Goal: Communication & Community: Participate in discussion

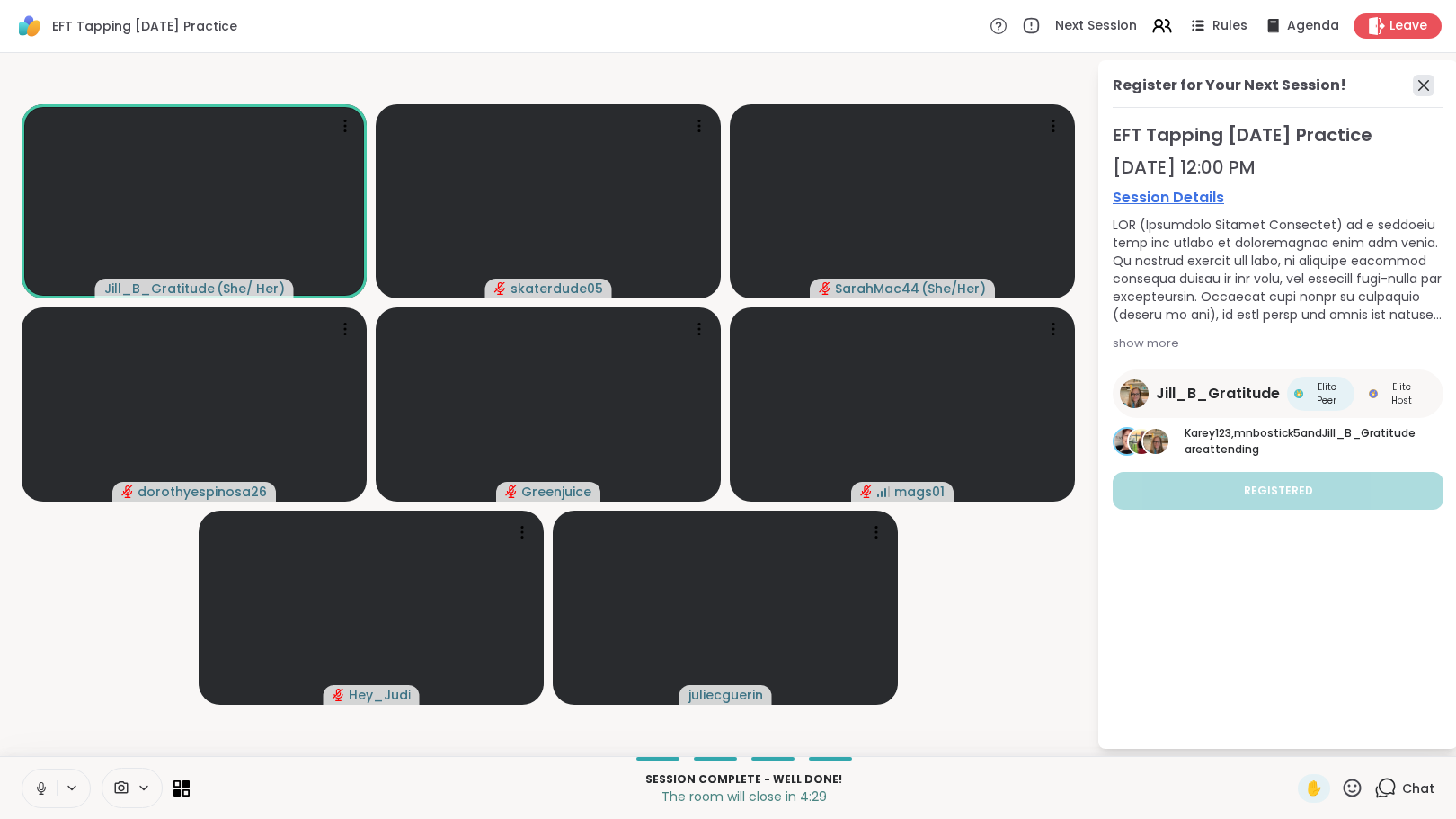
click at [1423, 82] on icon at bounding box center [1423, 85] width 21 height 21
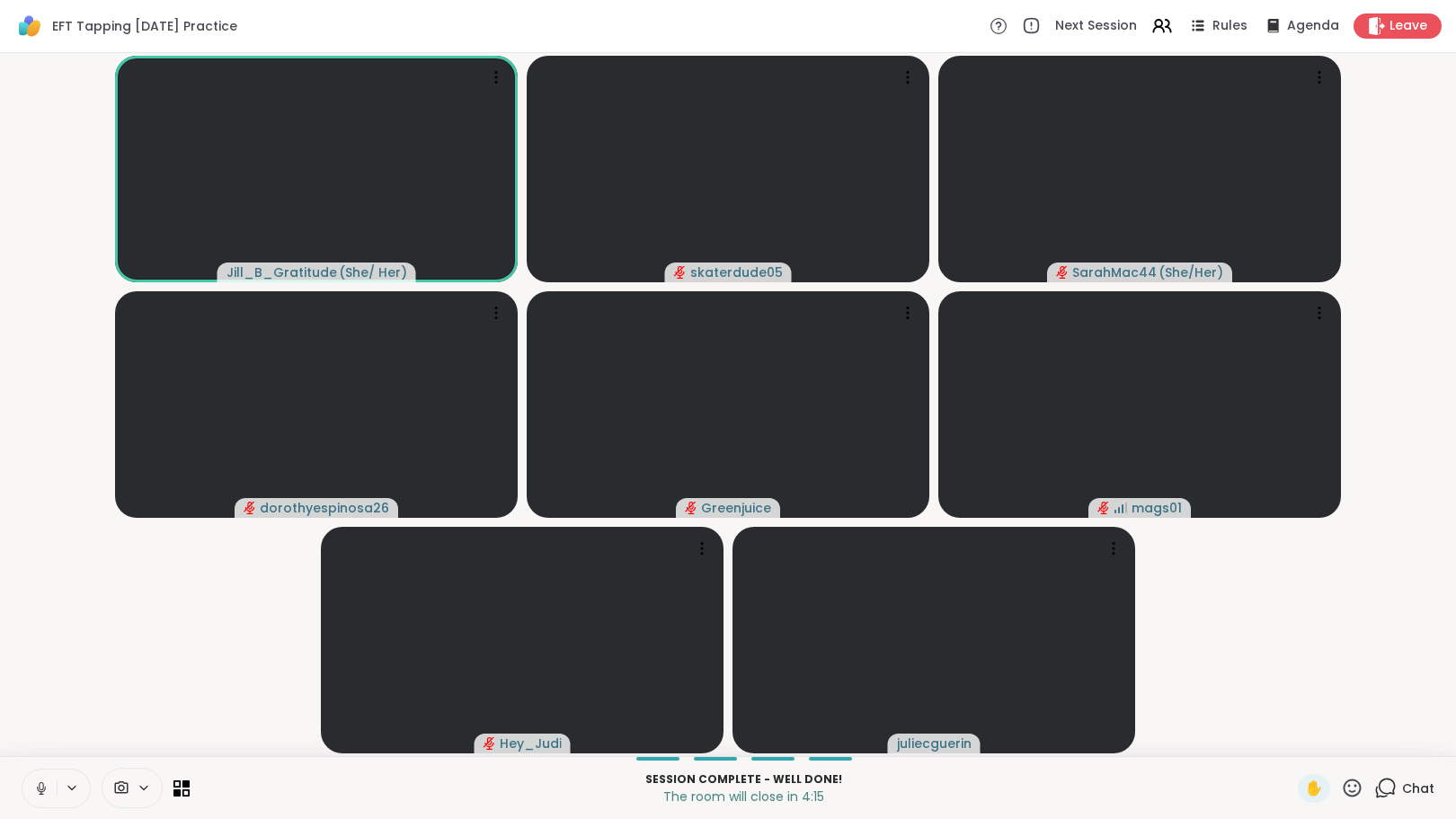
click at [1379, 786] on icon at bounding box center [1388, 786] width 17 height 16
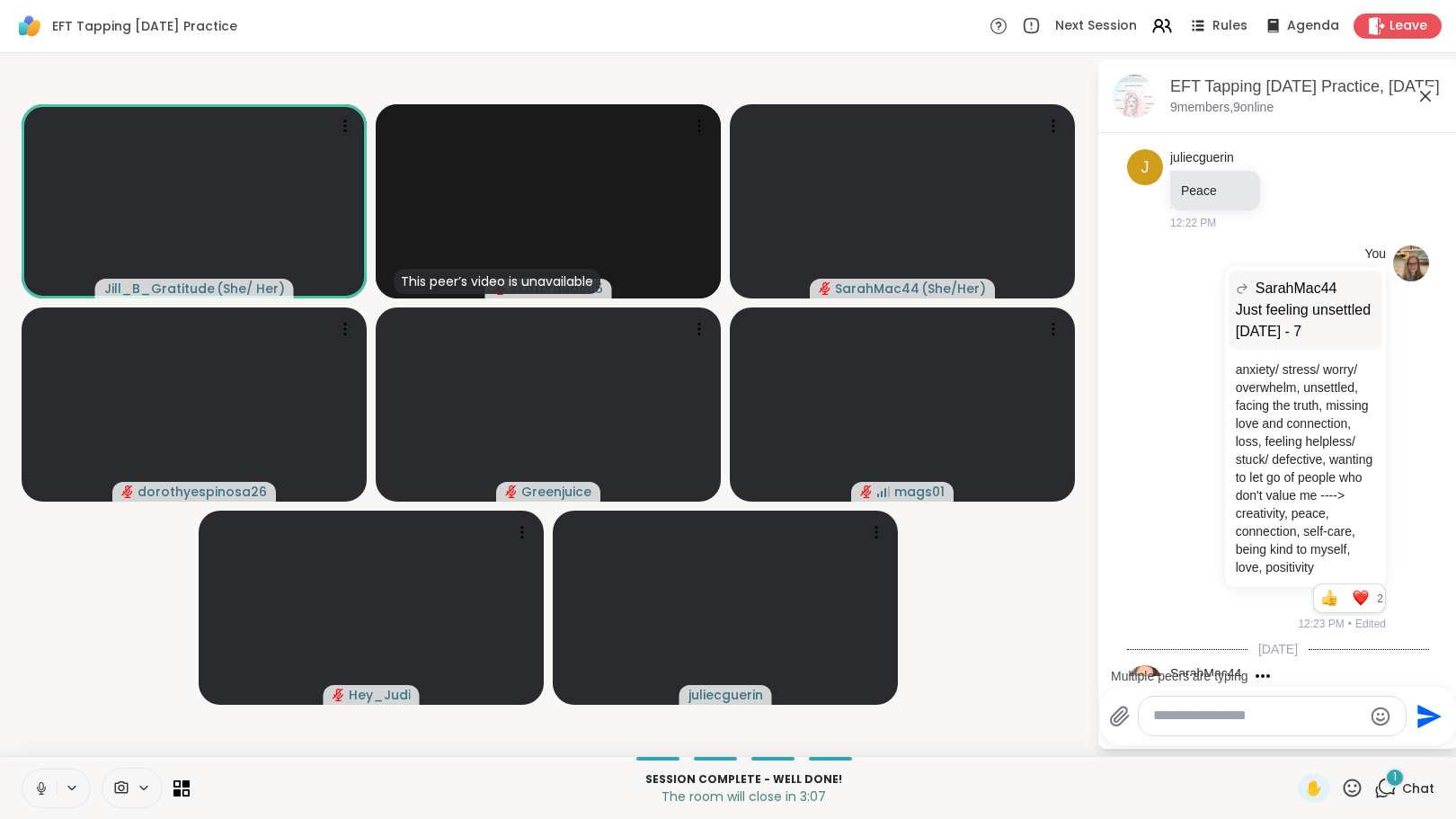
scroll to position [2943, 0]
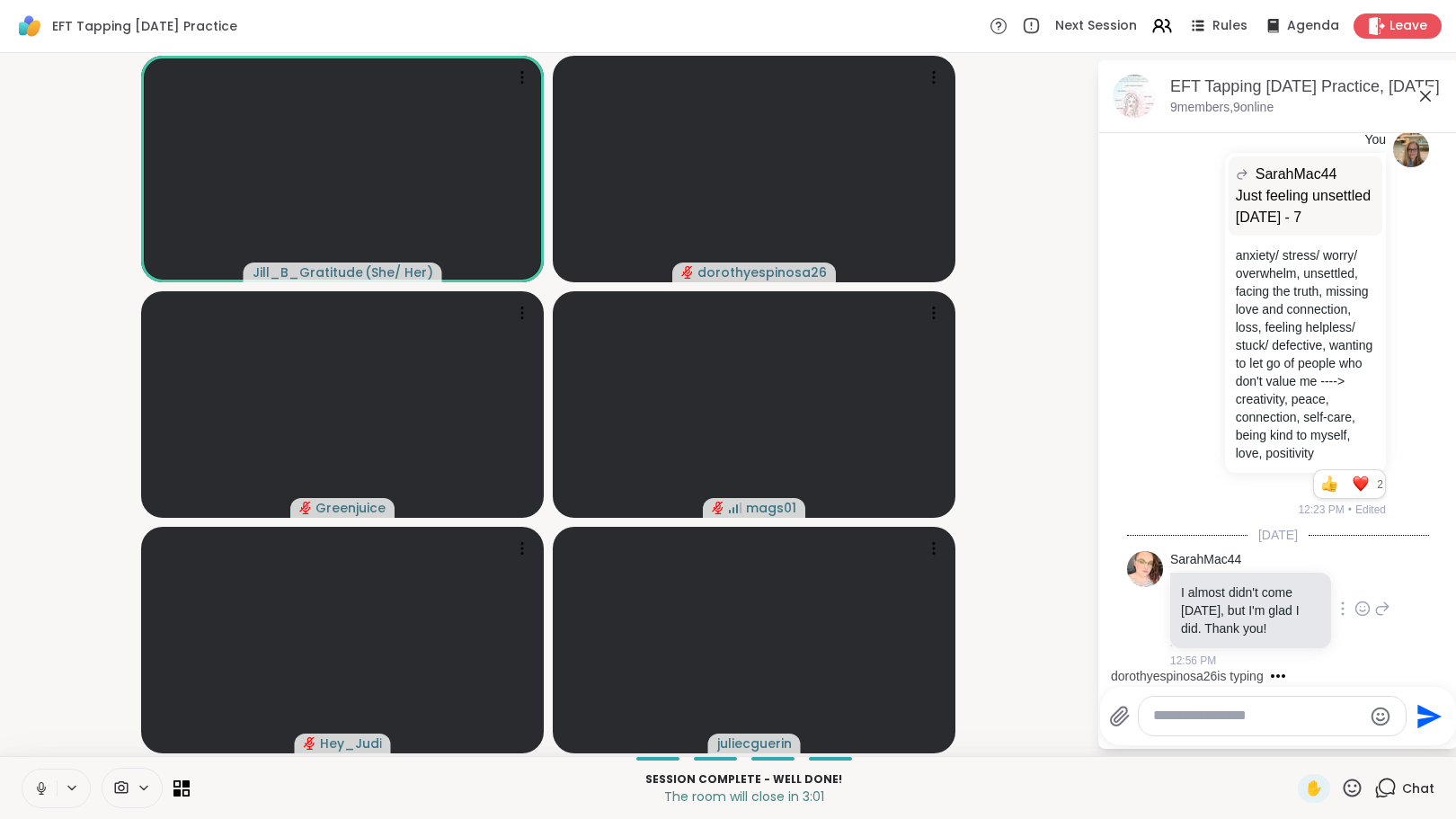
click at [1355, 604] on icon at bounding box center [1362, 609] width 16 height 18
click at [1355, 585] on div "Select Reaction: Heart" at bounding box center [1362, 580] width 16 height 16
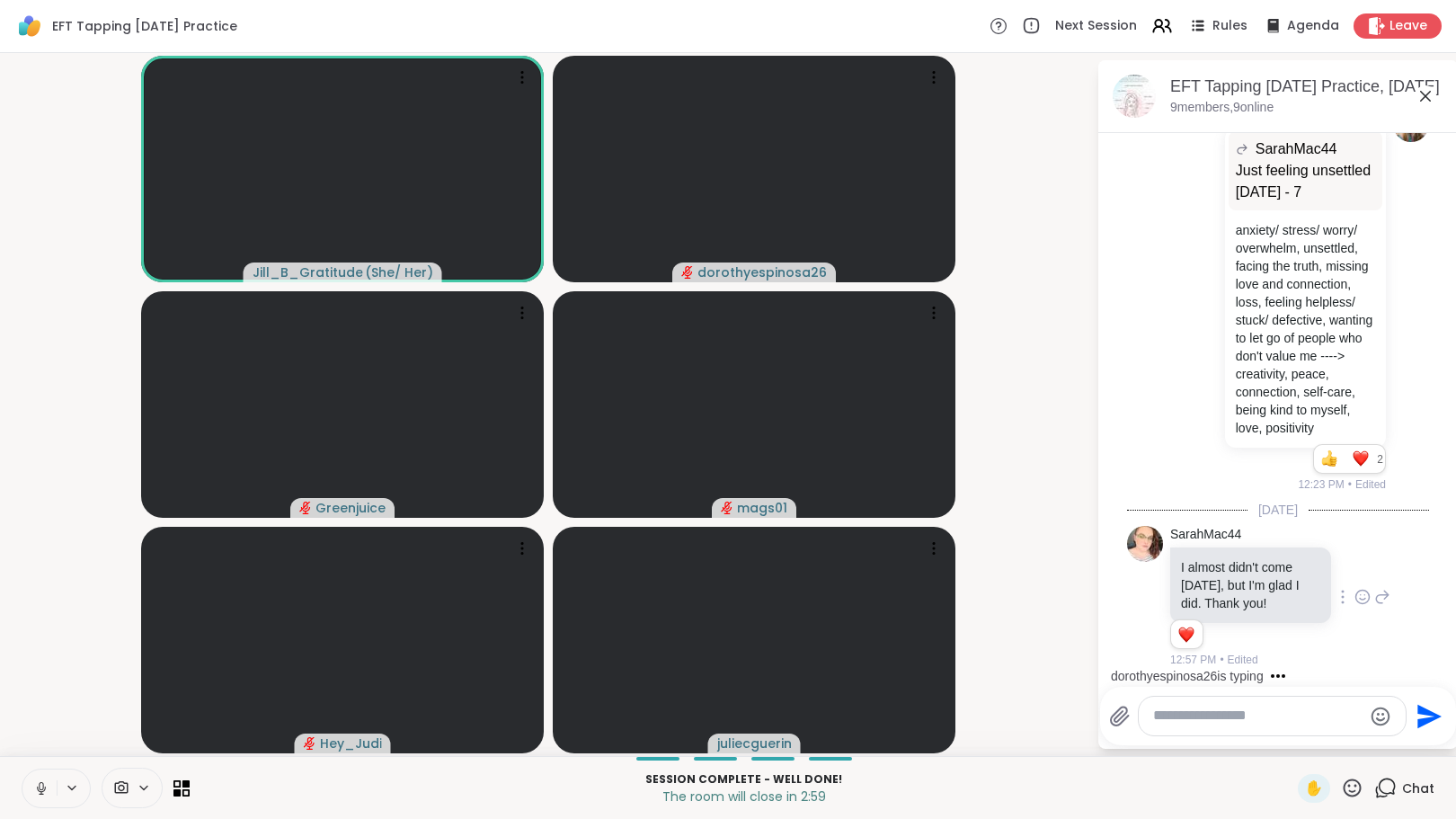
click at [1234, 721] on textarea "Type your message" at bounding box center [1257, 717] width 209 height 19
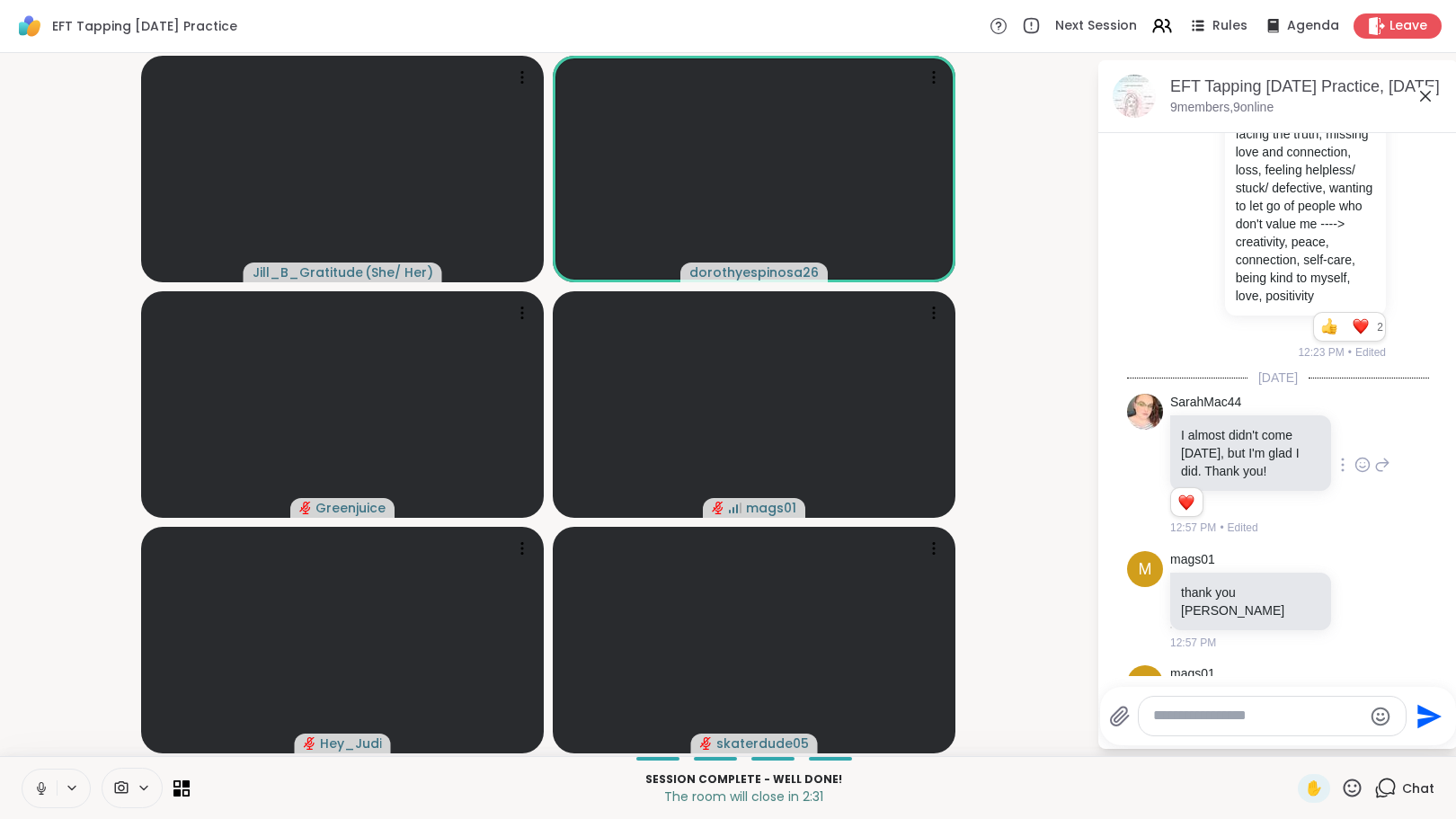
scroll to position [3160, 0]
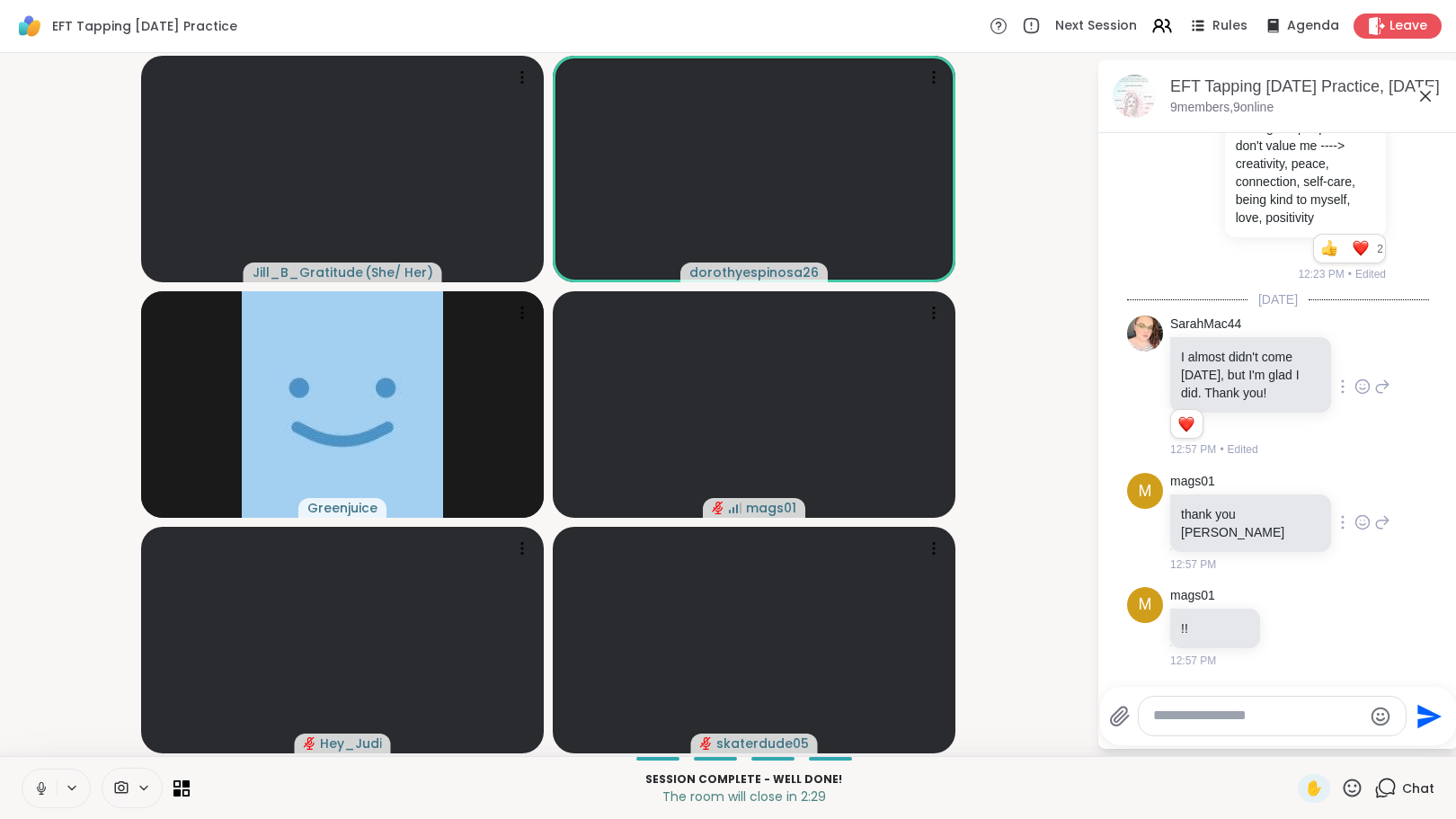
click at [1357, 529] on icon at bounding box center [1363, 522] width 13 height 14
click at [1355, 502] on div "Select Reaction: Heart" at bounding box center [1362, 493] width 16 height 16
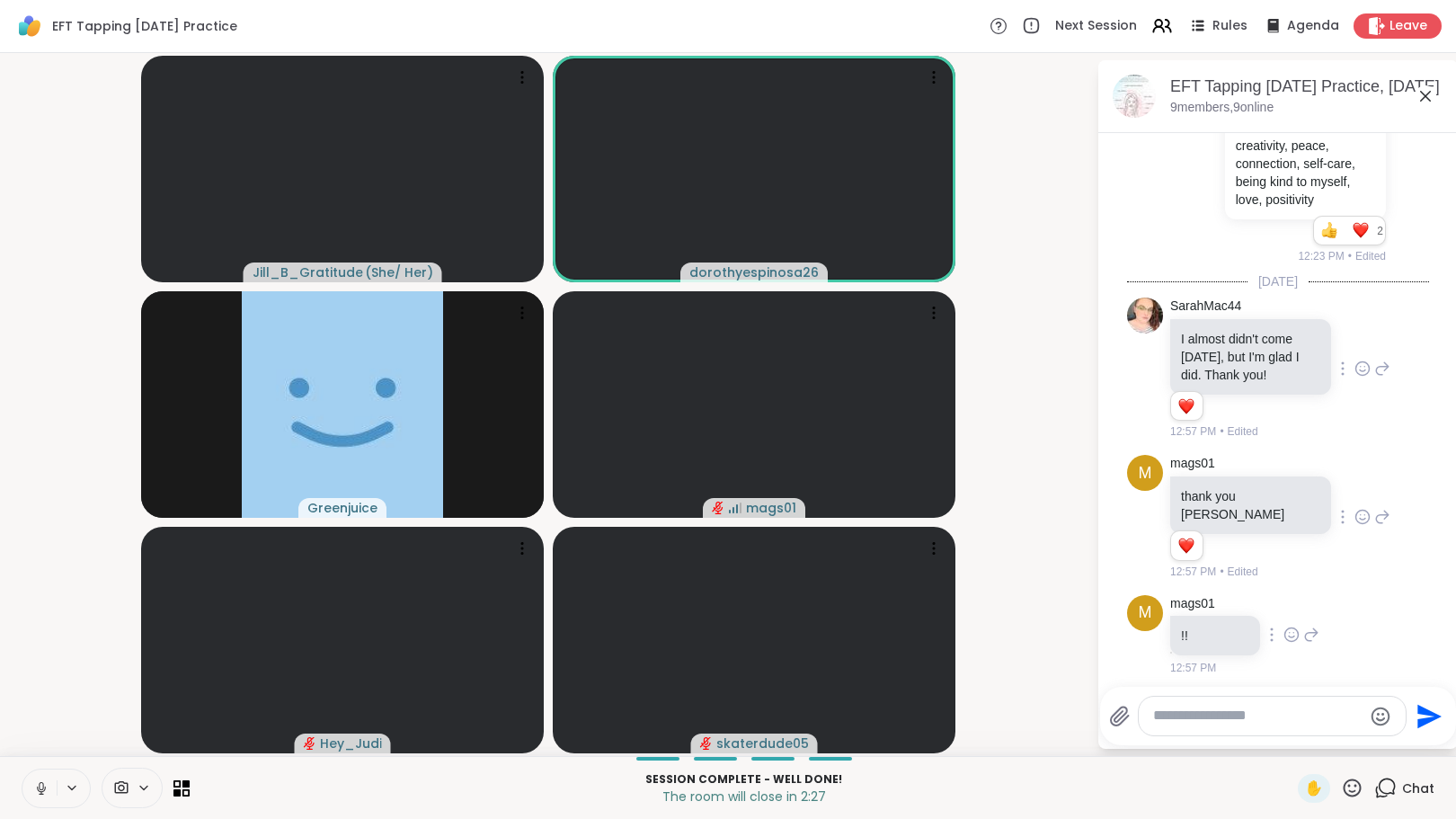
click at [1290, 642] on icon at bounding box center [1292, 635] width 13 height 14
click at [1287, 614] on div "Select Reaction: Heart" at bounding box center [1291, 606] width 16 height 16
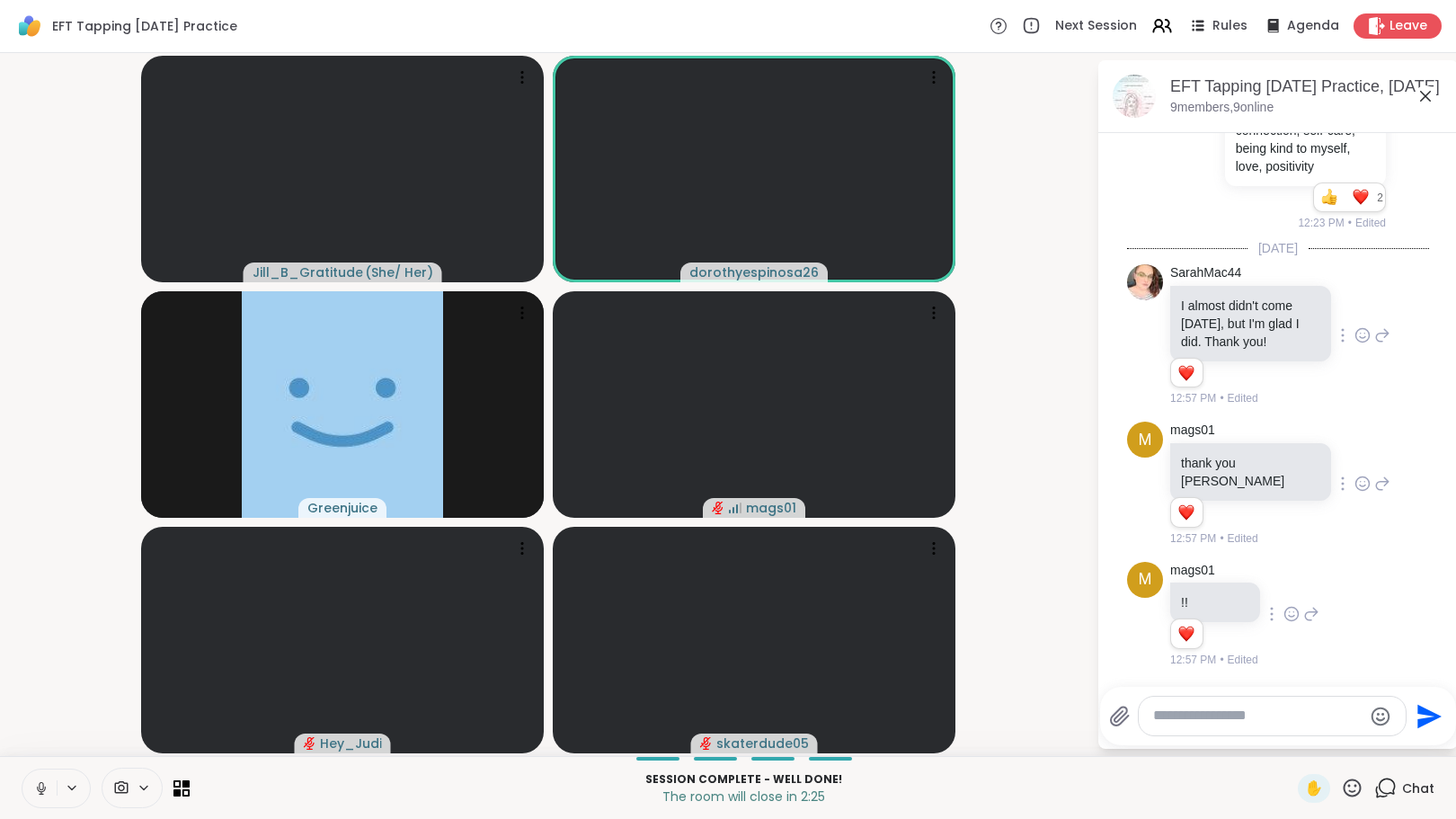
click at [1231, 717] on textarea "Type your message" at bounding box center [1257, 717] width 209 height 19
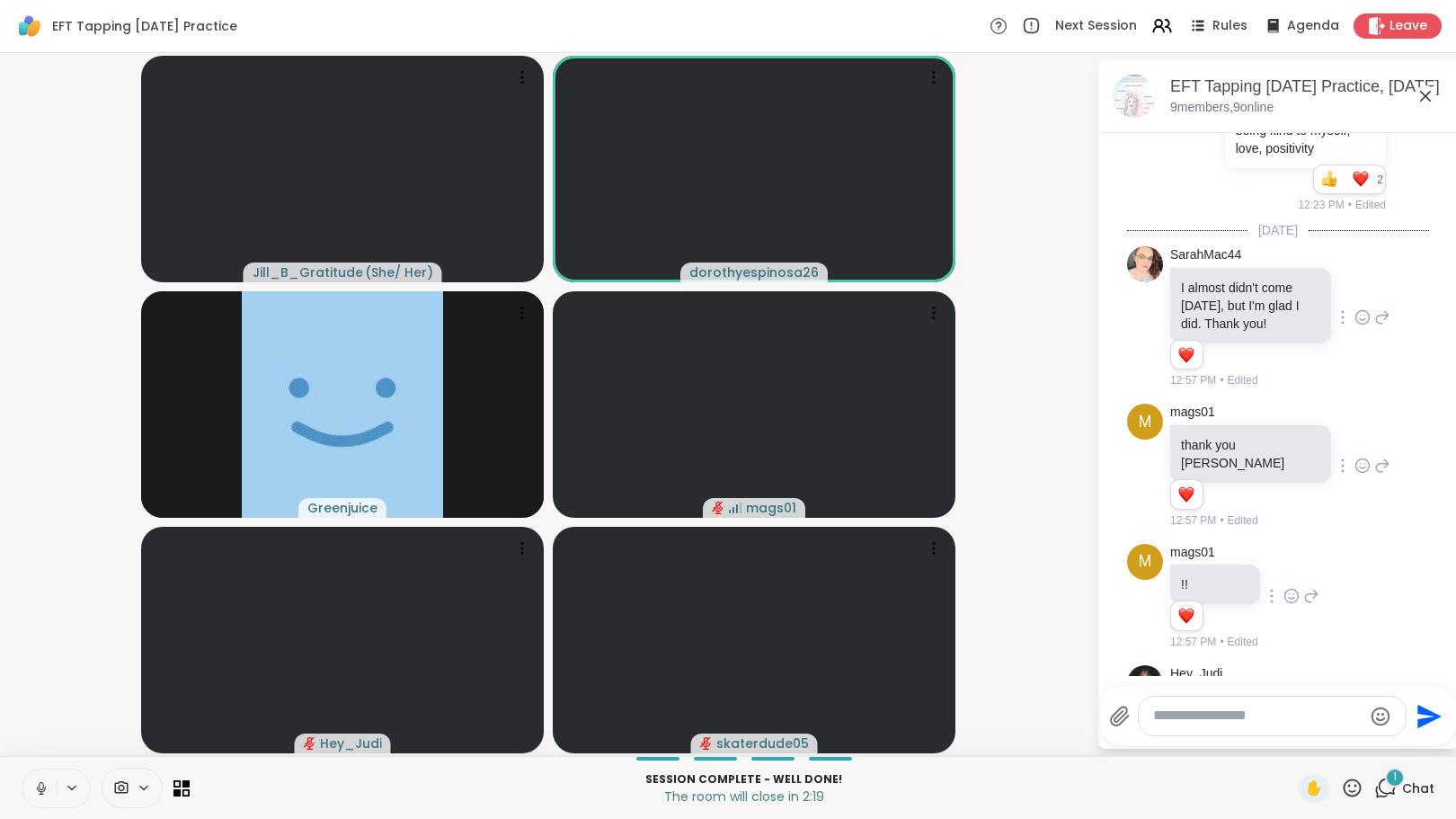
scroll to position [3344, 0]
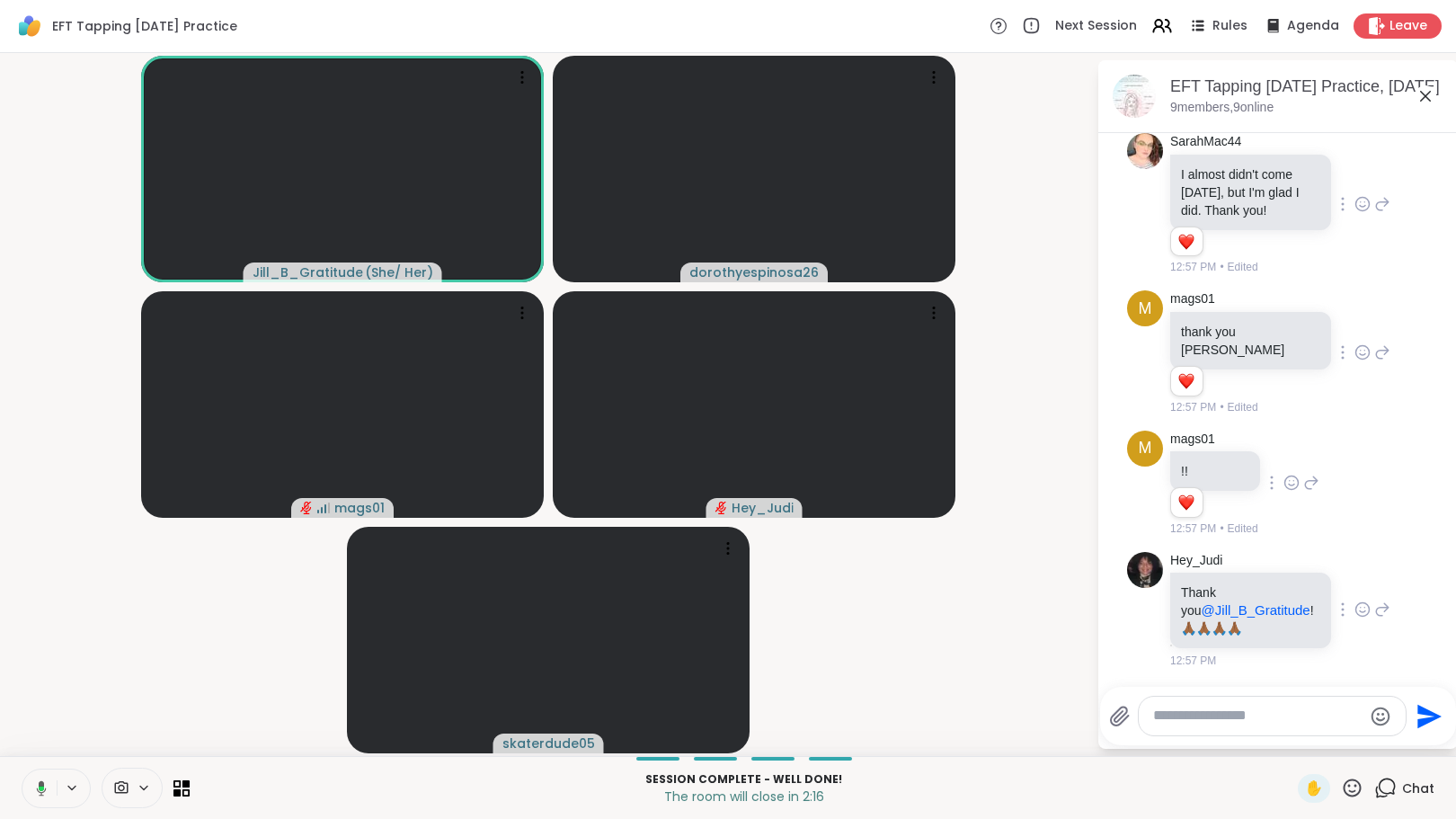
click at [1355, 609] on icon at bounding box center [1362, 610] width 16 height 18
click at [1355, 581] on div "Select Reaction: Heart" at bounding box center [1362, 581] width 16 height 16
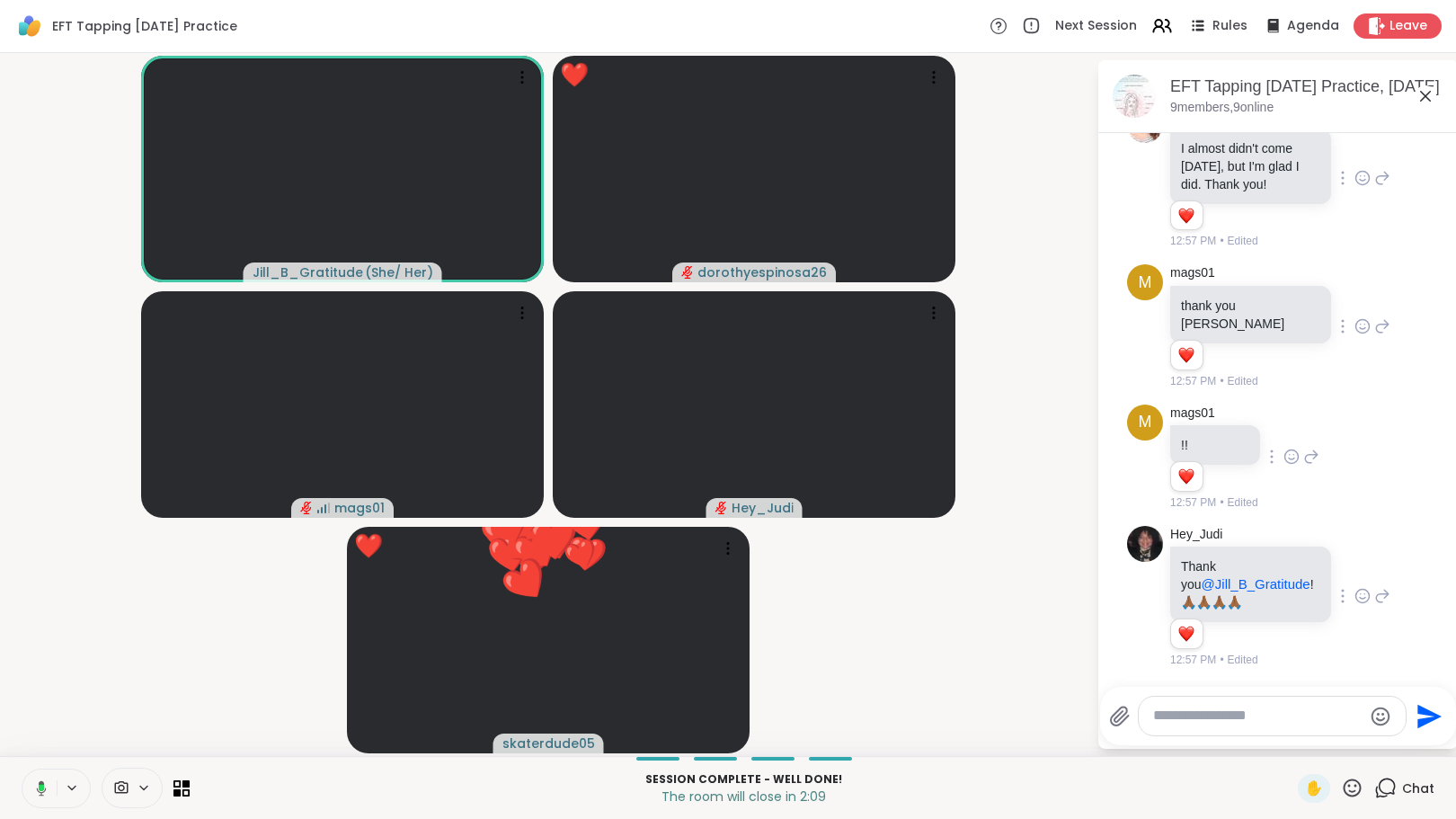
click at [1242, 722] on textarea "Type your message" at bounding box center [1257, 717] width 209 height 19
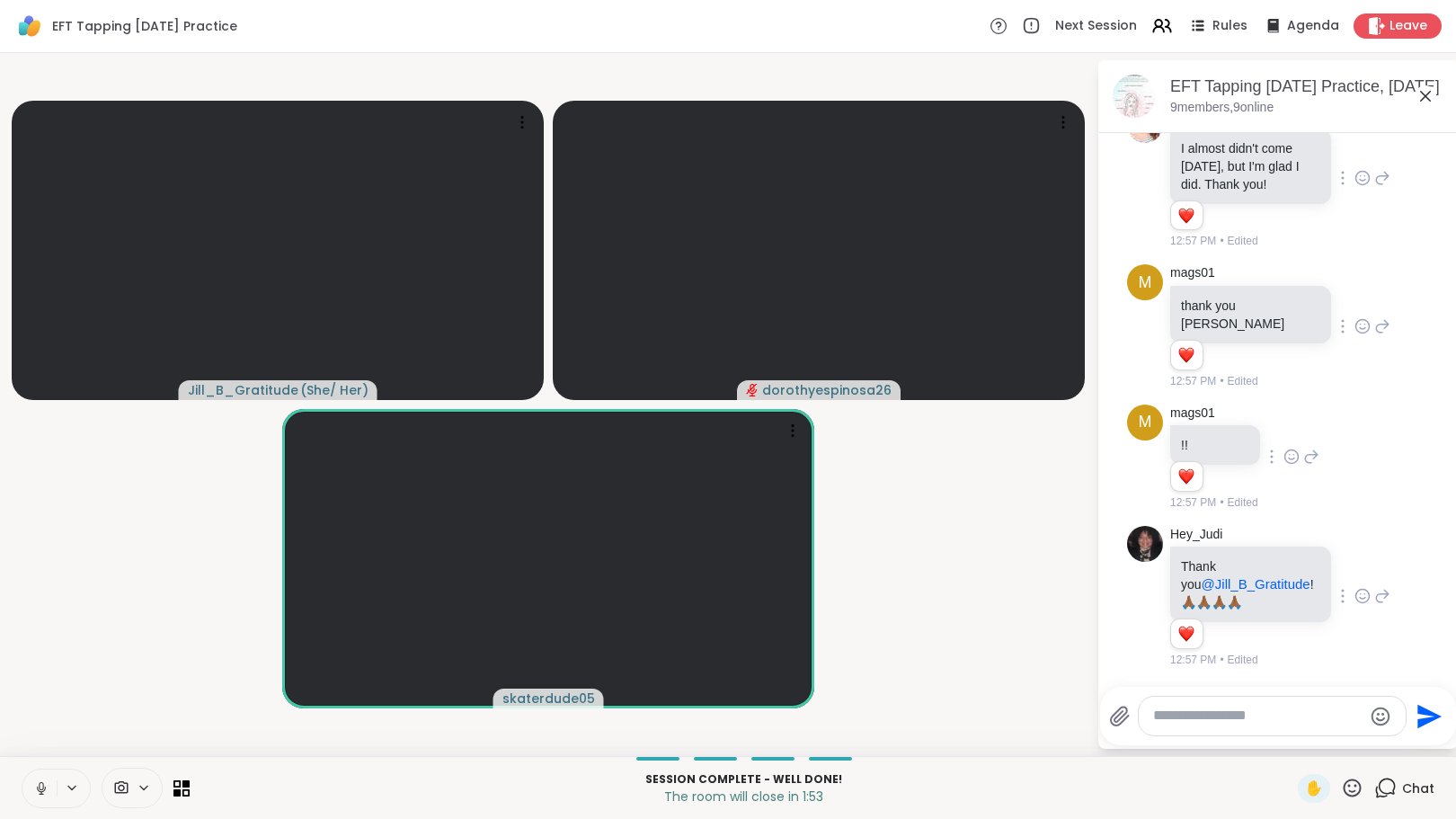
click at [1216, 720] on textarea "Type your message" at bounding box center [1257, 717] width 209 height 19
click at [1389, 25] on span "Leave" at bounding box center [1409, 27] width 40 height 19
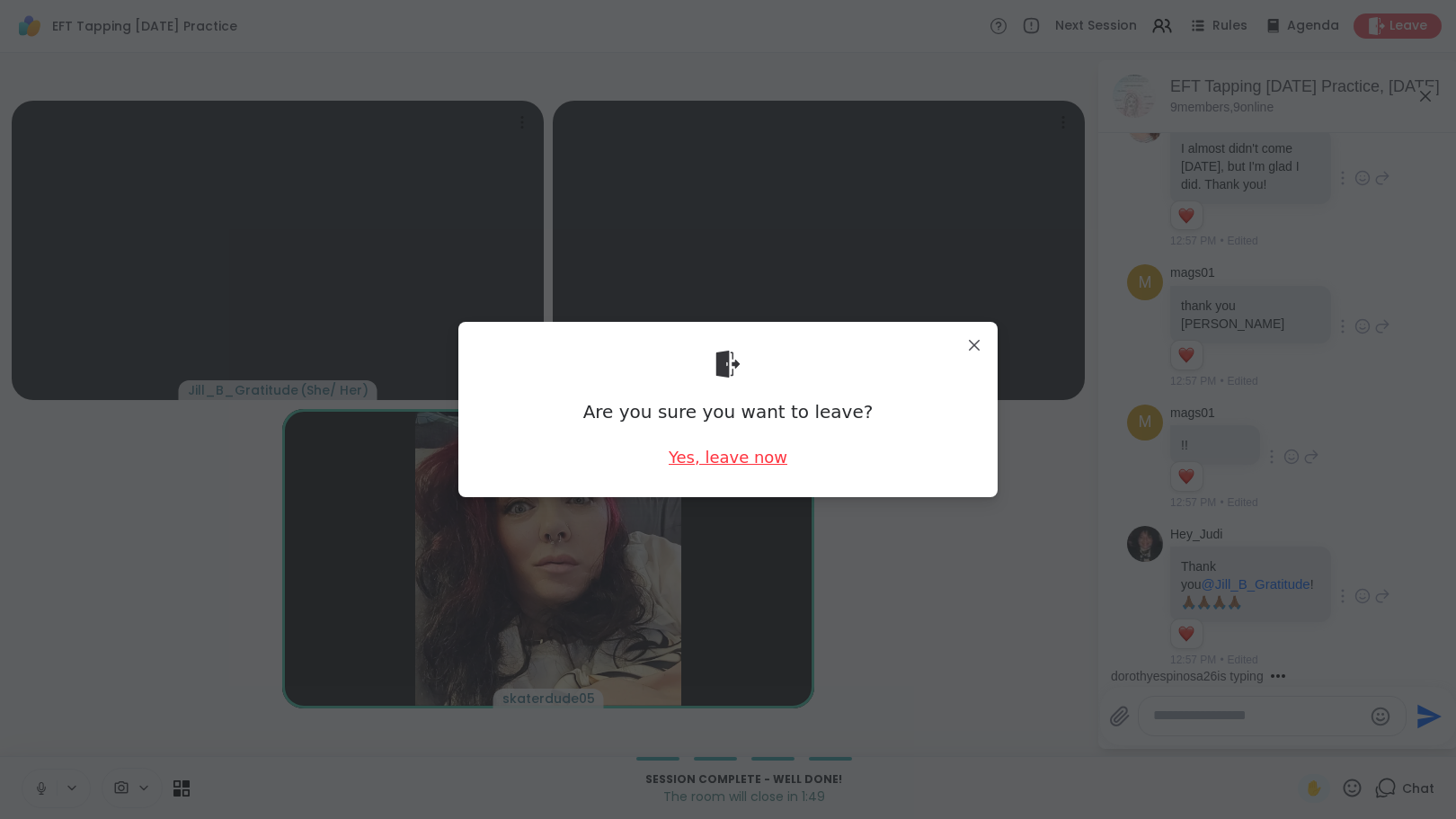
click at [739, 459] on div "Yes, leave now" at bounding box center [728, 456] width 119 height 22
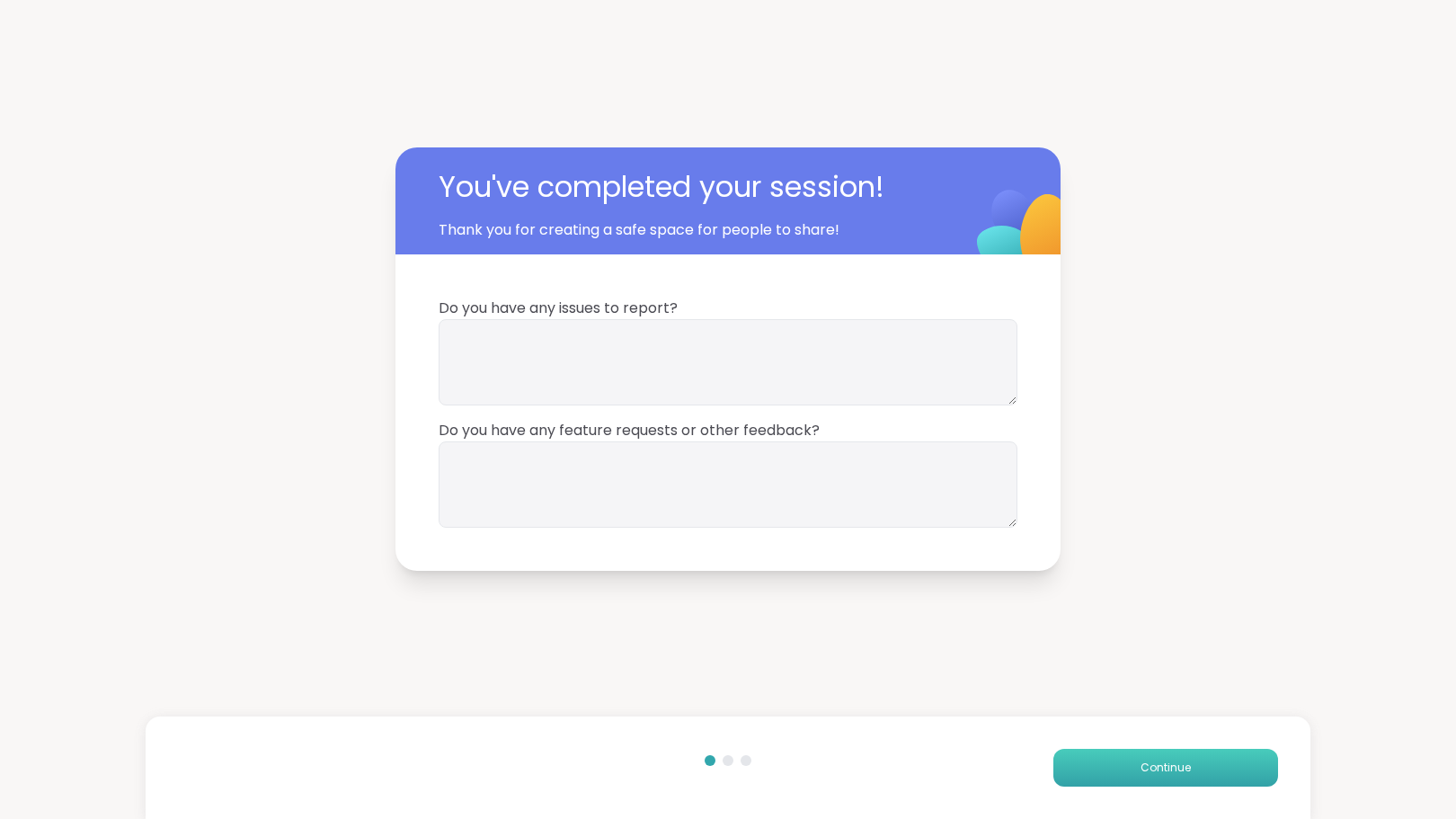
click at [1126, 775] on button "Continue" at bounding box center [1165, 767] width 225 height 38
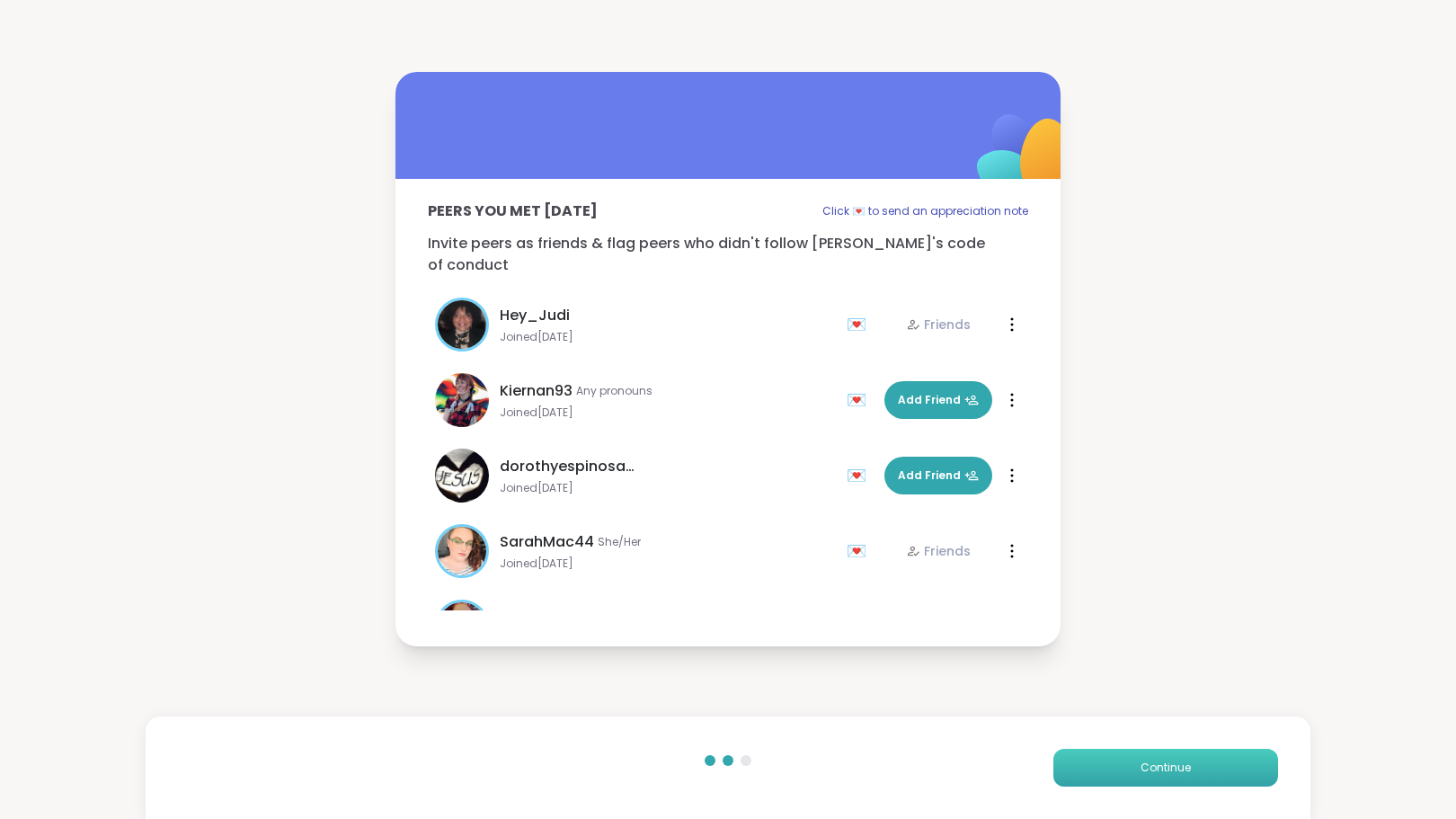
click at [1126, 775] on button "Continue" at bounding box center [1165, 767] width 225 height 38
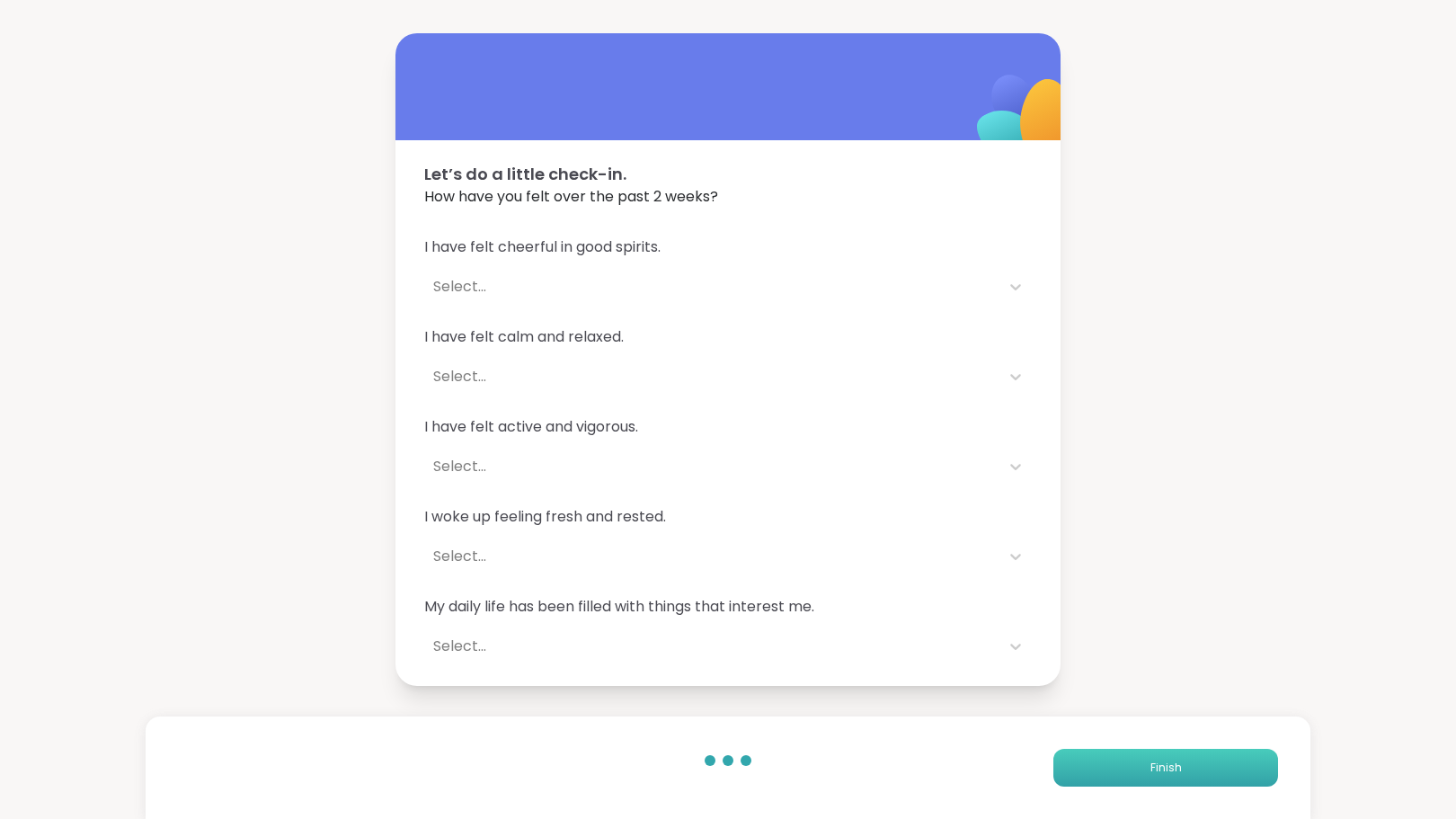
click at [1126, 775] on button "Finish" at bounding box center [1165, 767] width 225 height 38
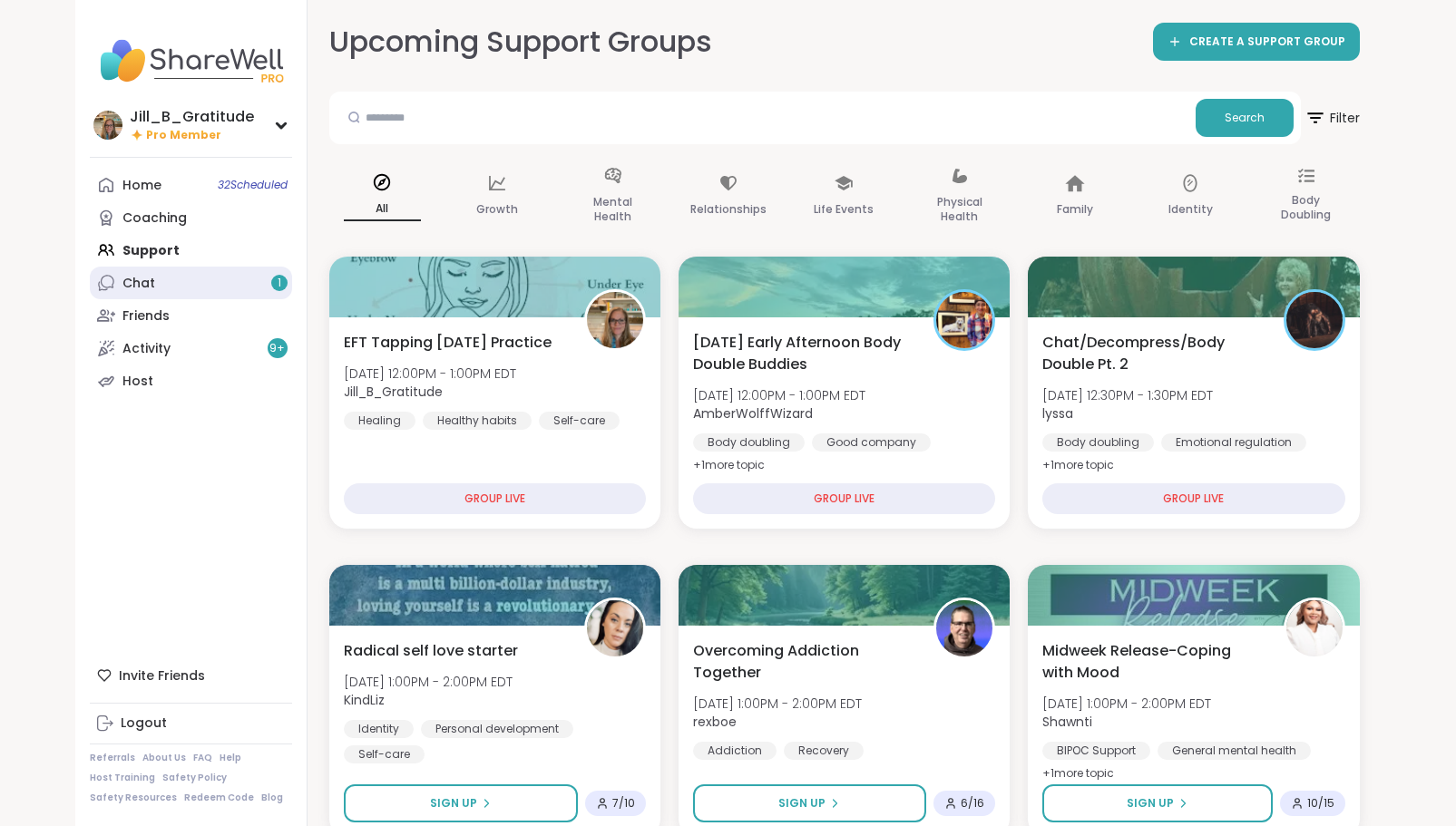
click at [209, 284] on link "Chat 1" at bounding box center [191, 283] width 202 height 33
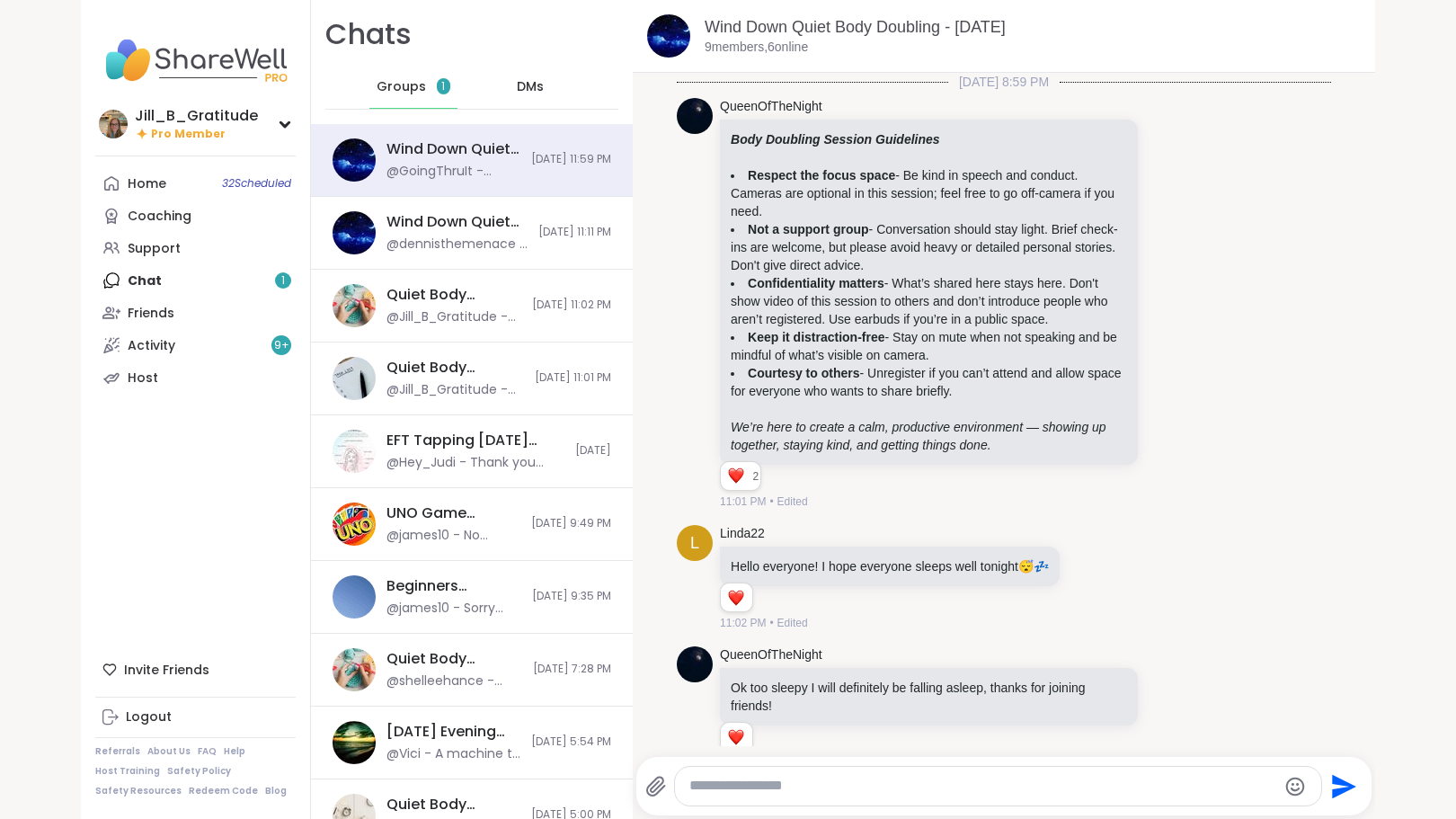
scroll to position [191, 0]
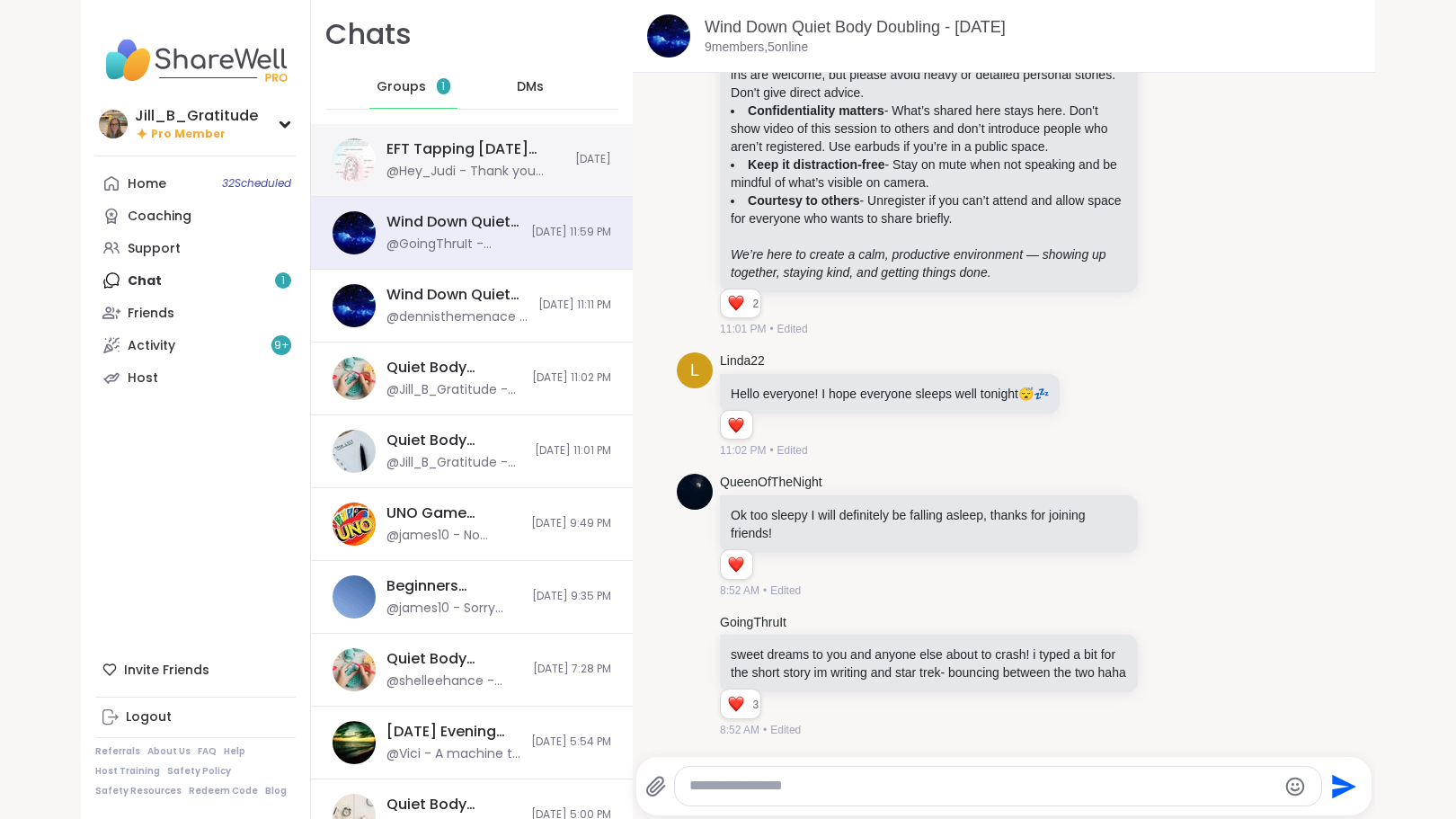
click at [418, 160] on div "EFT Tapping Wednesday Practice, Oct 08 @Hey_Judi - Thank you @Jill_B_Gratitude!…" at bounding box center [475, 159] width 178 height 41
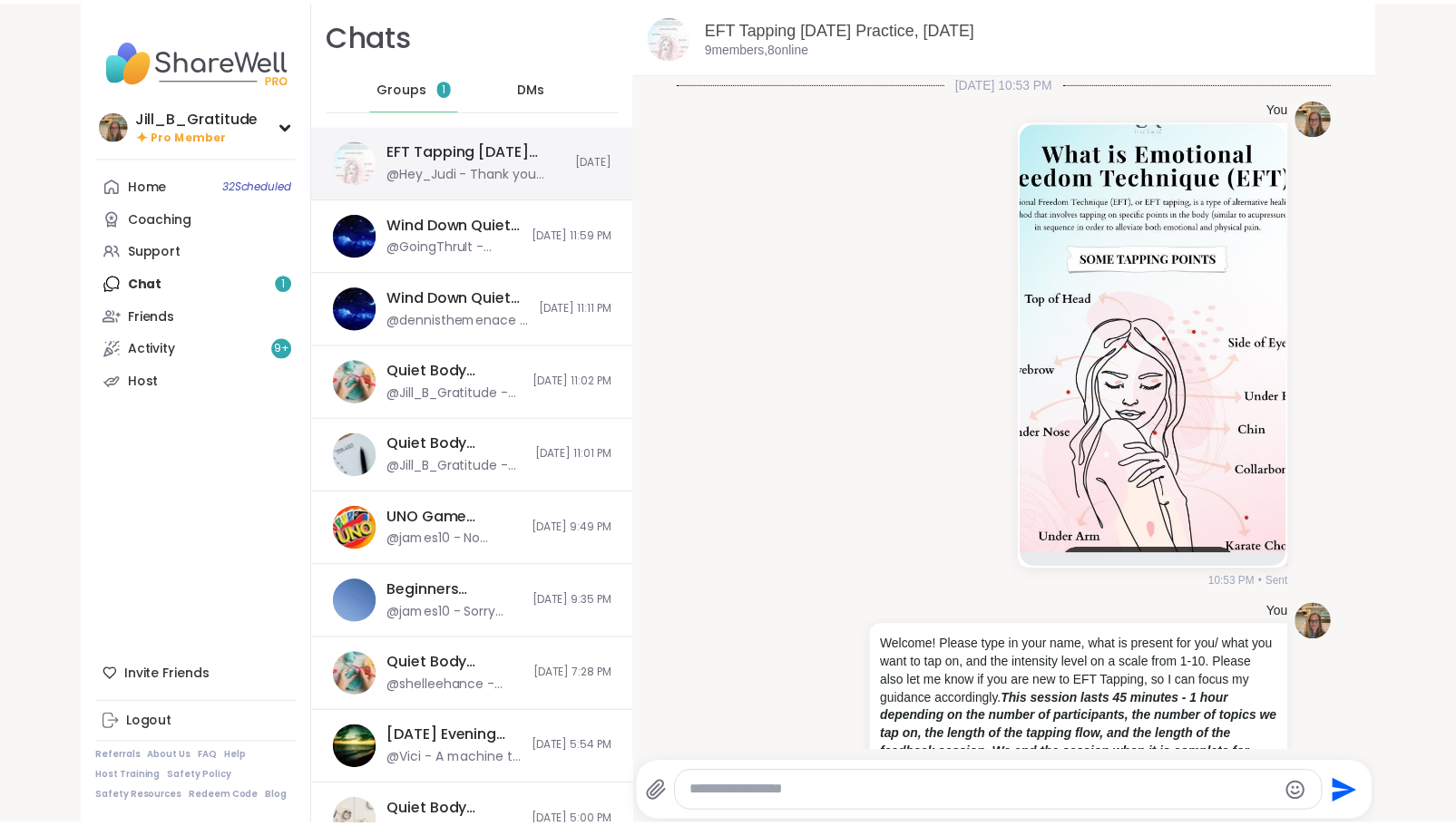
scroll to position [2302, 0]
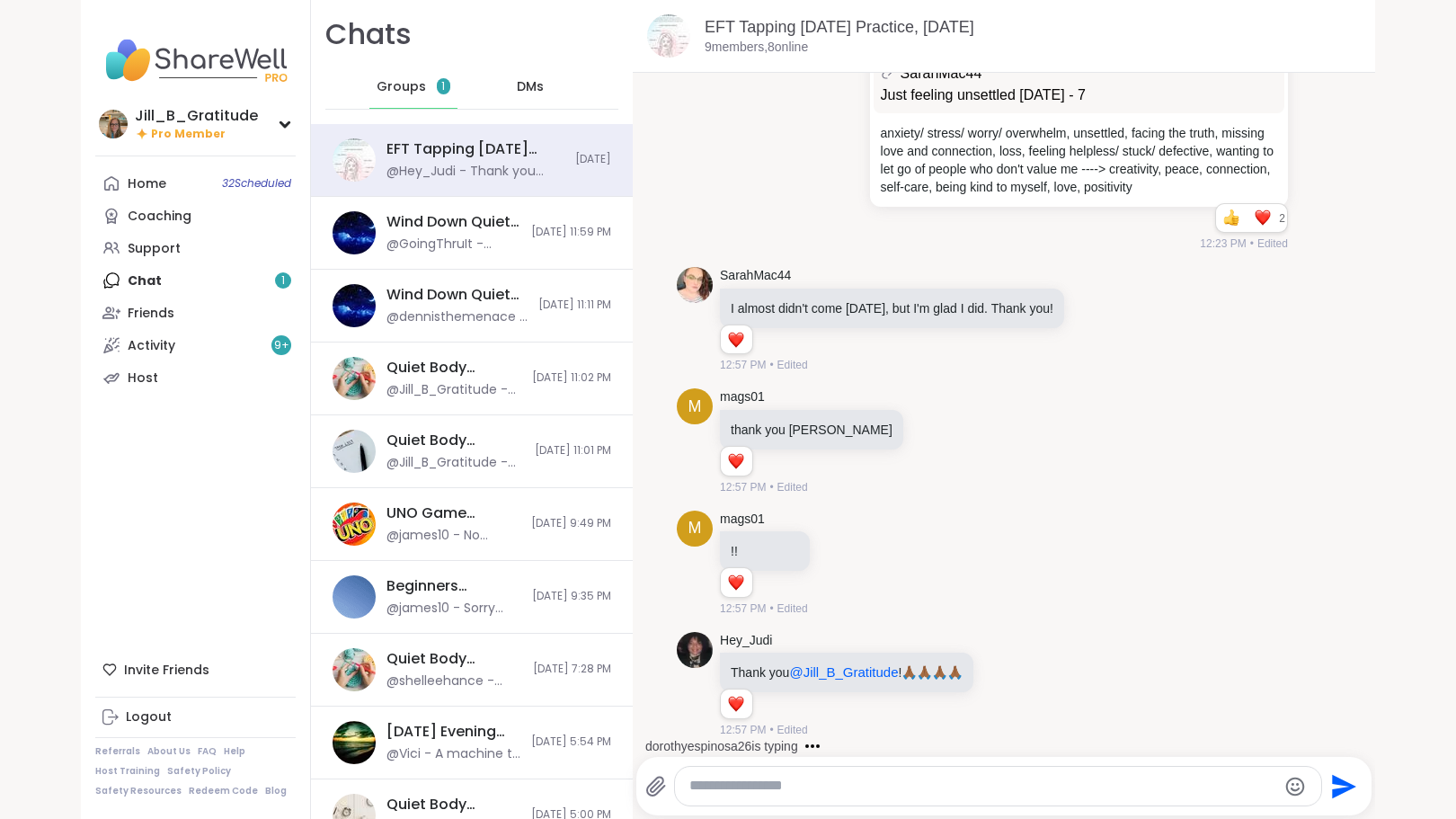
click at [396, 77] on div "Groups 1" at bounding box center [413, 87] width 88 height 43
click at [255, 279] on div "Home 32 Scheduled Coaching Support Chat 1 Friends Activity 9 + Host" at bounding box center [196, 280] width 201 height 227
click at [219, 245] on link "Support" at bounding box center [196, 248] width 201 height 33
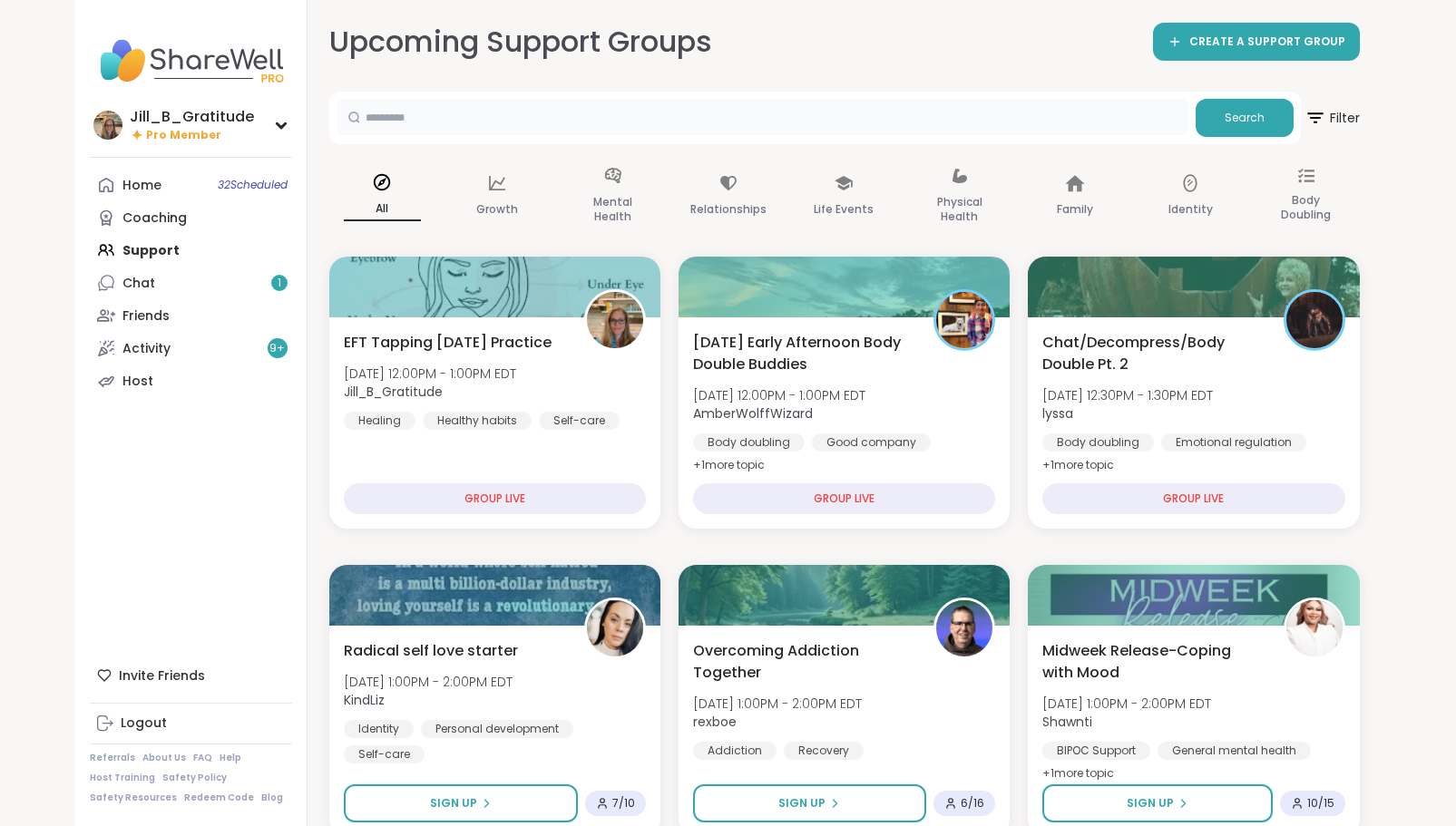
click at [522, 126] on input "text" at bounding box center [762, 117] width 852 height 36
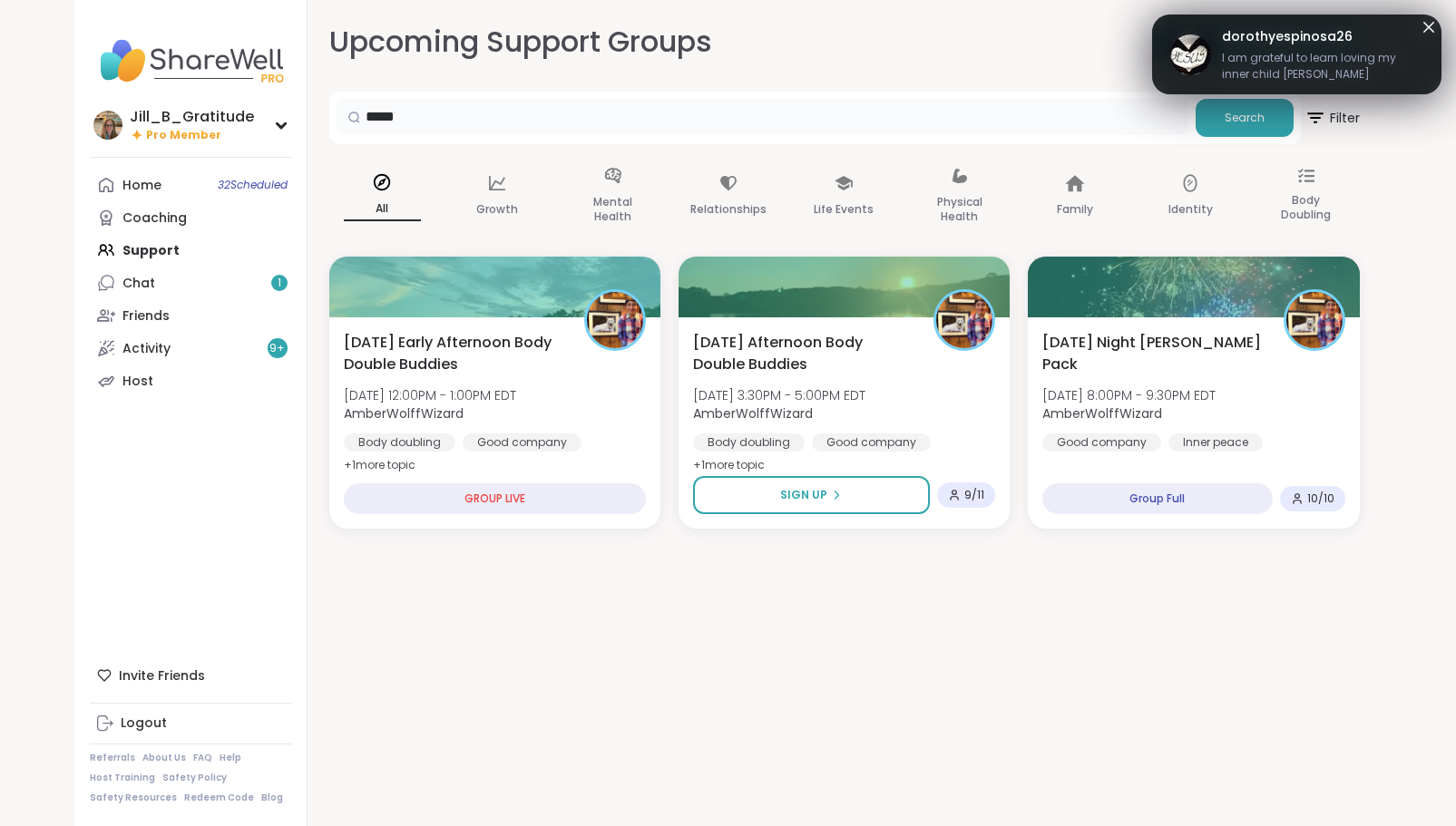
drag, startPoint x: 494, startPoint y: 127, endPoint x: 298, endPoint y: 108, distance: 196.9
click at [298, 108] on div "Jill_B_Gratitude Pro Member Profile Membership Settings Help Home 32 Scheduled …" at bounding box center [728, 413] width 1306 height 826
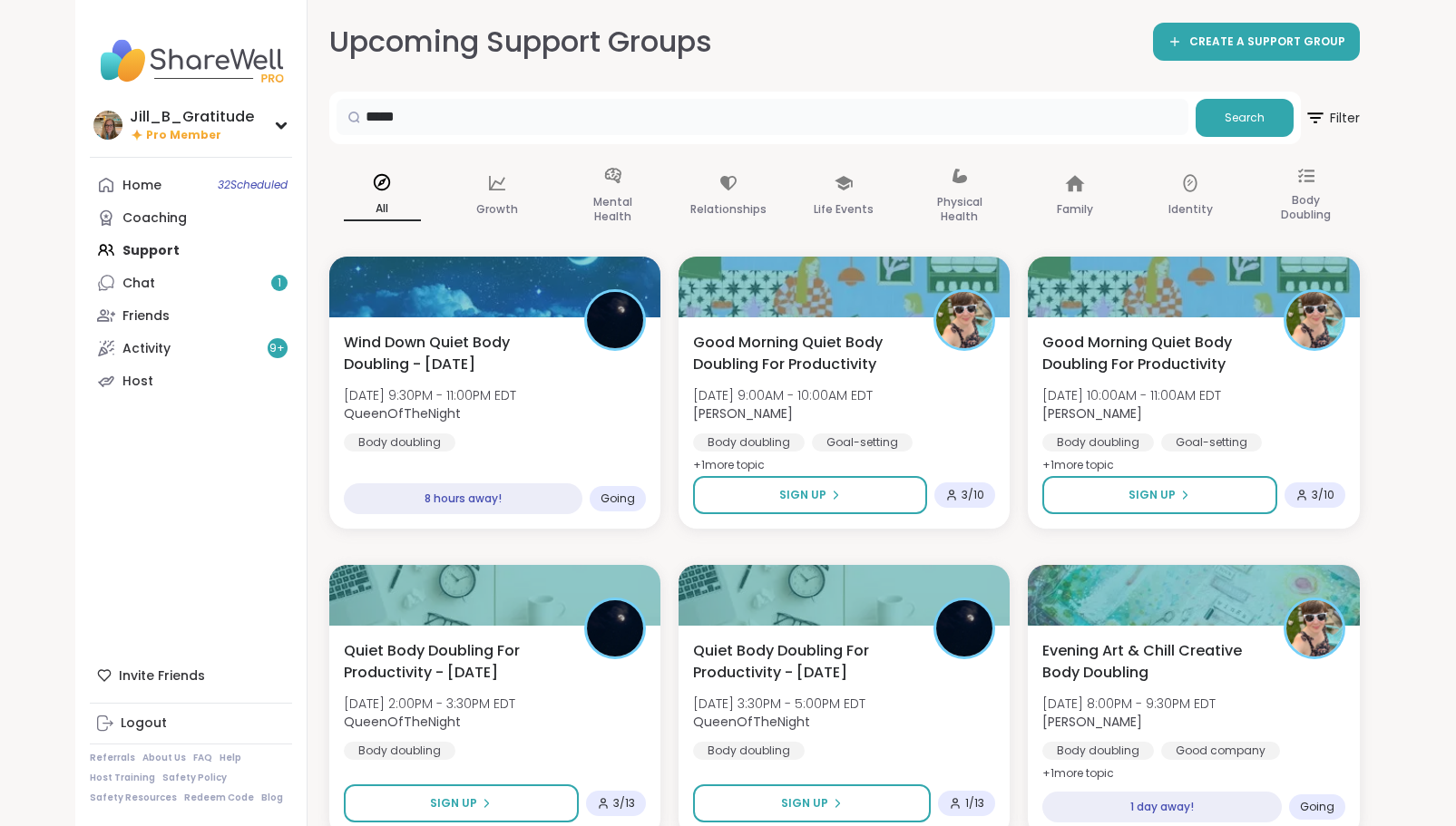
drag, startPoint x: 448, startPoint y: 120, endPoint x: 328, endPoint y: 109, distance: 120.5
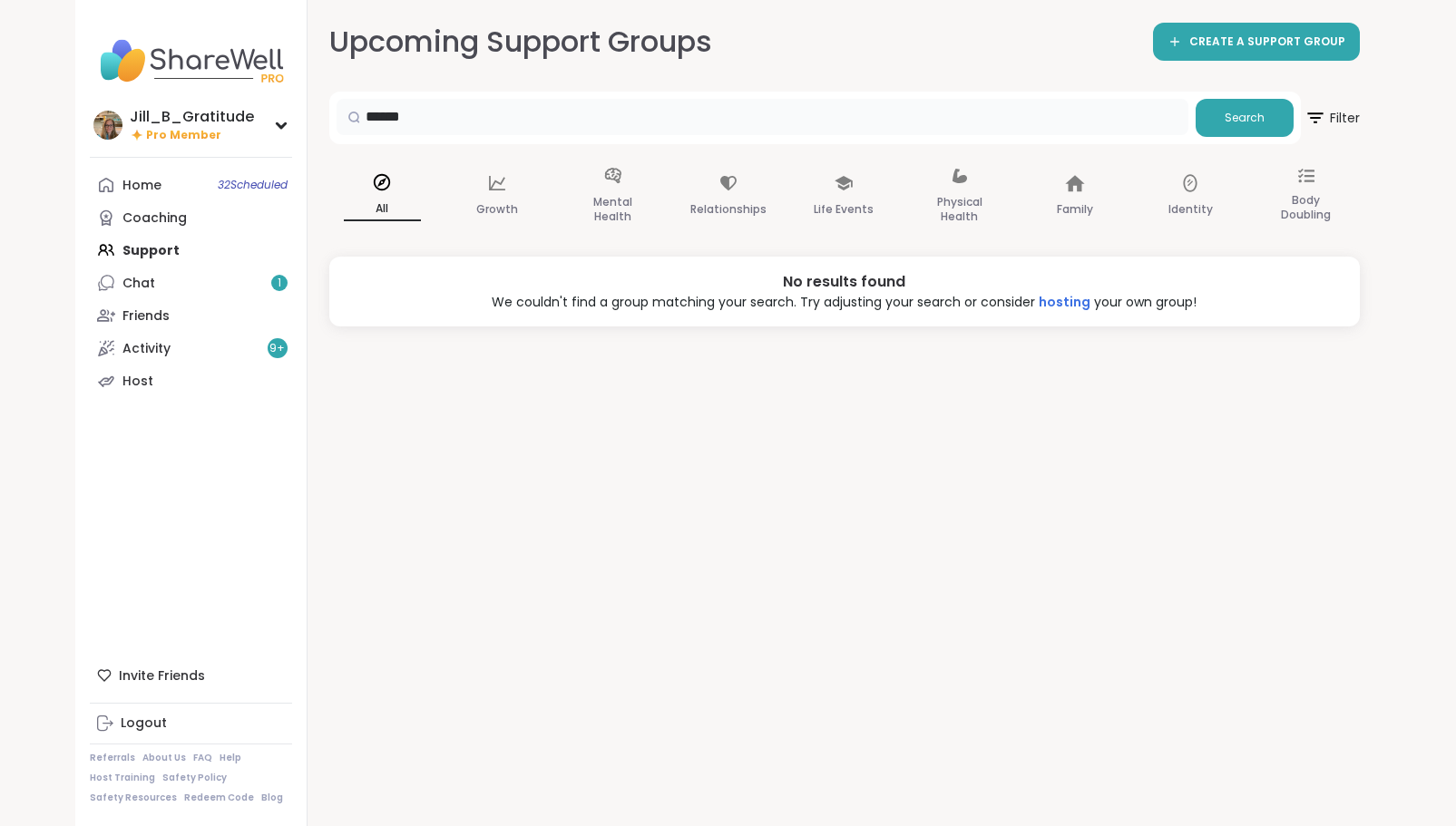
drag, startPoint x: 368, startPoint y: 117, endPoint x: 298, endPoint y: 121, distance: 70.1
click at [298, 121] on div "Jill_B_Gratitude Pro Member Profile Membership Settings Help Home 32 Scheduled …" at bounding box center [728, 413] width 1306 height 826
drag, startPoint x: 427, startPoint y: 117, endPoint x: 334, endPoint y: 112, distance: 93.1
click at [334, 112] on div "***** Search" at bounding box center [815, 118] width 971 height 53
type input "*****"
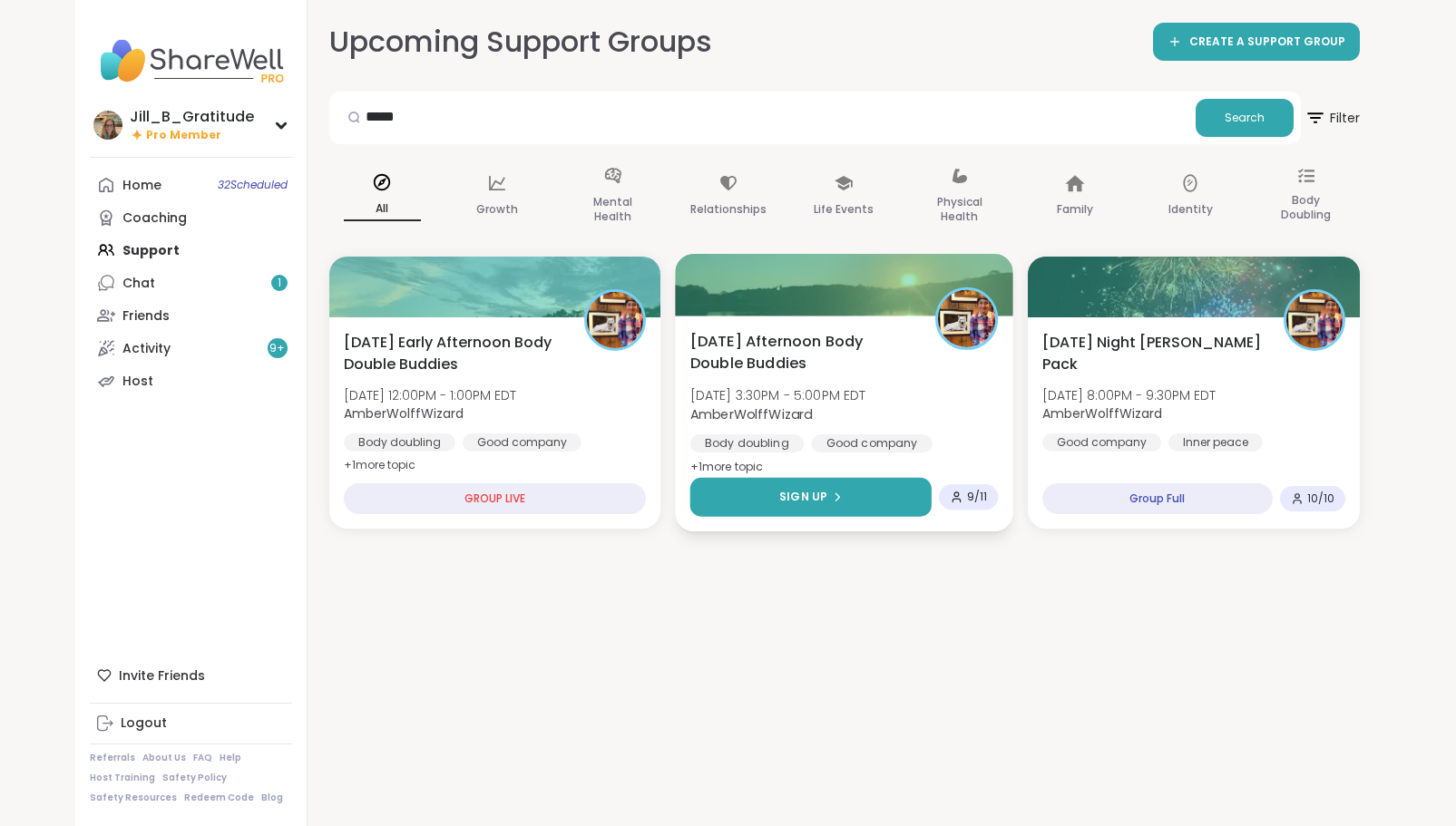
click at [804, 497] on span "Sign Up" at bounding box center [803, 496] width 48 height 17
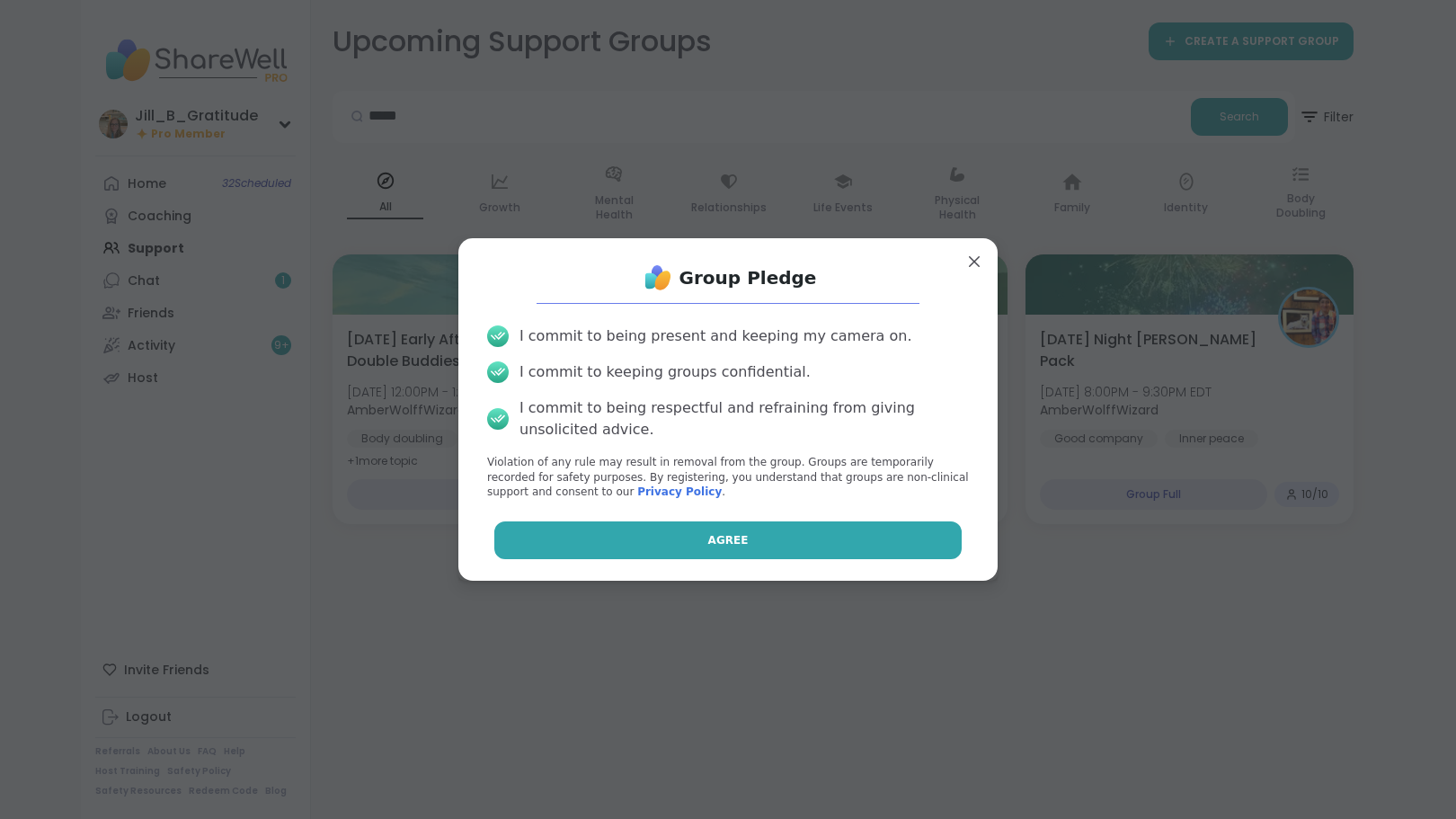
click at [715, 535] on span "Agree" at bounding box center [729, 540] width 40 height 16
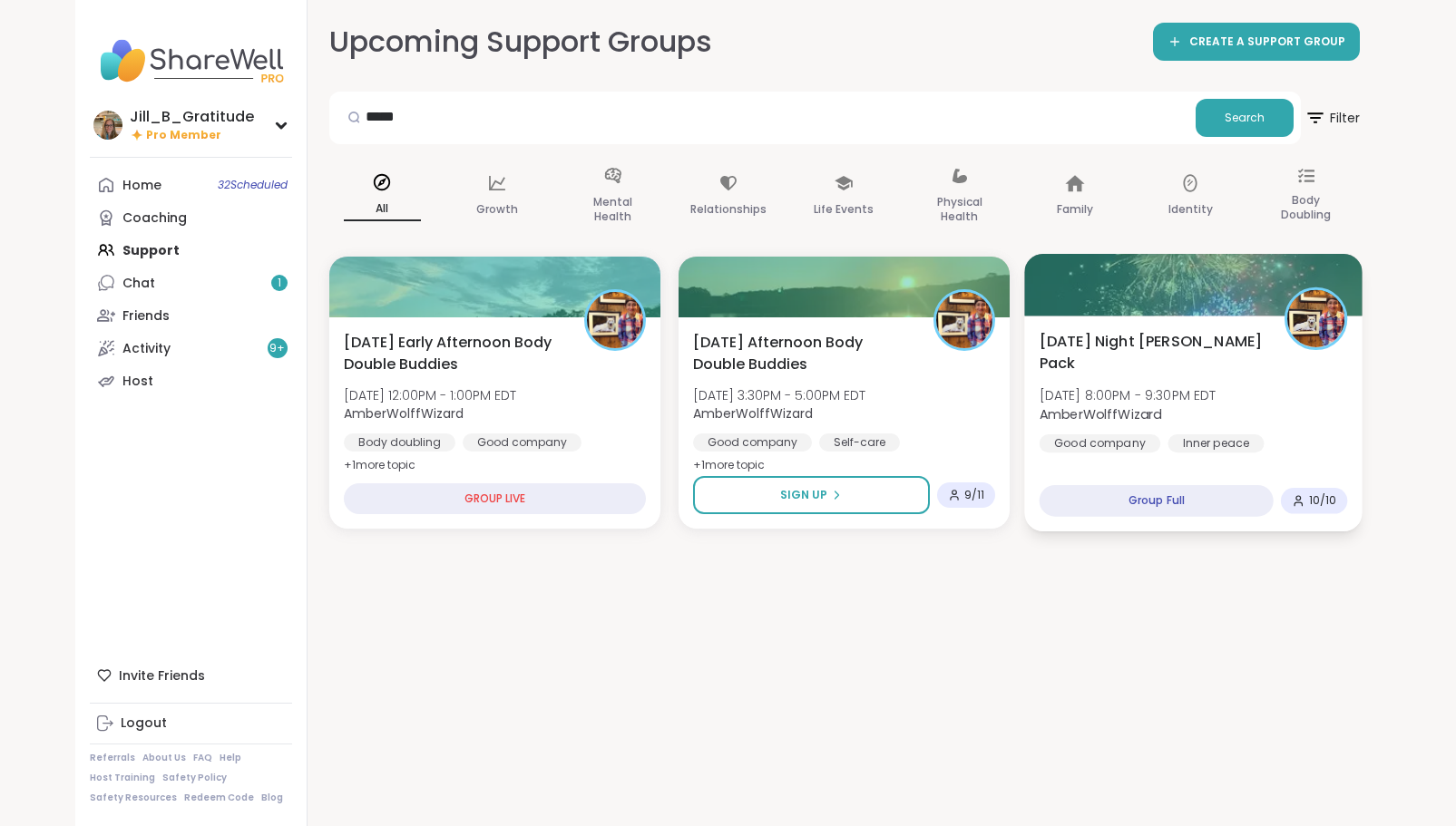
click at [1200, 451] on div "Good company Inner peace Self-esteem" at bounding box center [1193, 456] width 309 height 45
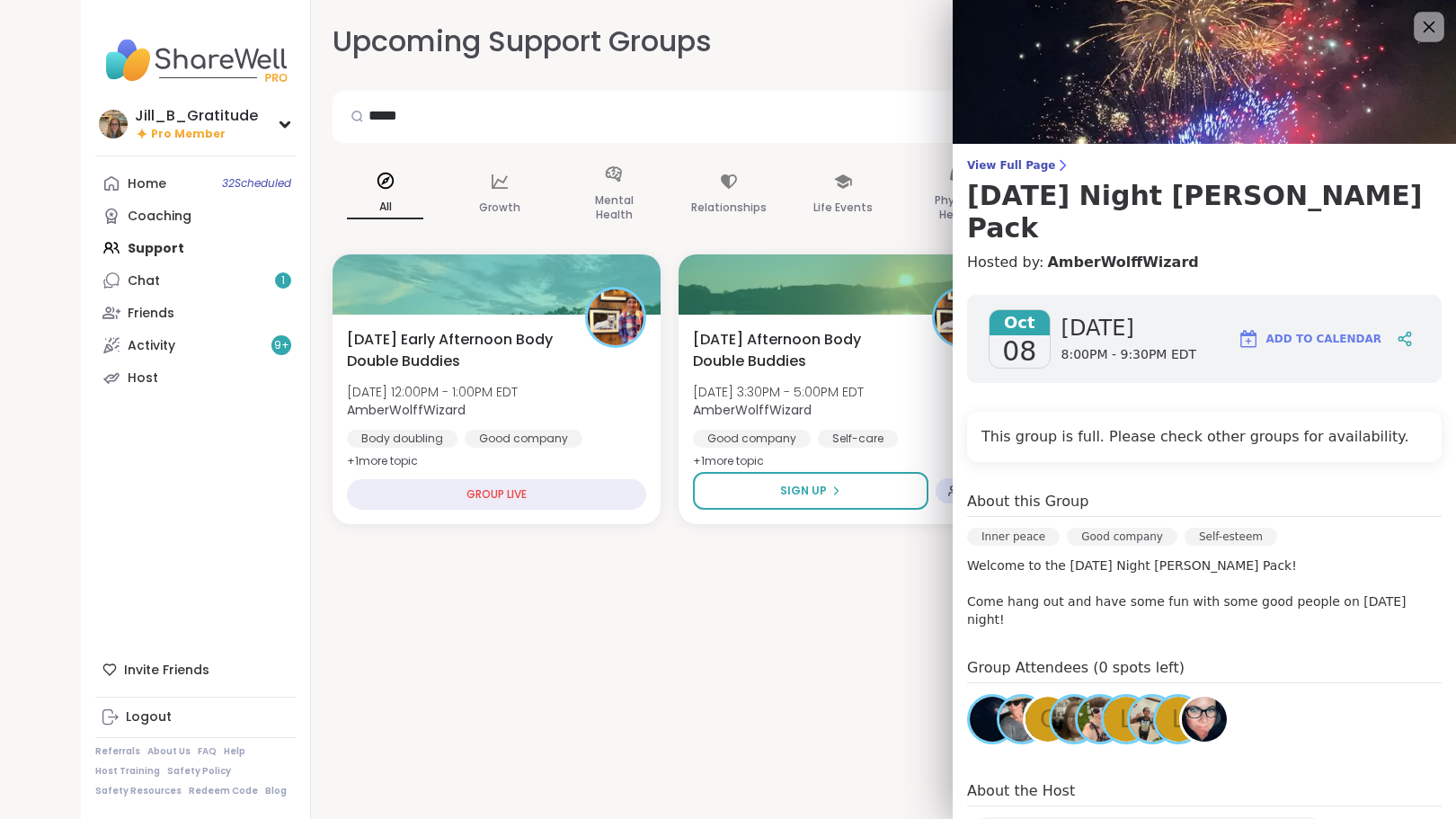
click at [1417, 20] on icon at bounding box center [1428, 26] width 22 height 22
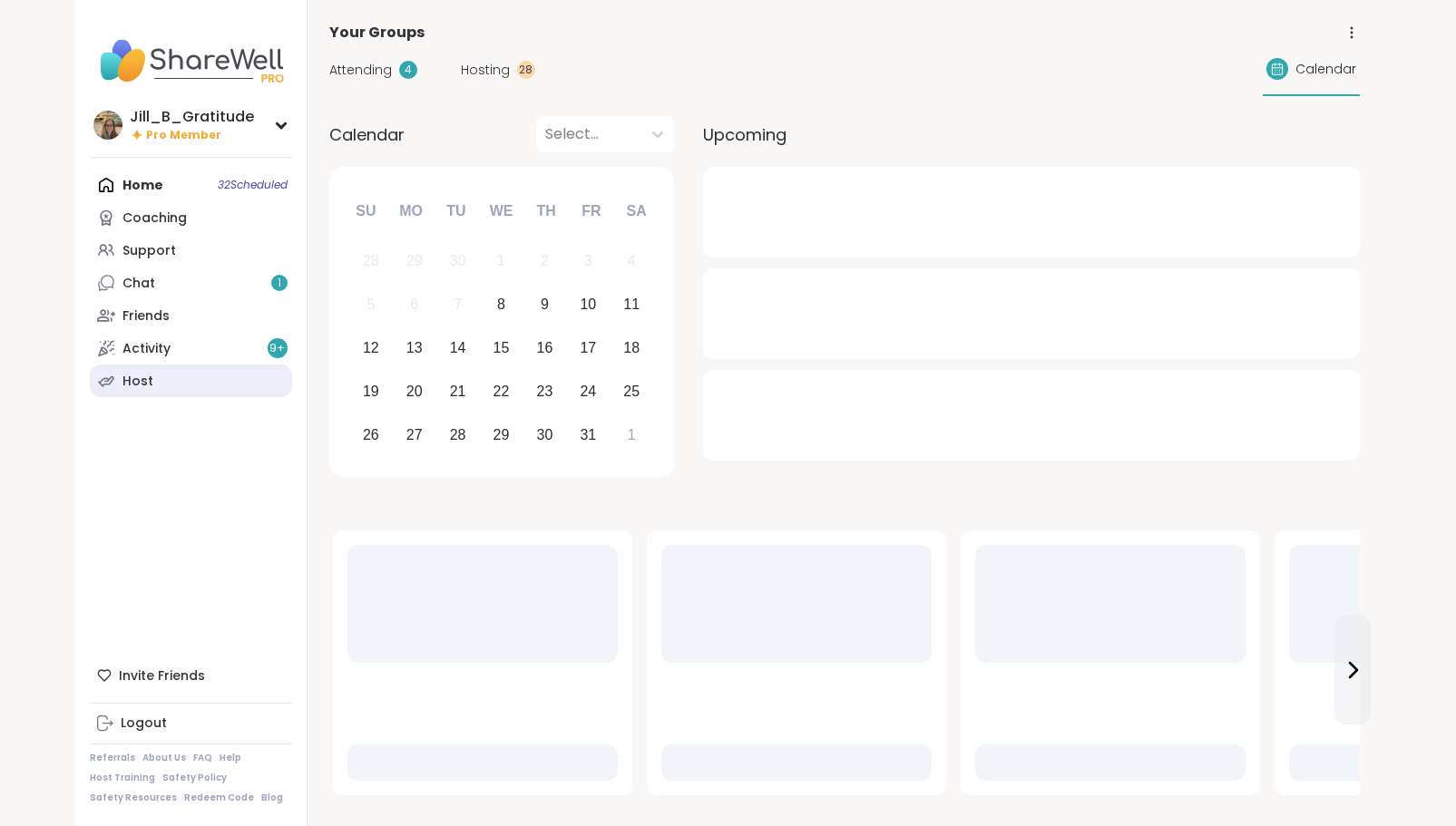
click at [127, 397] on link "Host" at bounding box center [191, 381] width 202 height 33
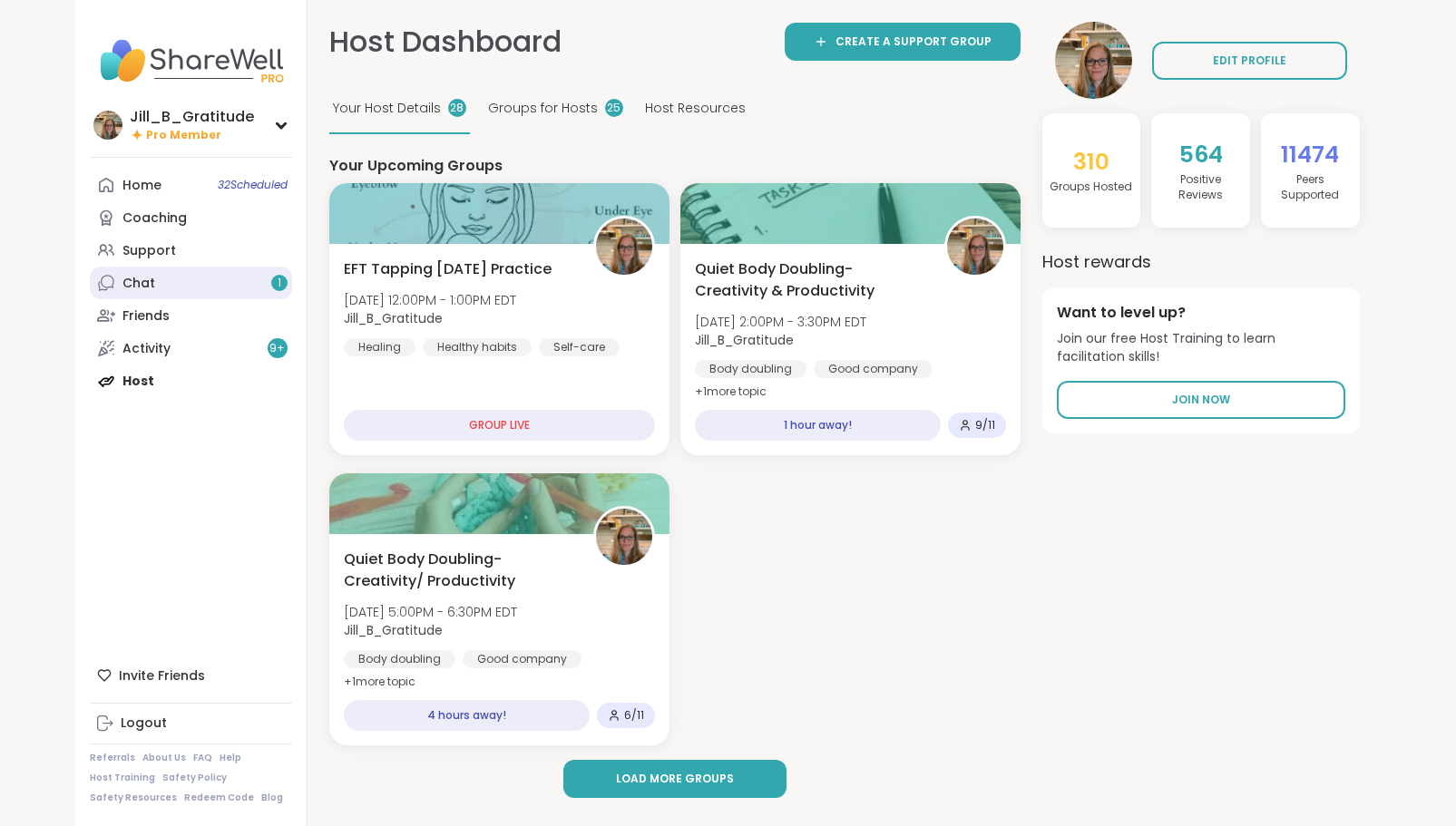
click at [218, 290] on link "Chat 1" at bounding box center [191, 283] width 202 height 33
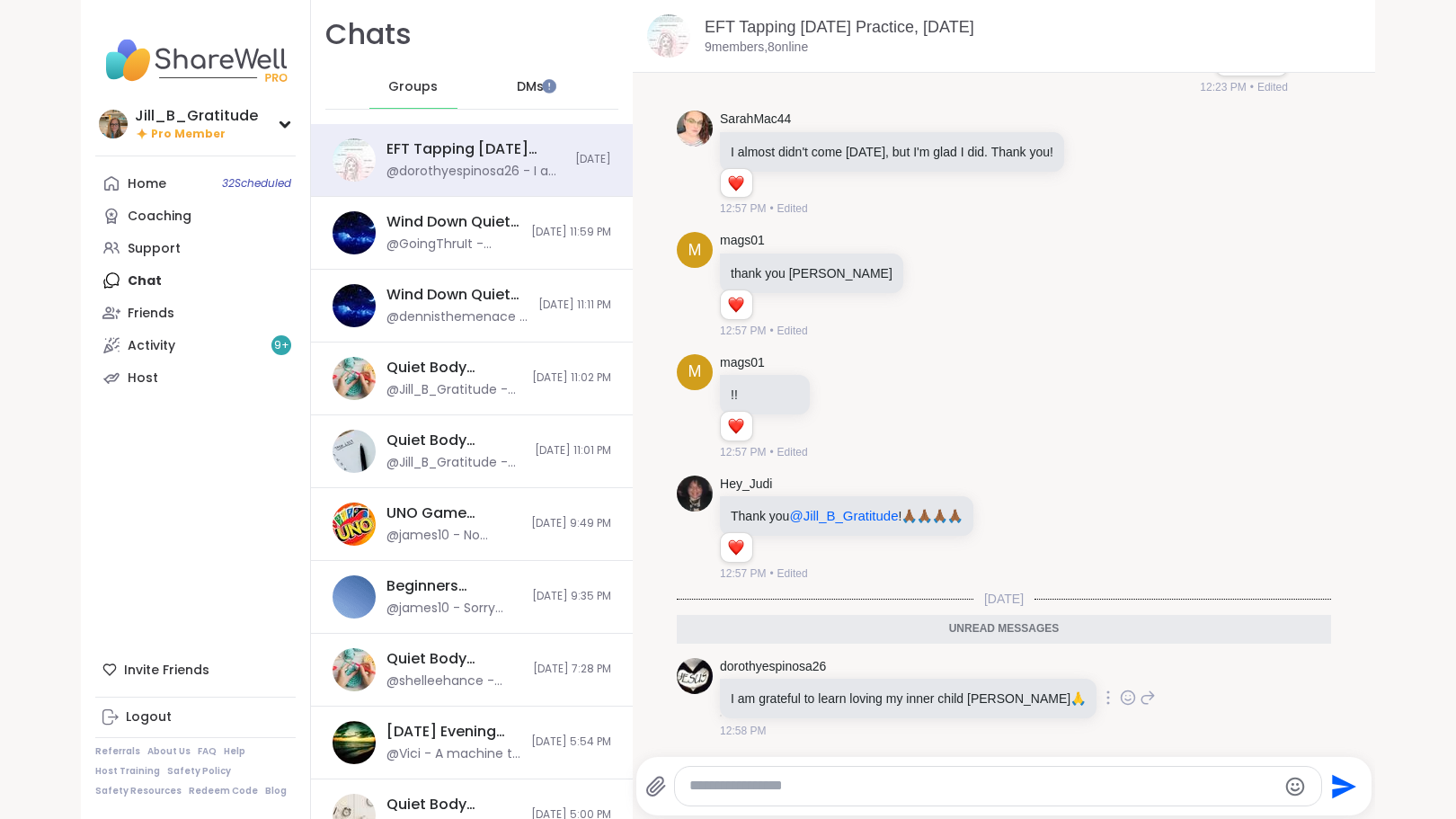
click at [1119, 695] on icon at bounding box center [1127, 697] width 16 height 18
click at [977, 668] on div "Select Reaction: Heart" at bounding box center [984, 669] width 16 height 16
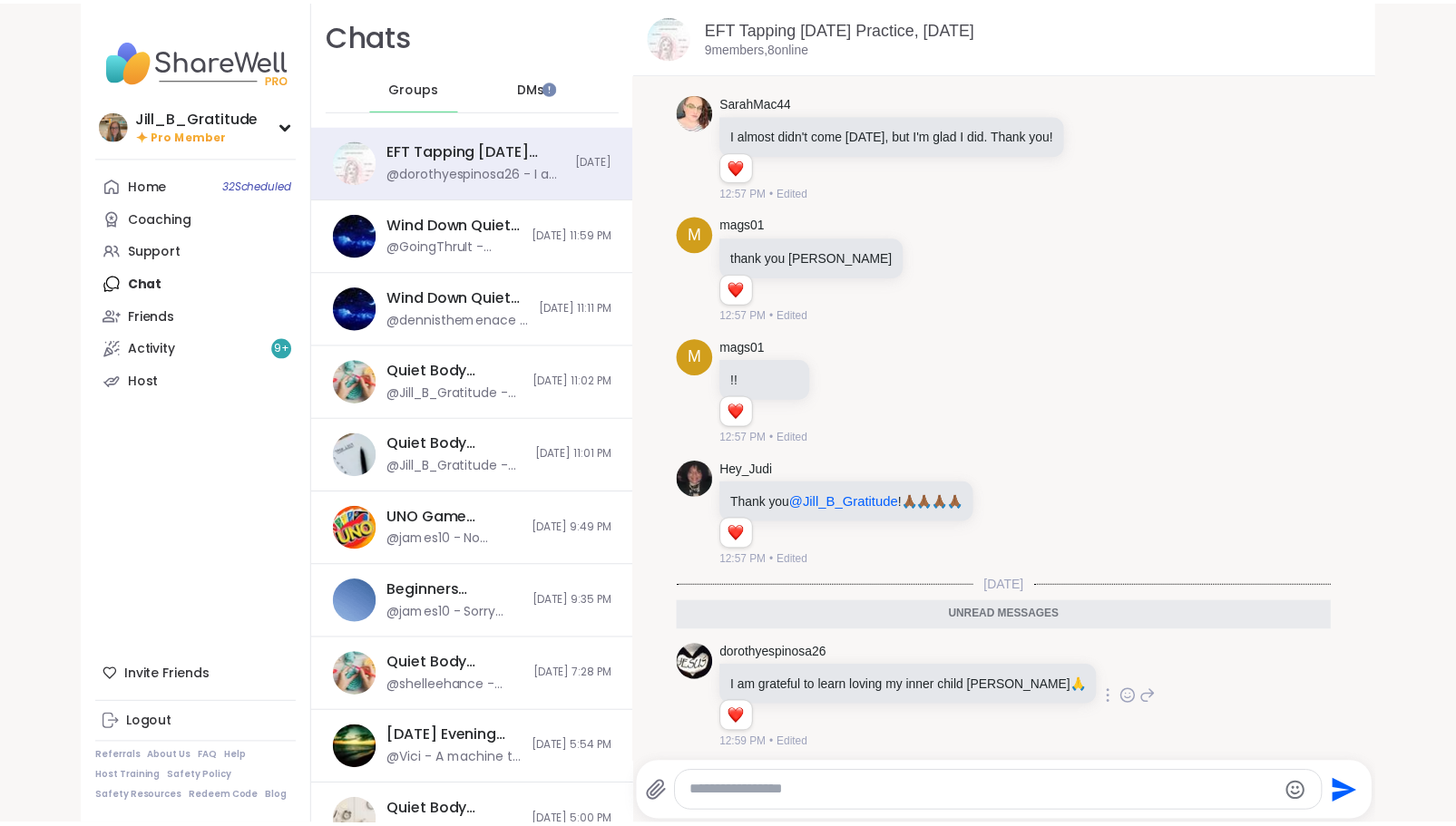
scroll to position [2486, 0]
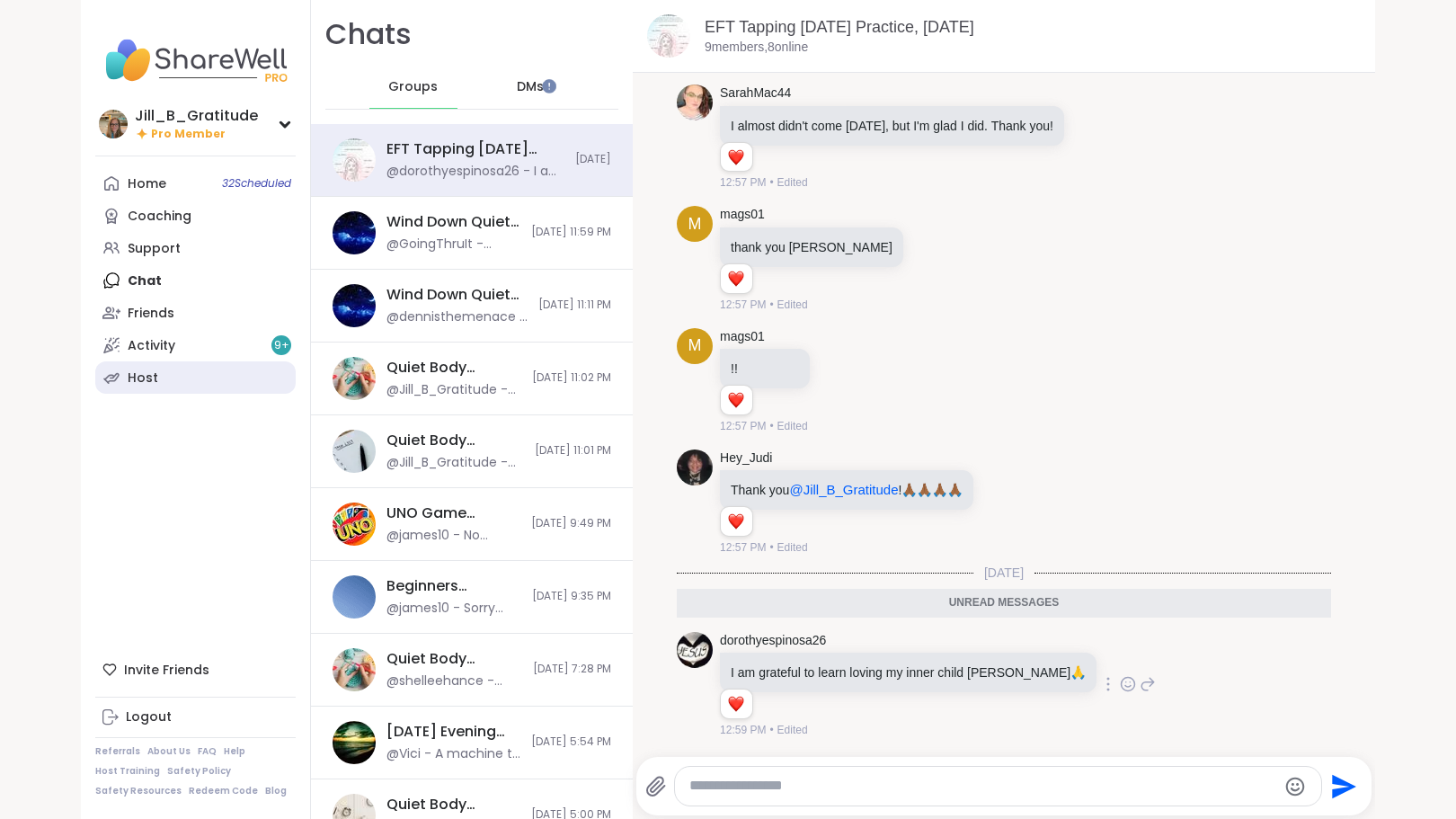
click at [178, 381] on link "Host" at bounding box center [196, 378] width 201 height 33
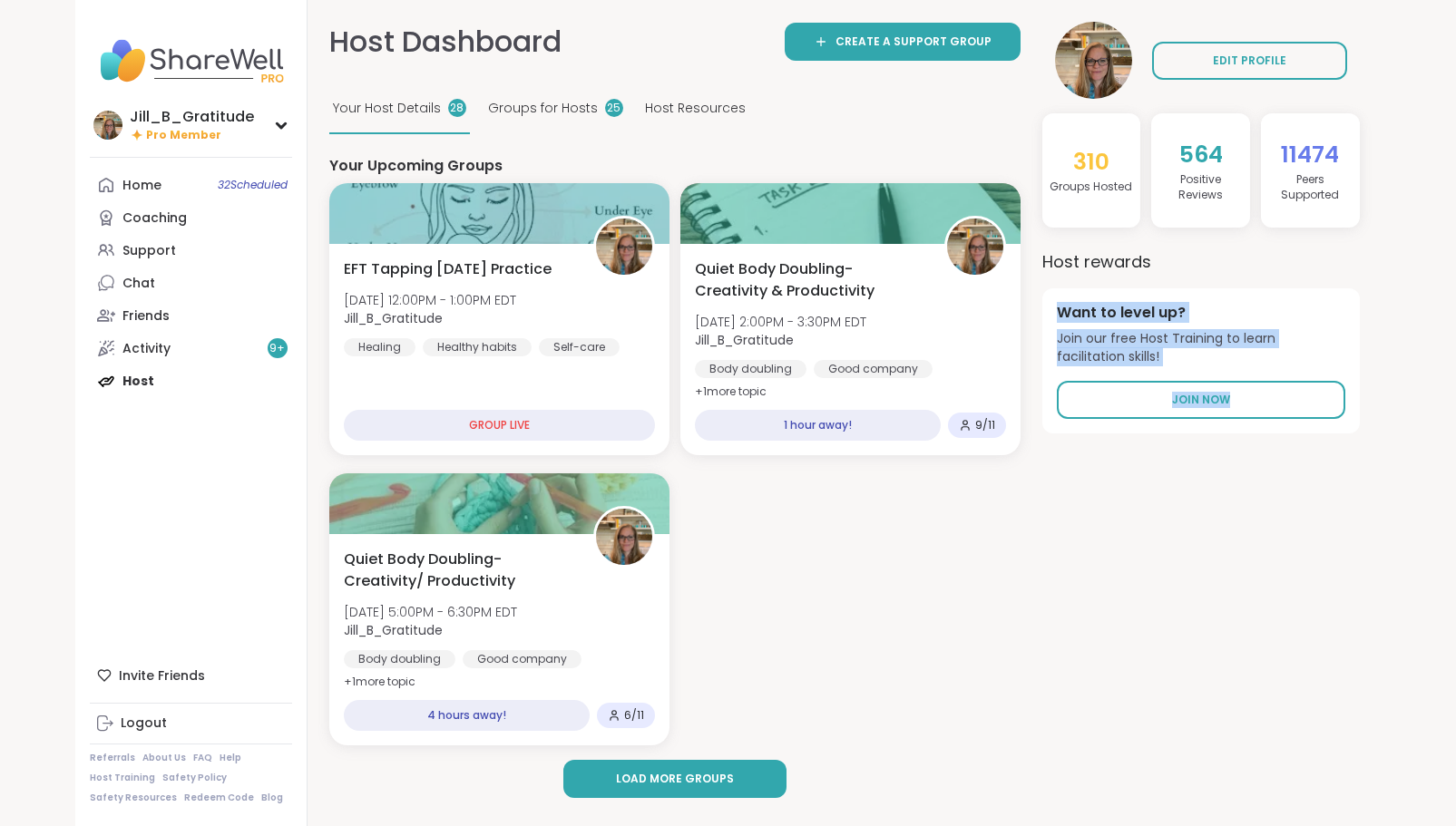
drag, startPoint x: 1453, startPoint y: 239, endPoint x: 1469, endPoint y: 395, distance: 156.8
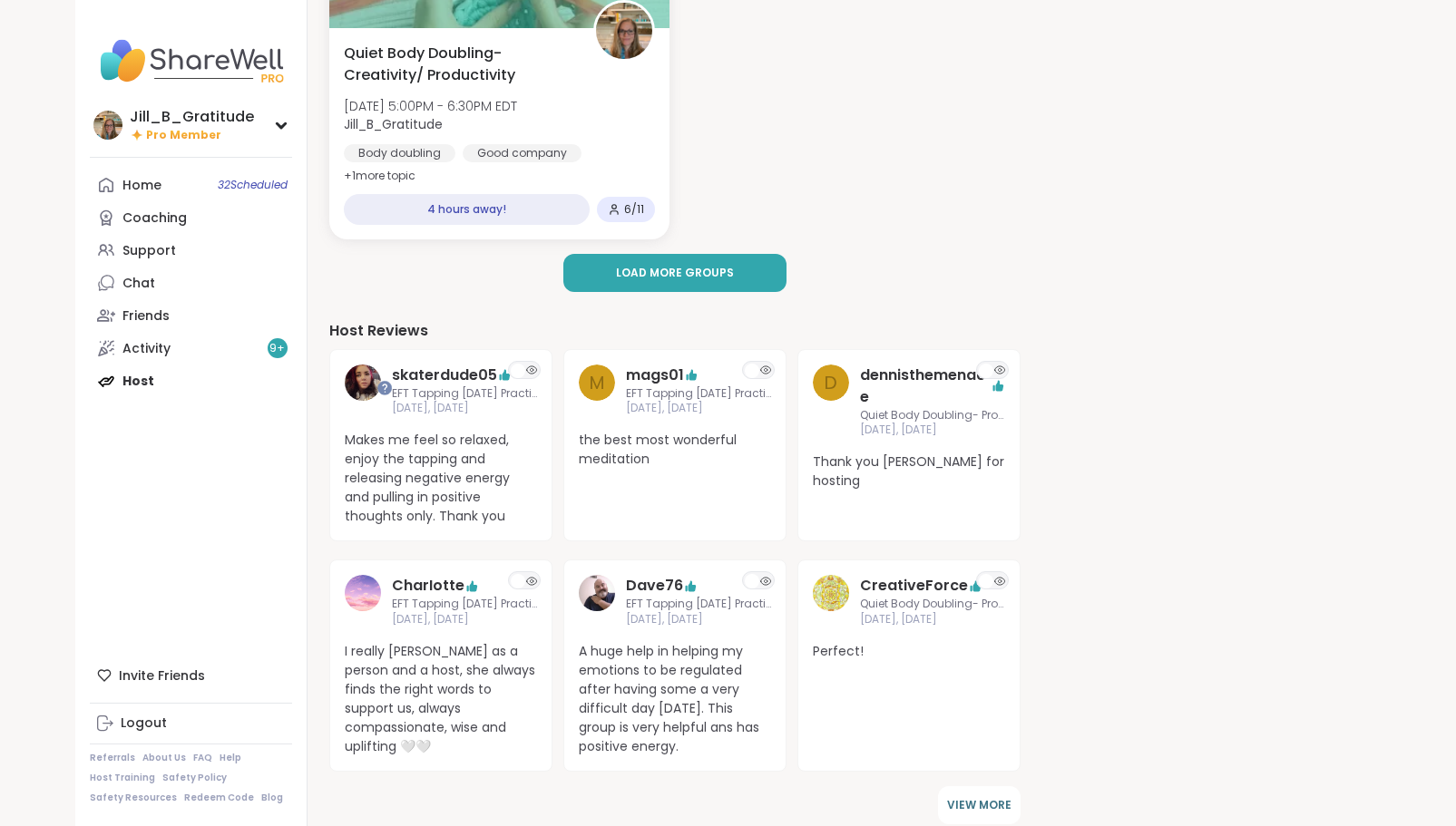
scroll to position [512, 0]
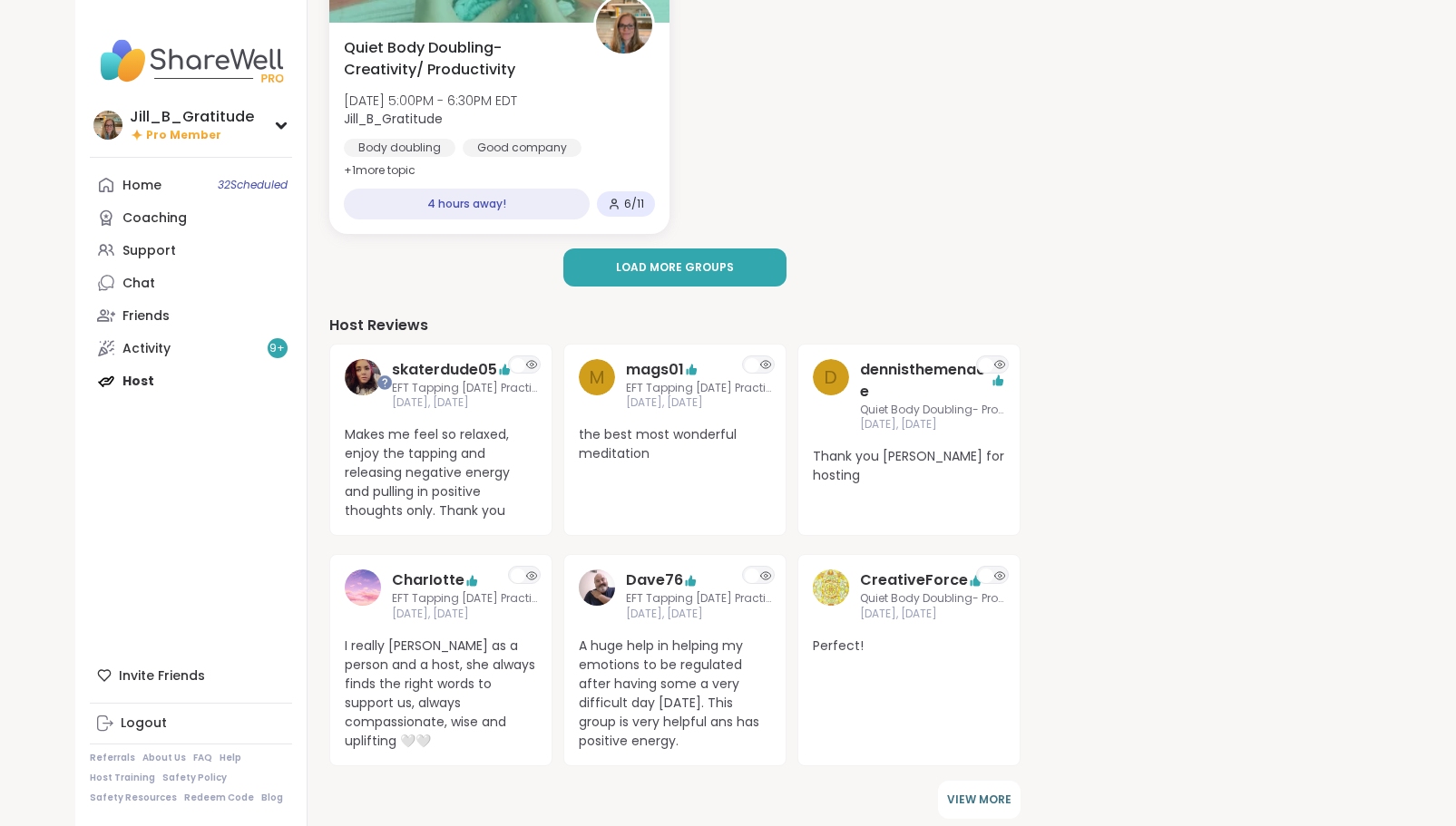
click at [1296, 397] on div "EDIT PROFILE 310 Groups Hosted 564 Positive Review s 11474 Peers Supported Host…" at bounding box center [1201, 645] width 317 height 2270
click at [385, 382] on div at bounding box center [383, 381] width 15 height 15
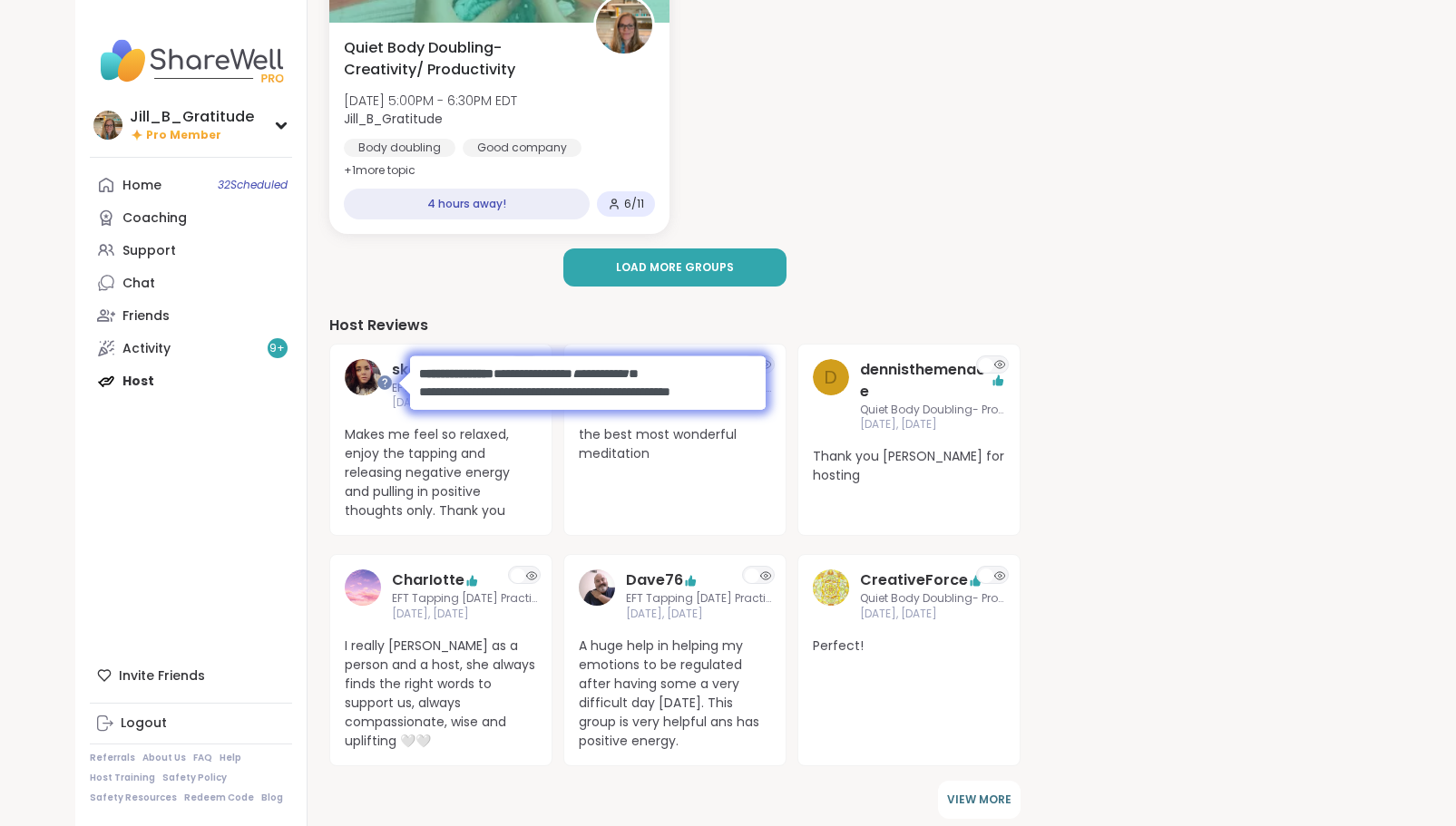
click at [514, 289] on div "Your Upcoming Groups EFT Tapping Wednesday Practice Wed, Oct 08 | 12:00PM - 1:0…" at bounding box center [674, 712] width 691 height 2136
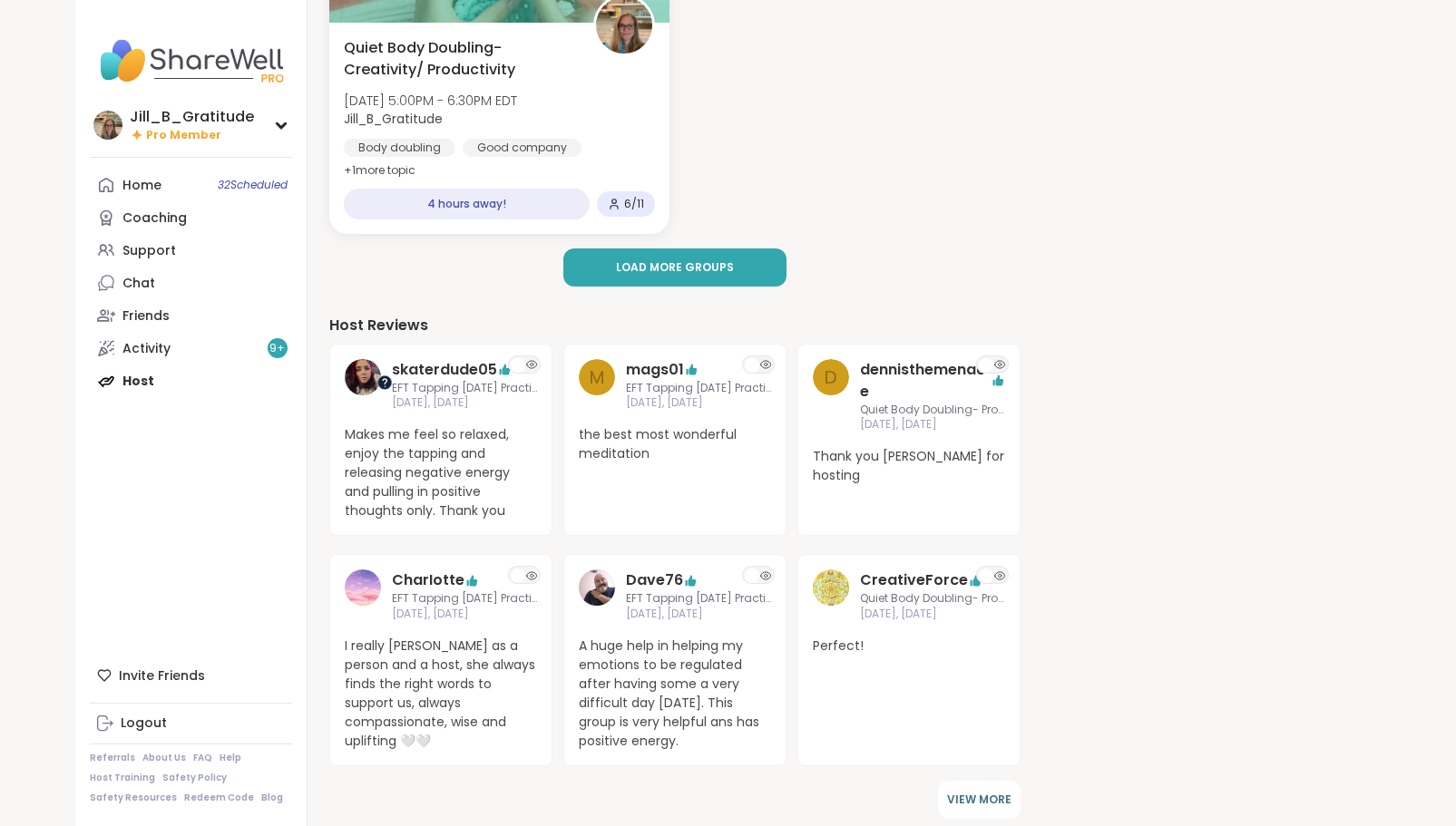
click at [383, 381] on div at bounding box center [383, 381] width 15 height 15
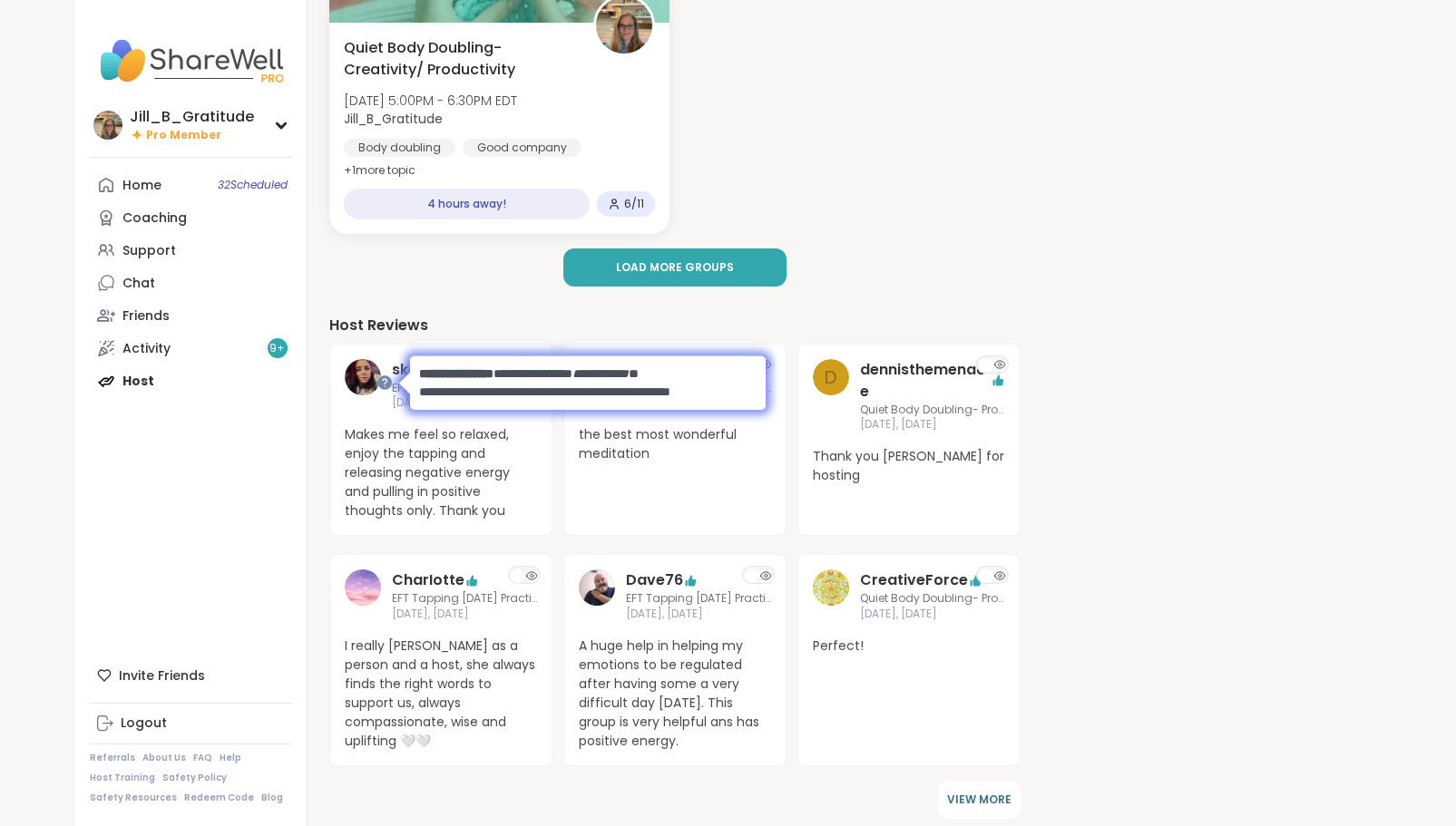
click at [501, 299] on div "Your Upcoming Groups EFT Tapping Wednesday Practice Wed, Oct 08 | 12:00PM - 1:0…" at bounding box center [674, 712] width 691 height 2136
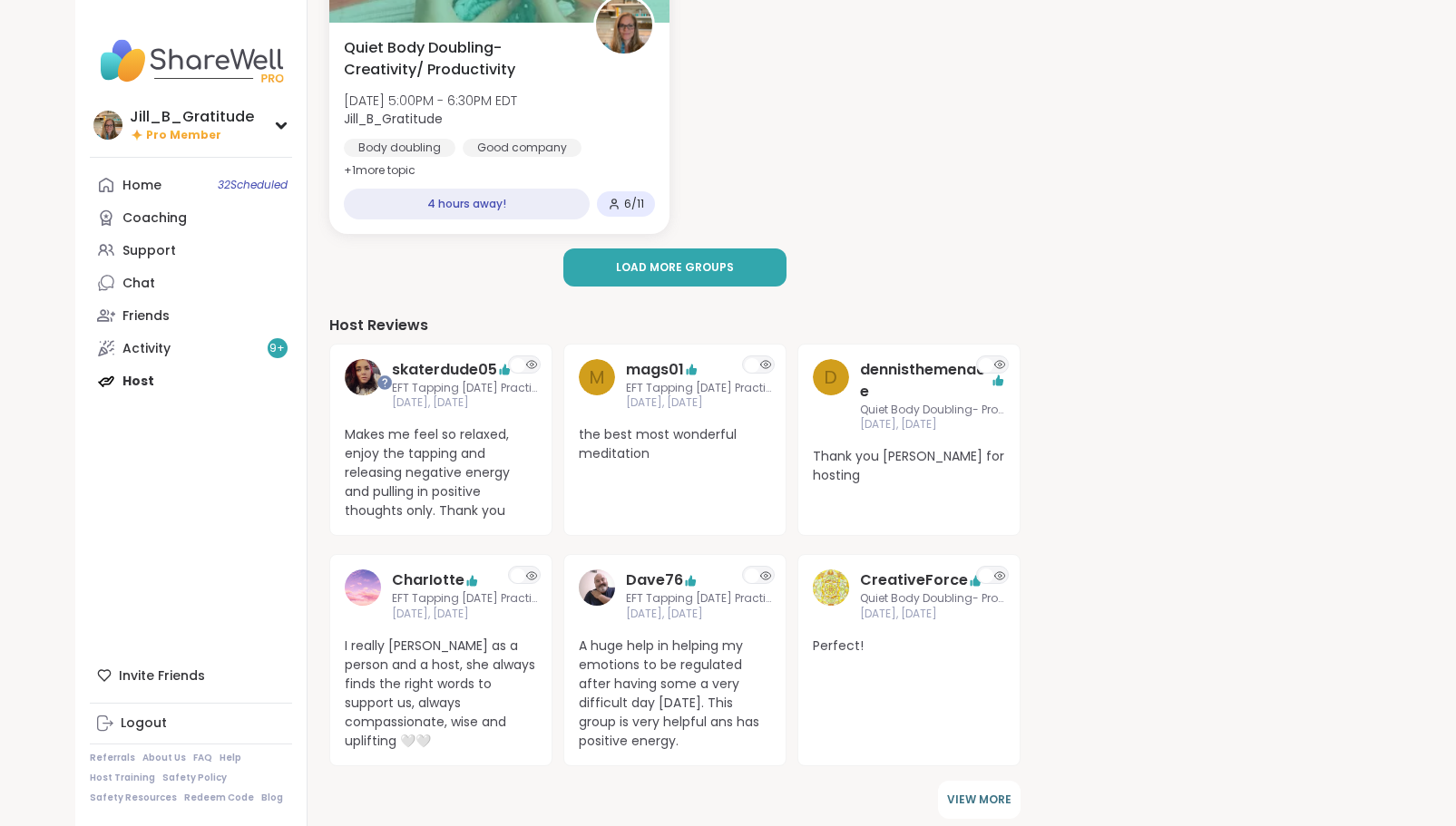
click at [137, 378] on div "Home 32 Scheduled Coaching Support Chat Friends Activity 9 + Host" at bounding box center [191, 282] width 202 height 229
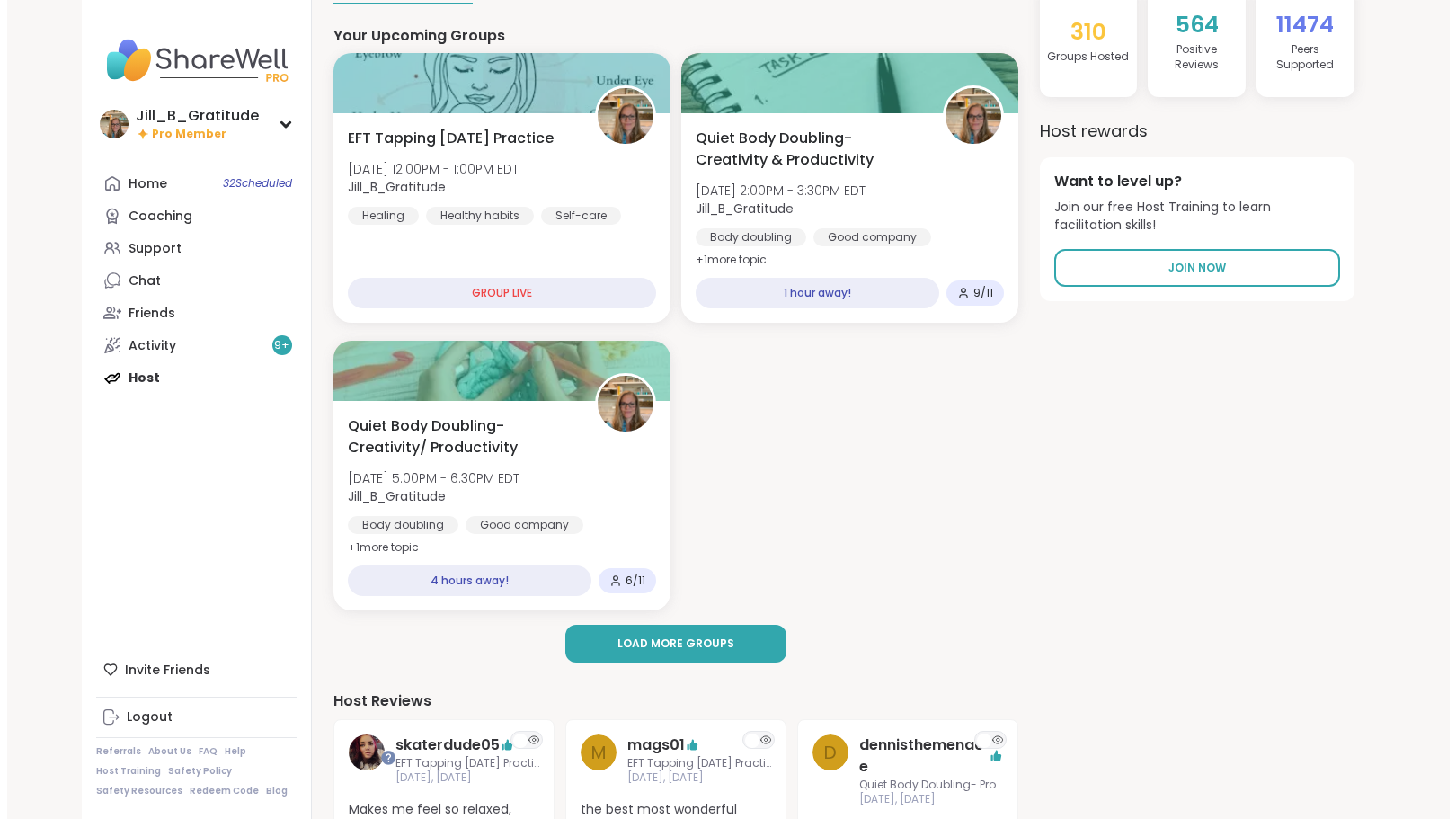
scroll to position [0, 0]
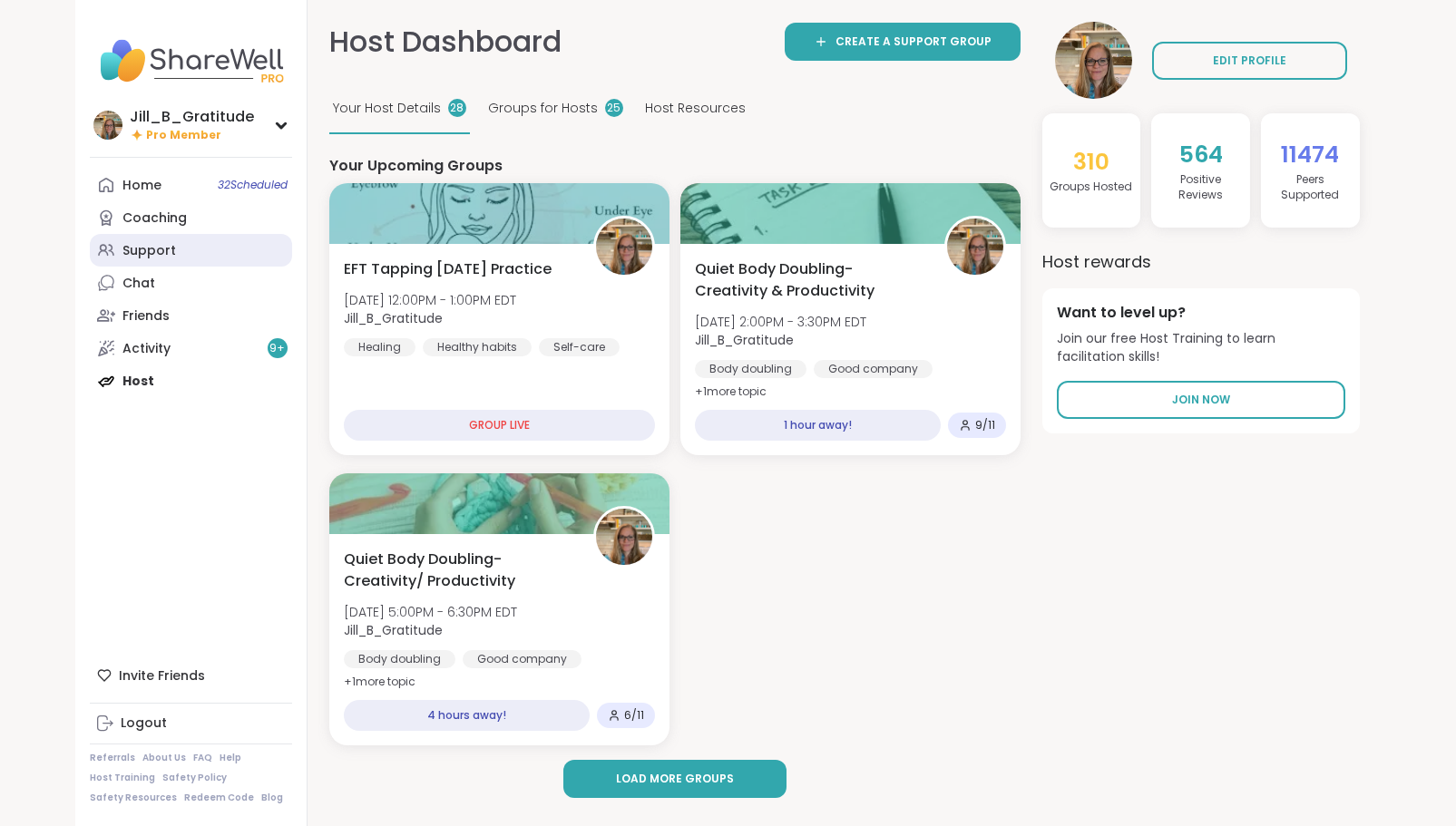
click at [145, 247] on div "Support" at bounding box center [149, 251] width 54 height 18
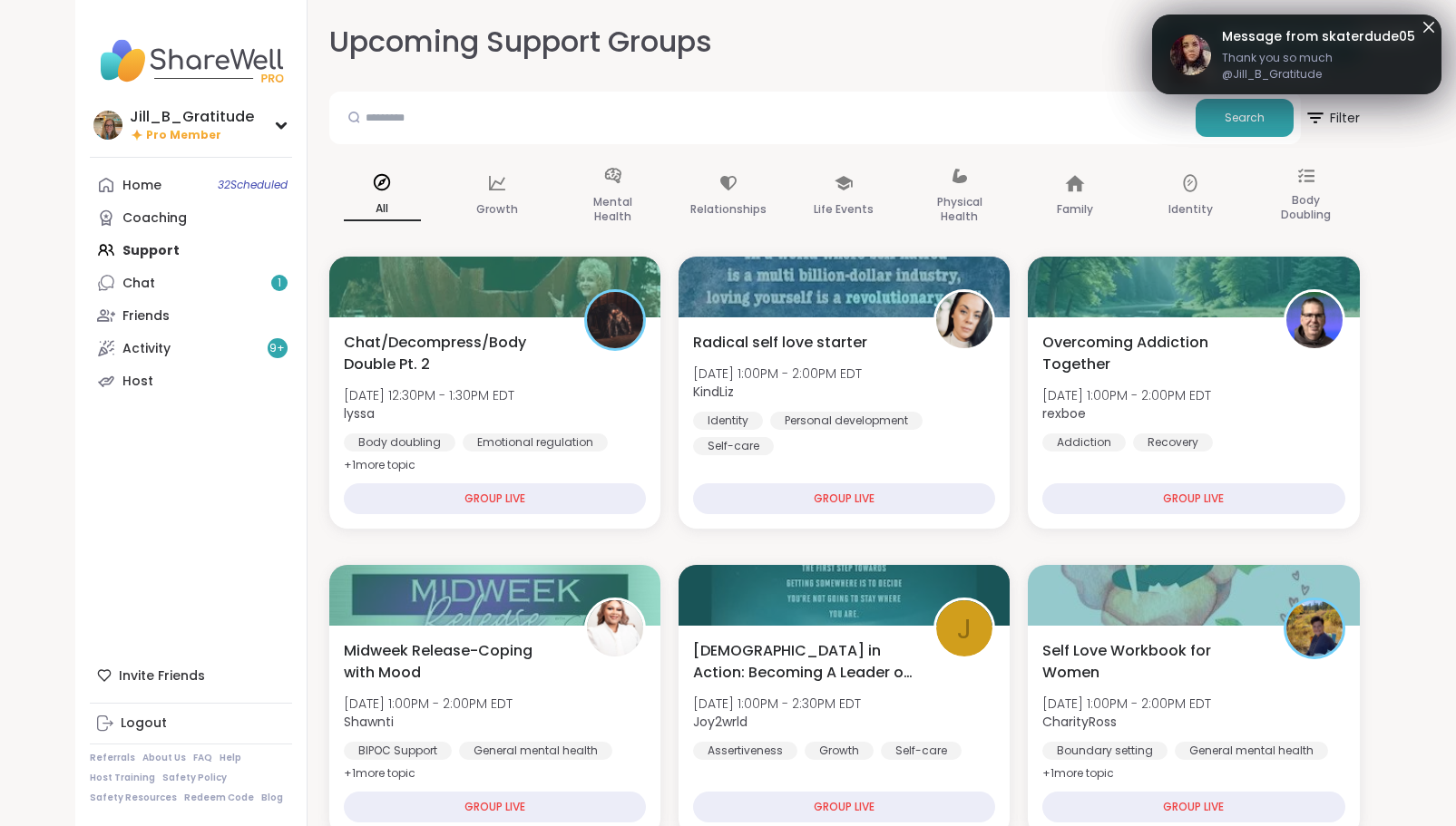
click at [1252, 69] on span "Thank you so much @Jill_B_Gratitude" at bounding box center [1323, 66] width 201 height 33
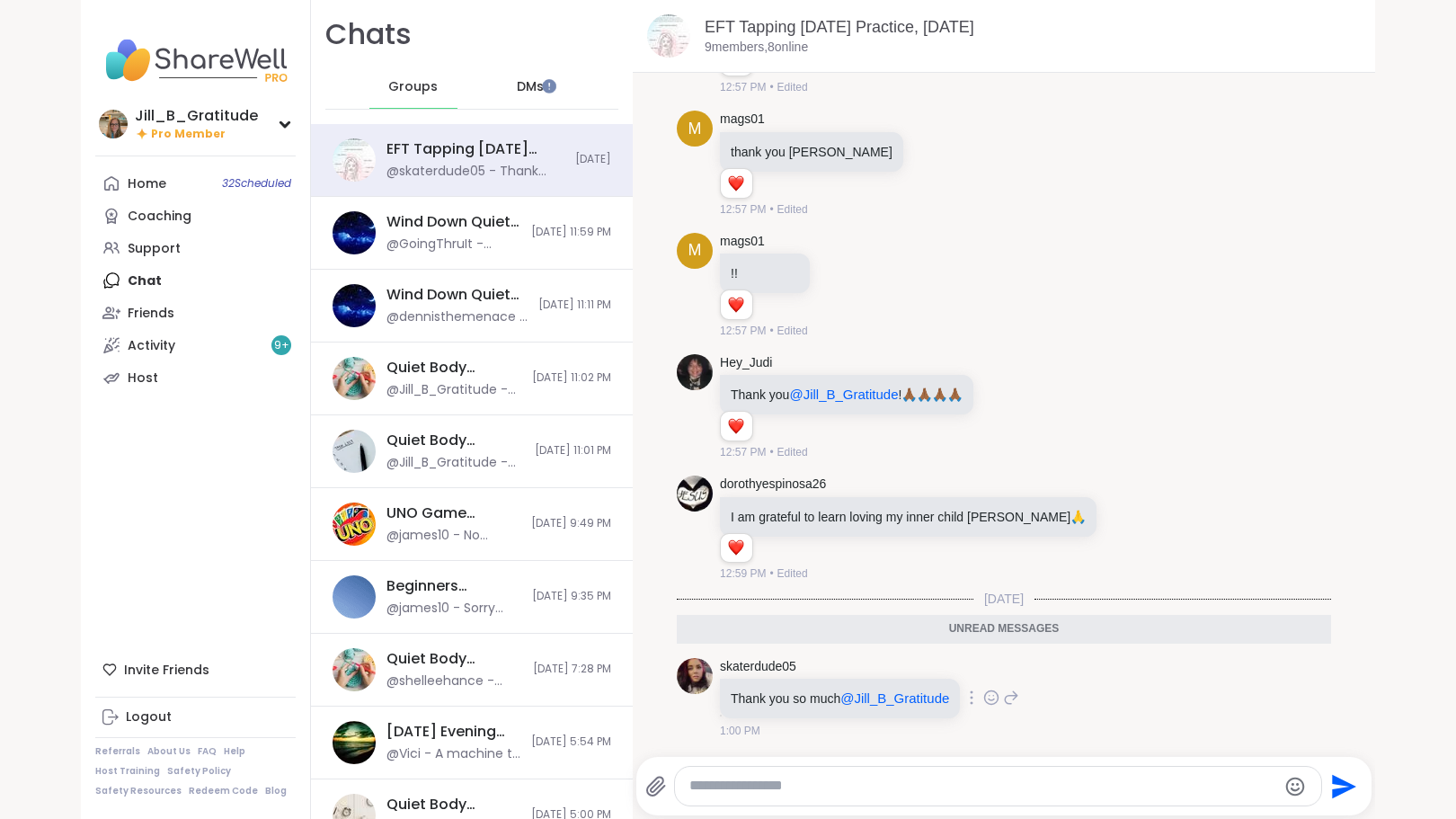
click at [984, 696] on icon at bounding box center [991, 697] width 16 height 18
click at [841, 669] on div "Select Reaction: Heart" at bounding box center [849, 669] width 16 height 16
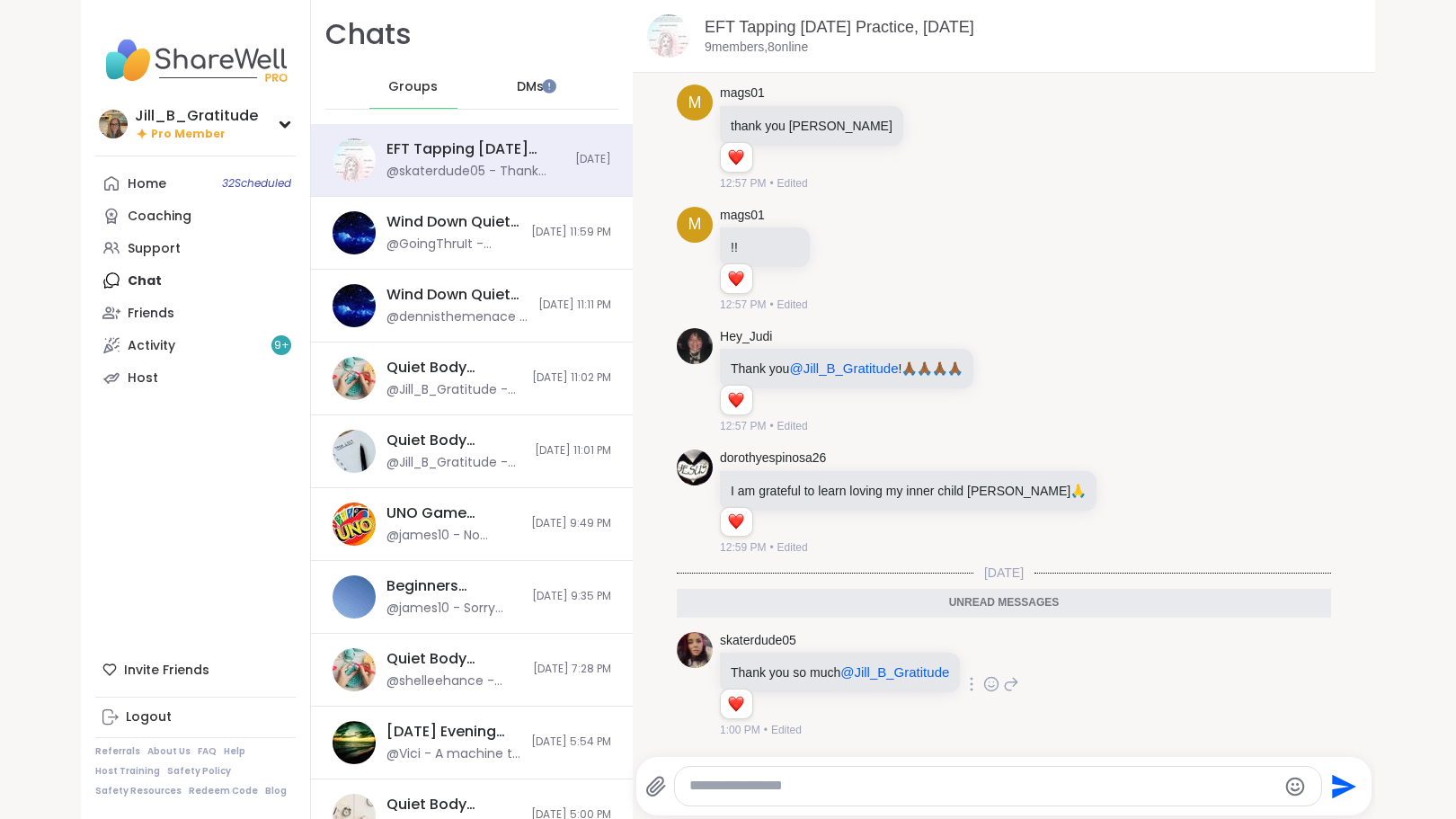
click at [819, 786] on textarea "Type your message" at bounding box center [983, 786] width 587 height 19
type textarea "**********"
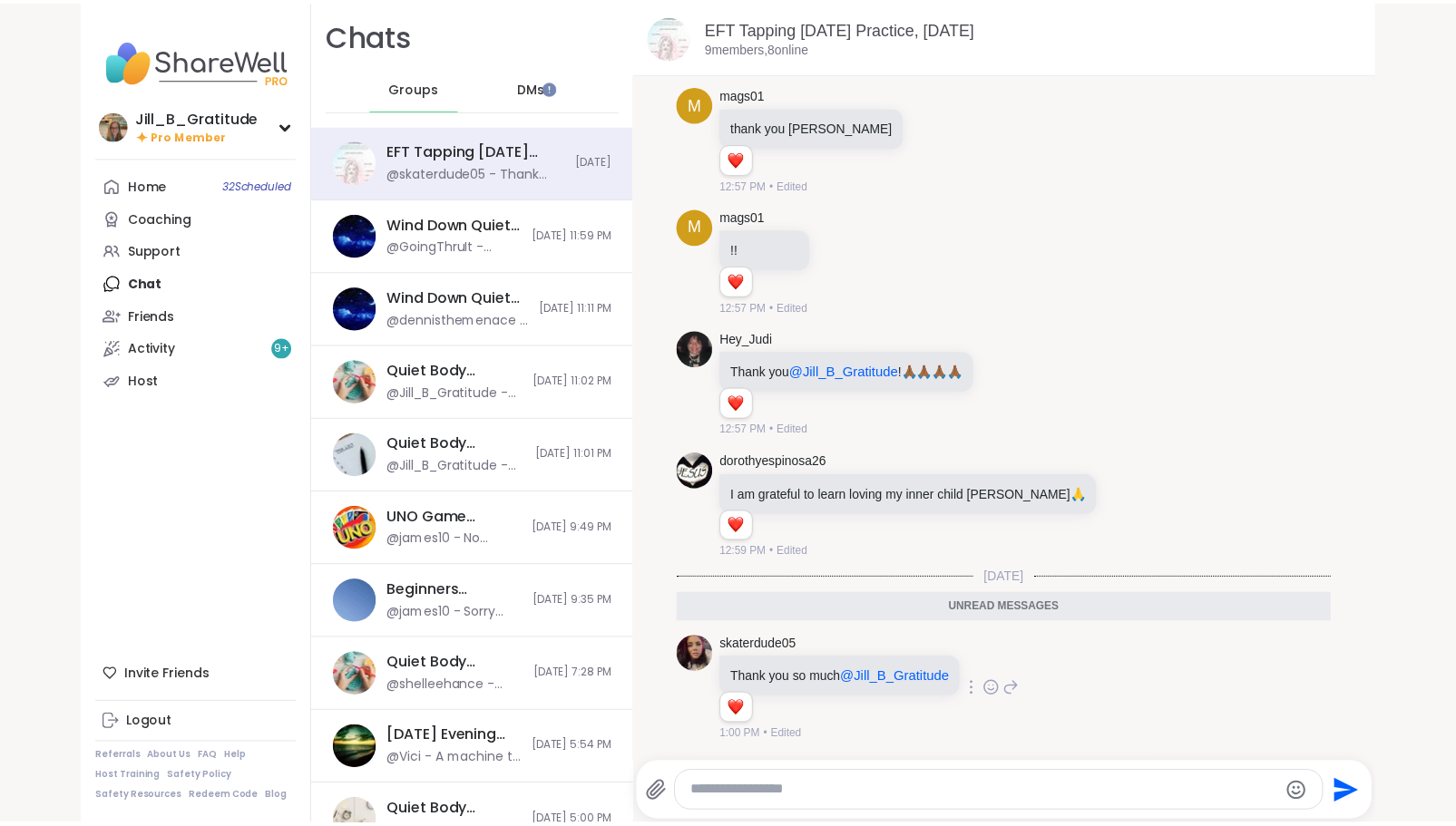
scroll to position [2662, 0]
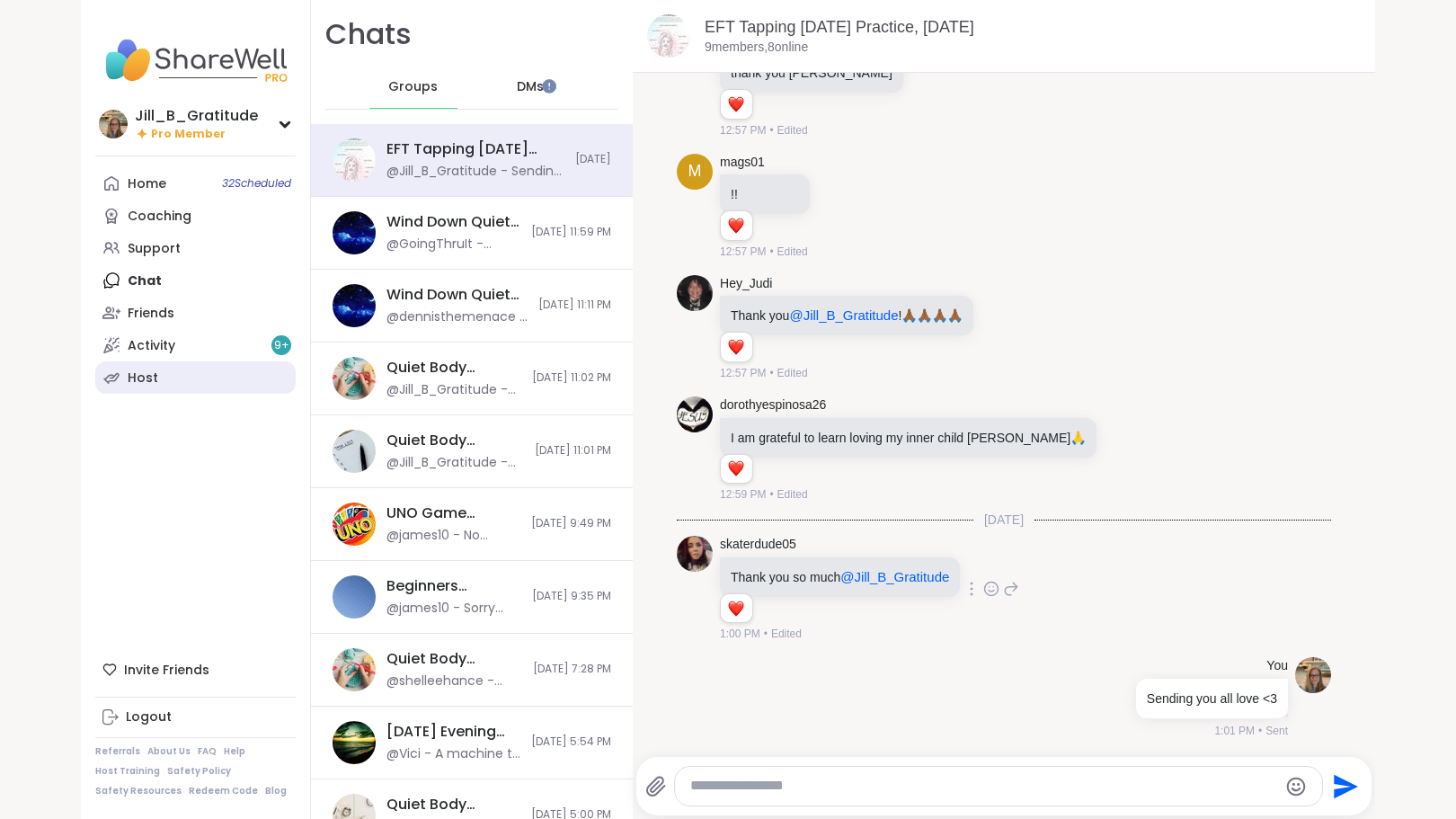
click at [162, 369] on link "Host" at bounding box center [196, 378] width 201 height 33
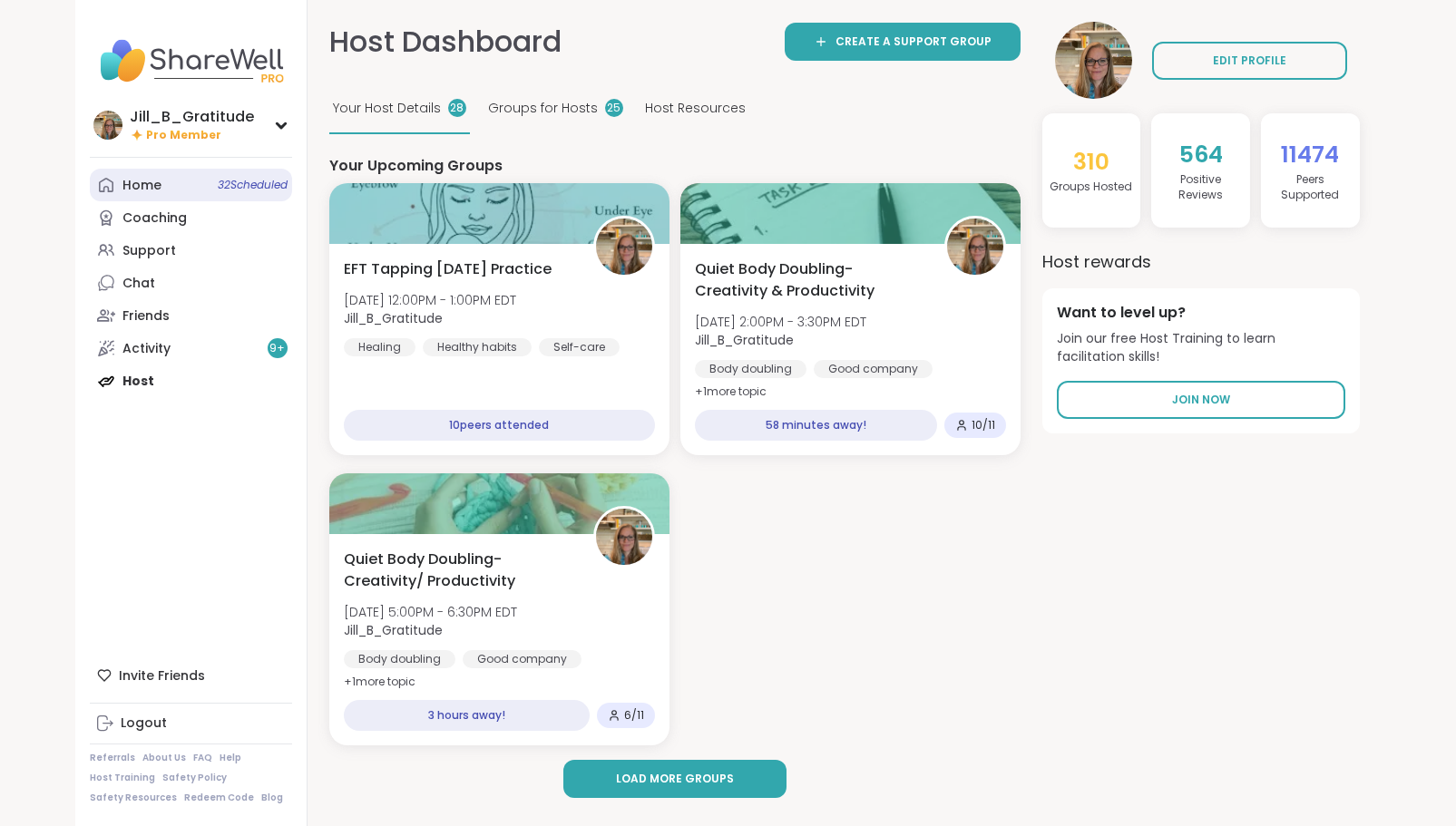
click at [237, 191] on span "32 Scheduled" at bounding box center [253, 185] width 70 height 15
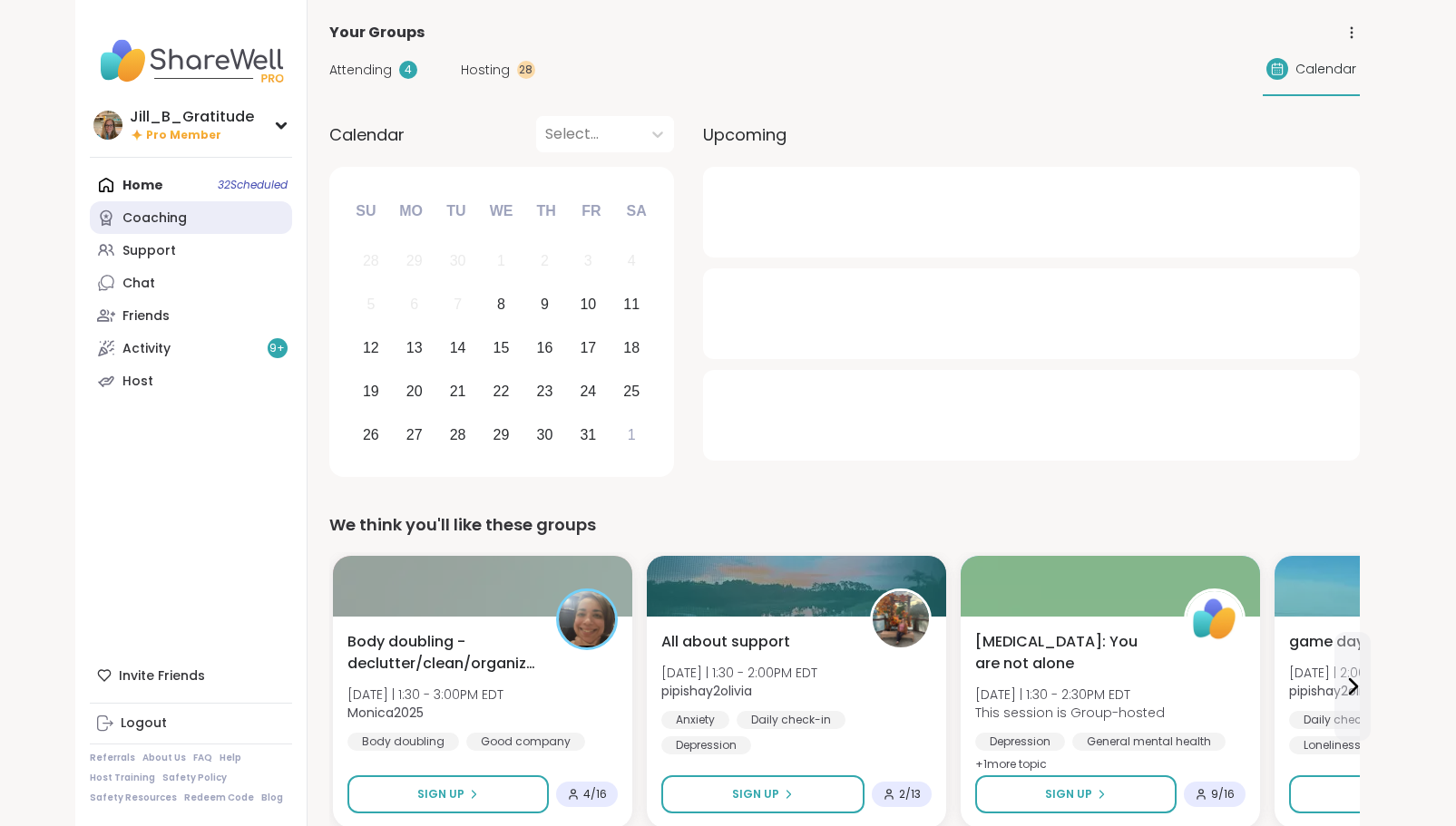
click at [229, 223] on link "Coaching" at bounding box center [191, 218] width 202 height 33
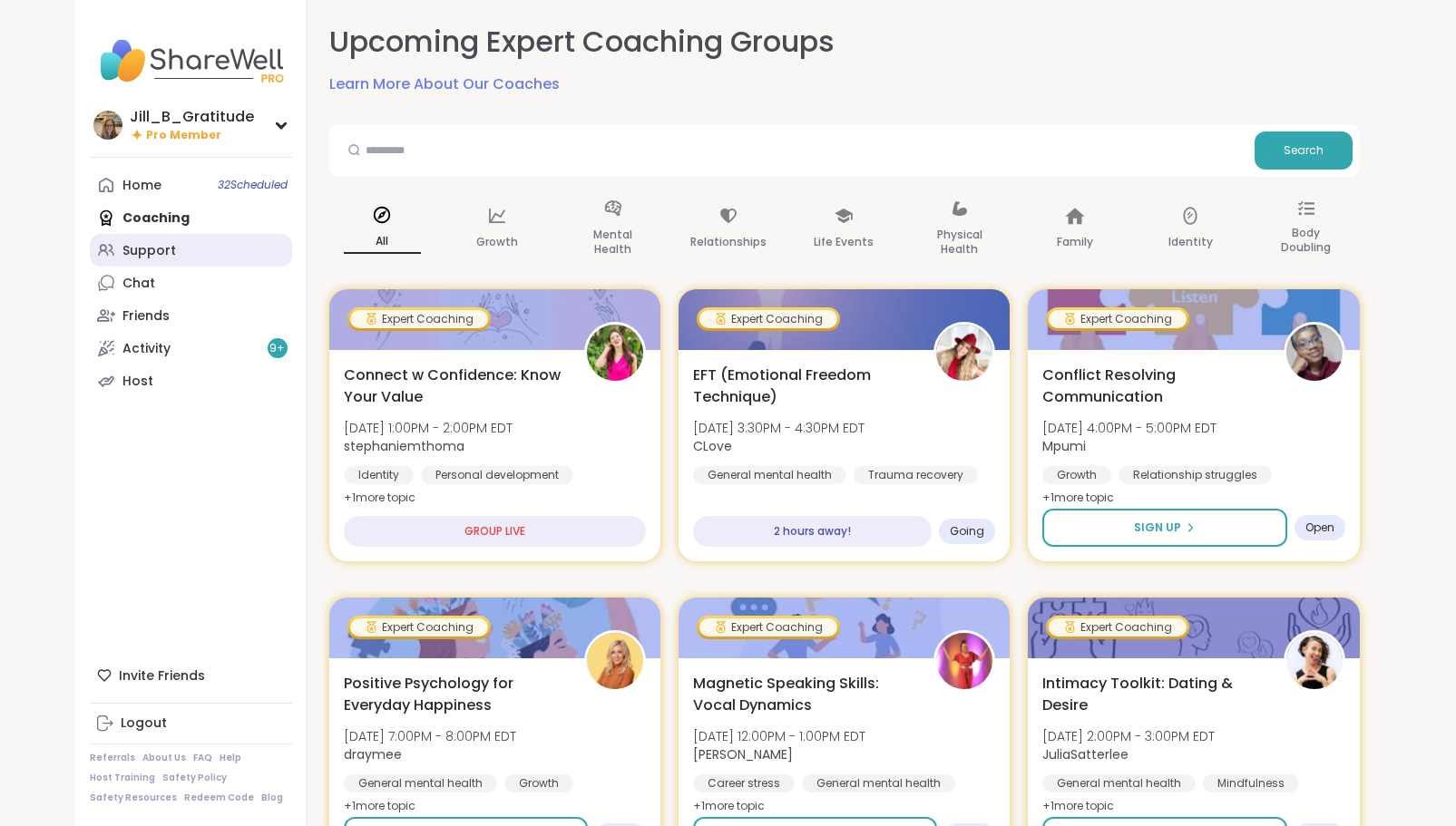
click at [214, 256] on link "Support" at bounding box center [191, 250] width 202 height 33
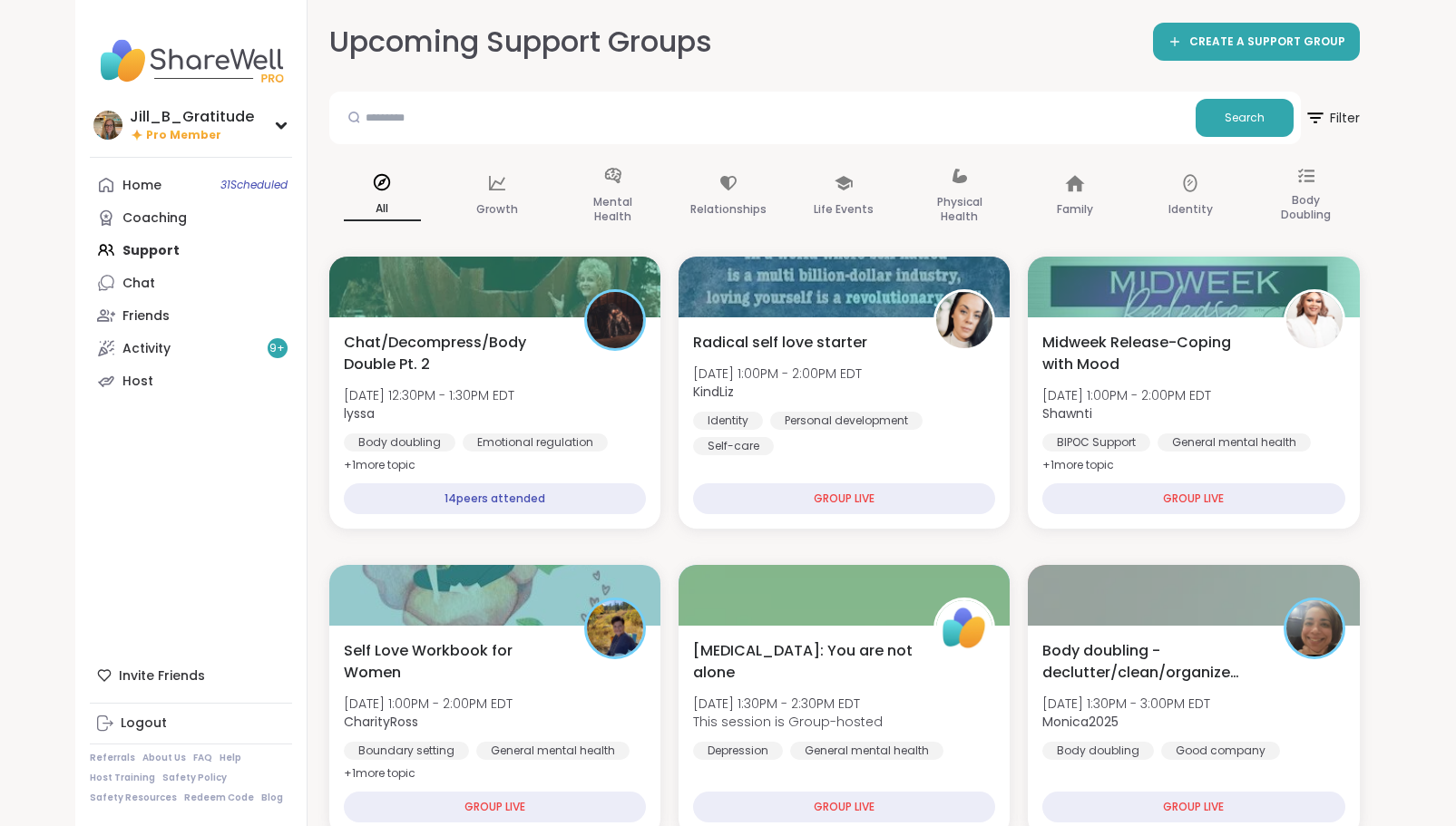
click at [199, 350] on link "Activity 9 +" at bounding box center [191, 348] width 202 height 33
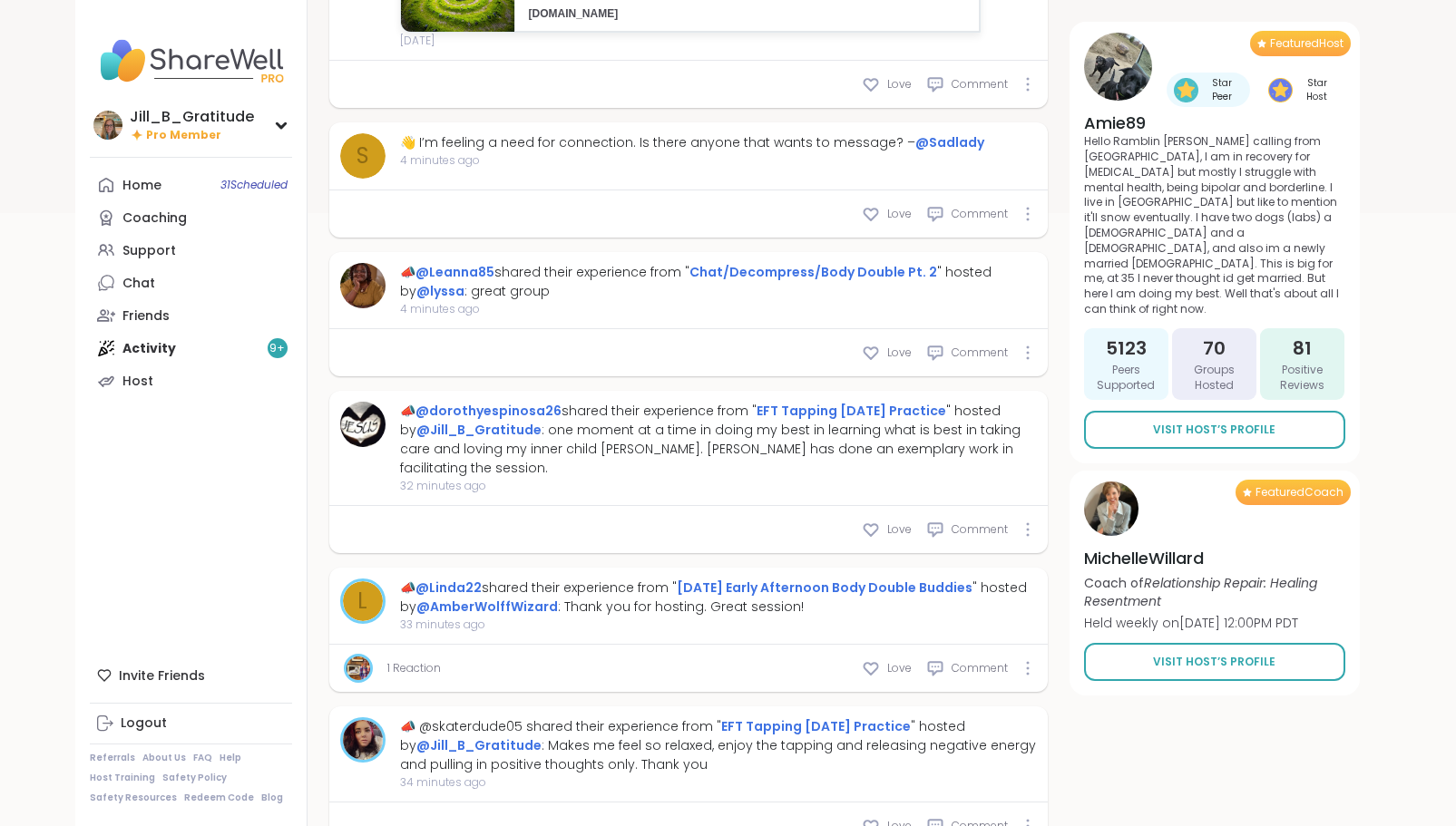
scroll to position [662, 0]
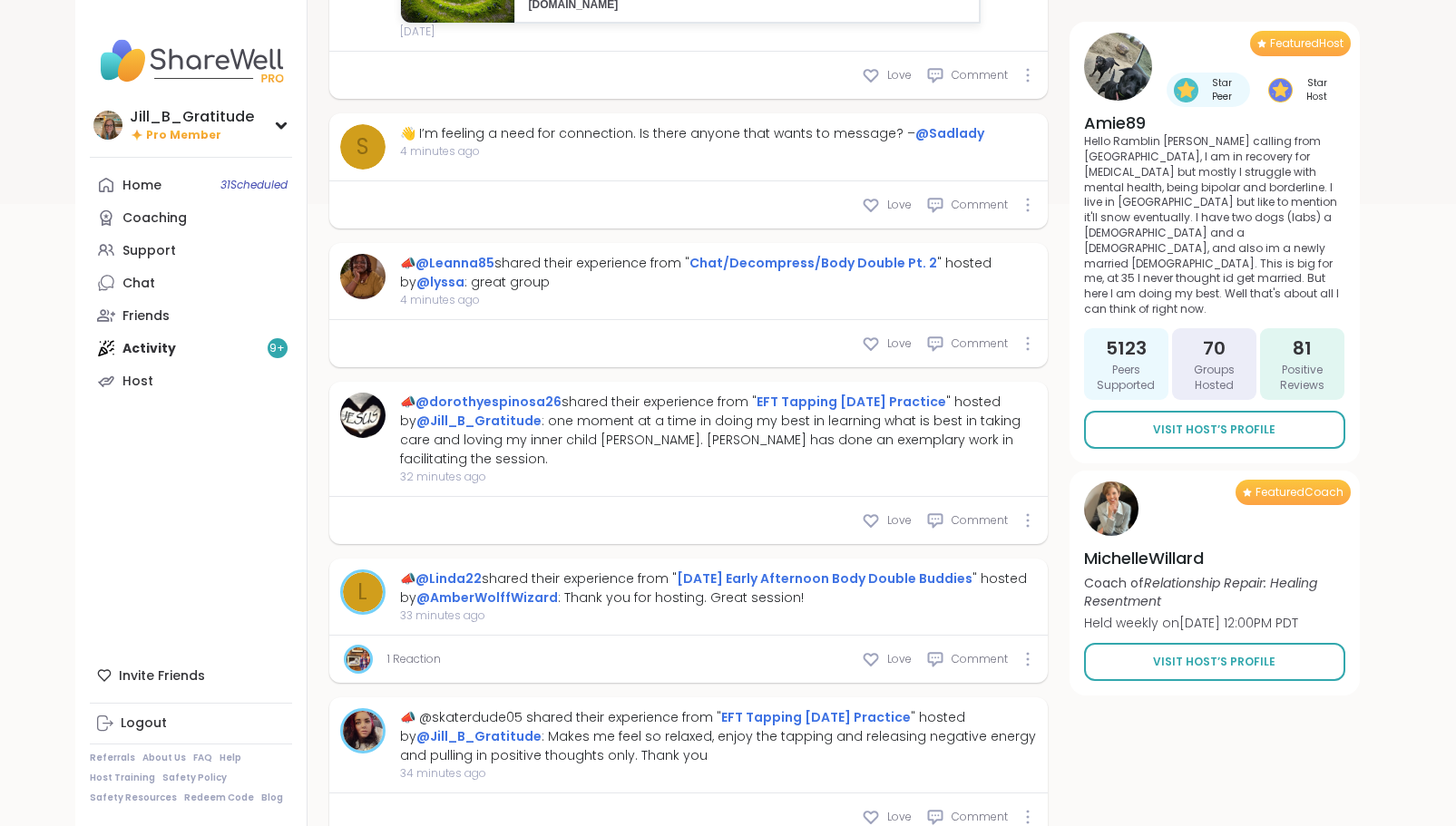
click at [868, 522] on icon at bounding box center [870, 521] width 14 height 12
click at [874, 817] on icon at bounding box center [871, 817] width 18 height 18
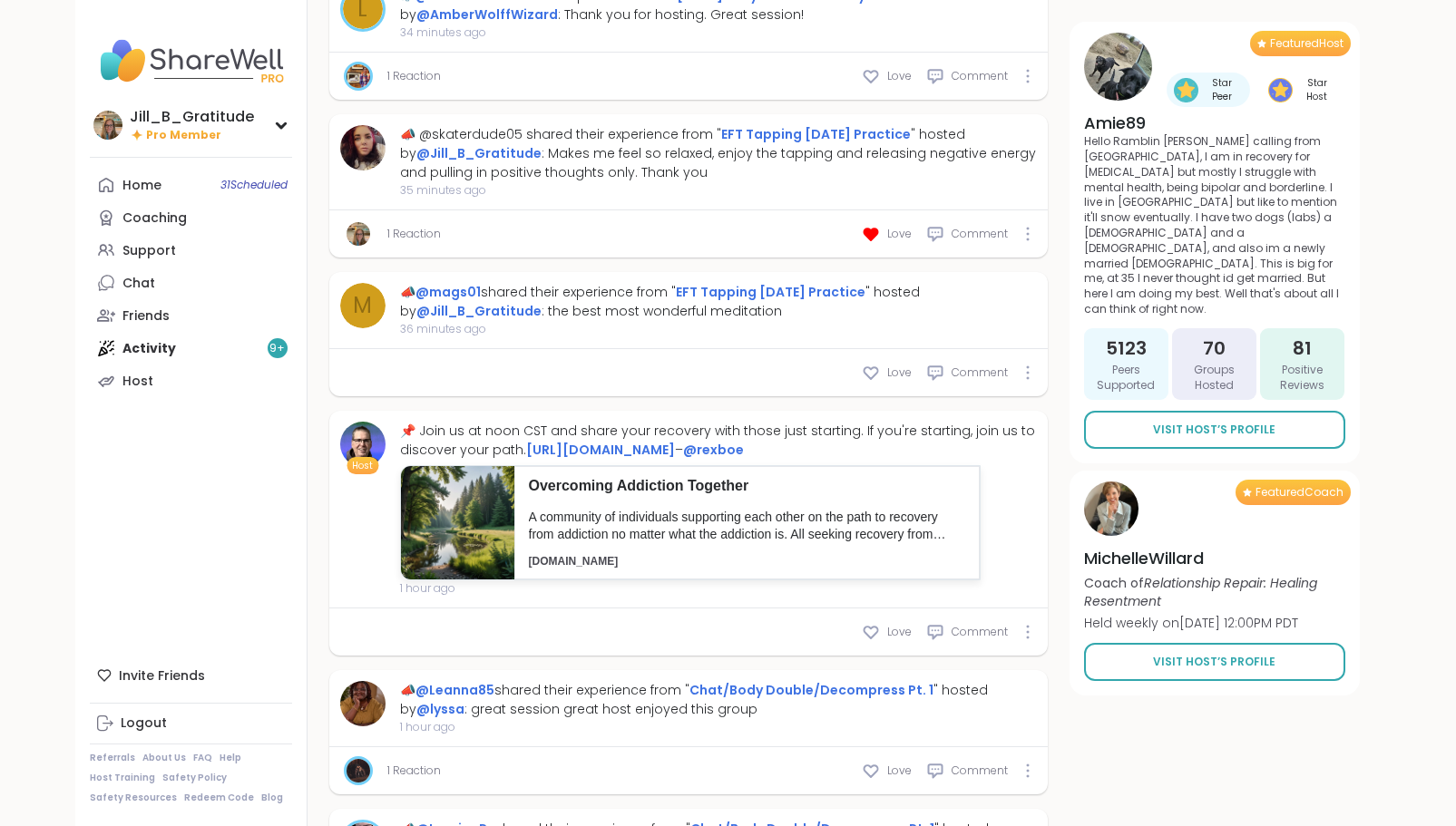
scroll to position [1217, 0]
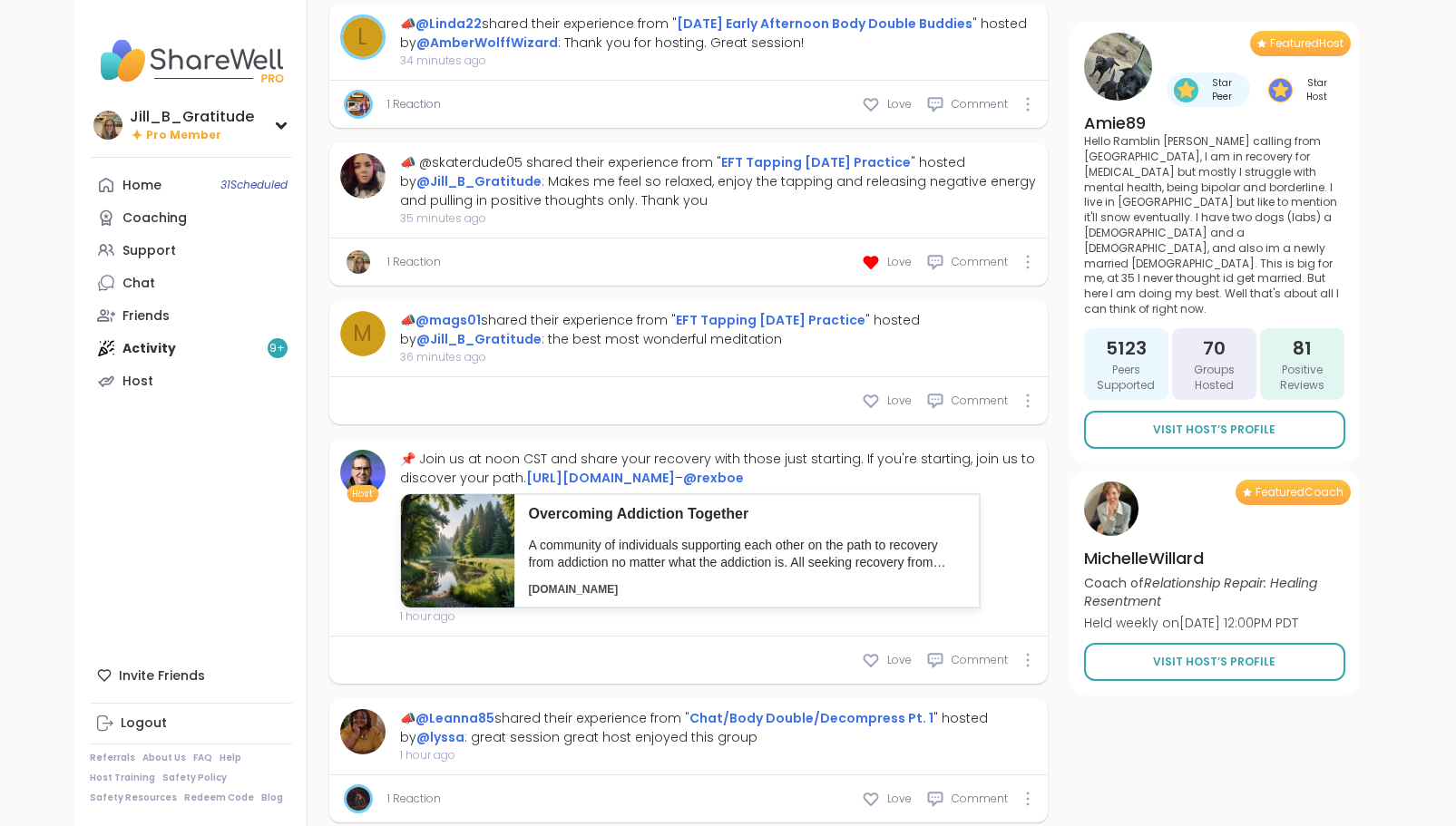
click at [873, 399] on icon at bounding box center [871, 401] width 18 height 18
type textarea "*"
click at [168, 378] on link "Host" at bounding box center [191, 381] width 202 height 33
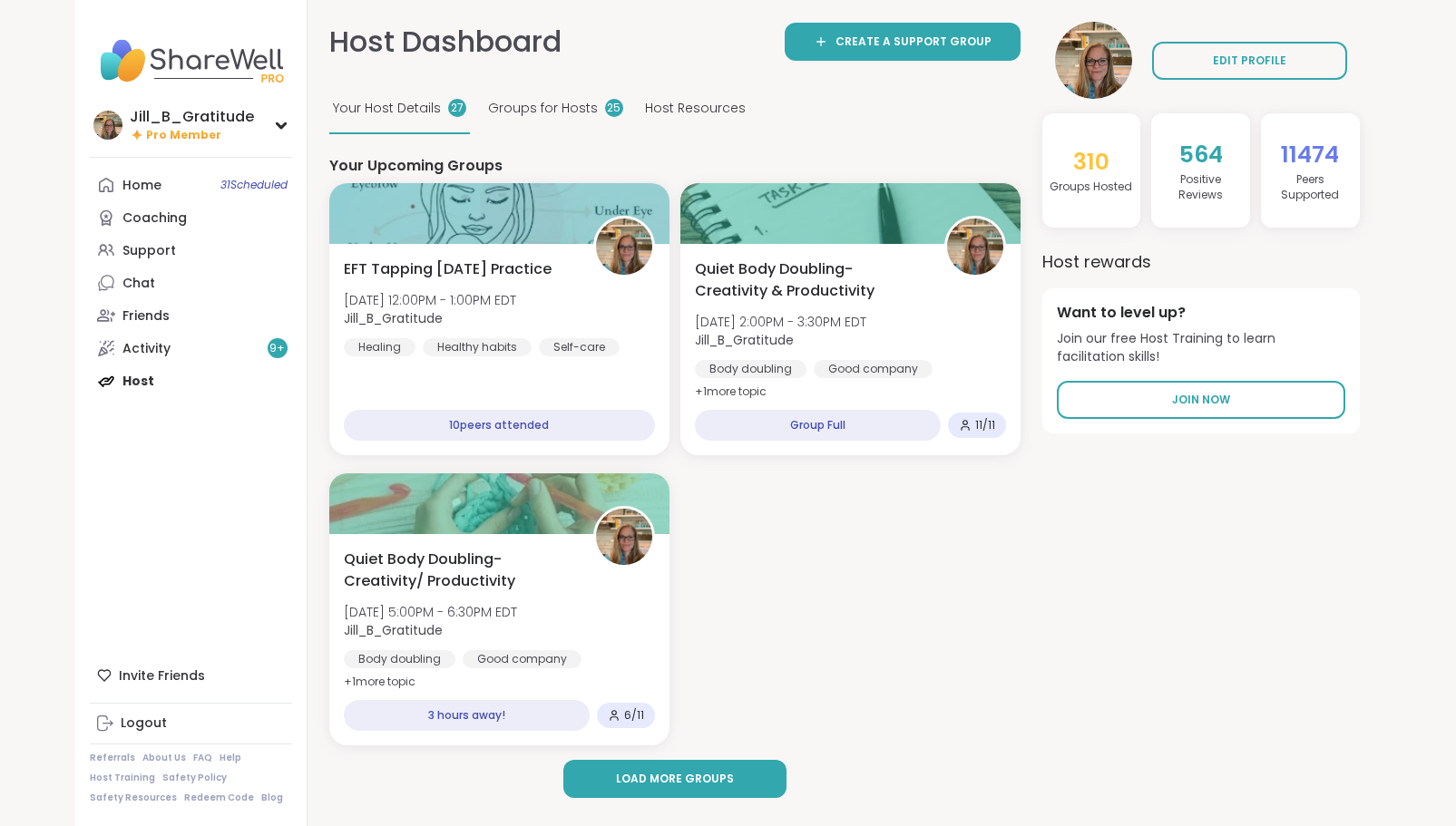
click at [822, 343] on span "Jill_B_Gratitude" at bounding box center [781, 340] width 171 height 18
drag, startPoint x: 1022, startPoint y: 323, endPoint x: 1003, endPoint y: 323, distance: 19.0
click at [942, 336] on div "Quiet Body Doubling- Creativity & Productivity Wed, Oct 08 | 2:00PM - 3:30PM ED…" at bounding box center [851, 331] width 311 height 145
click at [564, 678] on div "Quiet Body Doubling- Creativity/ Productivity Wed, Oct 08 | 5:00PM - 6:30PM EDT…" at bounding box center [499, 639] width 341 height 211
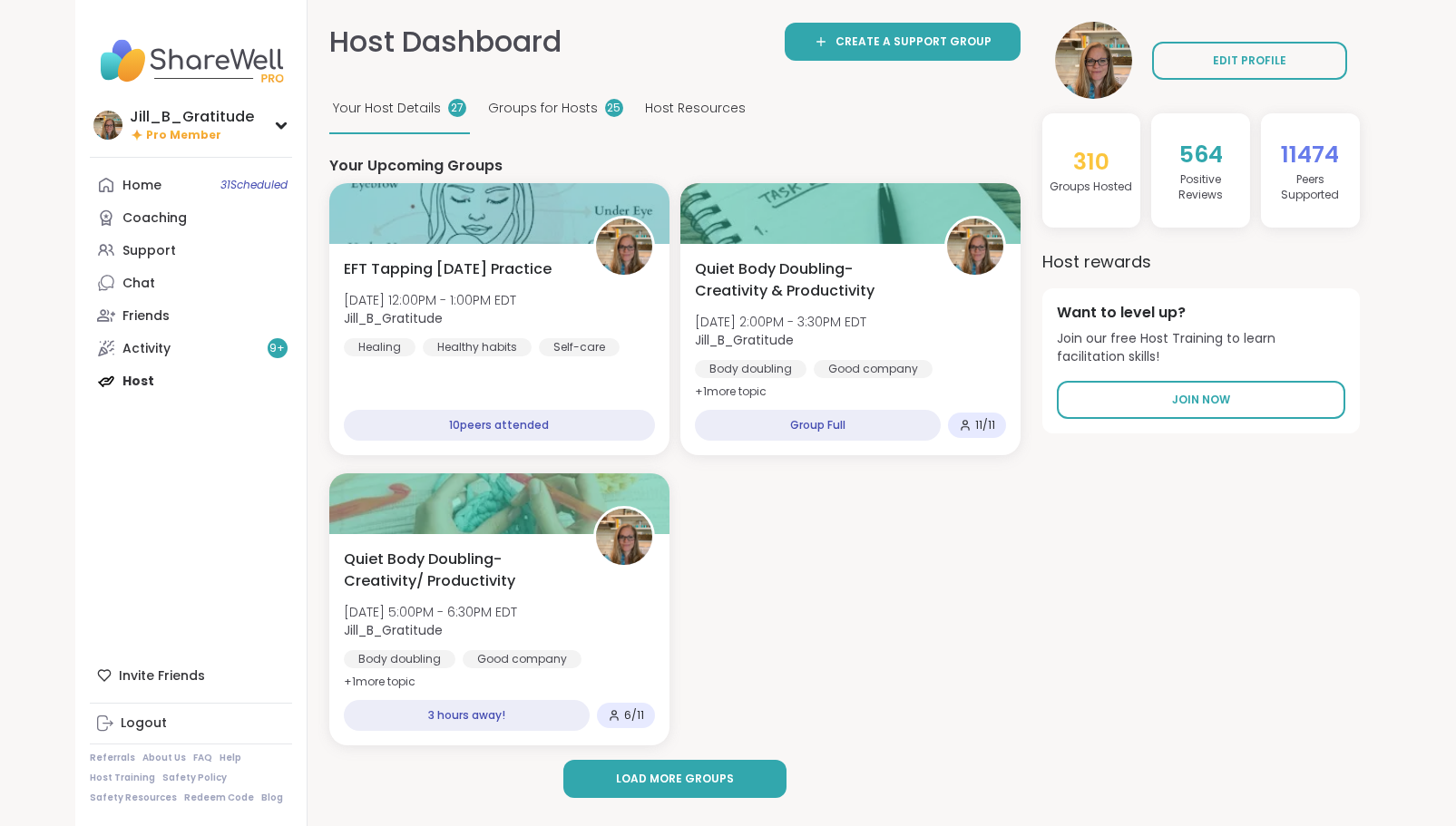
click at [871, 276] on span "Quiet Body Doubling- Creativity & Productivity" at bounding box center [810, 280] width 230 height 44
click at [230, 259] on link "Support" at bounding box center [191, 250] width 202 height 33
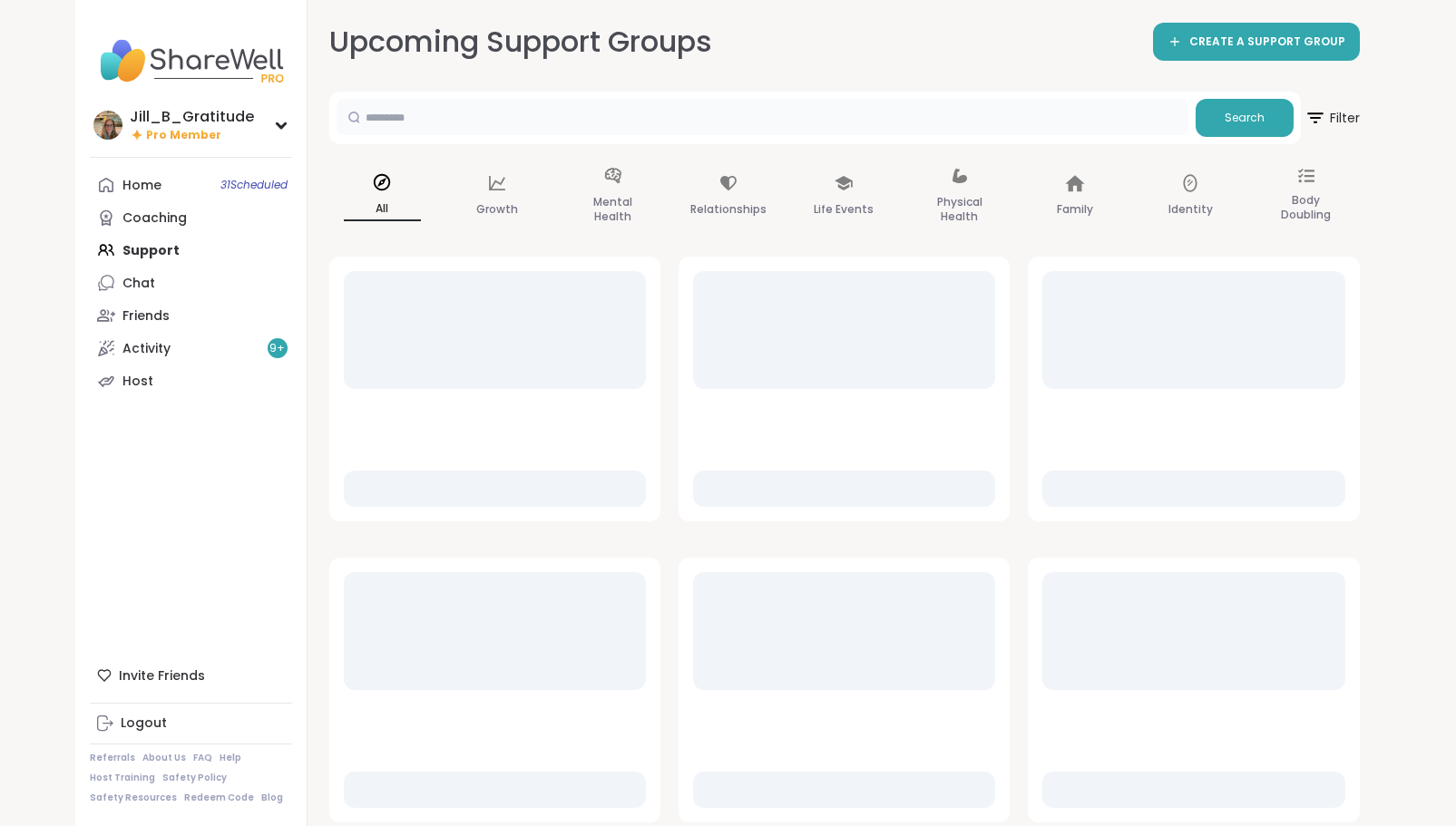
click at [542, 126] on input "text" at bounding box center [762, 117] width 852 height 36
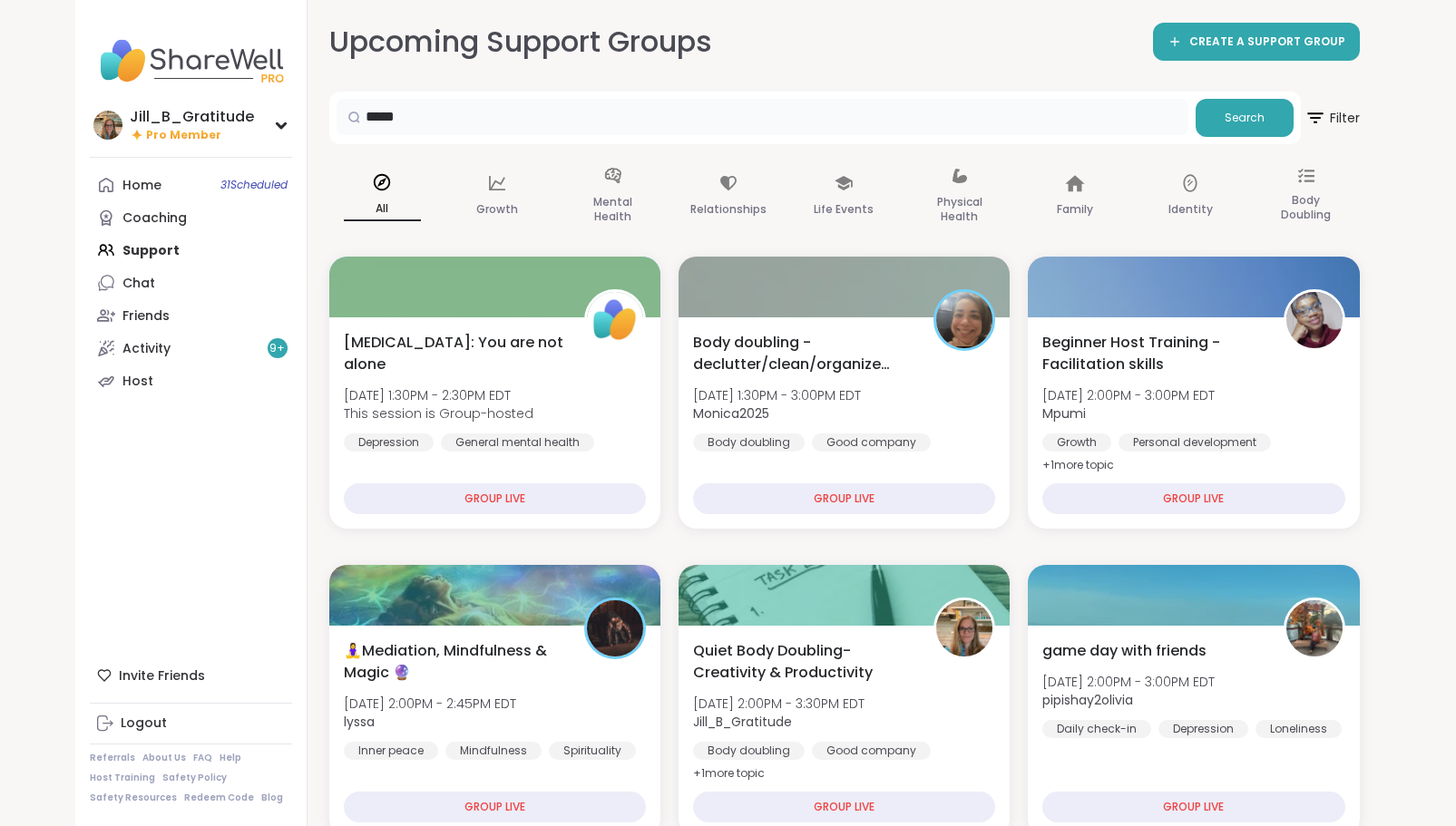
type input "*****"
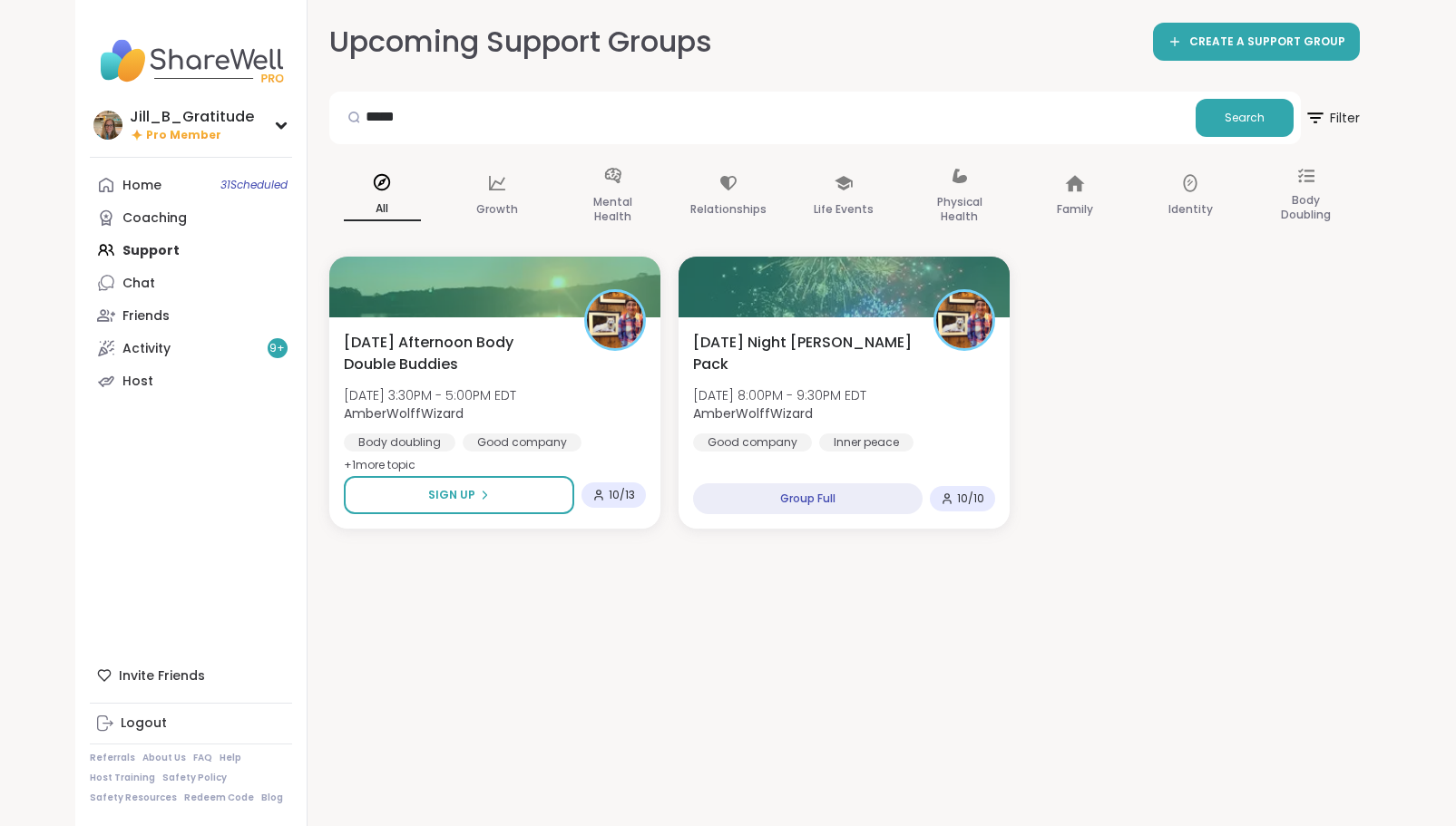
click at [839, 448] on div "Good company Inner peace Self-esteem" at bounding box center [844, 455] width 302 height 44
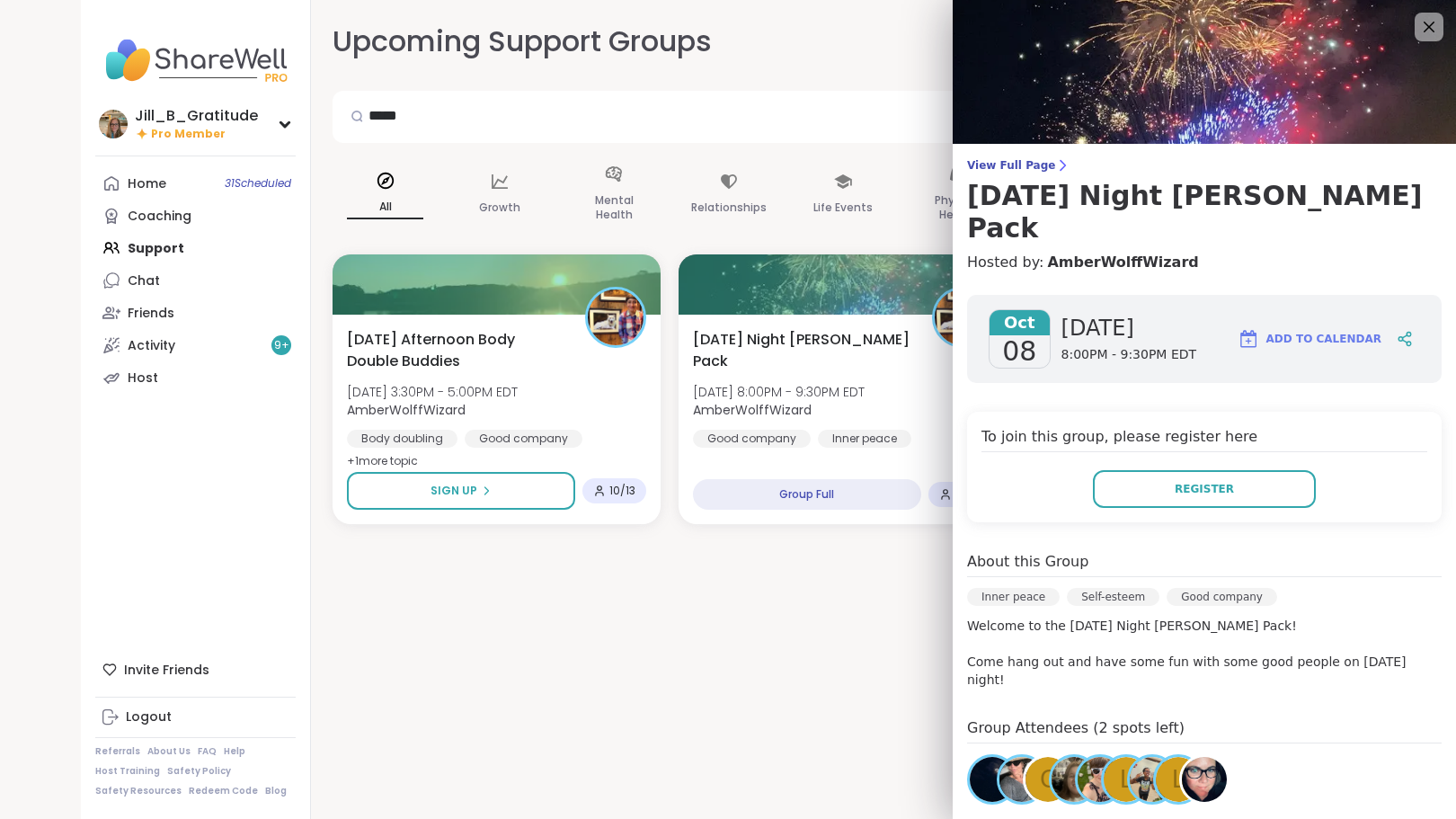
click at [1183, 481] on span "Register" at bounding box center [1204, 489] width 60 height 16
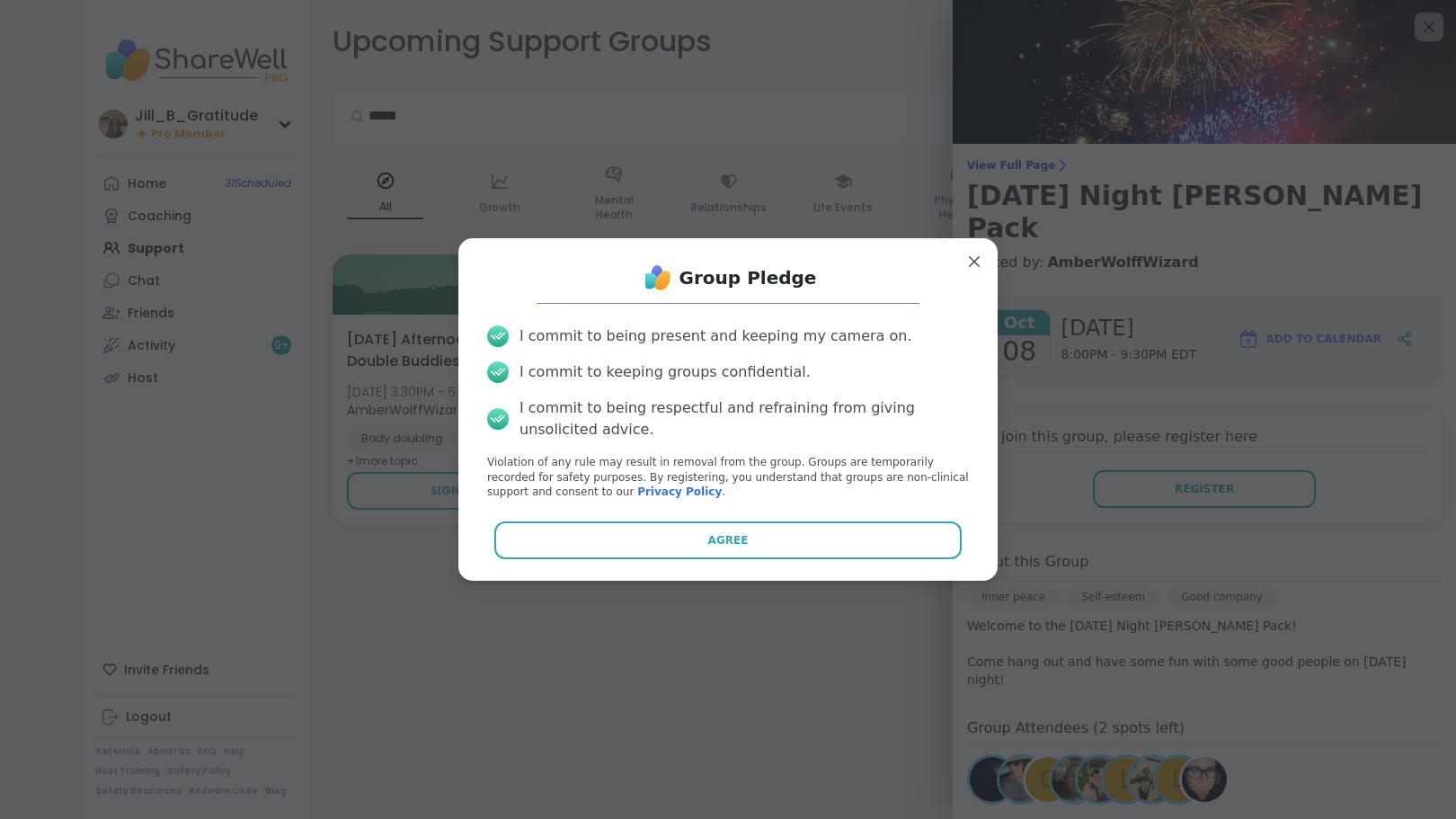
click at [716, 549] on button "Agree" at bounding box center [729, 540] width 469 height 38
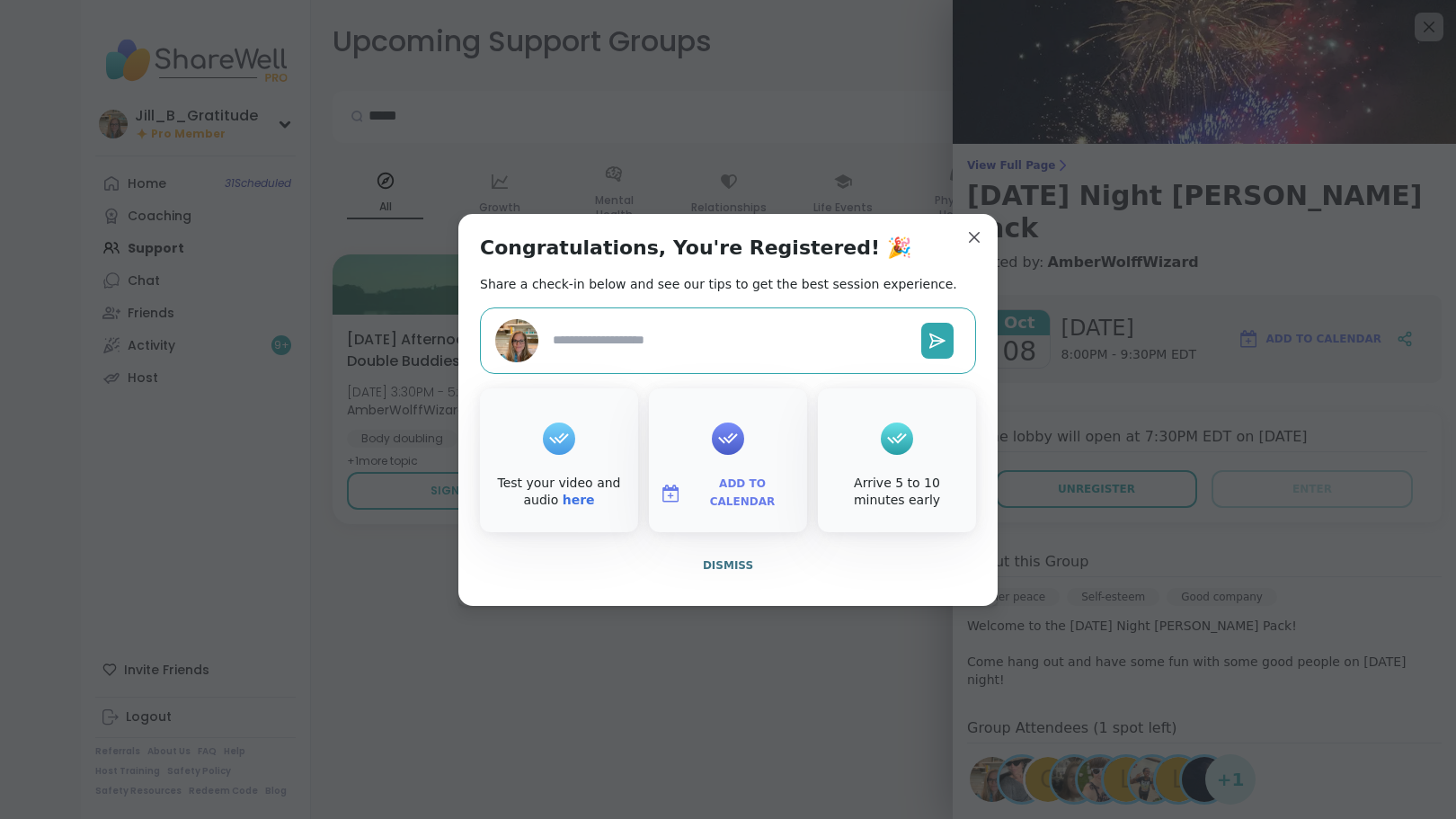
type textarea "*"
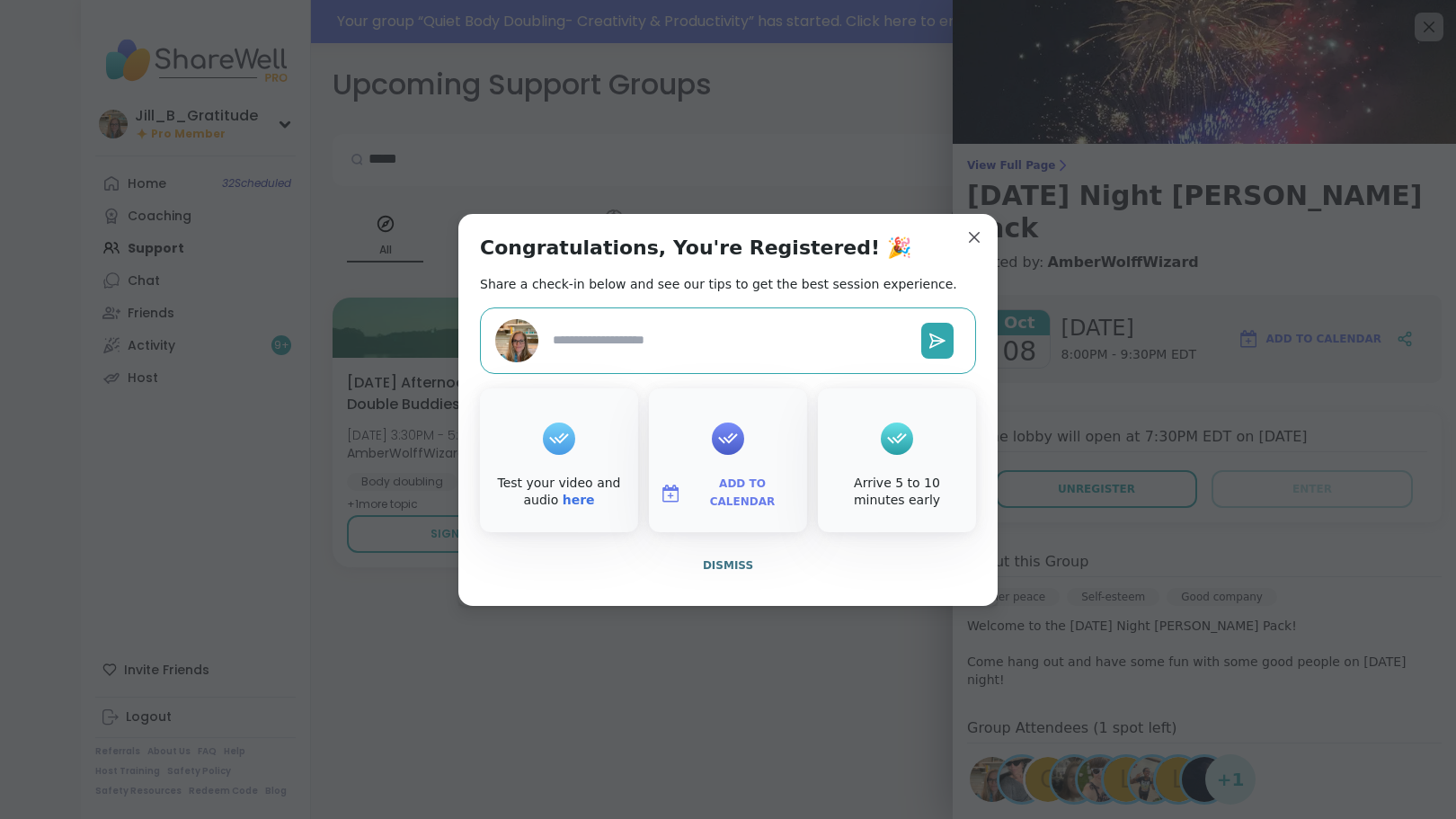
click at [759, 490] on span "Add to Calendar" at bounding box center [742, 493] width 108 height 35
click at [709, 336] on button "Google Calendar" at bounding box center [728, 330] width 137 height 40
click at [960, 222] on div "Congratulations, You're Registered! 🎉 Share a check-in below and see our tips t…" at bounding box center [727, 410] width 539 height 392
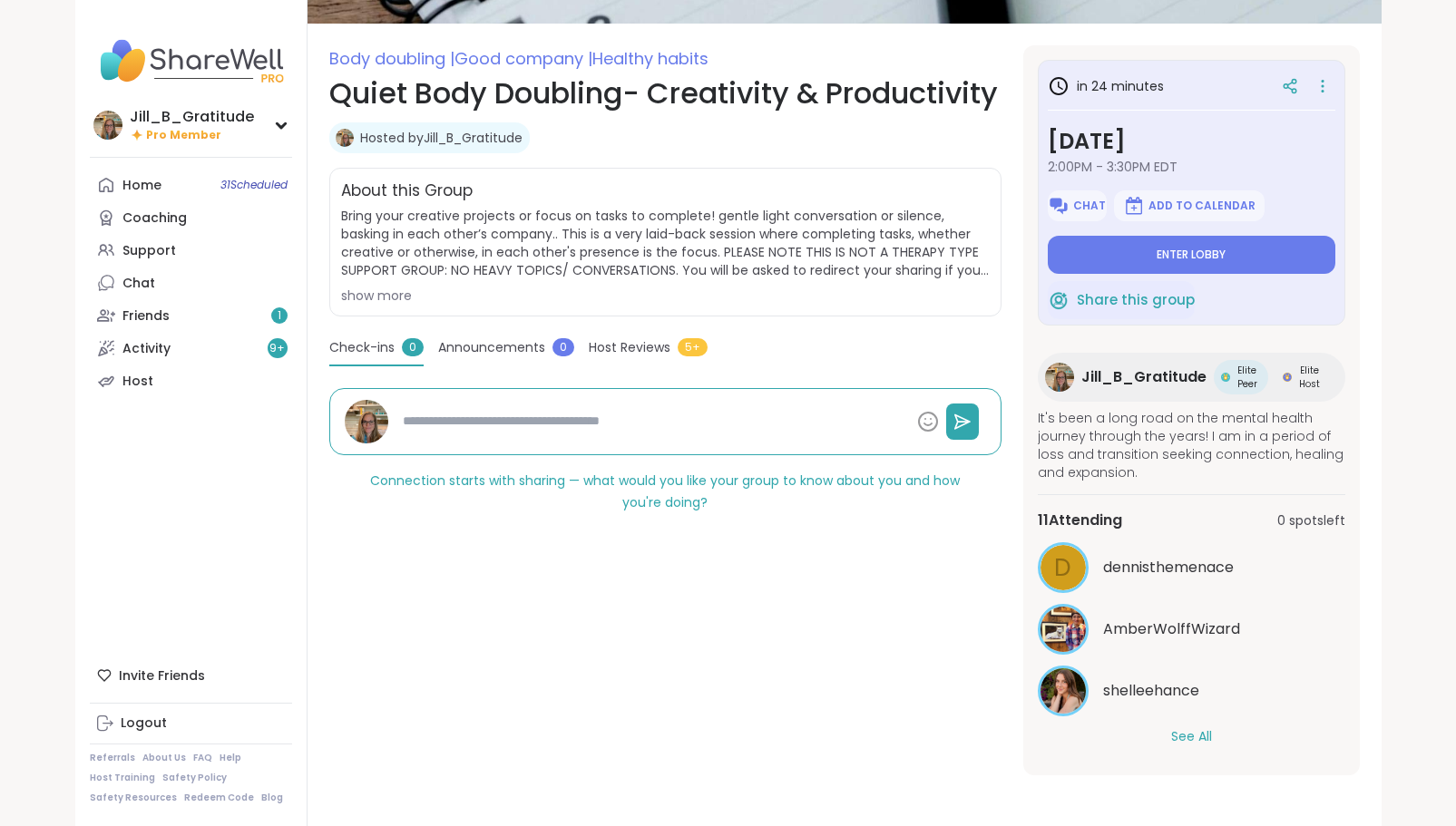
click at [1189, 733] on button "See All" at bounding box center [1191, 737] width 41 height 19
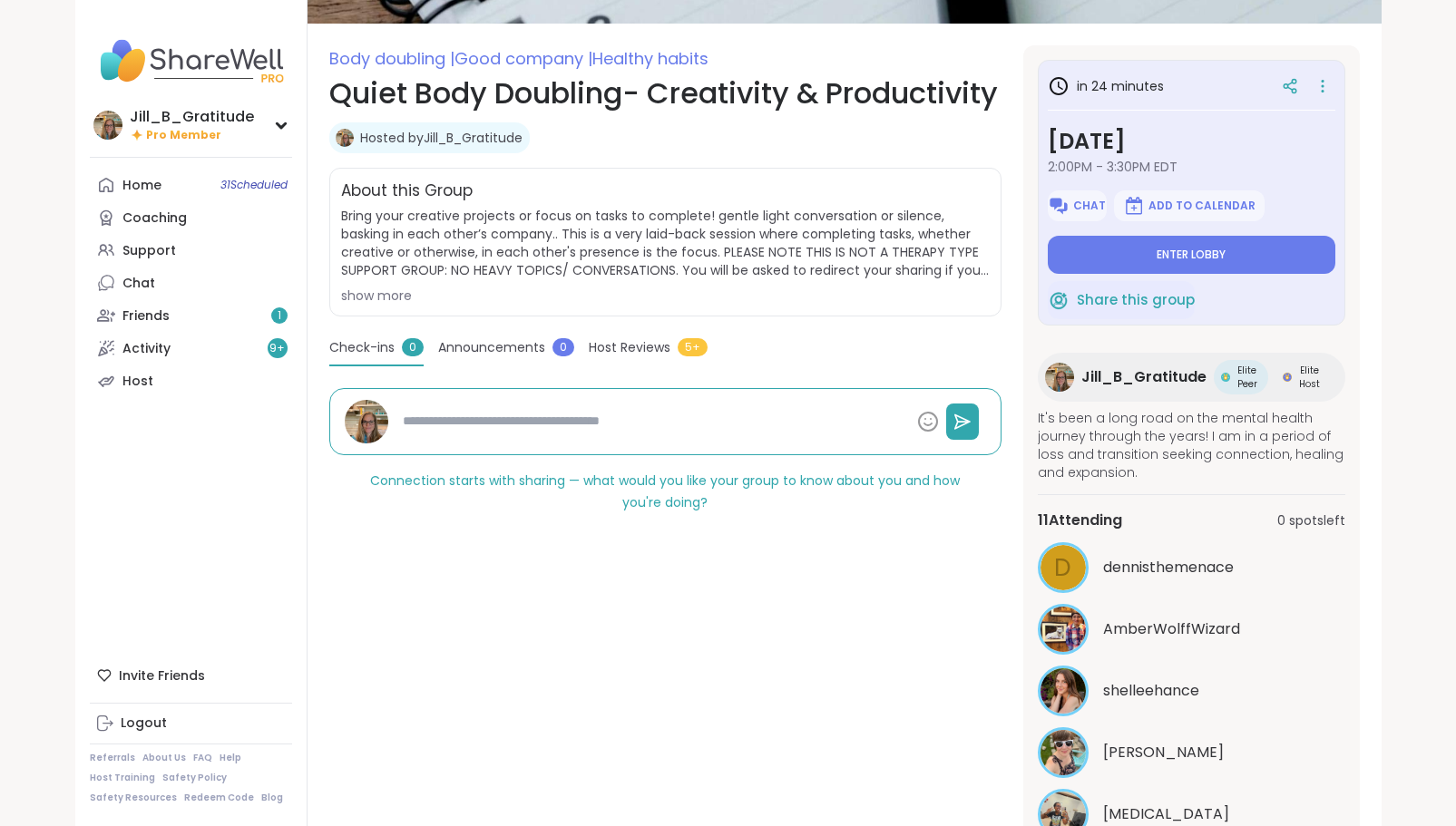
click at [178, 311] on link "Friends 1" at bounding box center [191, 316] width 202 height 33
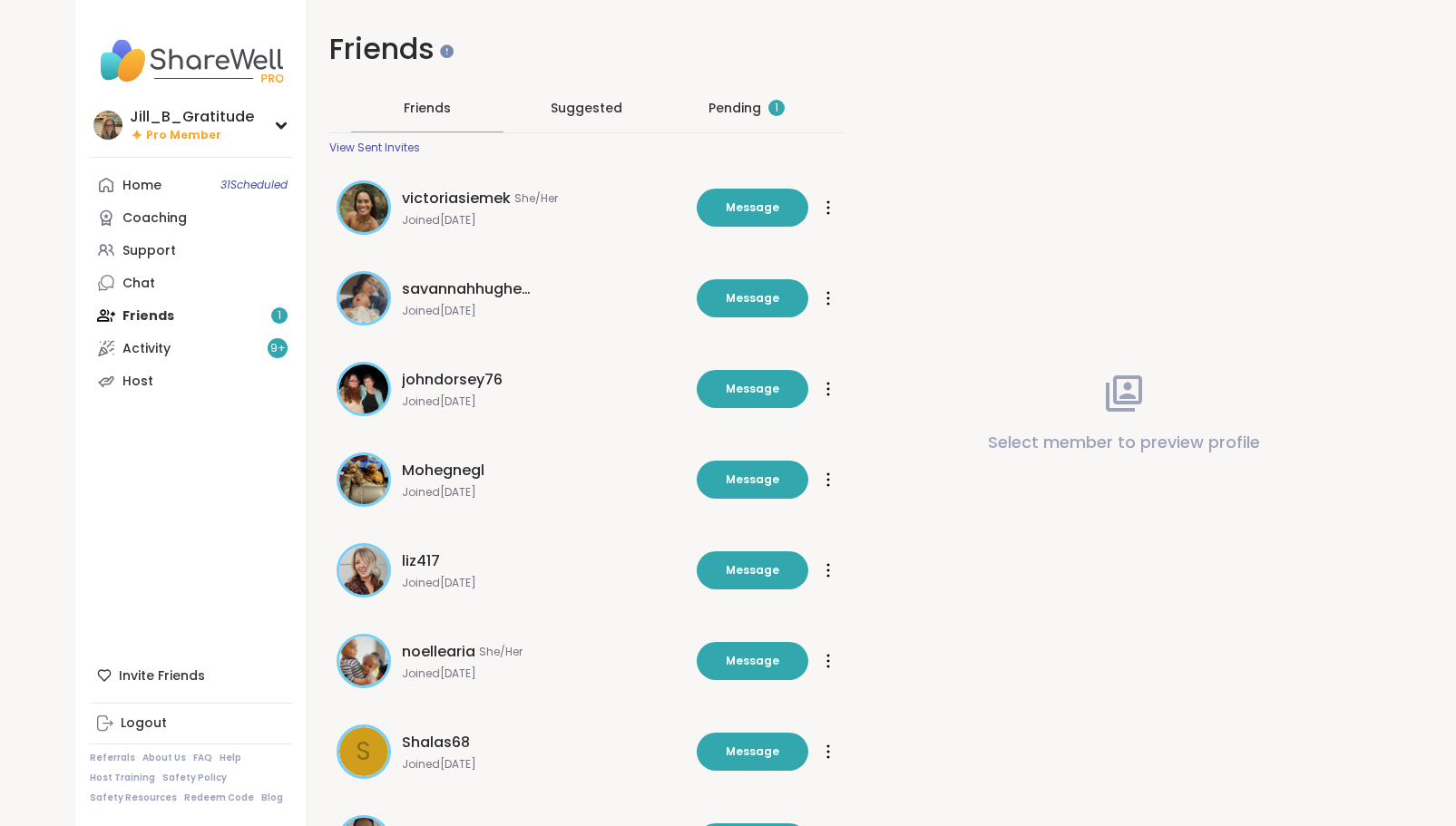
click at [740, 106] on div "Pending 1" at bounding box center [746, 108] width 76 height 18
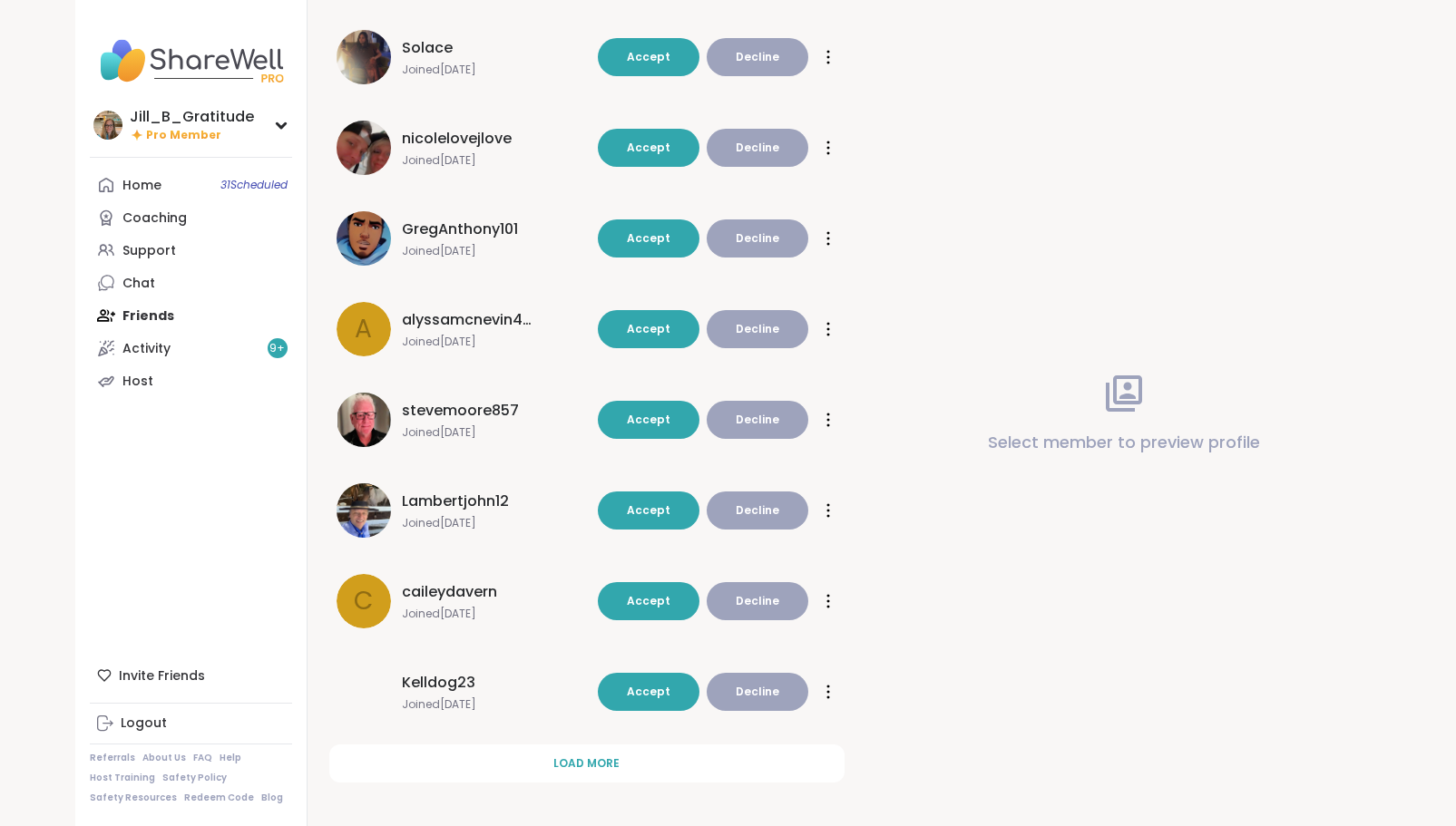
scroll to position [340, 0]
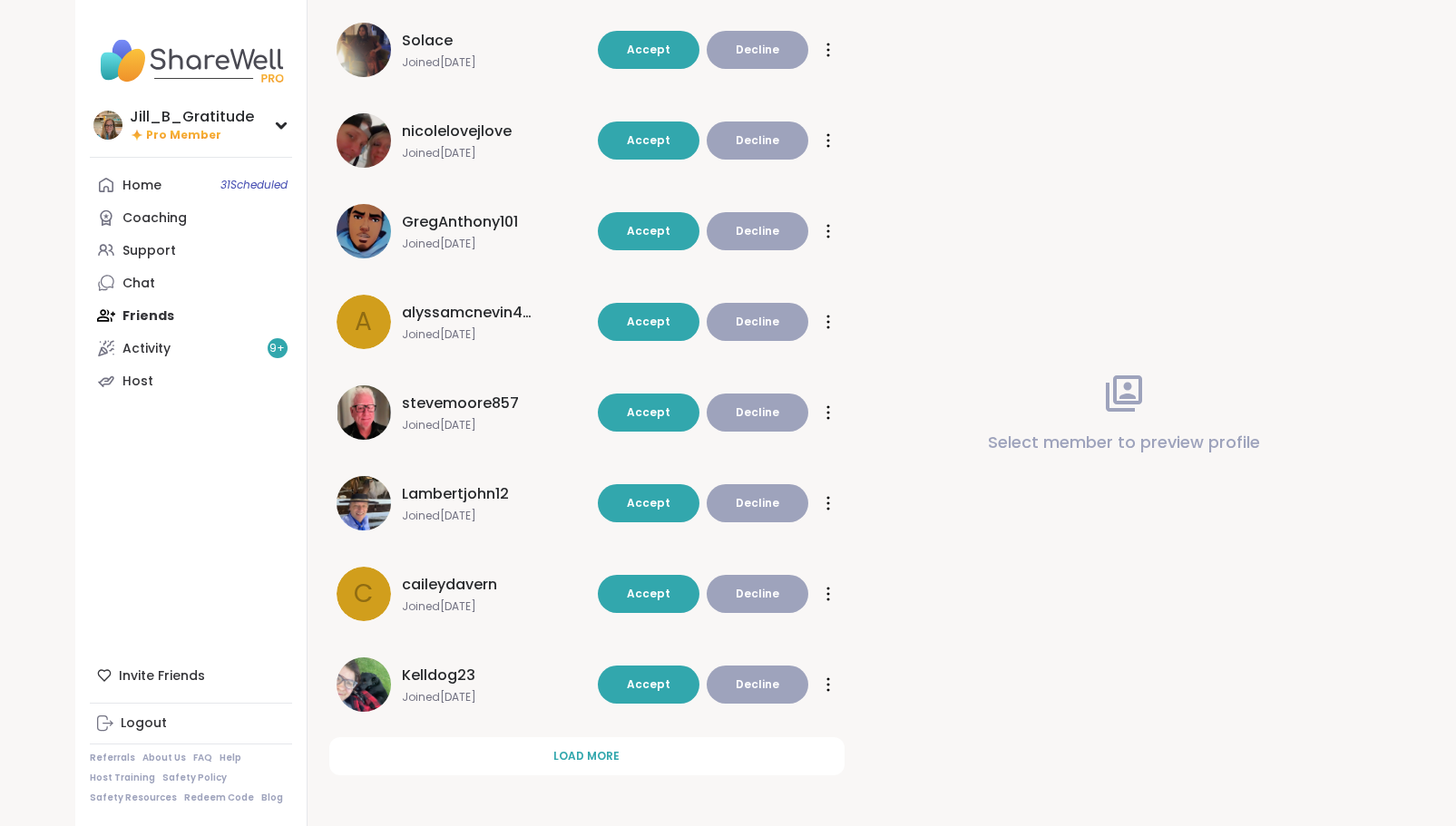
click at [718, 752] on button "Load more" at bounding box center [586, 756] width 515 height 38
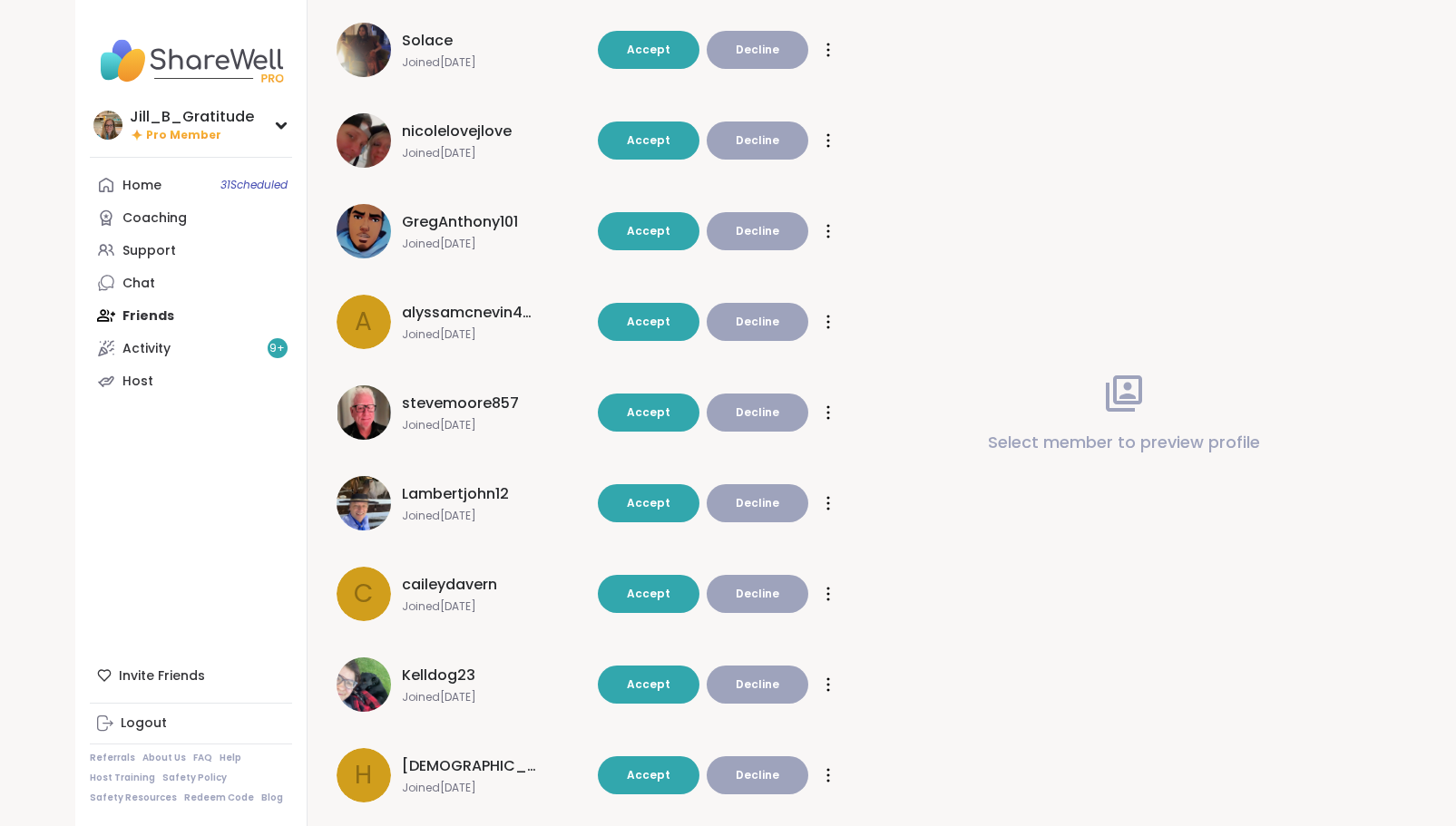
scroll to position [921, 0]
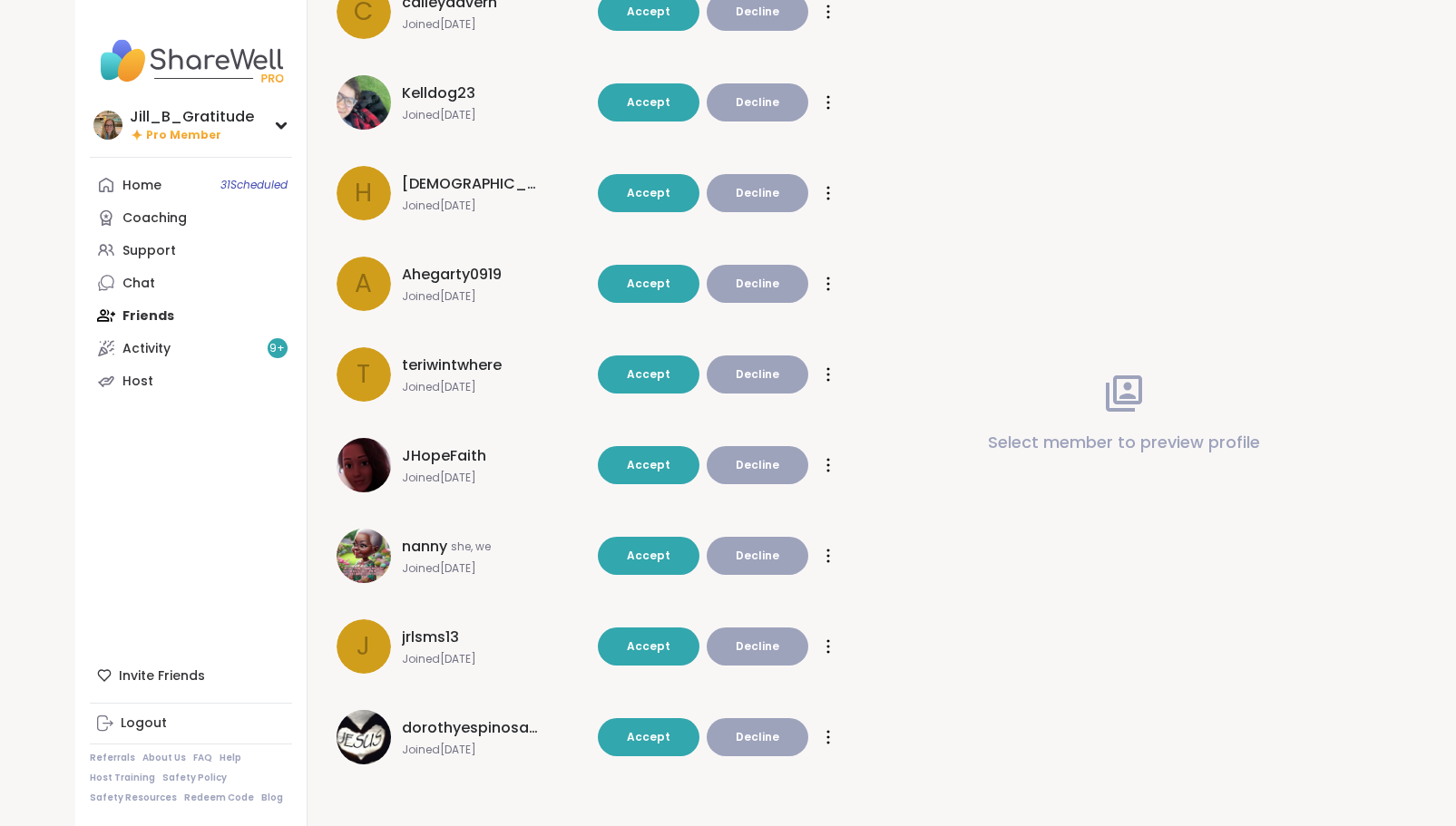
click at [660, 735] on span "Accept" at bounding box center [648, 736] width 44 height 16
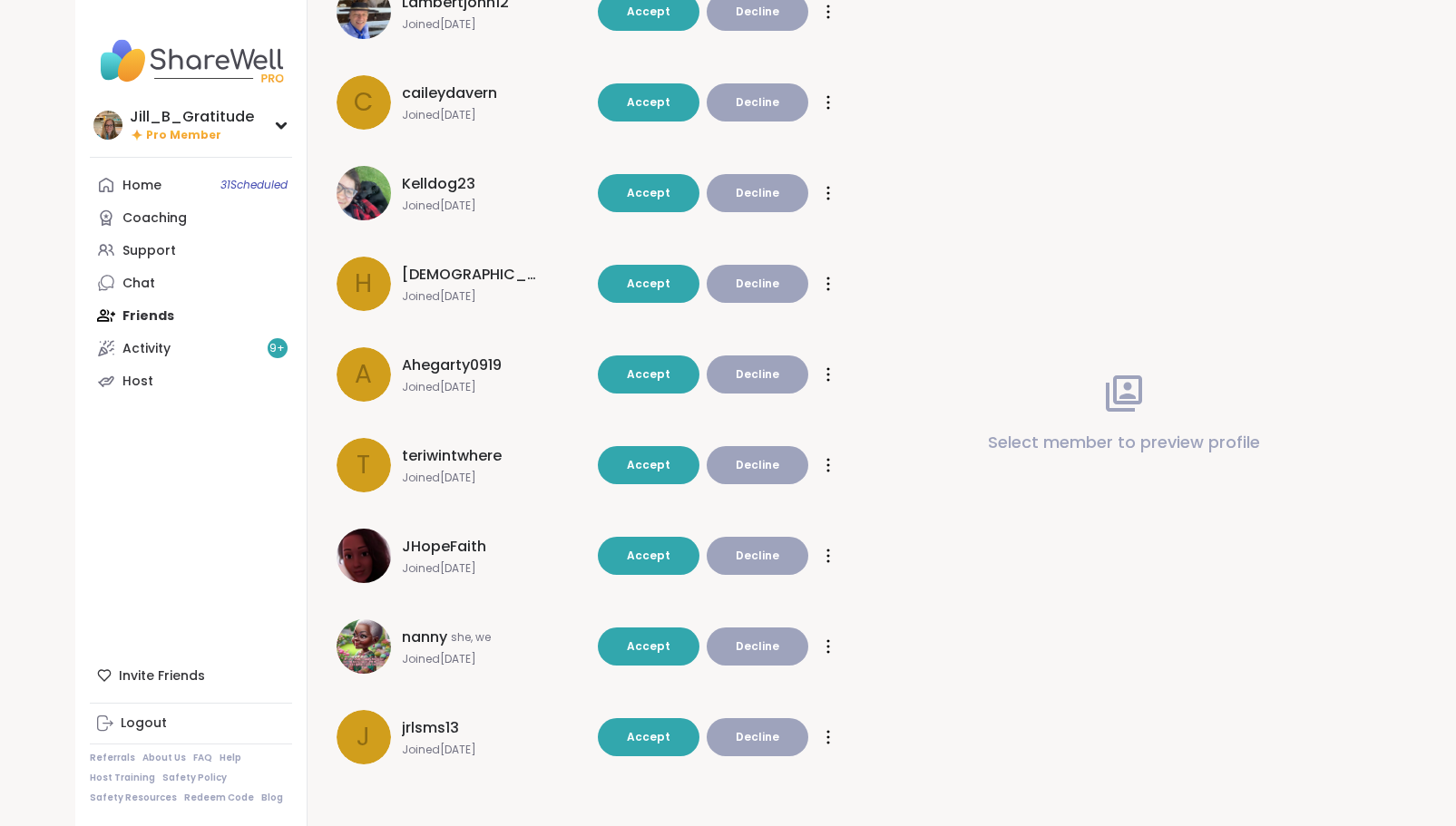
click at [197, 186] on link "Home 31 Scheduled" at bounding box center [191, 185] width 202 height 33
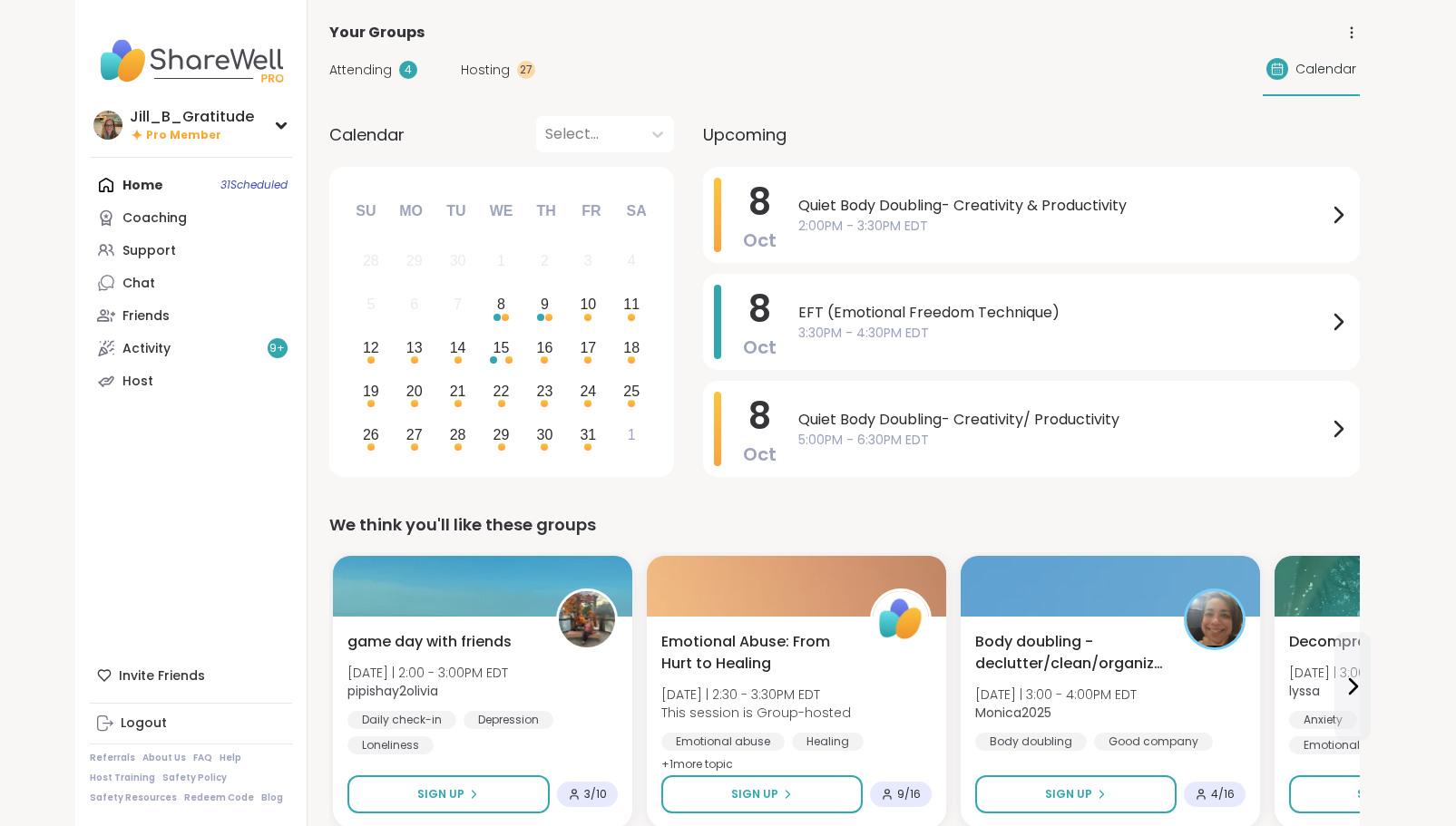
click at [213, 341] on link "Activity 9 +" at bounding box center [191, 348] width 202 height 33
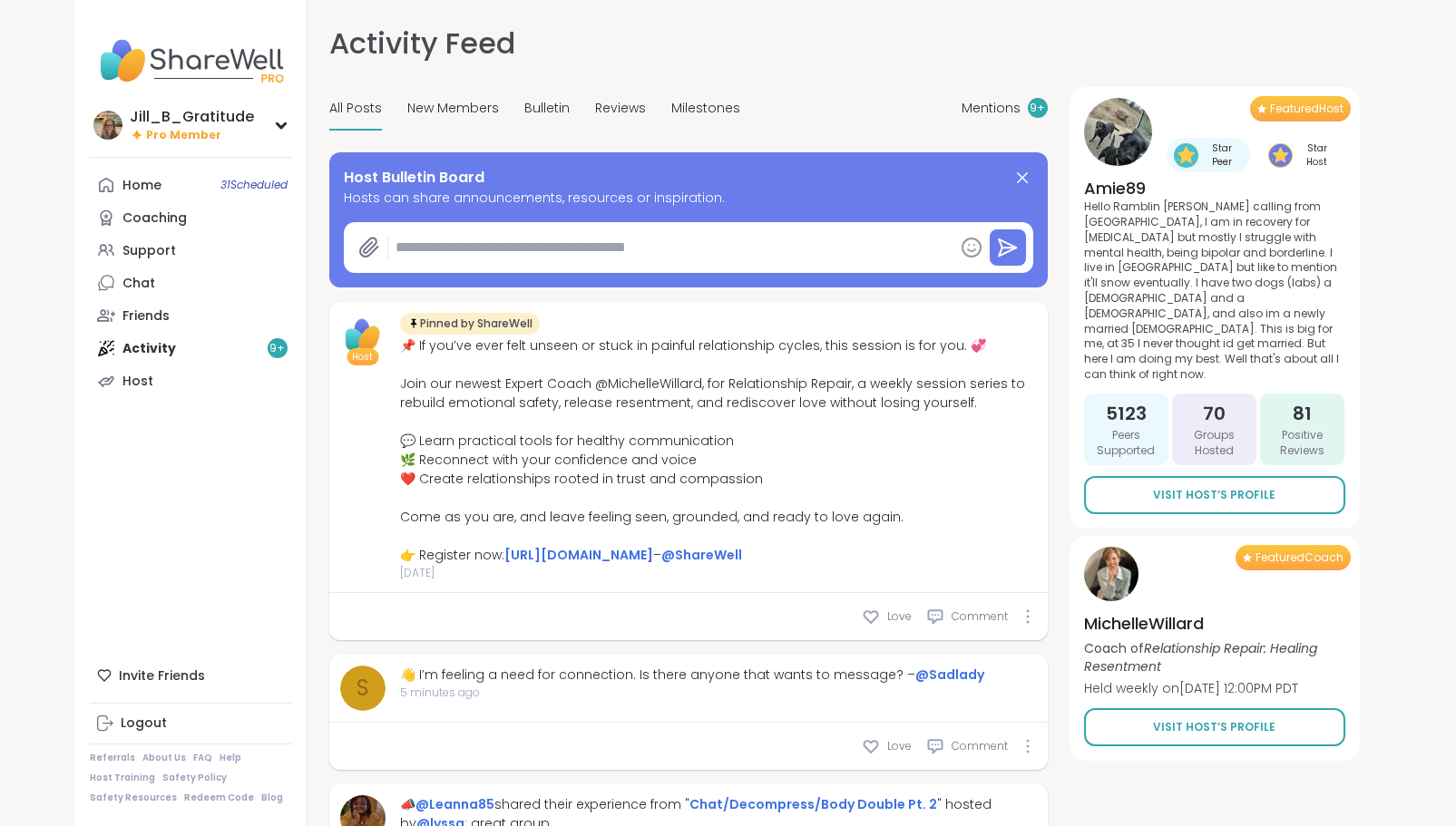
type textarea "*"
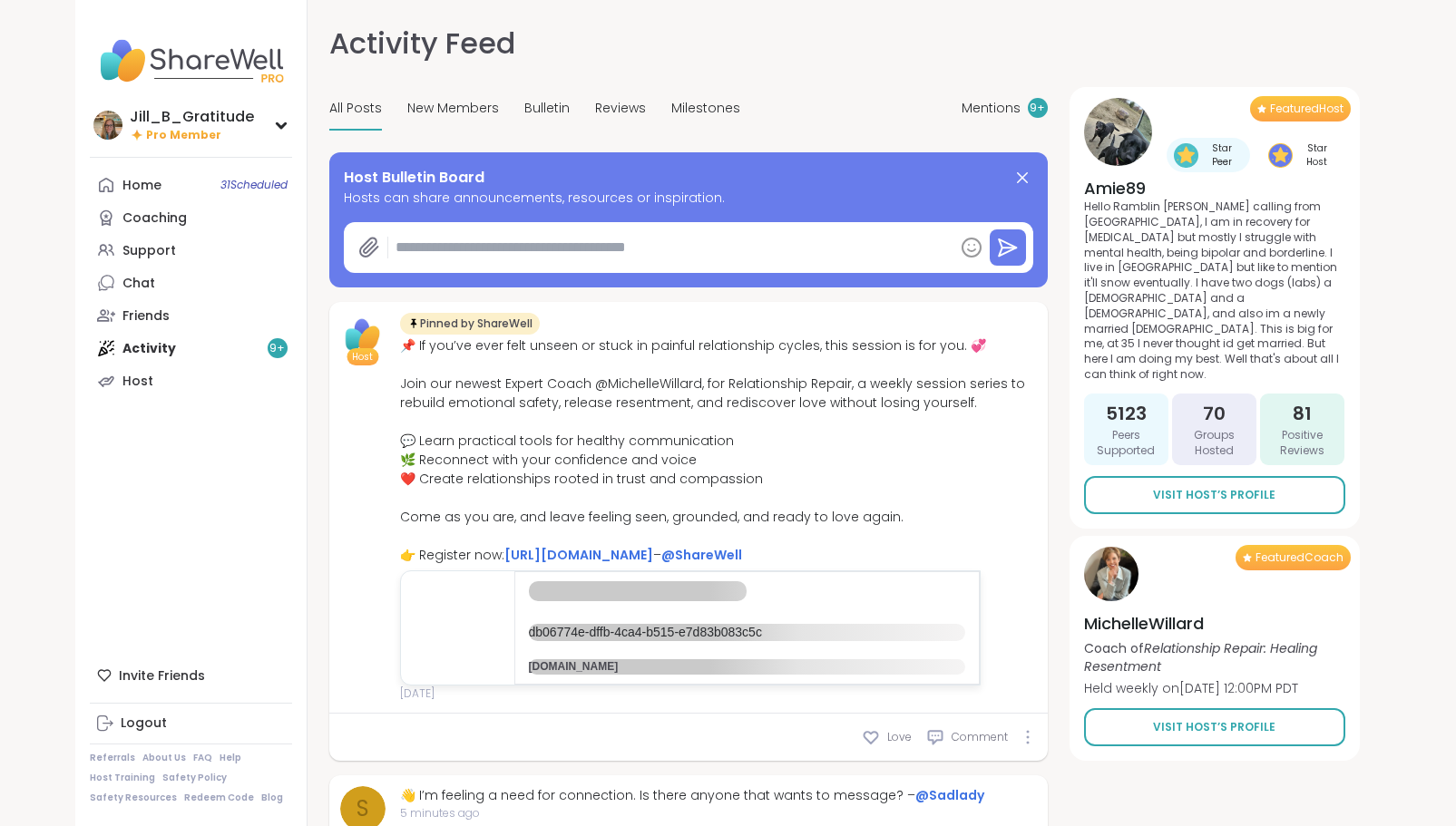
click at [206, 374] on link "Host" at bounding box center [191, 381] width 202 height 33
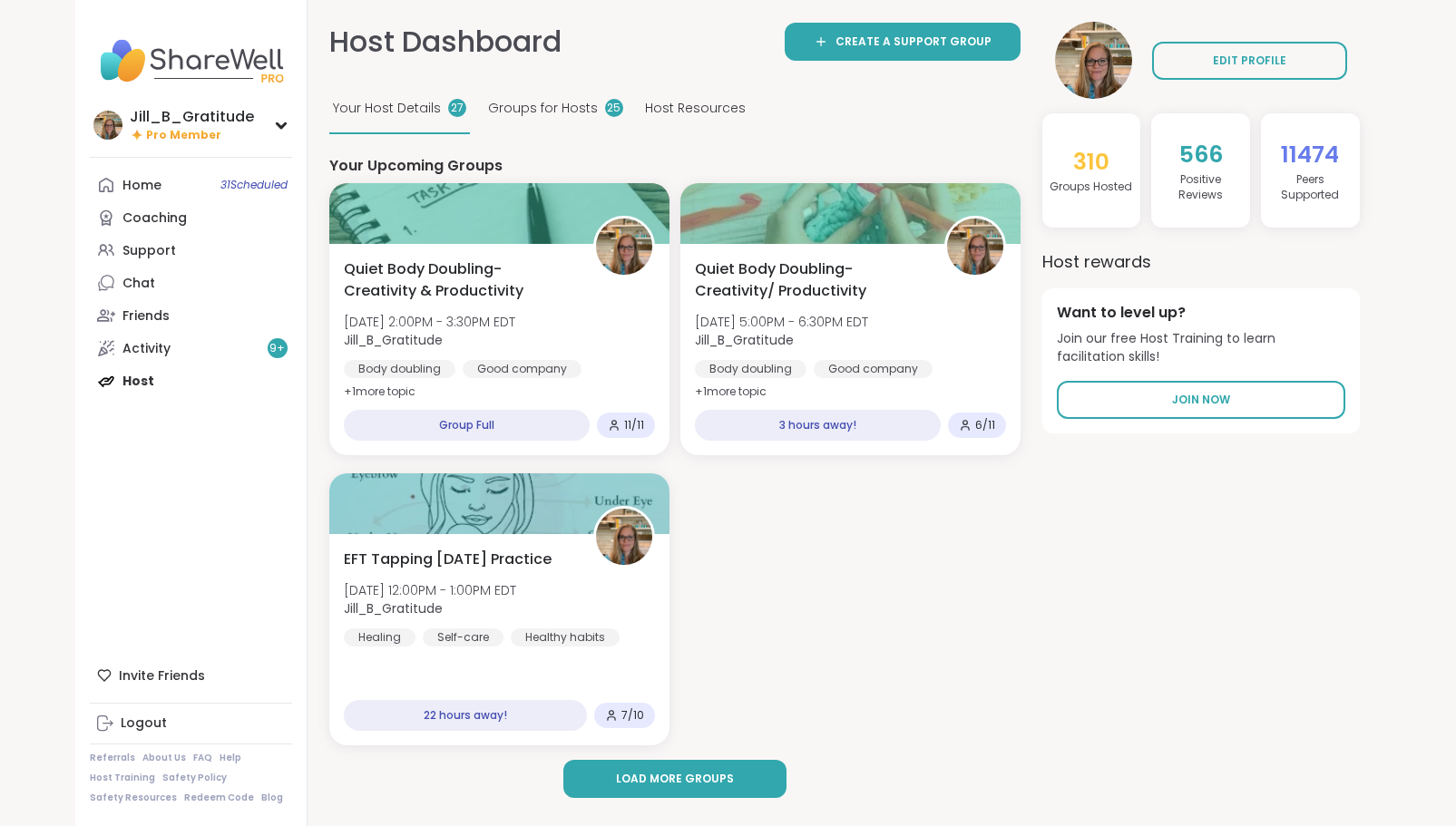
click at [942, 302] on div "Quiet Body Doubling- Creativity/ Productivity Wed, Oct 08 | 5:00PM - 6:30PM EDT…" at bounding box center [851, 331] width 311 height 145
click at [637, 779] on span "Load more groups" at bounding box center [674, 778] width 118 height 17
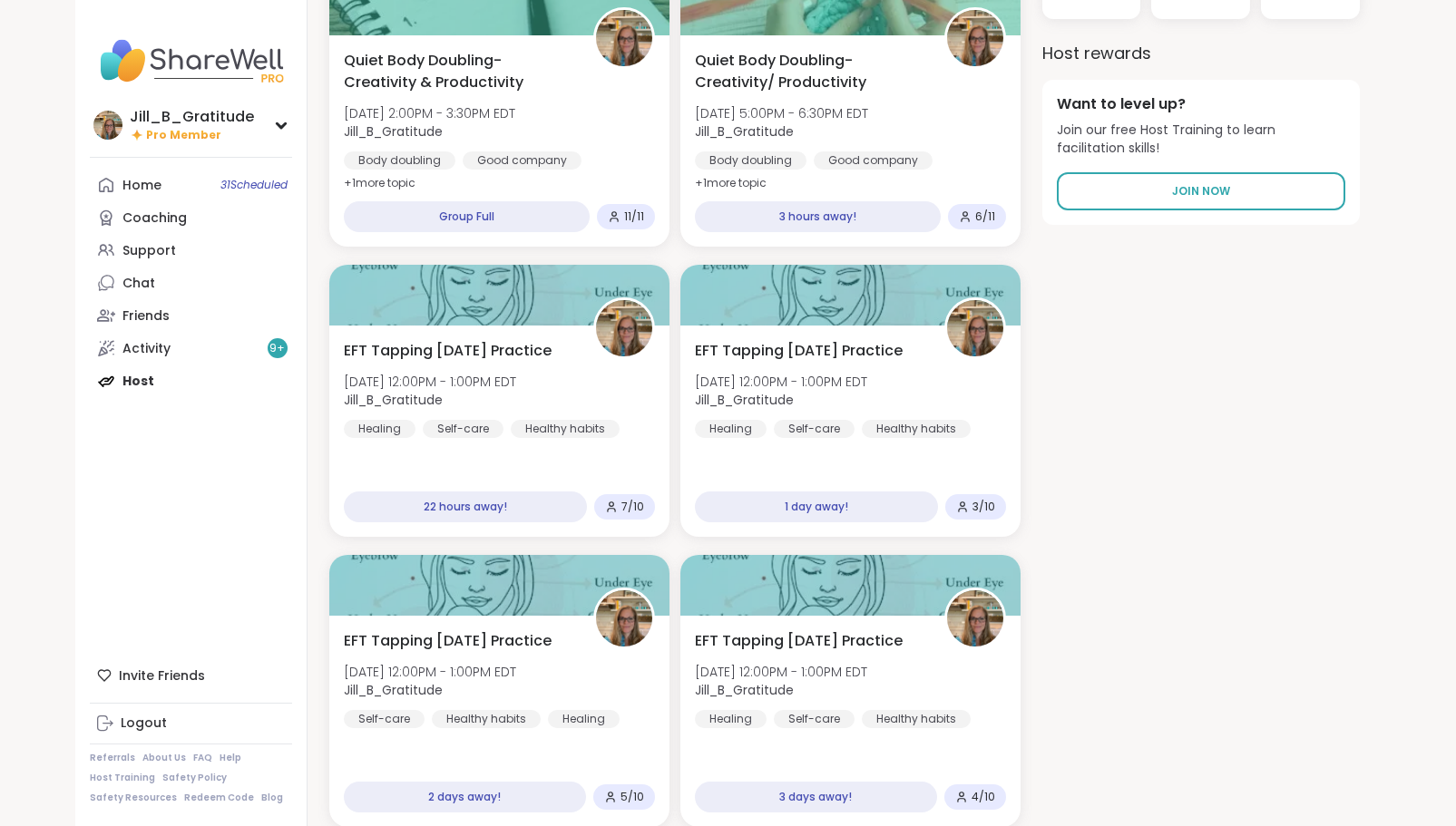
scroll to position [217, 0]
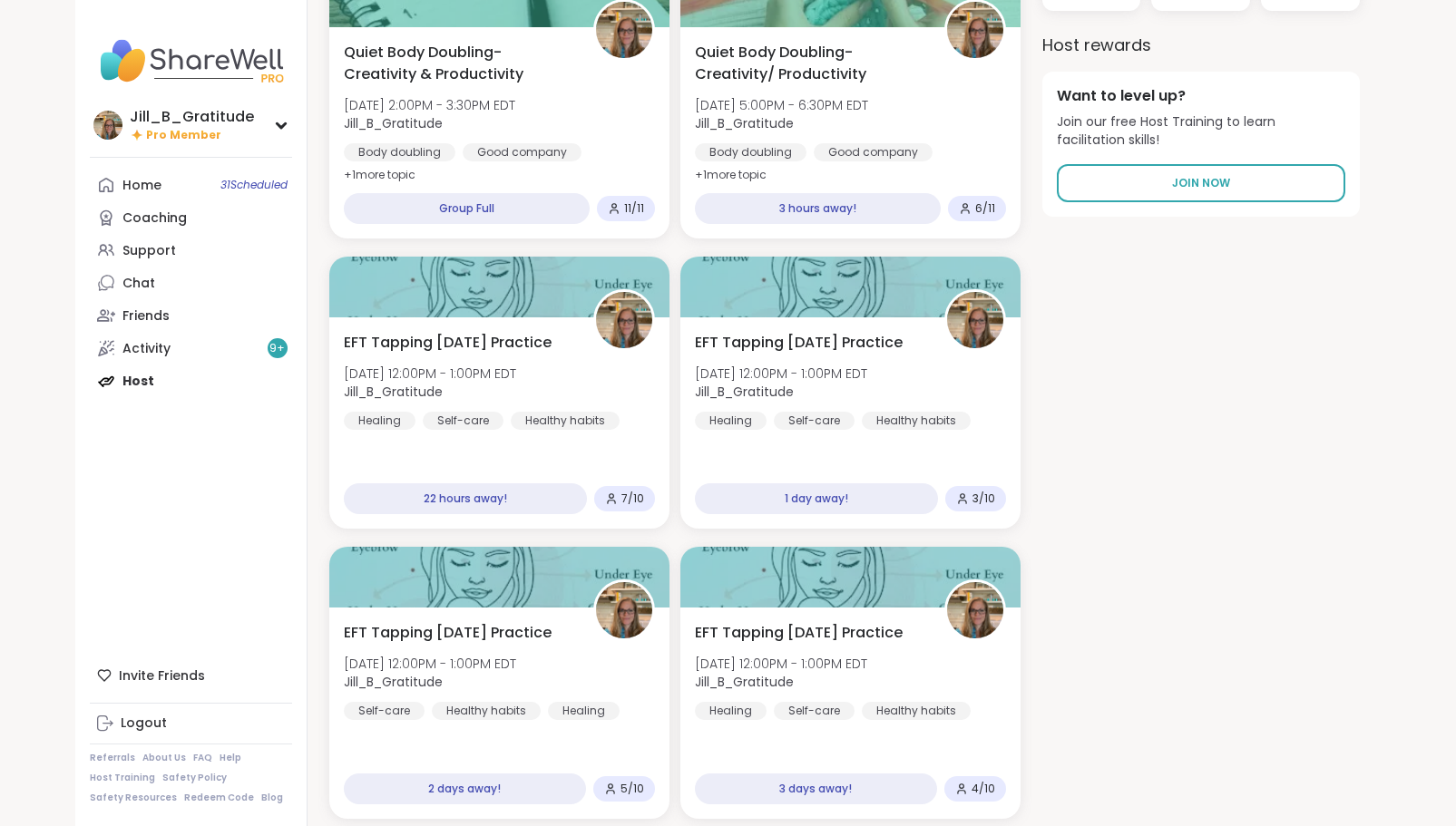
click at [520, 425] on div "Healthy habits" at bounding box center [565, 420] width 109 height 18
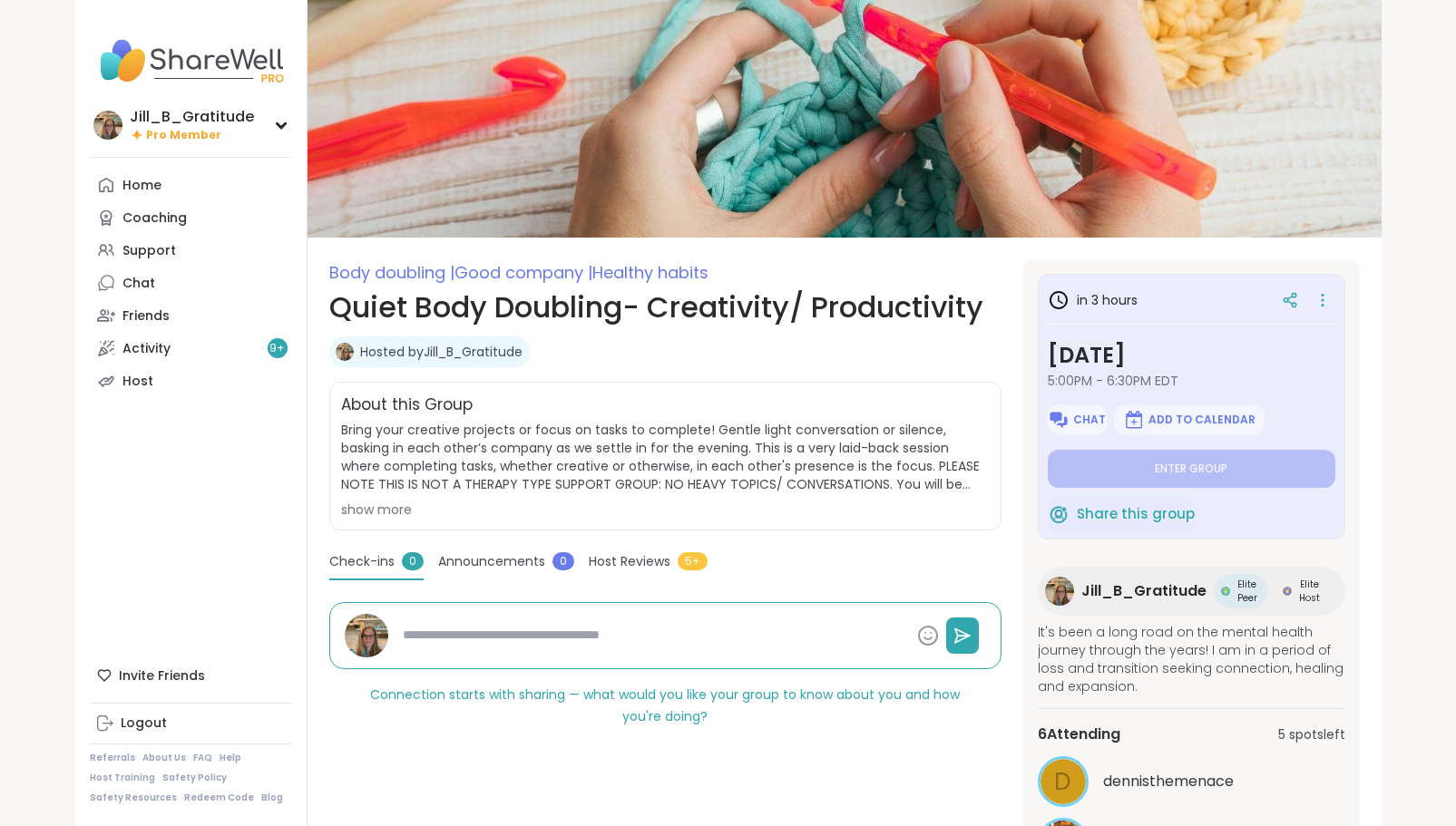
type textarea "*"
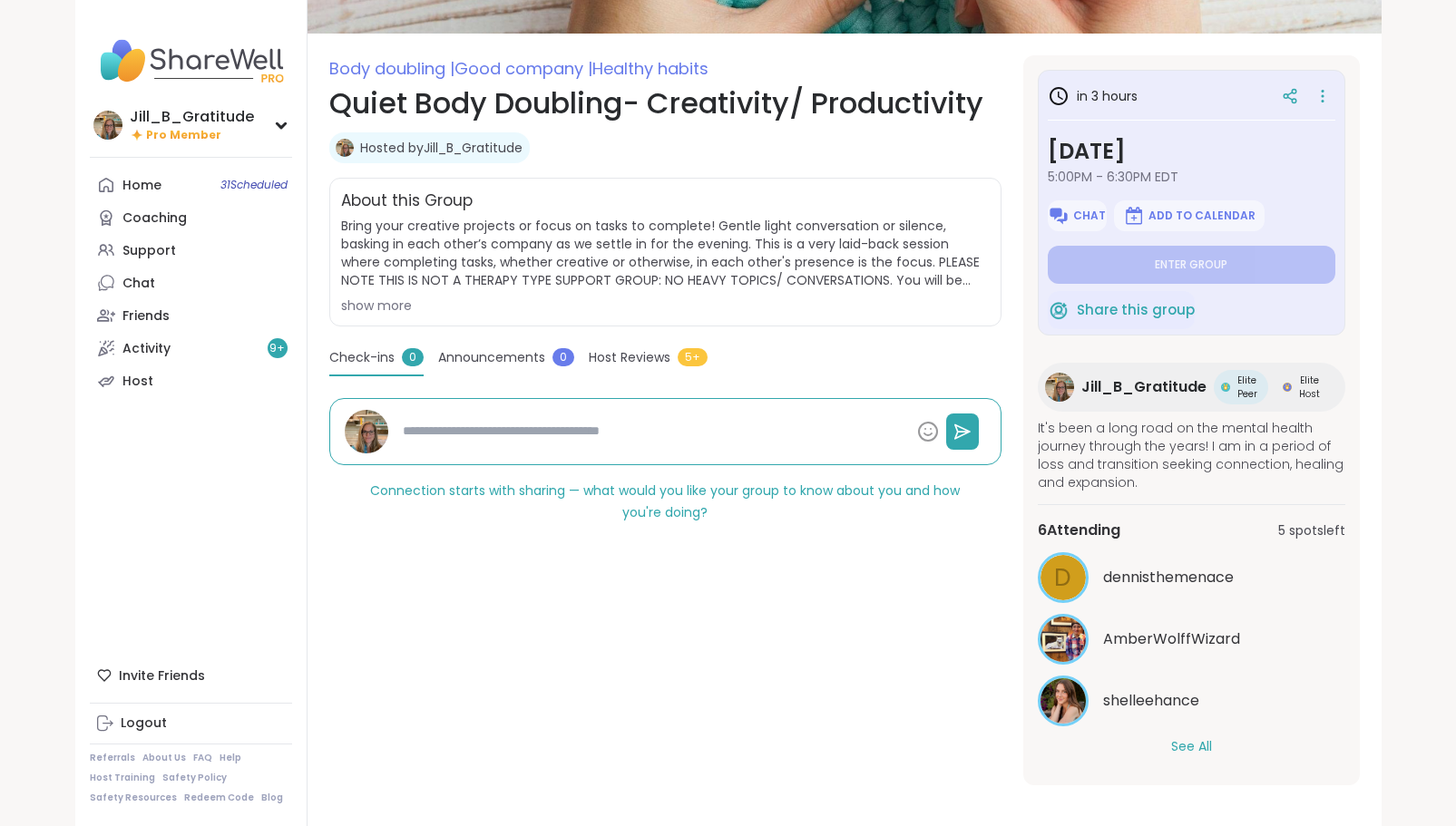
scroll to position [214, 0]
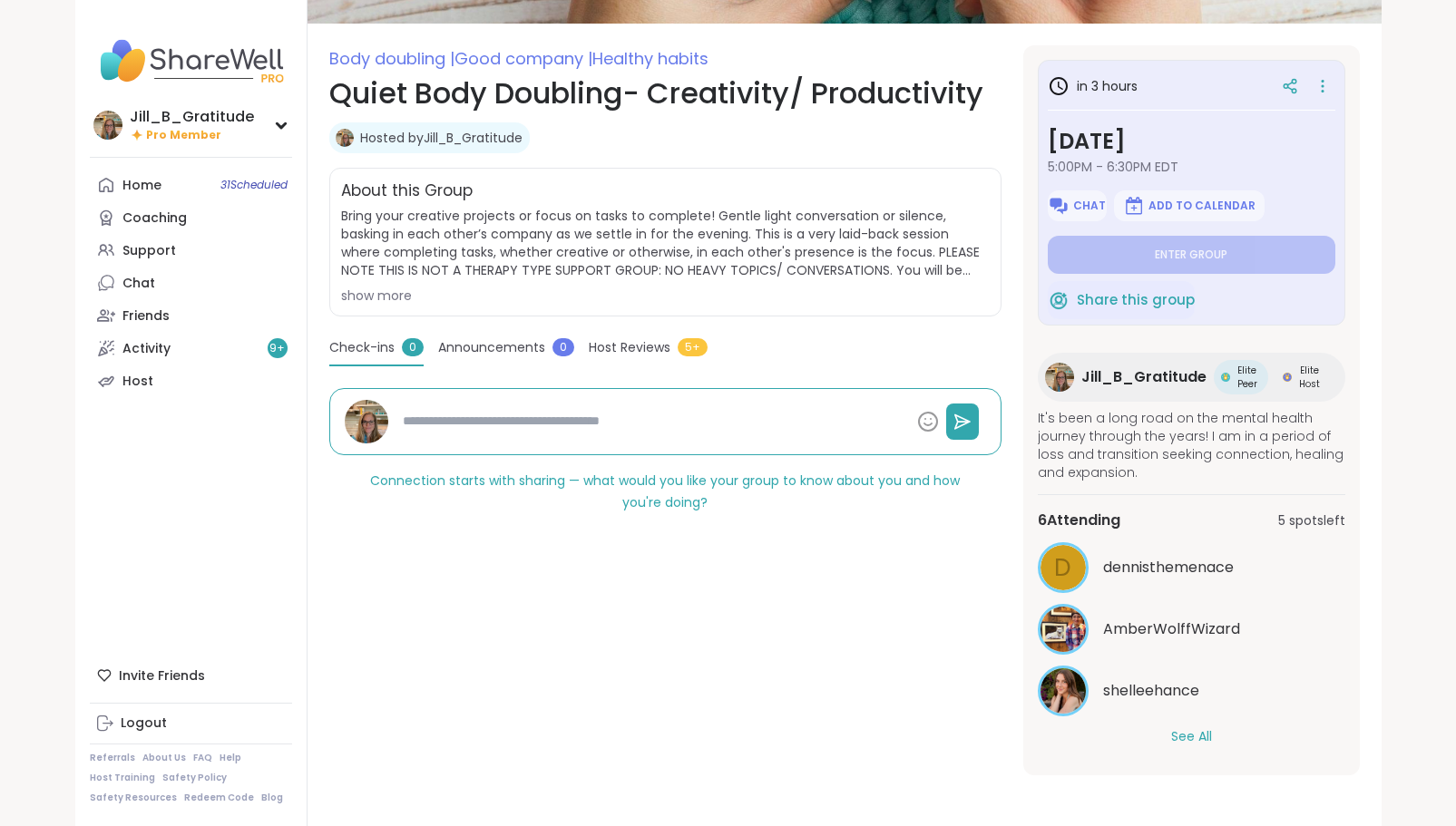
click at [1183, 741] on button "See All" at bounding box center [1191, 737] width 41 height 19
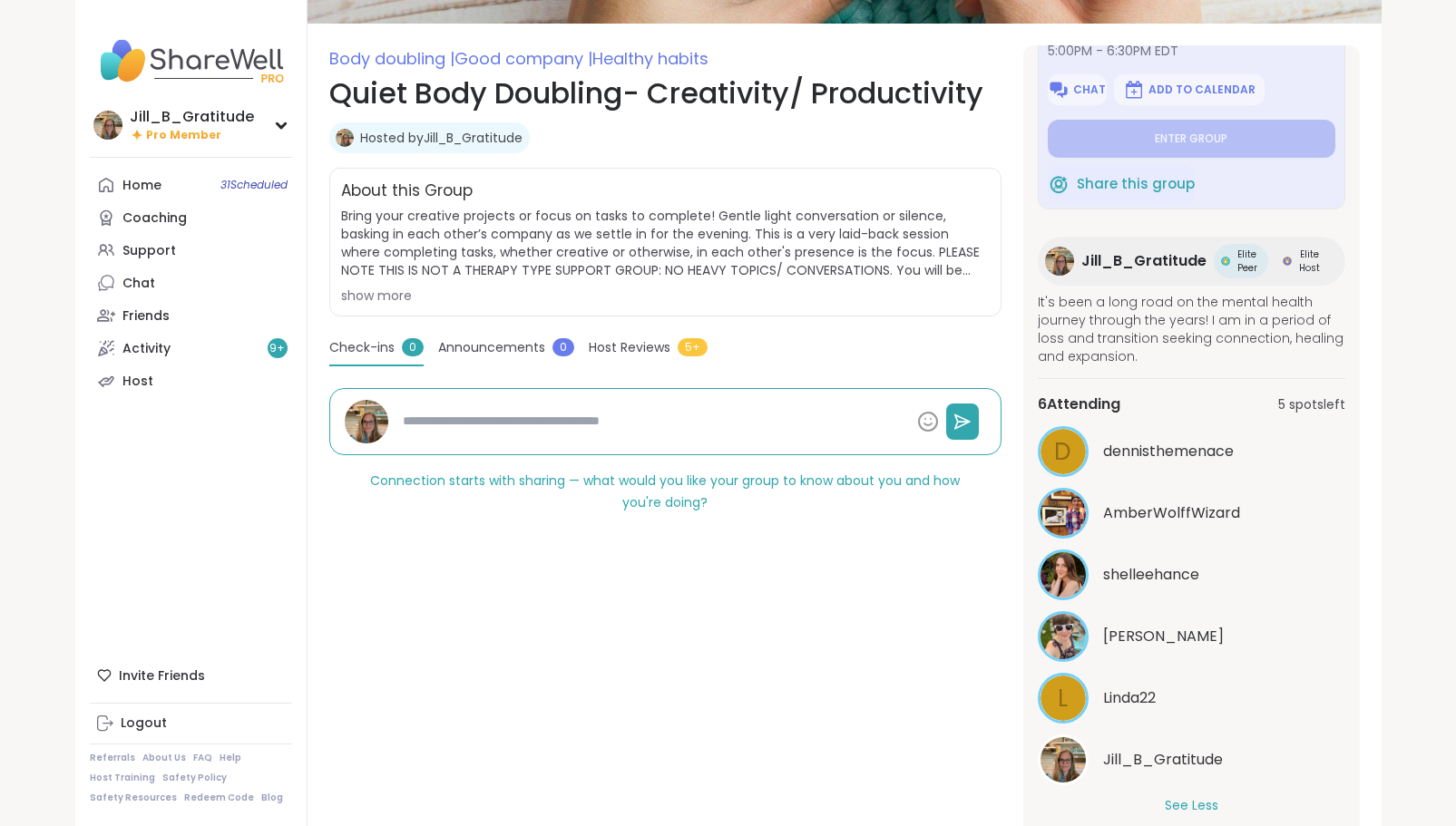
scroll to position [0, 0]
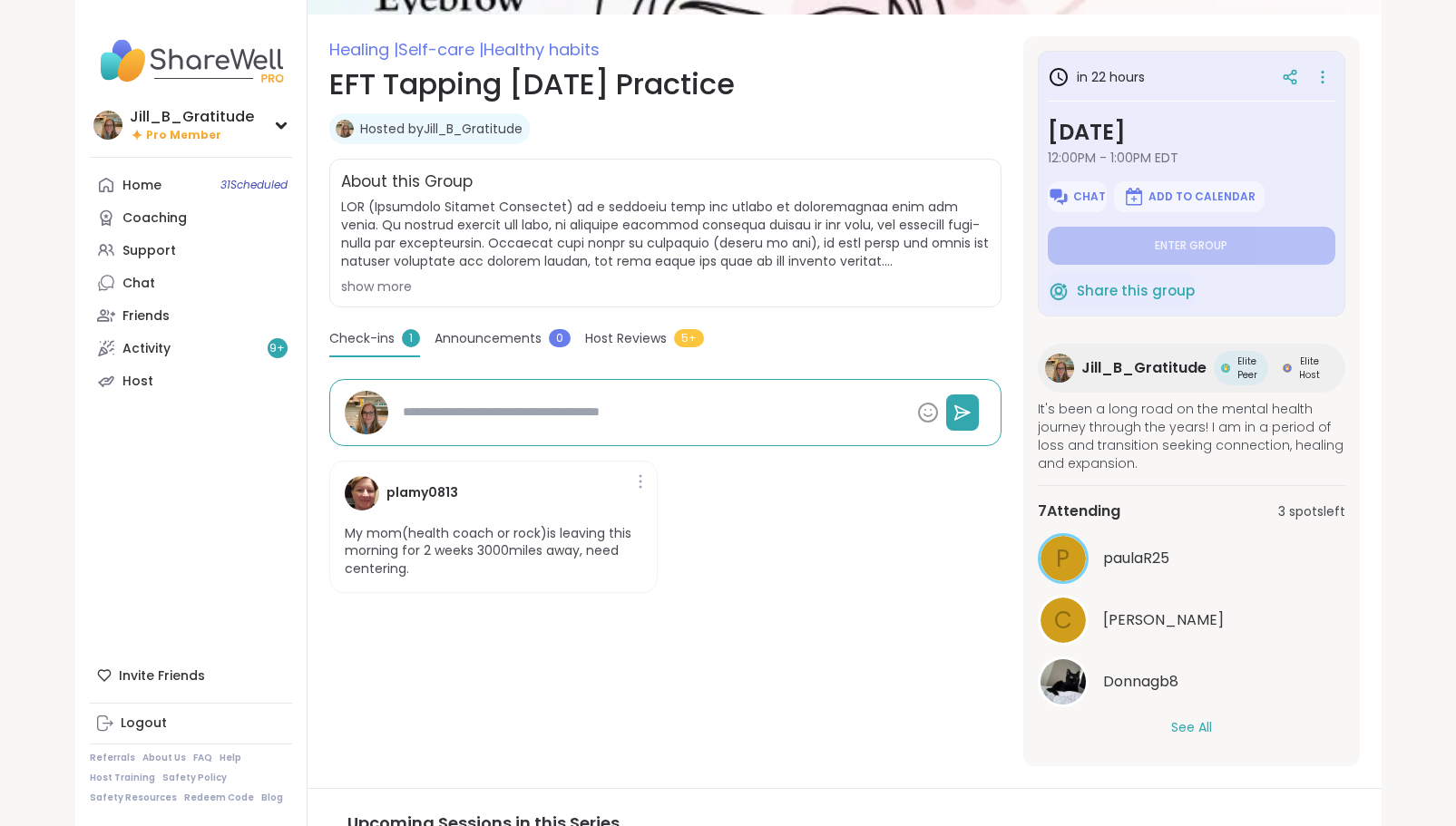
scroll to position [228, 0]
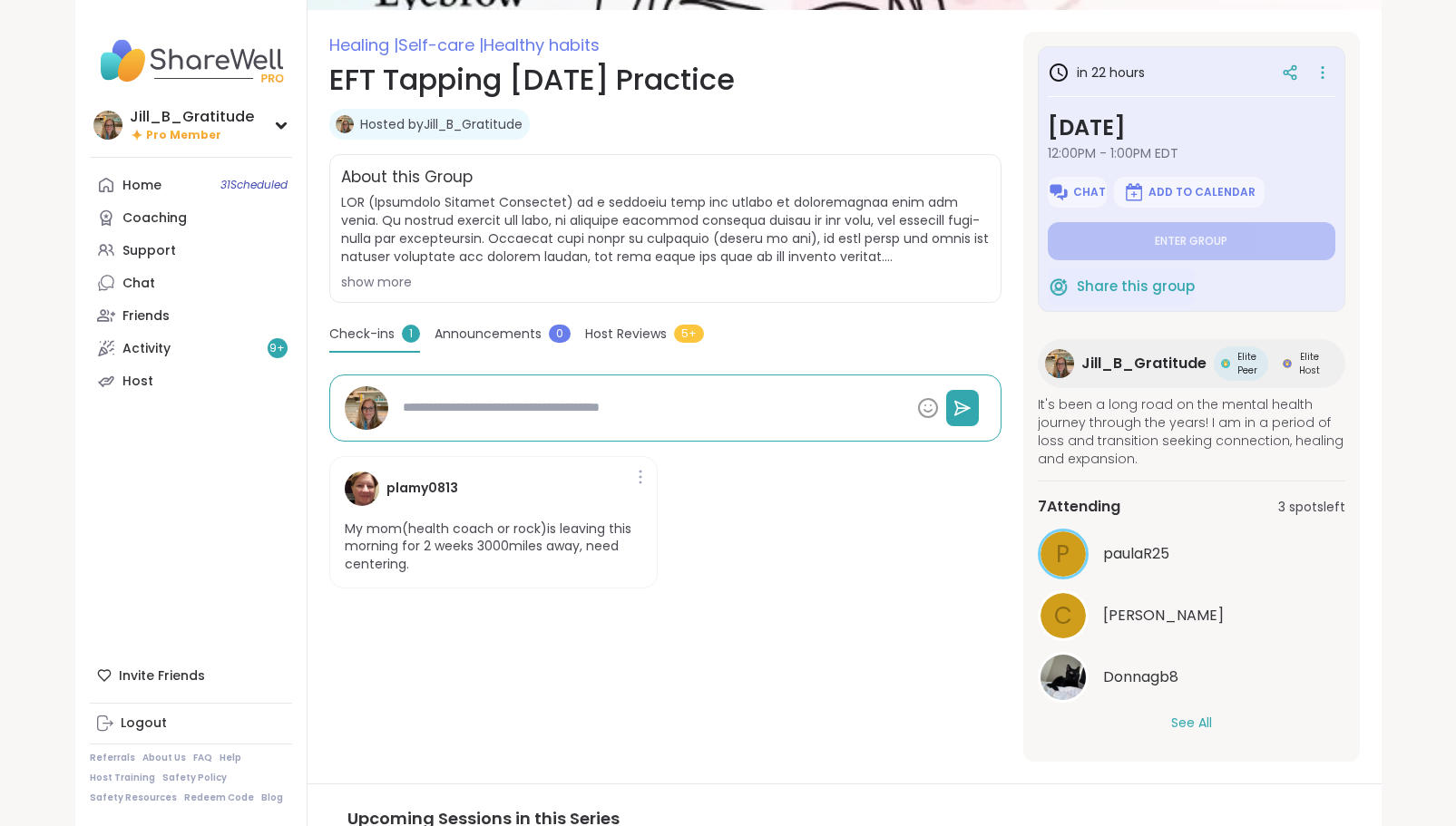
click at [1192, 730] on button "See All" at bounding box center [1191, 724] width 41 height 19
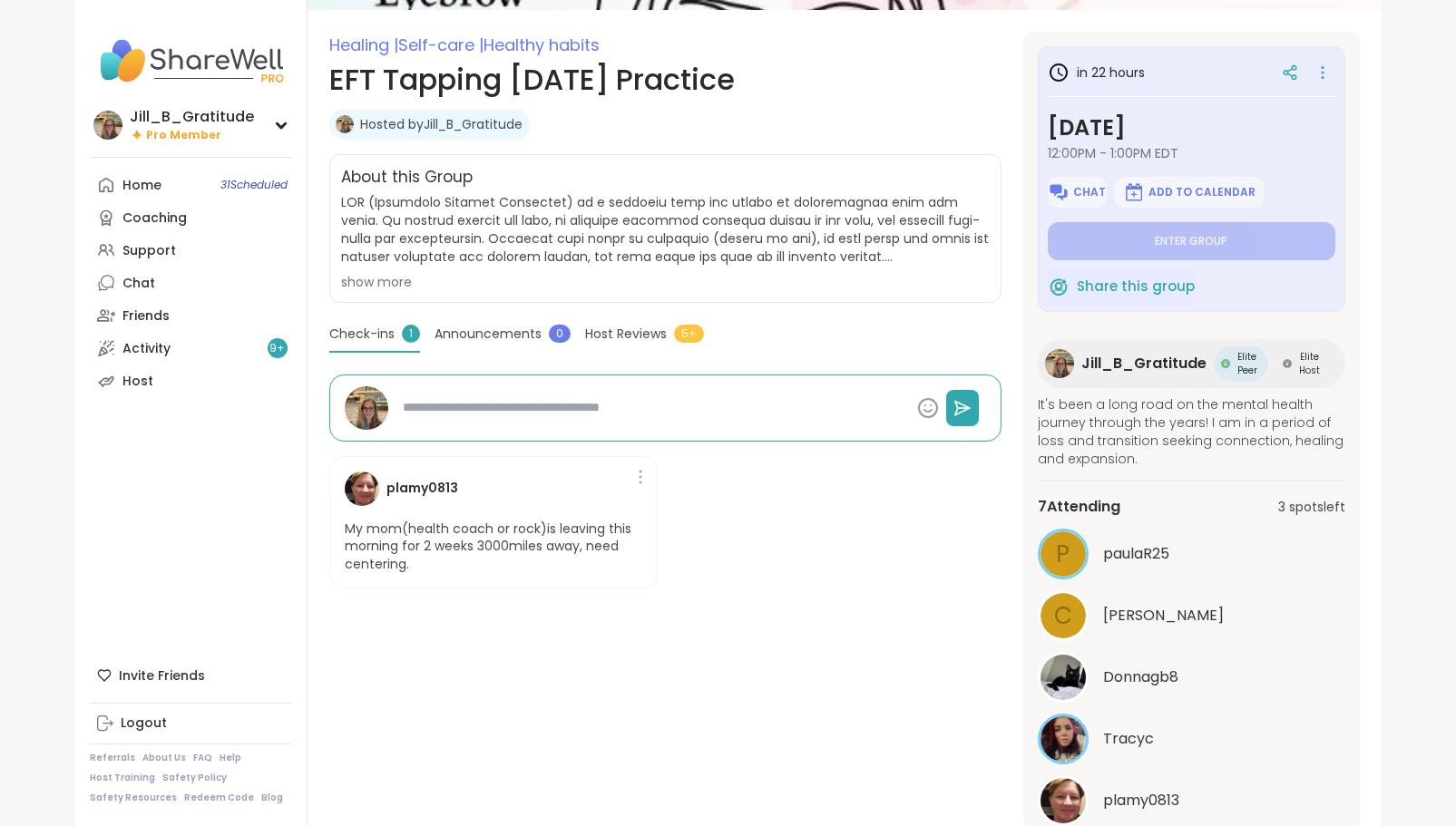
scroll to position [0, 0]
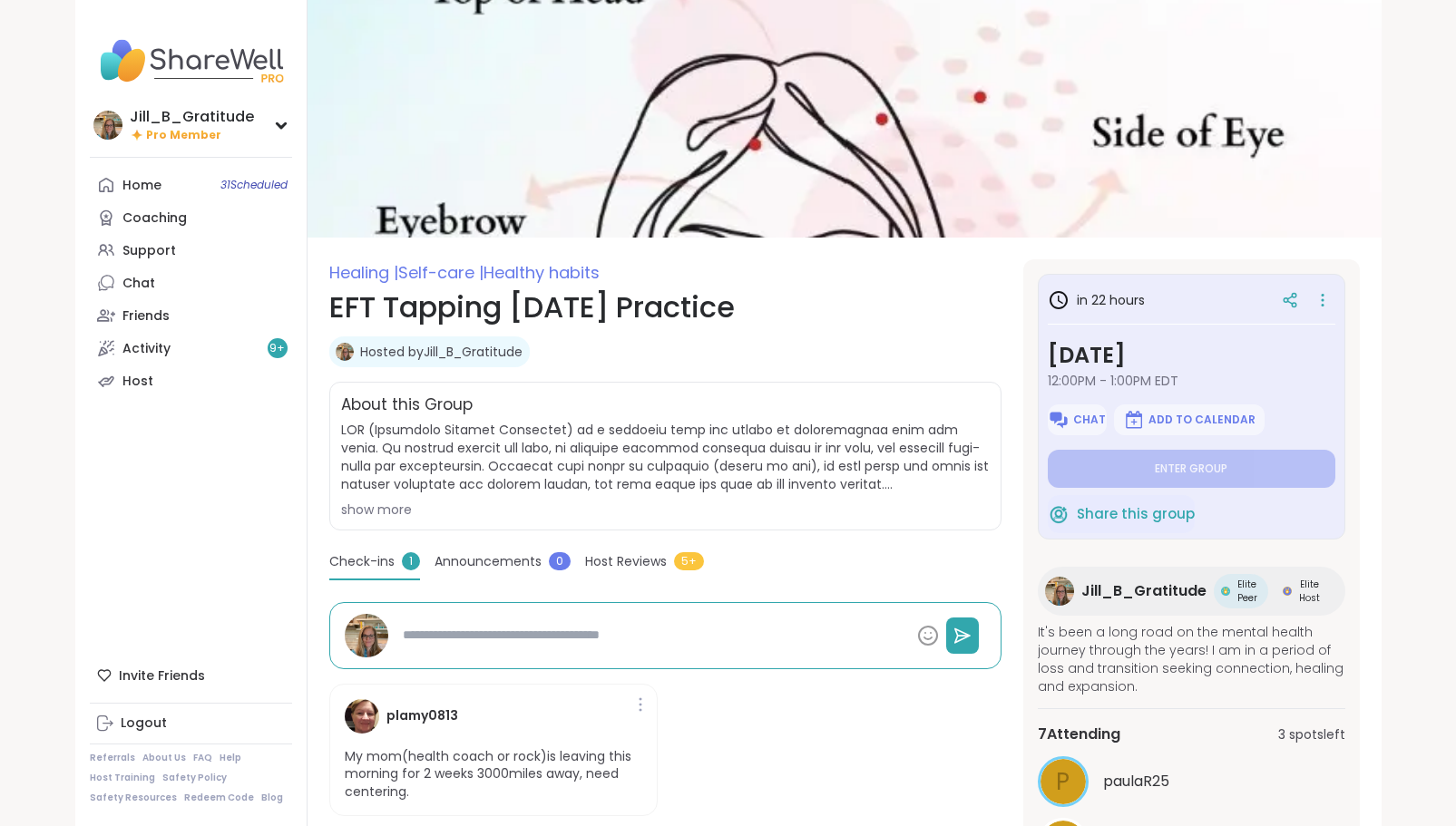
click at [190, 376] on link "Host" at bounding box center [191, 381] width 202 height 33
type textarea "*"
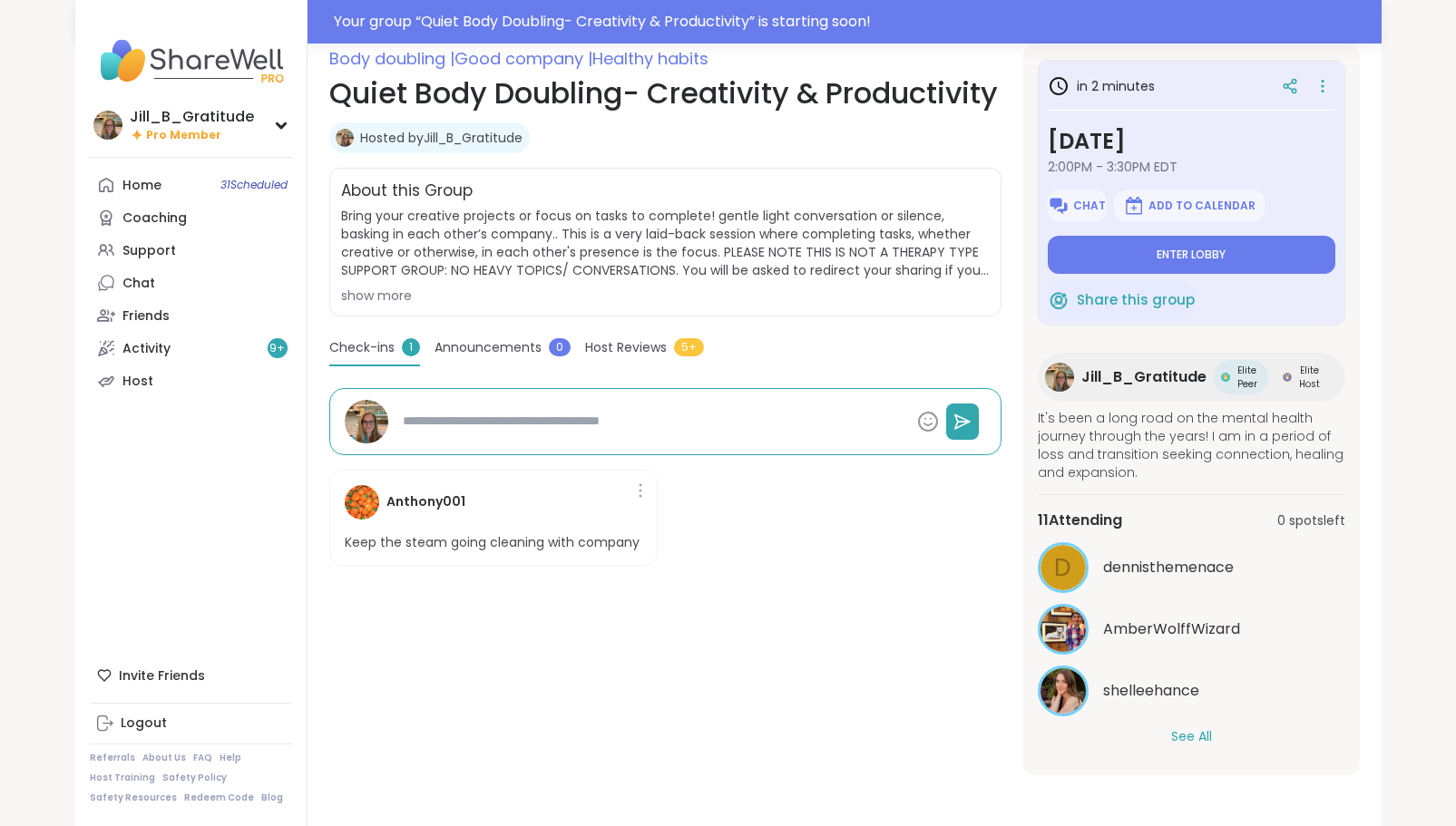
click at [1191, 732] on button "See All" at bounding box center [1191, 737] width 41 height 19
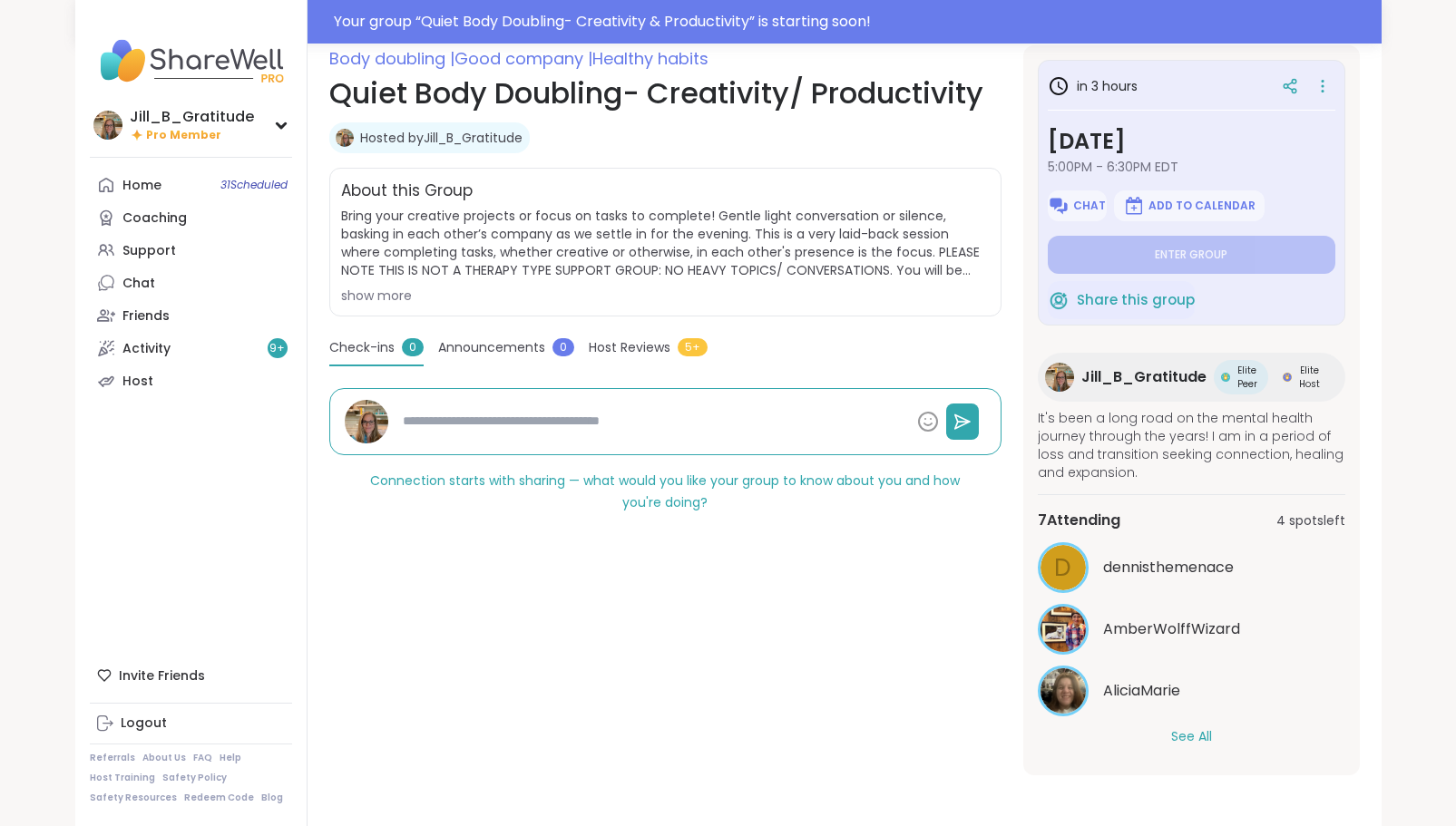
click at [1182, 734] on button "See All" at bounding box center [1191, 737] width 41 height 19
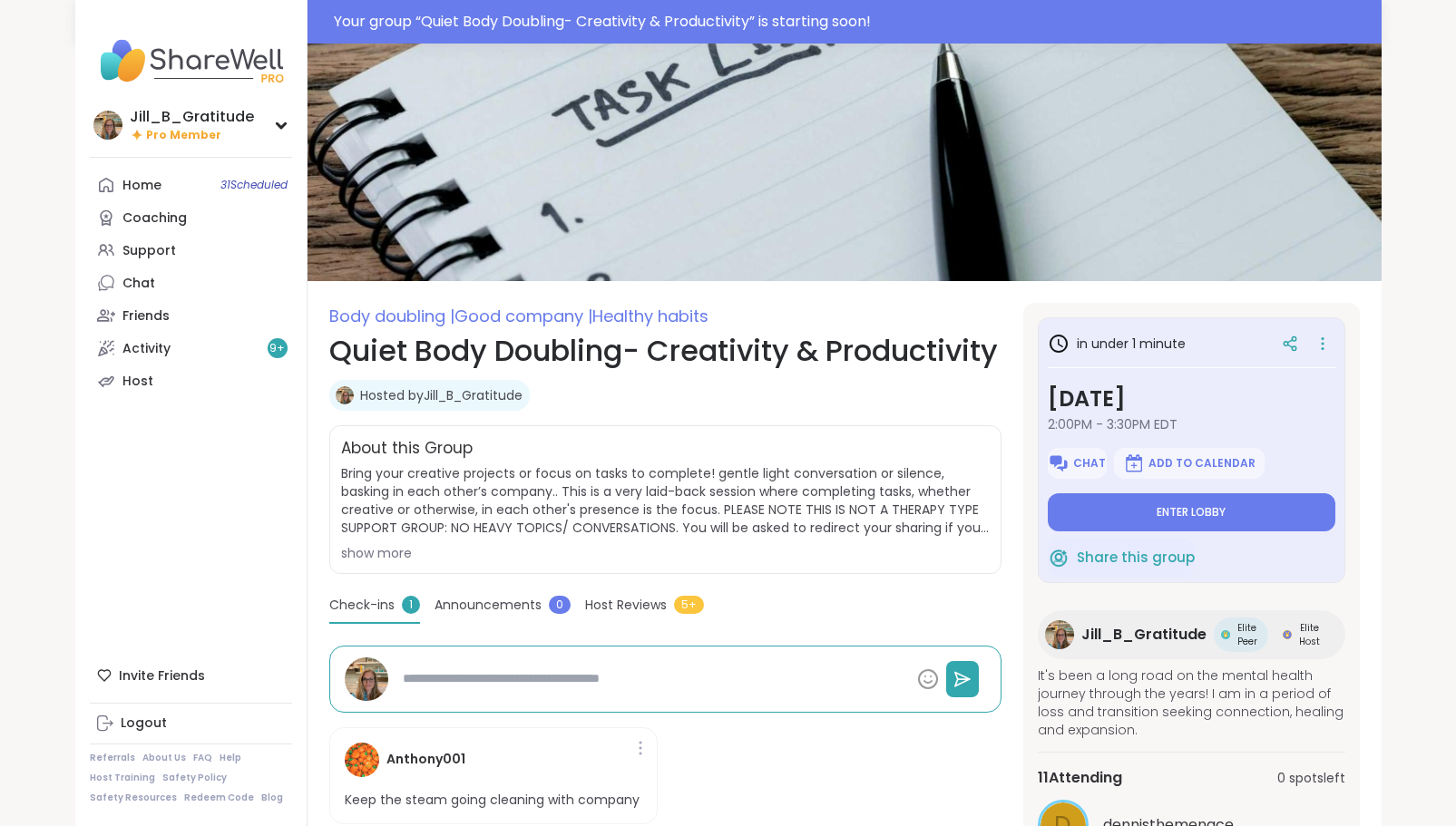
click at [1173, 506] on span "Enter lobby" at bounding box center [1190, 512] width 69 height 15
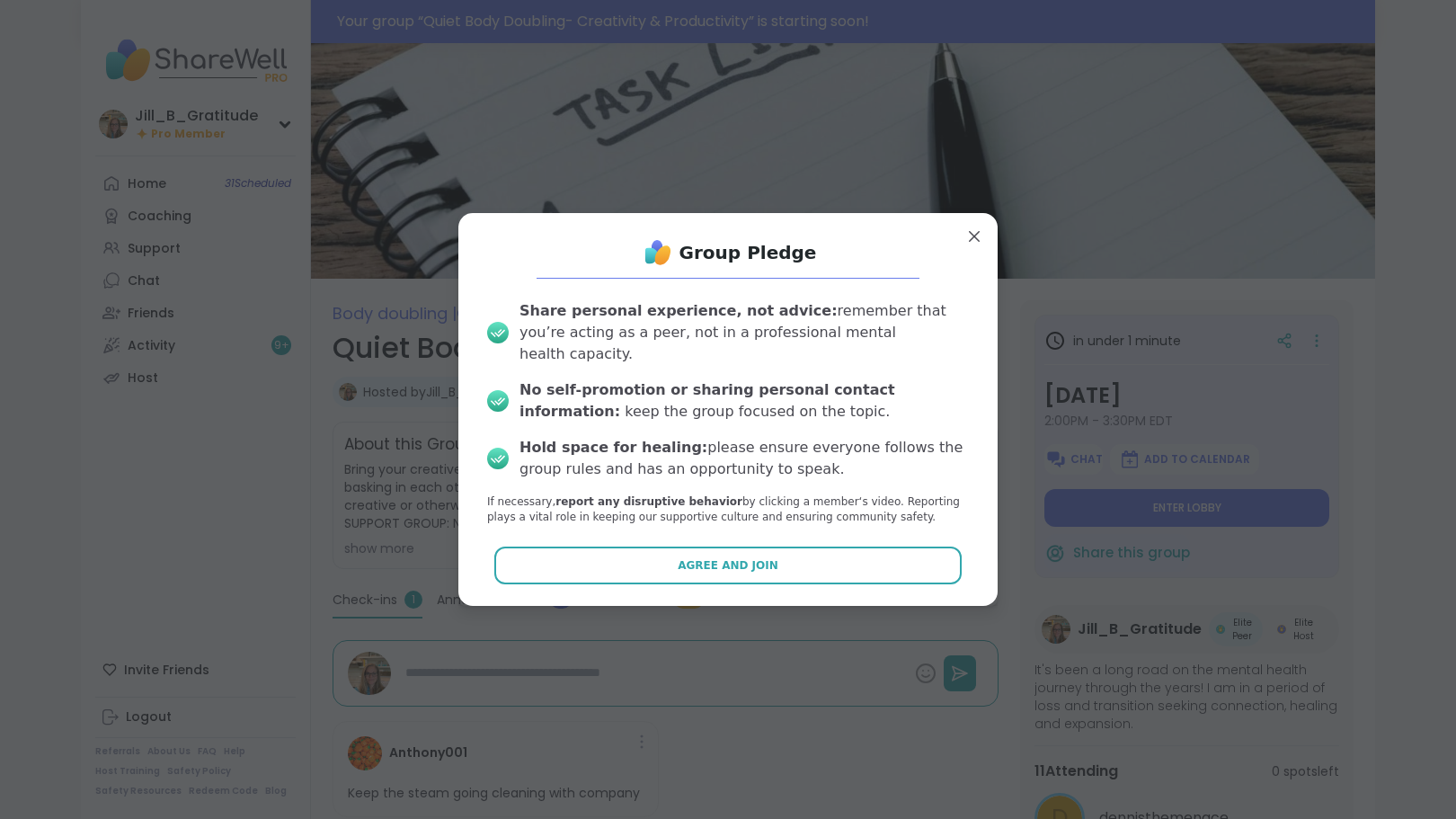
click at [791, 554] on button "Agree and Join" at bounding box center [729, 565] width 469 height 38
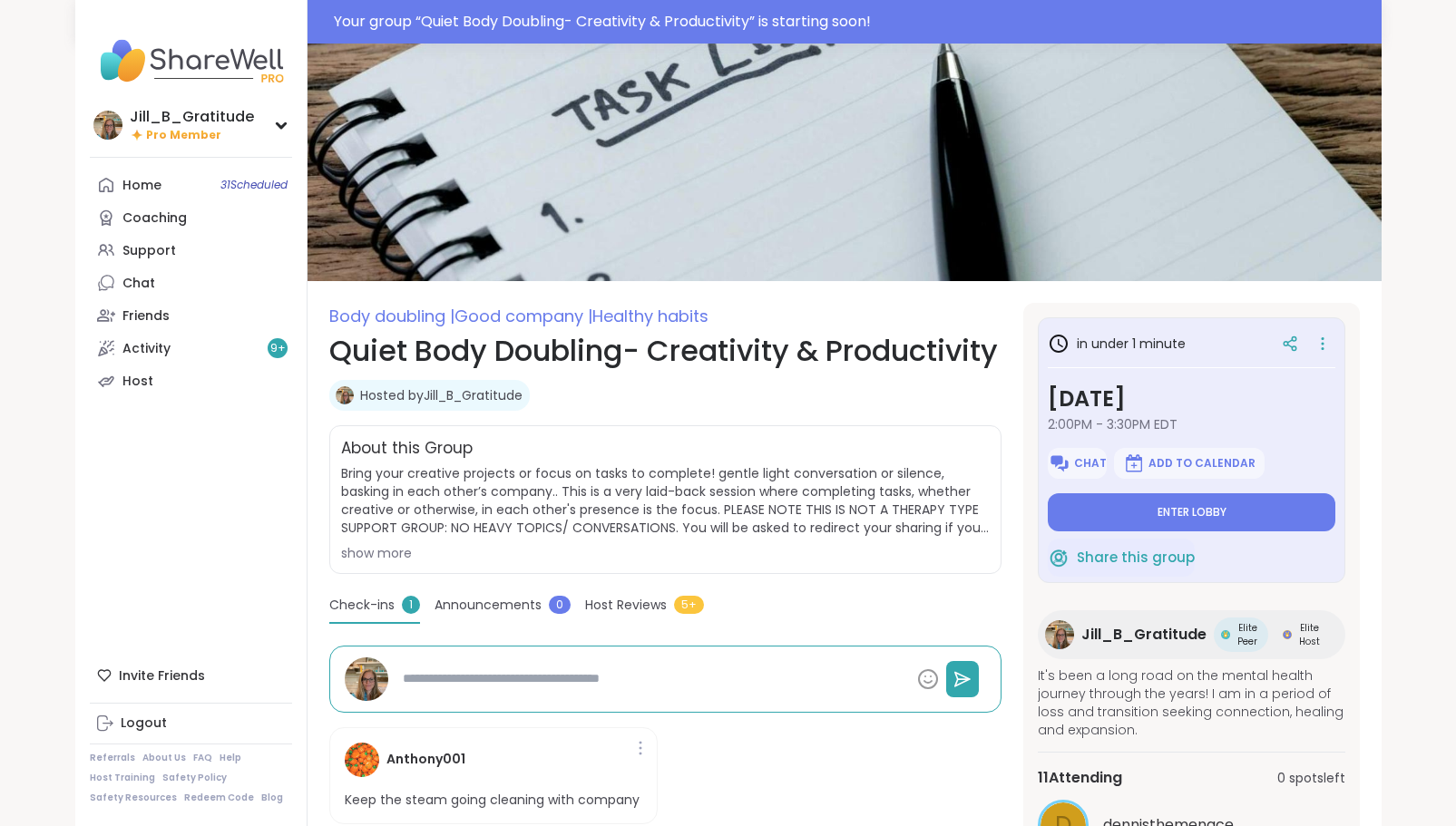
type textarea "*"
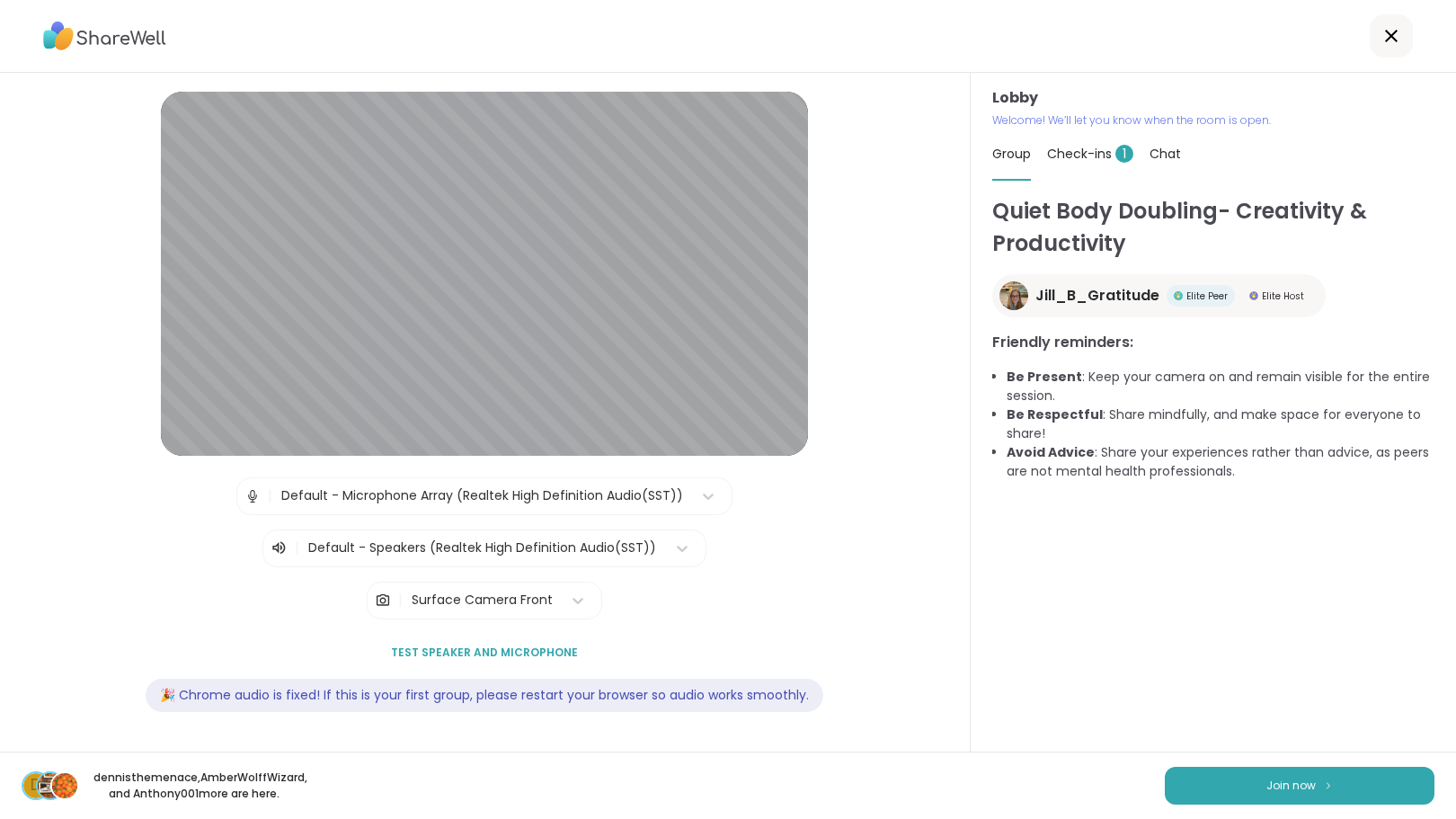
click at [1266, 780] on span "Join now" at bounding box center [1290, 785] width 49 height 16
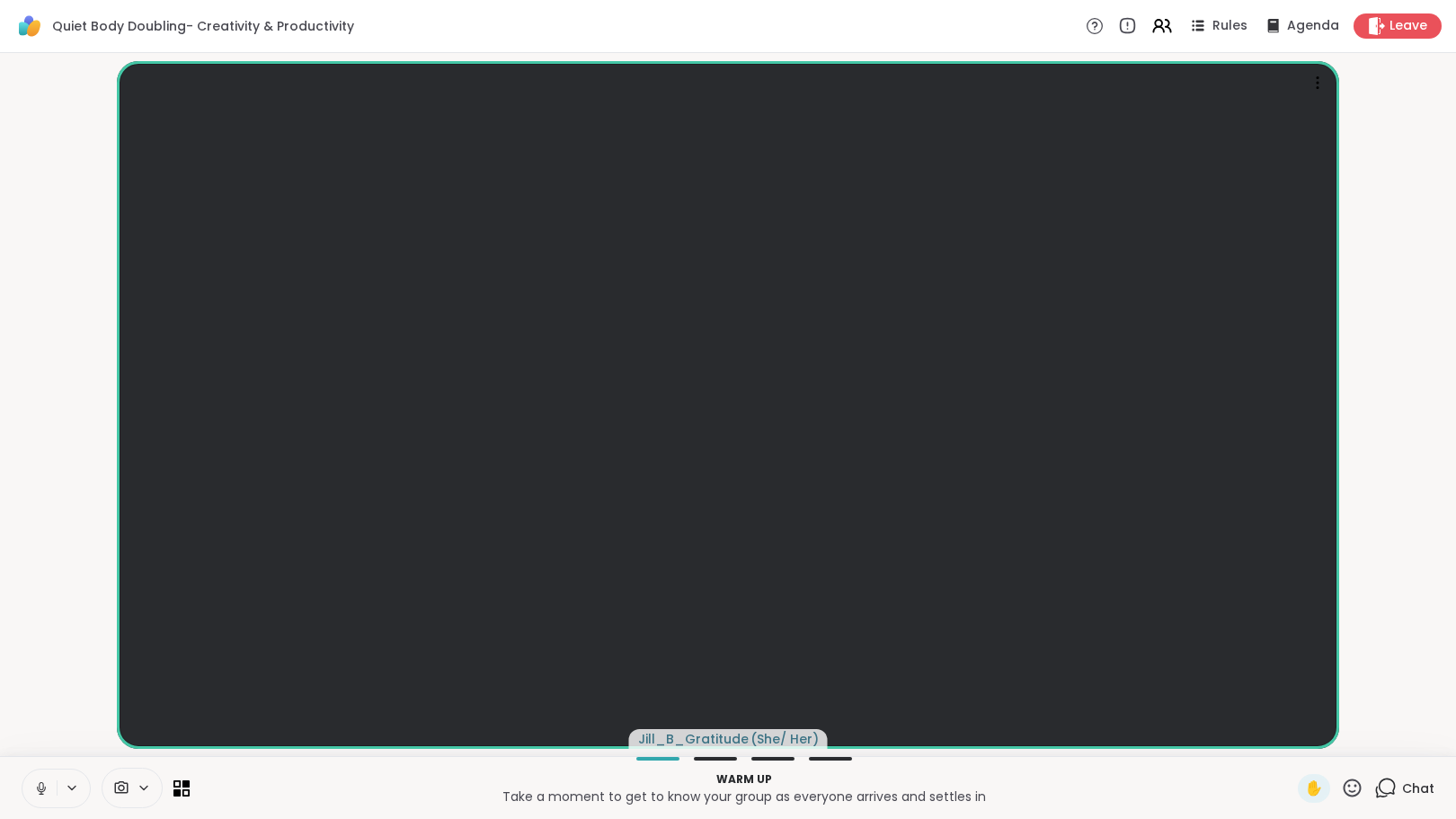
click at [1381, 782] on icon at bounding box center [1388, 786] width 17 height 16
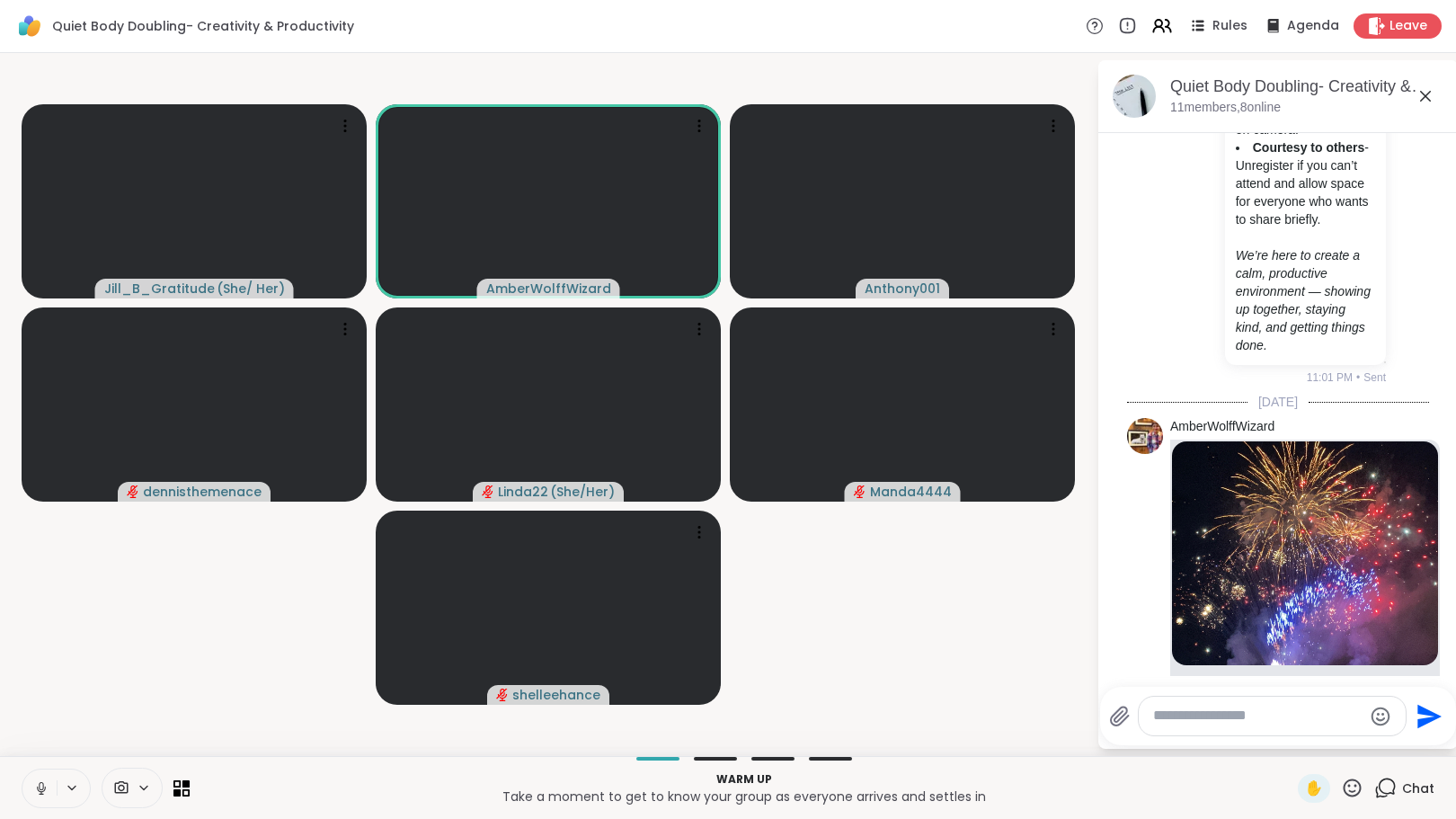
scroll to position [877, 0]
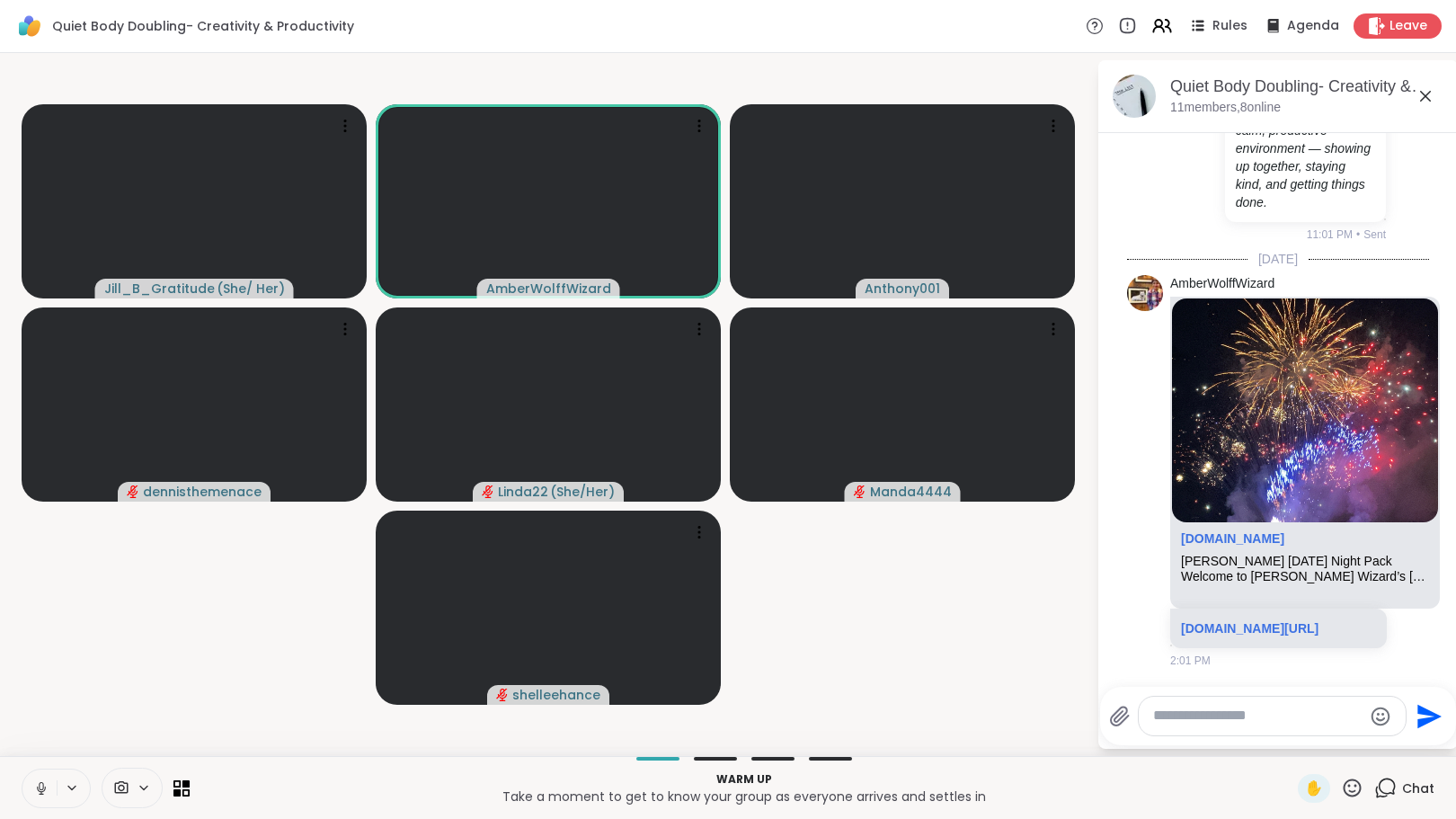
click at [1279, 621] on link "sharewellnow.com/session/bc6f8d70-dba8-468a-92c4-b8a93683610c" at bounding box center [1250, 628] width 138 height 14
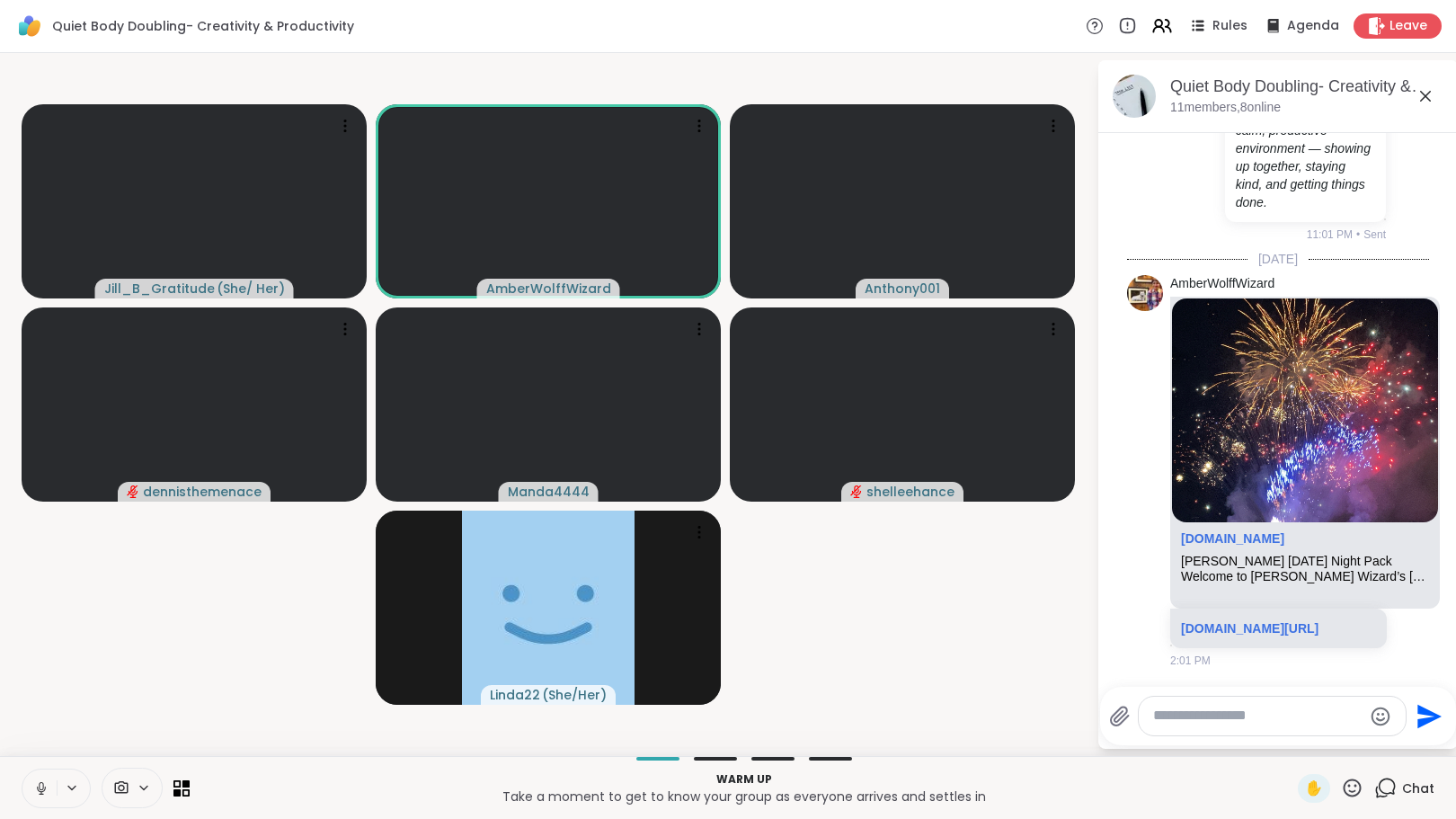
click at [1199, 722] on textarea "Type your message" at bounding box center [1257, 717] width 209 height 19
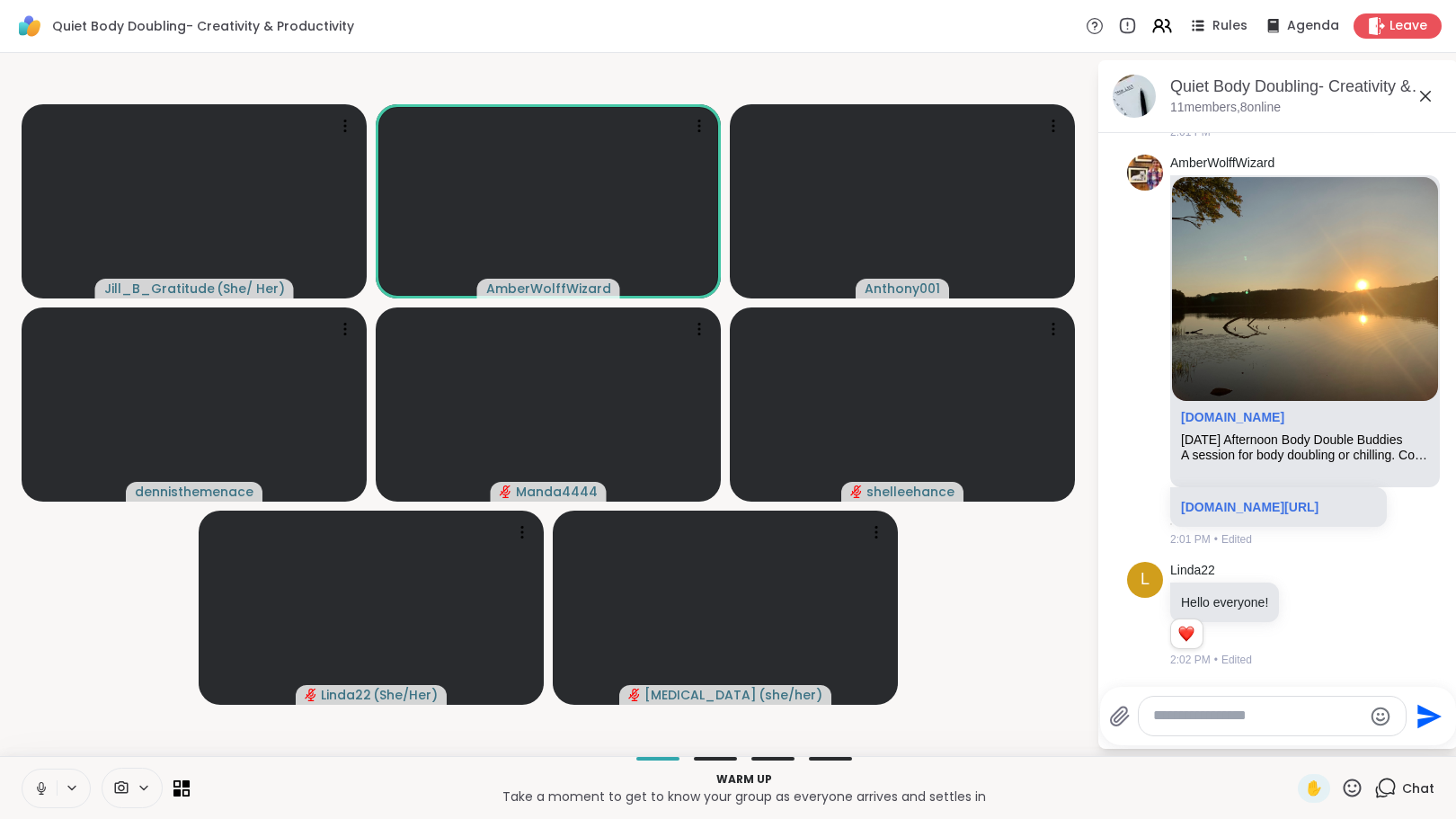
scroll to position [1442, 0]
drag, startPoint x: 1234, startPoint y: 513, endPoint x: 1207, endPoint y: 498, distance: 30.9
click at [1207, 500] on link "sharewellnow.com/session/333fa590-5e14-4373-a7a2-7a2376de57d9" at bounding box center [1250, 506] width 138 height 14
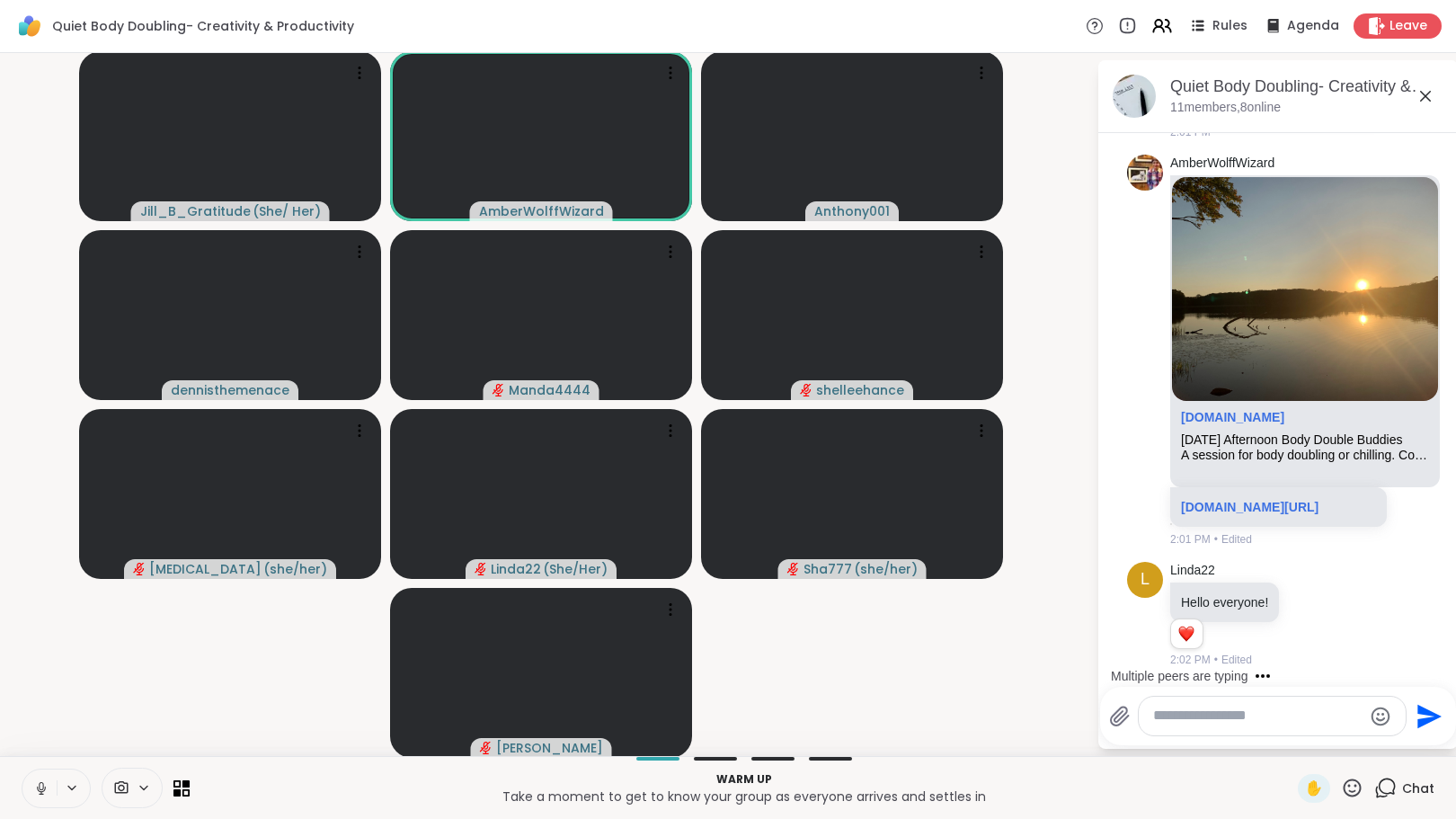
click at [1235, 722] on textarea "Type your message" at bounding box center [1257, 717] width 209 height 19
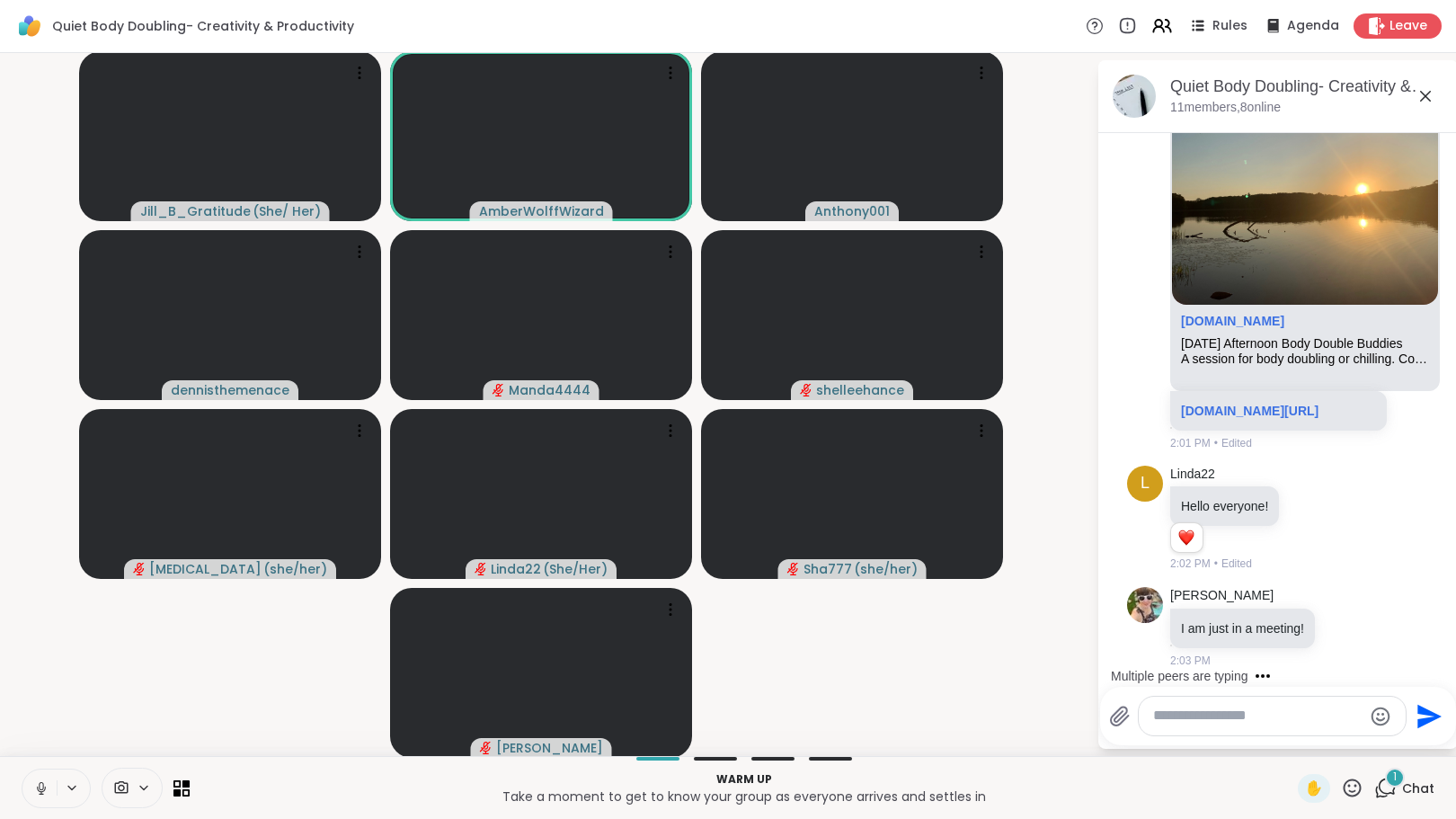
scroll to position [1539, 0]
click at [1349, 627] on icon at bounding box center [1346, 626] width 16 height 18
click at [1212, 594] on div "Select Reaction: Heart" at bounding box center [1203, 597] width 16 height 16
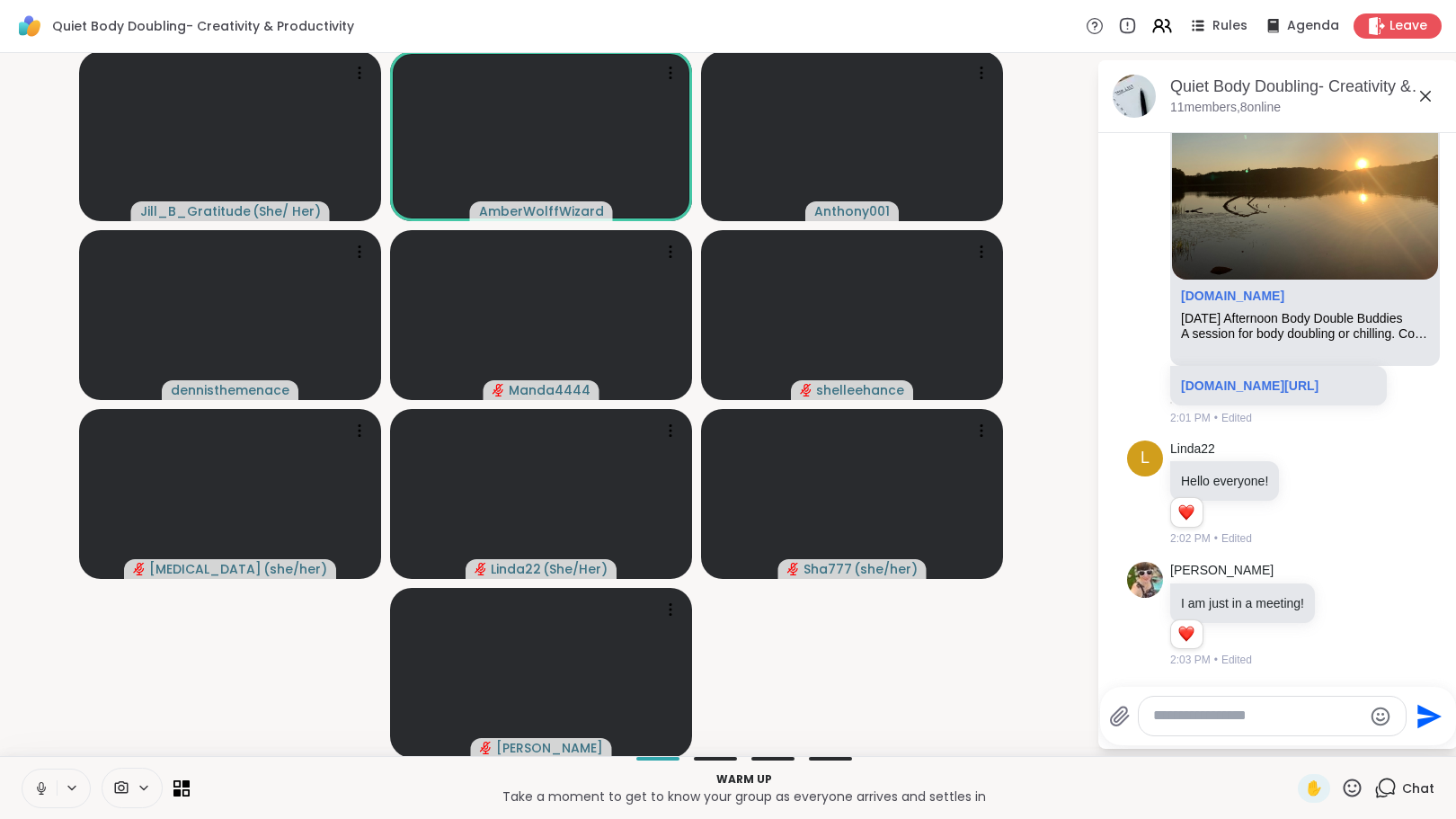
scroll to position [1564, 0]
click at [1151, 29] on icon at bounding box center [1162, 26] width 21 height 21
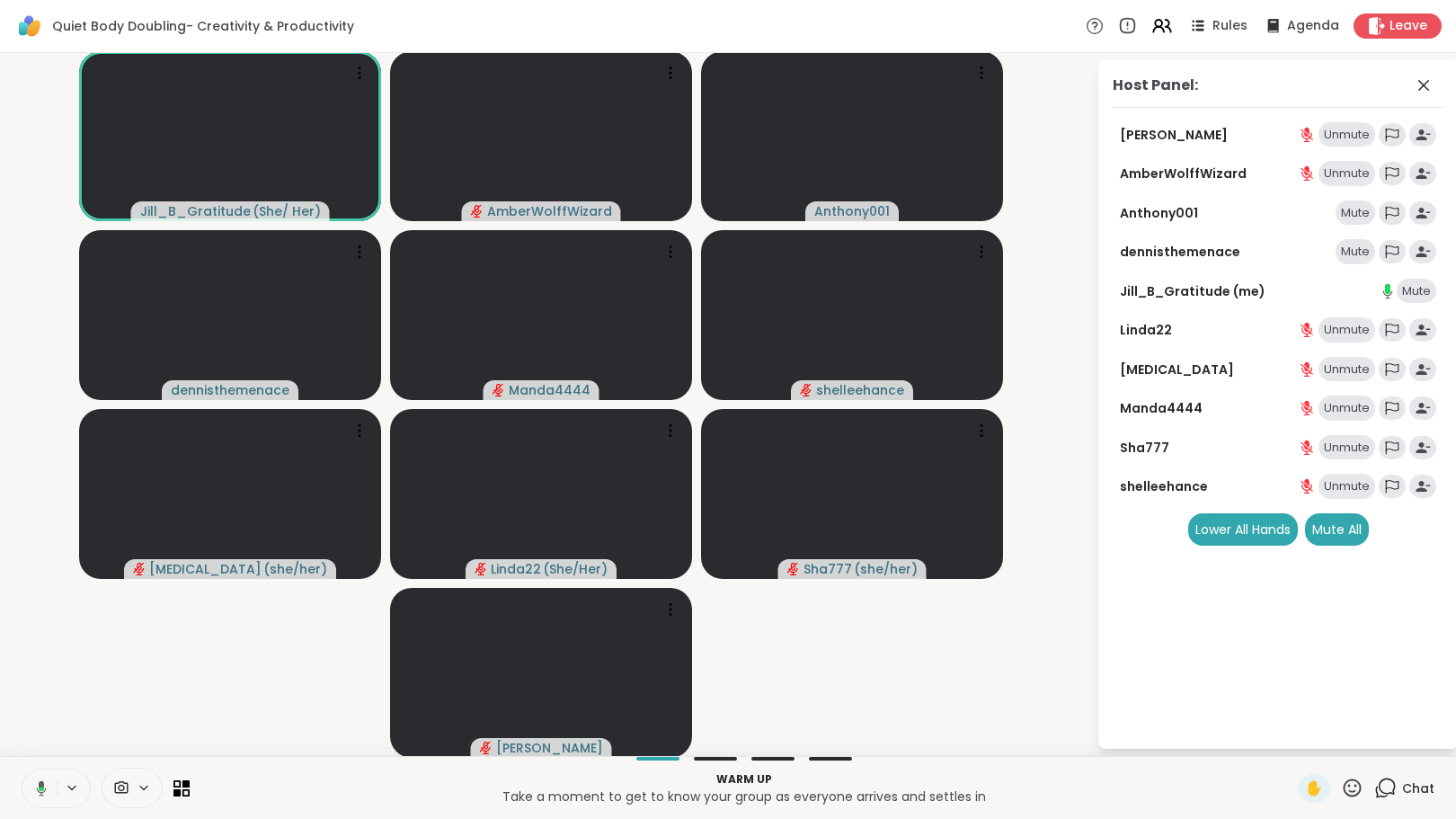
click at [1333, 526] on div "Mute All" at bounding box center [1336, 530] width 64 height 33
click at [1413, 76] on icon at bounding box center [1423, 85] width 21 height 21
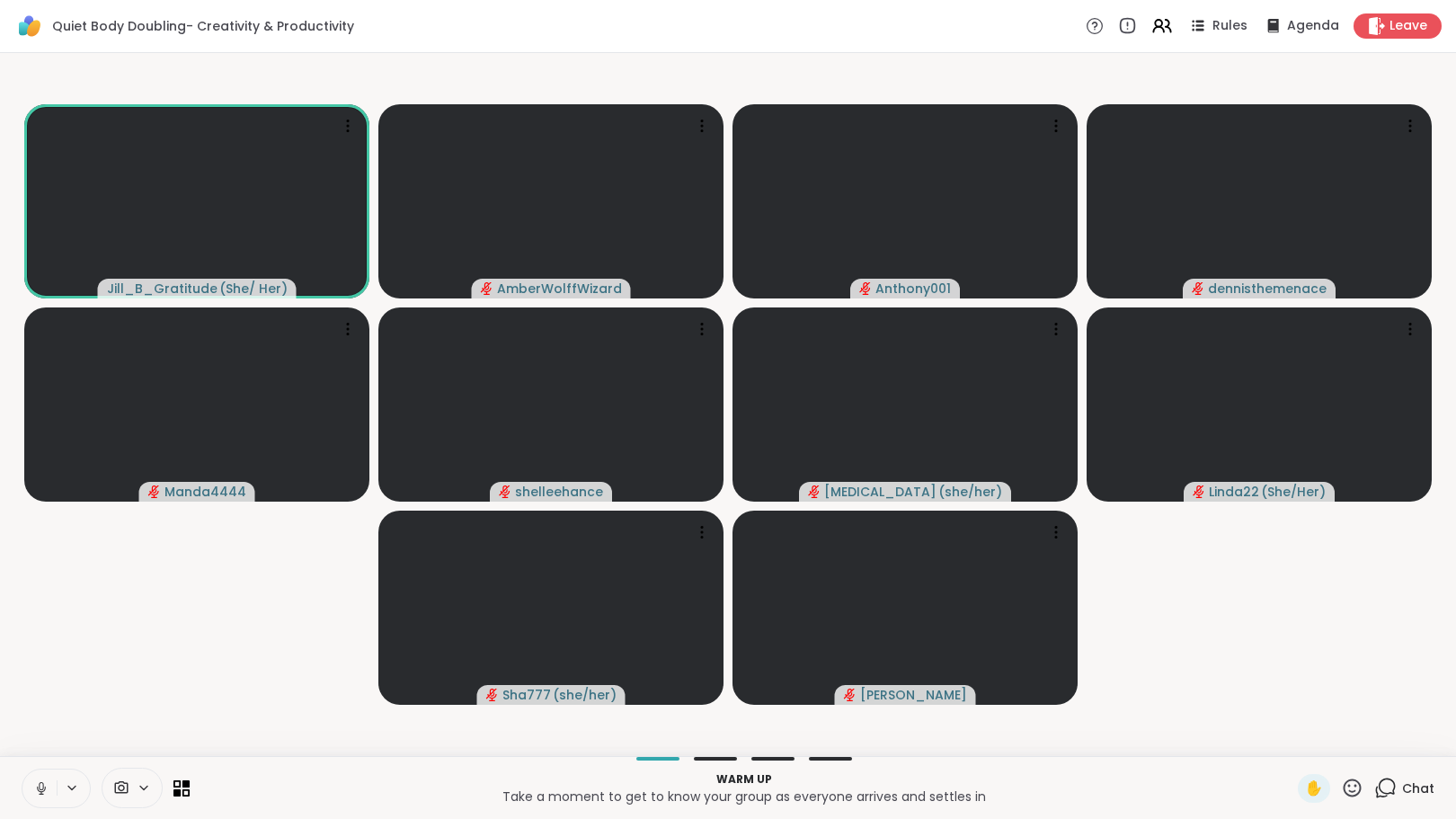
click at [1384, 788] on icon at bounding box center [1385, 787] width 22 height 22
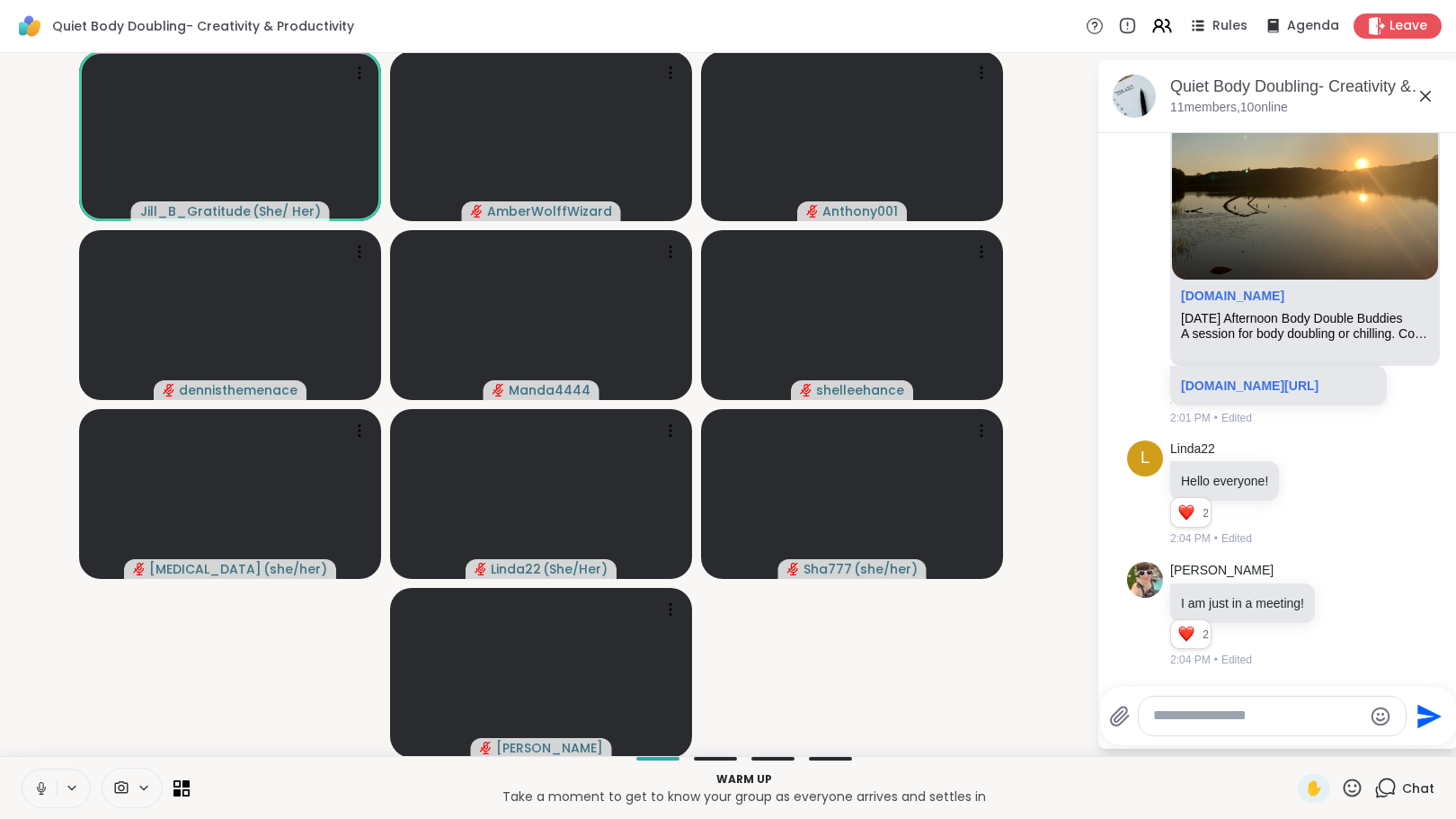
scroll to position [1590, 0]
click at [1196, 23] on icon at bounding box center [1198, 26] width 21 height 21
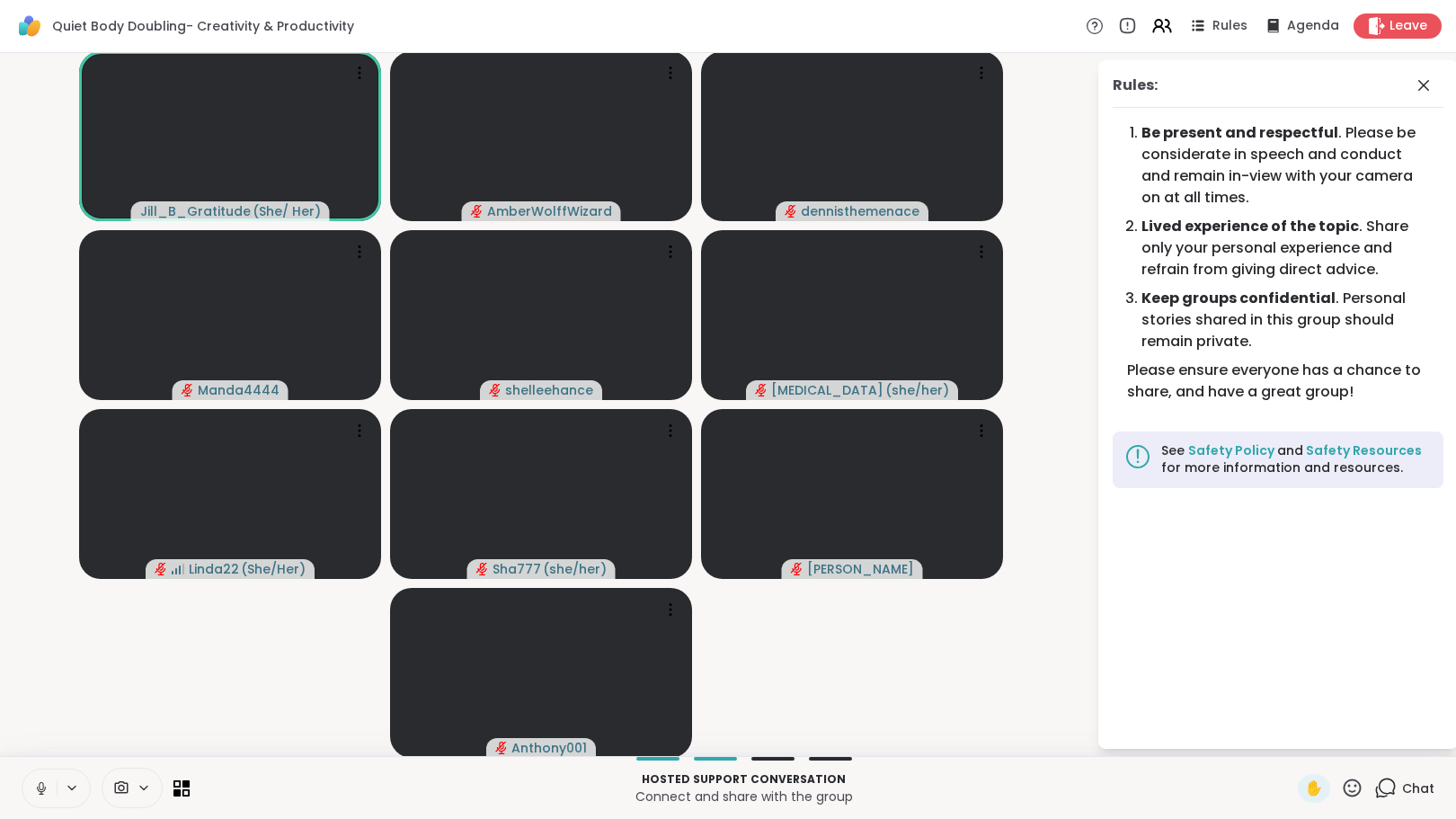
click at [1413, 91] on icon at bounding box center [1423, 85] width 21 height 21
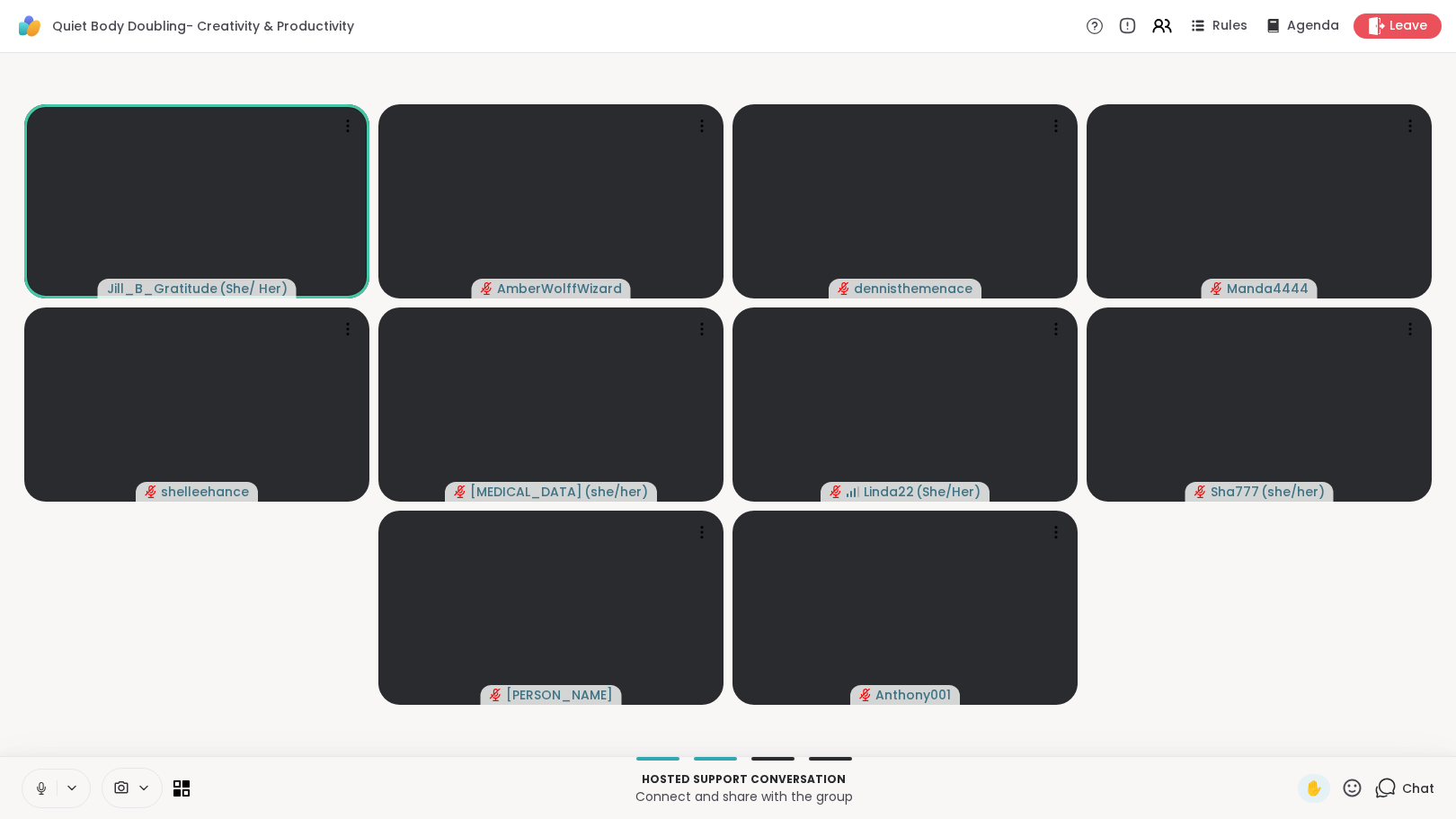
click at [1374, 787] on icon at bounding box center [1385, 787] width 22 height 22
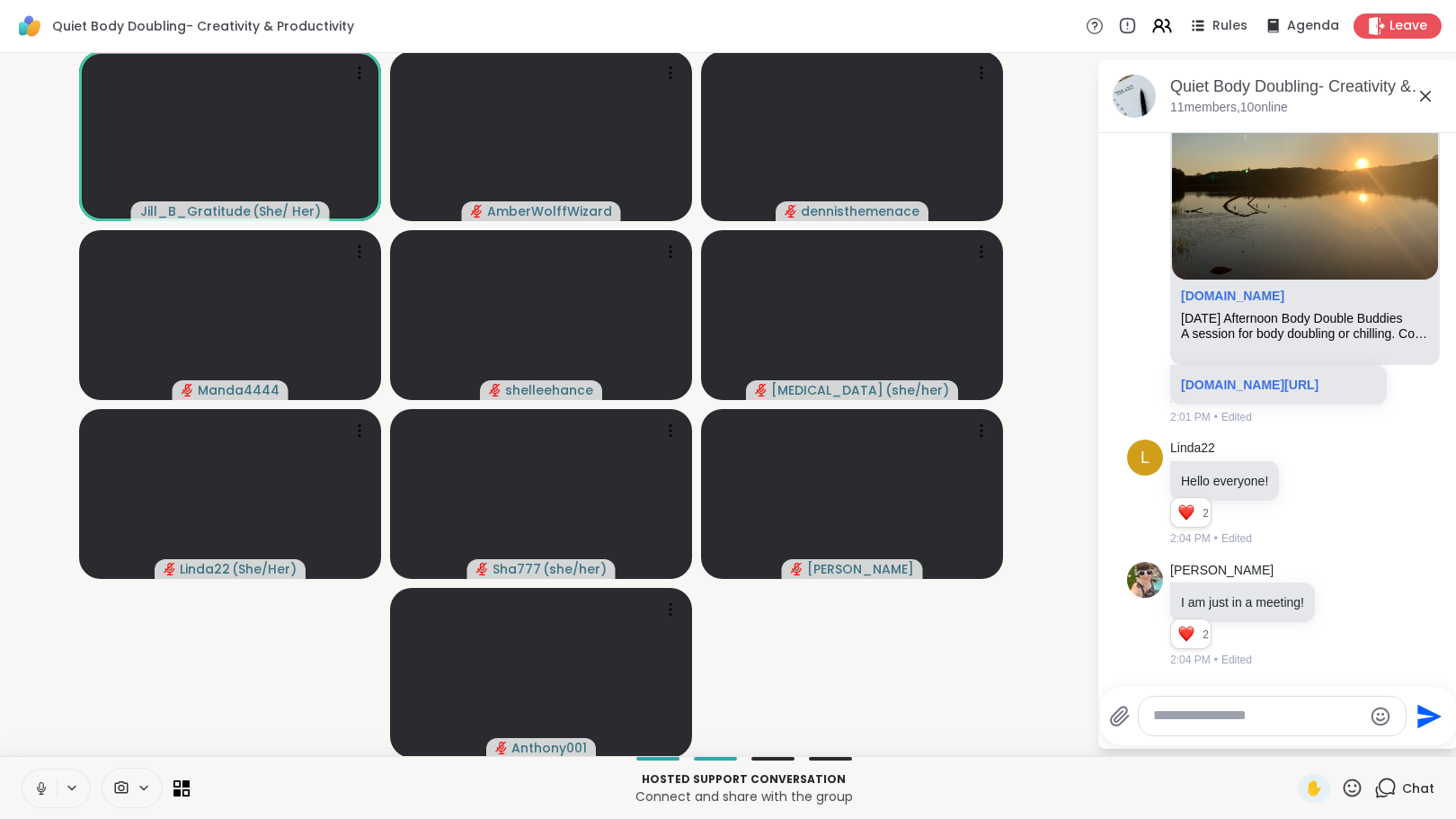
click at [1265, 722] on textarea "Type your message" at bounding box center [1257, 717] width 209 height 19
click at [1264, 718] on textarea "Type your message" at bounding box center [1257, 717] width 209 height 19
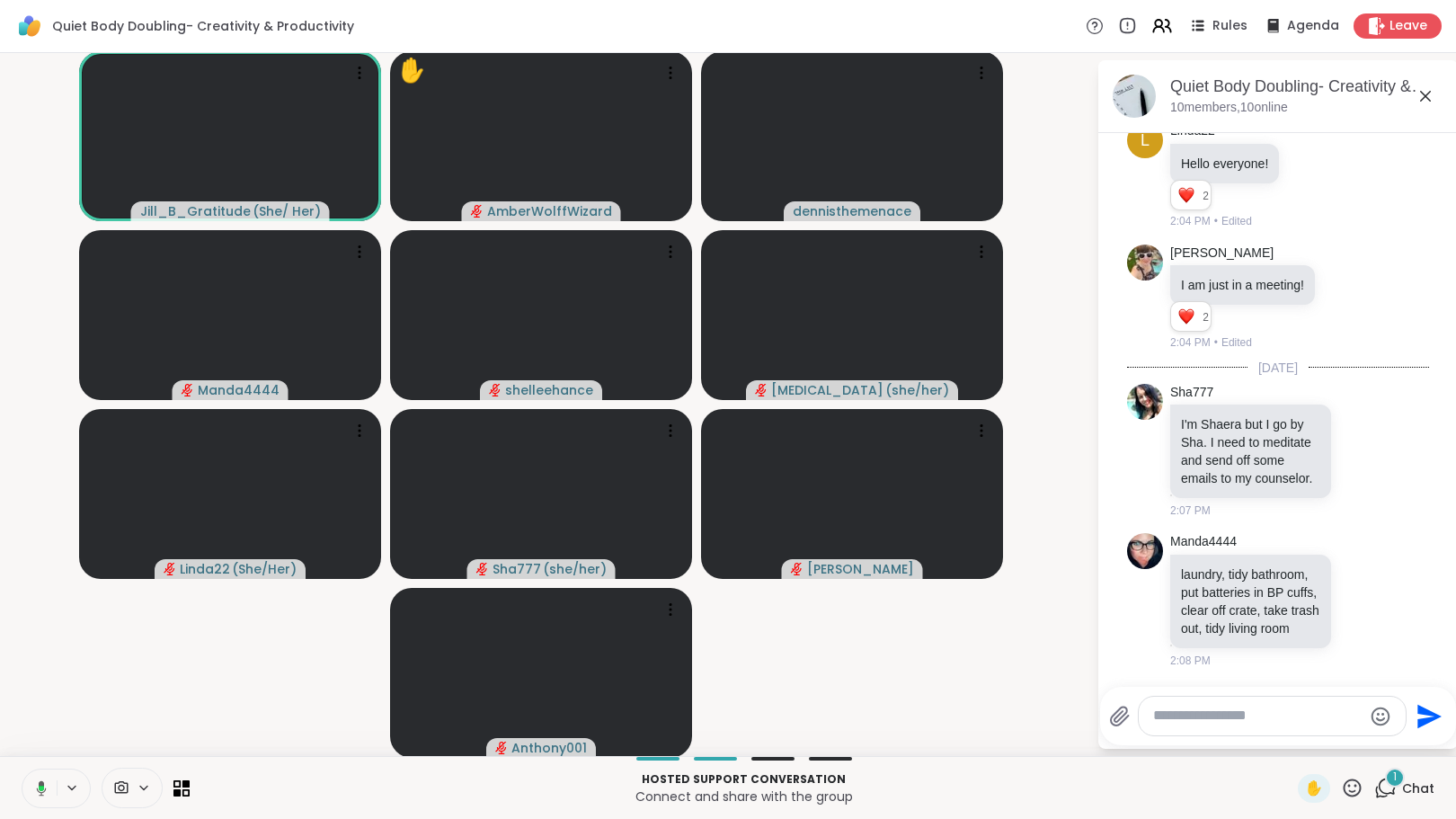
scroll to position [1961, 0]
click at [1442, 148] on html "Quiet Body Doubling- Creativity & Productivity Rules Agenda Leave Jill_B_Gratit…" at bounding box center [728, 409] width 1456 height 819
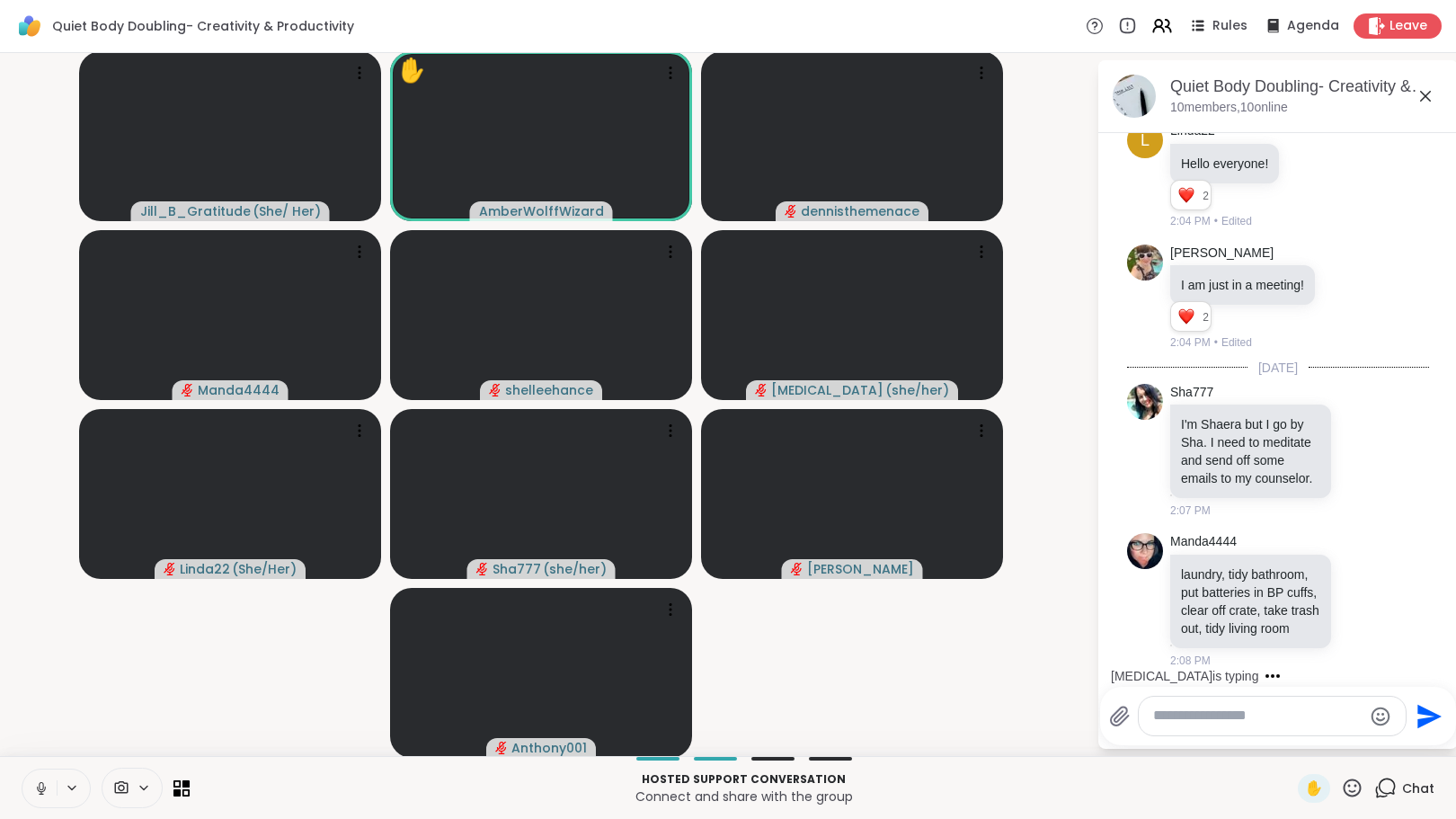
click at [1355, 591] on icon at bounding box center [1362, 600] width 16 height 18
click at [1355, 563] on div "Select Reaction: Heart" at bounding box center [1362, 571] width 16 height 16
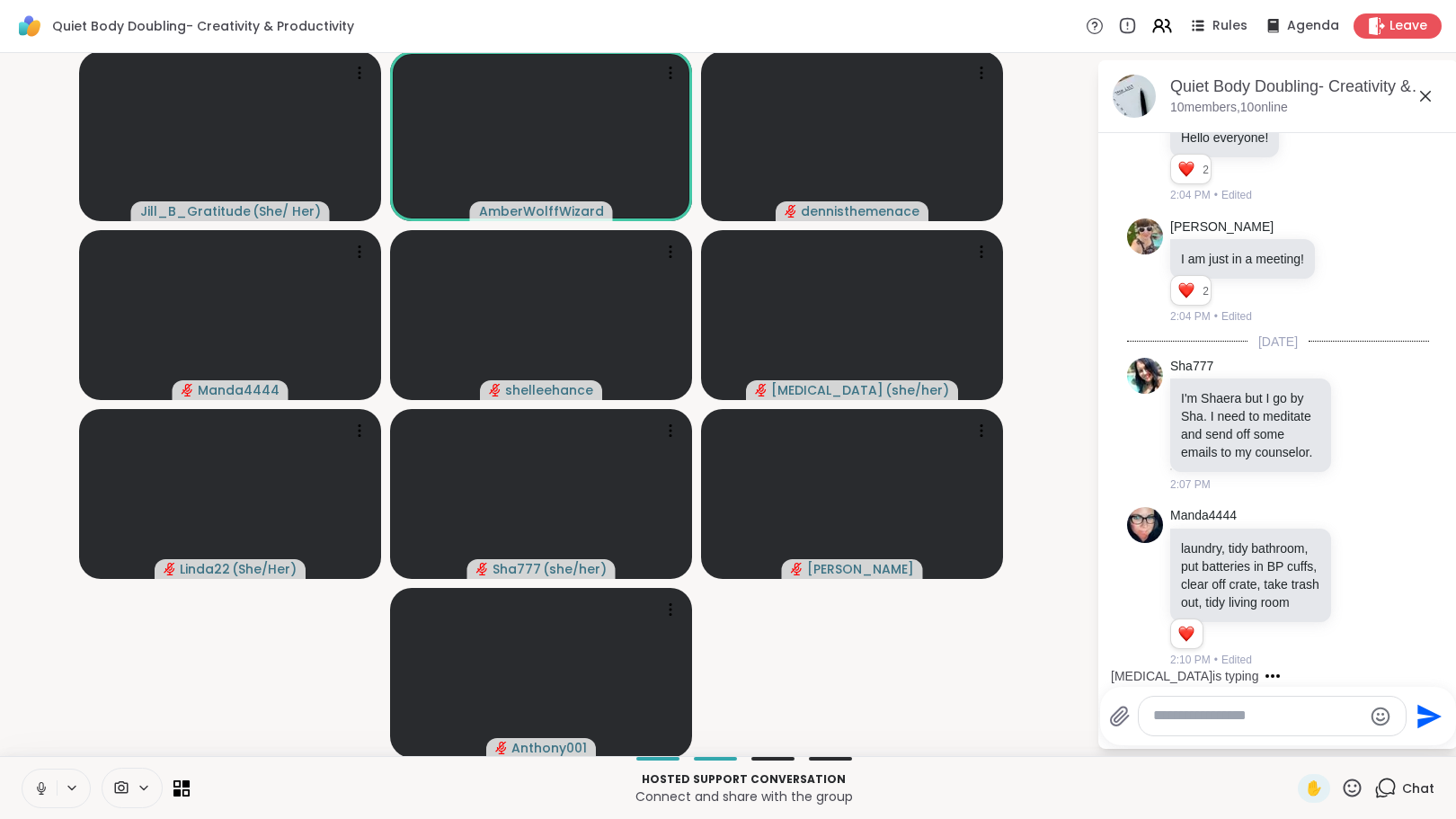
click at [1360, 426] on icon at bounding box center [1362, 427] width 6 height 2
click at [1355, 388] on div "Select Reaction: Heart" at bounding box center [1362, 396] width 16 height 16
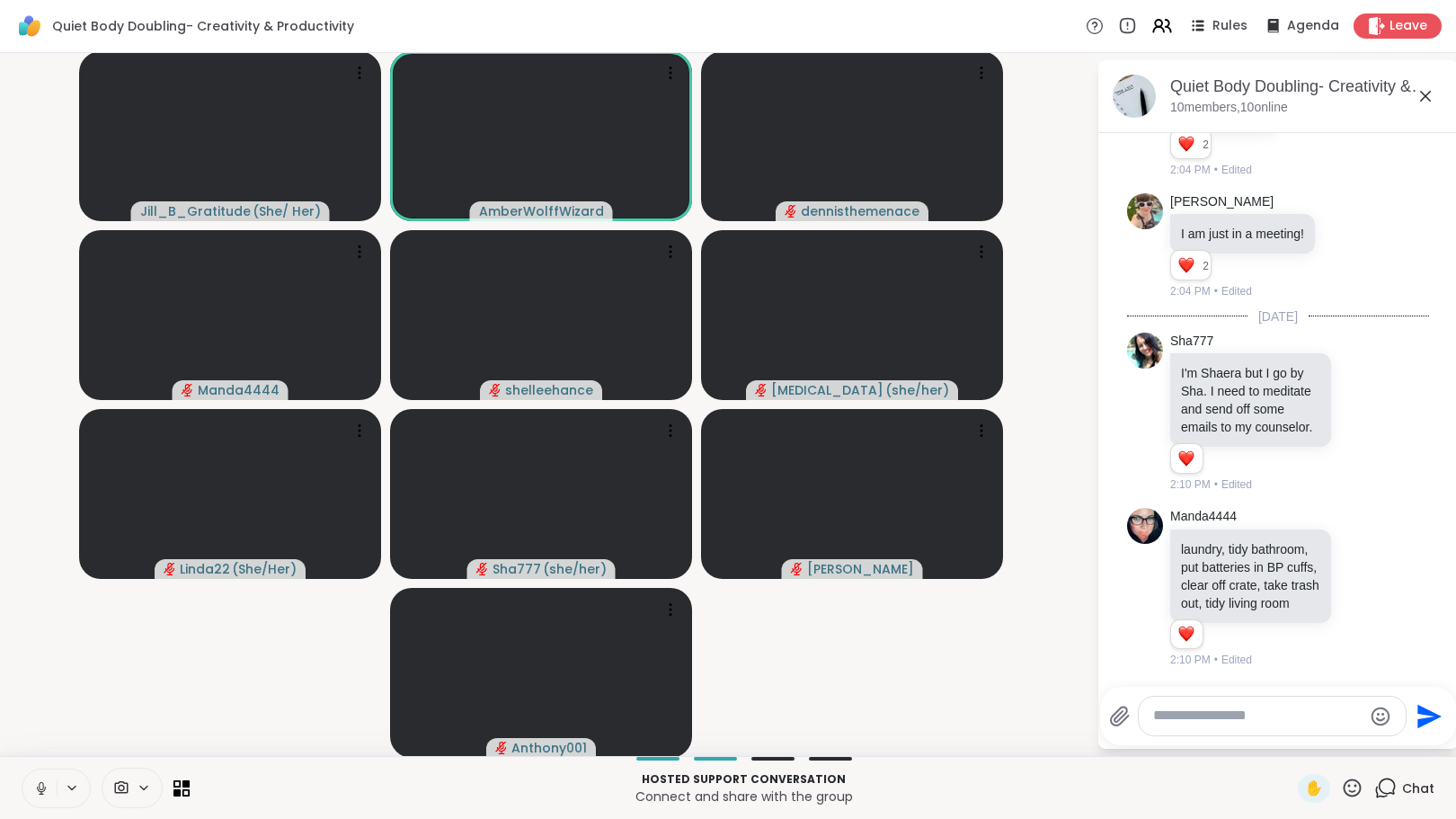
scroll to position [2163, 0]
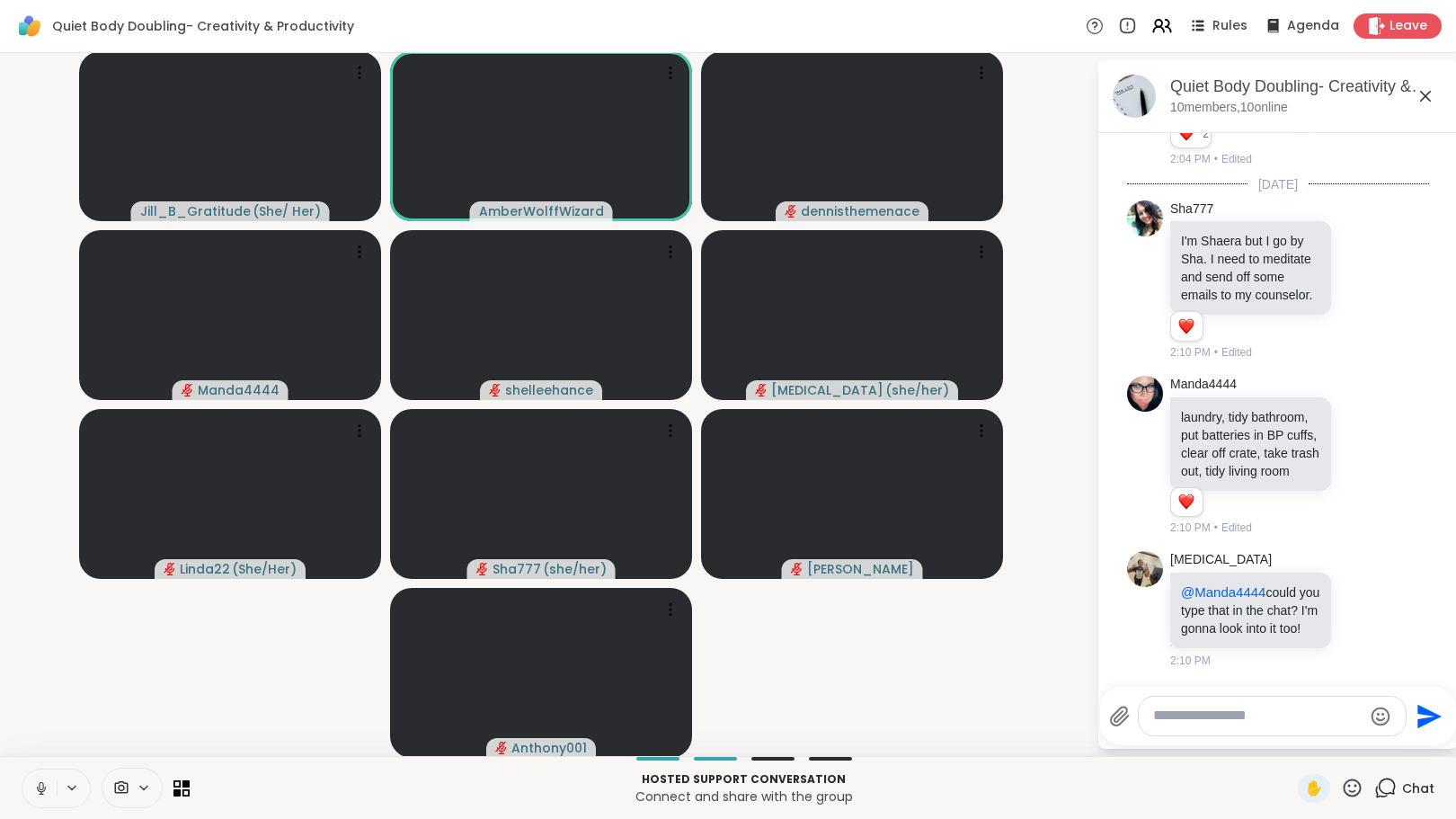
click at [1355, 600] on icon at bounding box center [1362, 609] width 16 height 18
click at [1355, 575] on div "Select Reaction: Heart" at bounding box center [1362, 580] width 16 height 16
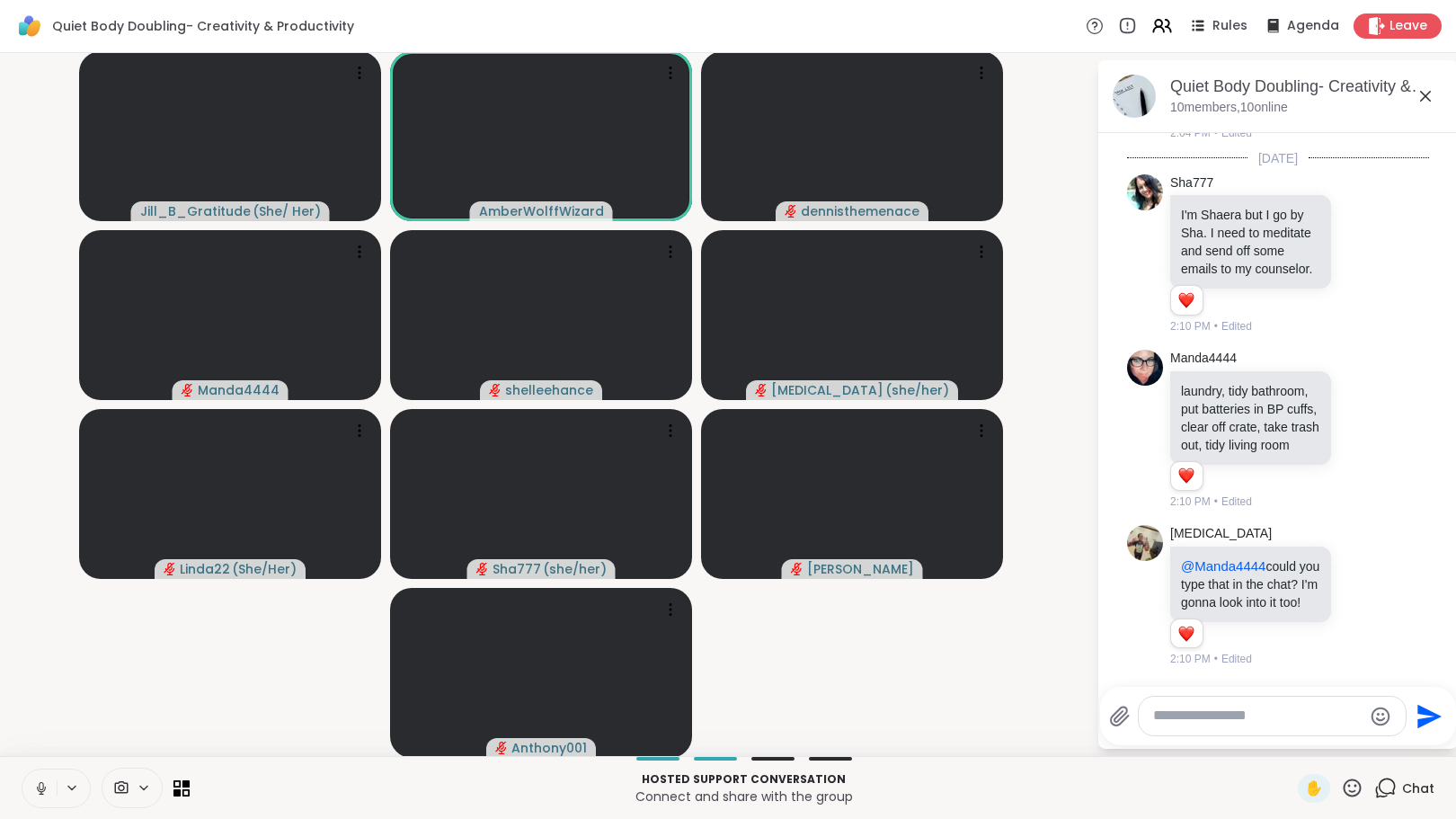
scroll to position [2188, 0]
click at [1229, 720] on textarea "Type your message" at bounding box center [1257, 717] width 209 height 19
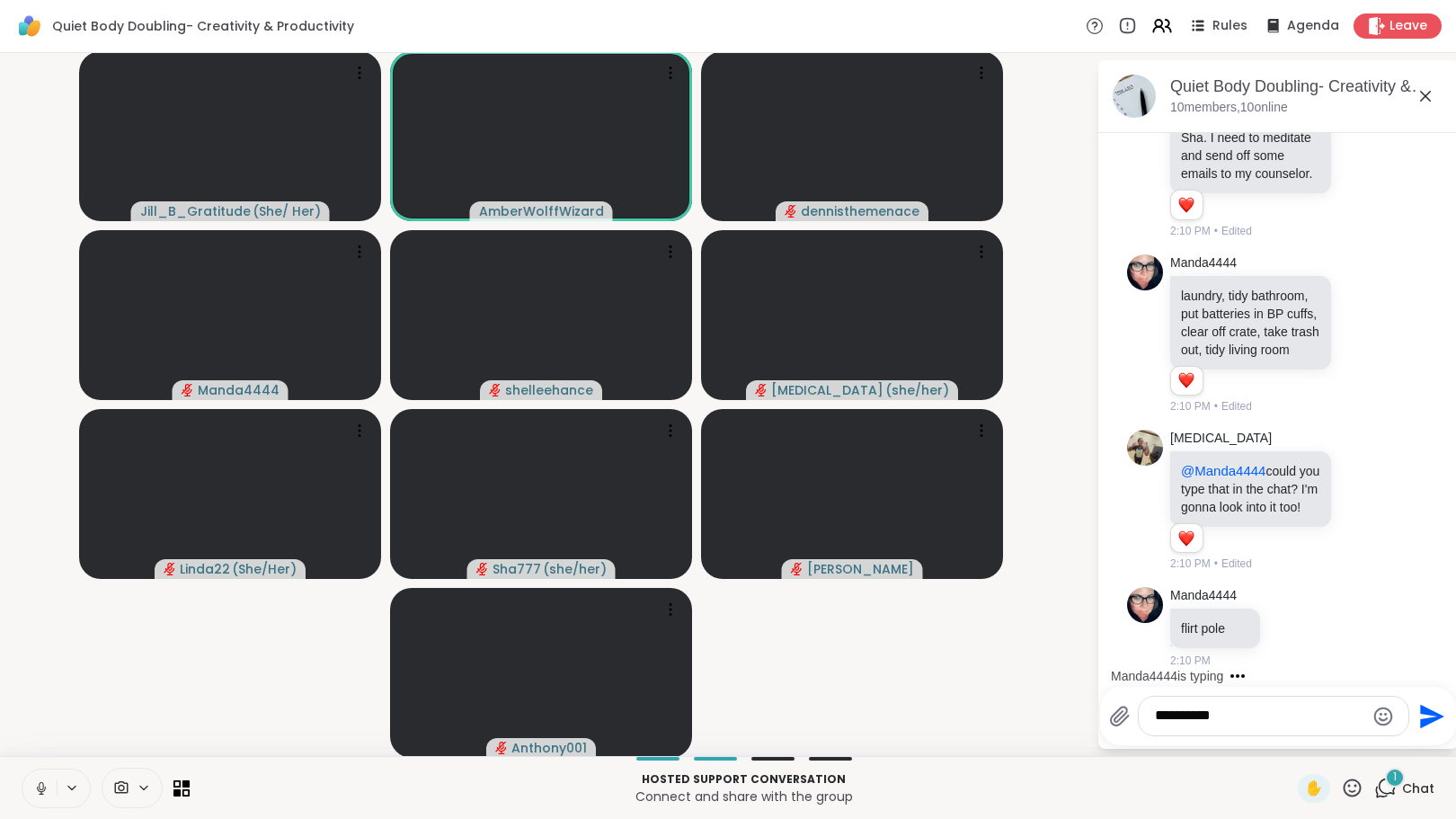
scroll to position [2284, 0]
type textarea "*"
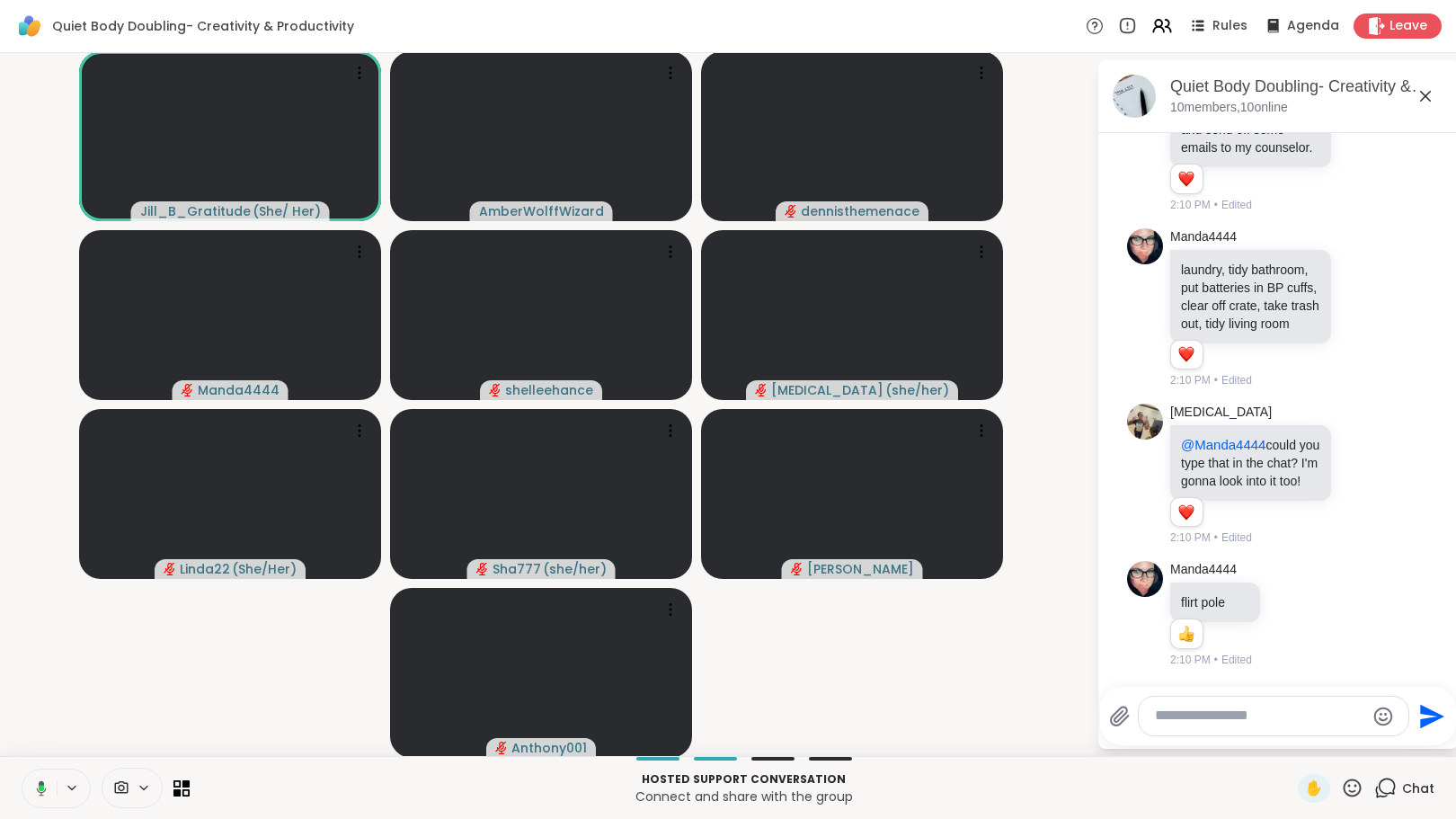
click at [1205, 719] on textarea "Type your message" at bounding box center [1259, 717] width 209 height 19
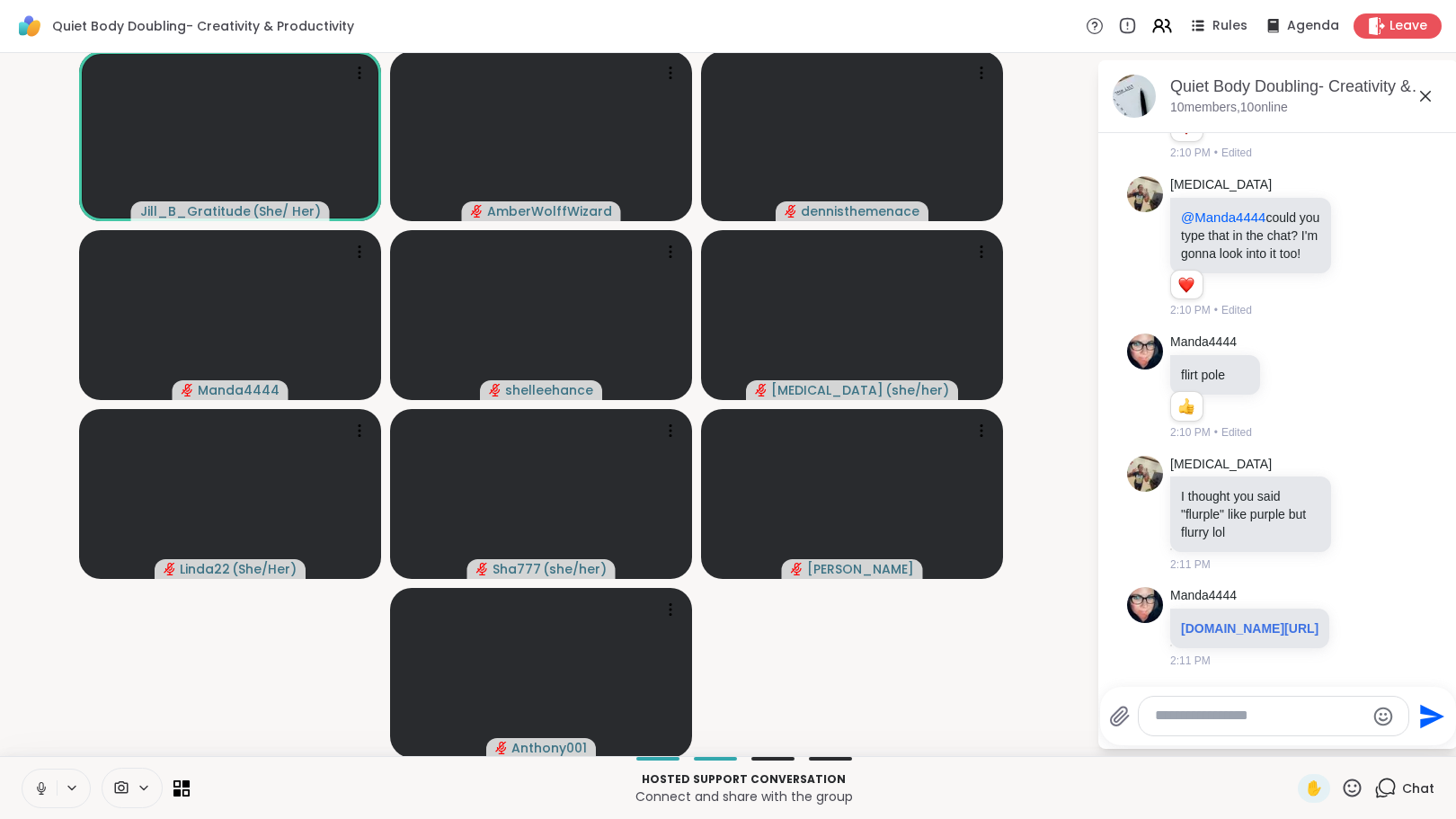
scroll to position [3383, 0]
click at [1328, 608] on div "Manda4444 amazon.com/Interactive-Durable-Outdoor-Exercise-Training/dp/B086L77P6…" at bounding box center [1280, 628] width 219 height 82
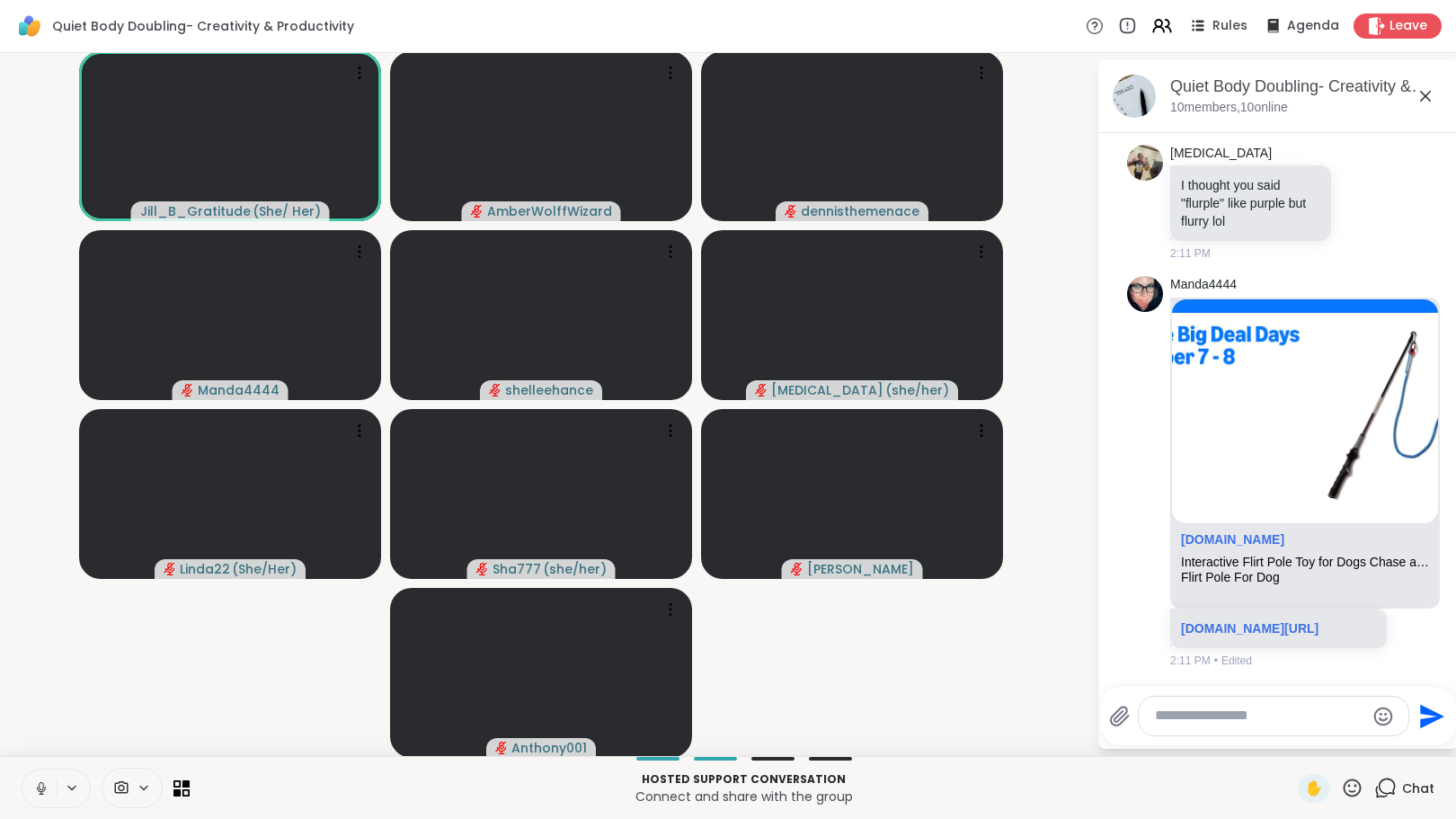
scroll to position [2948, 0]
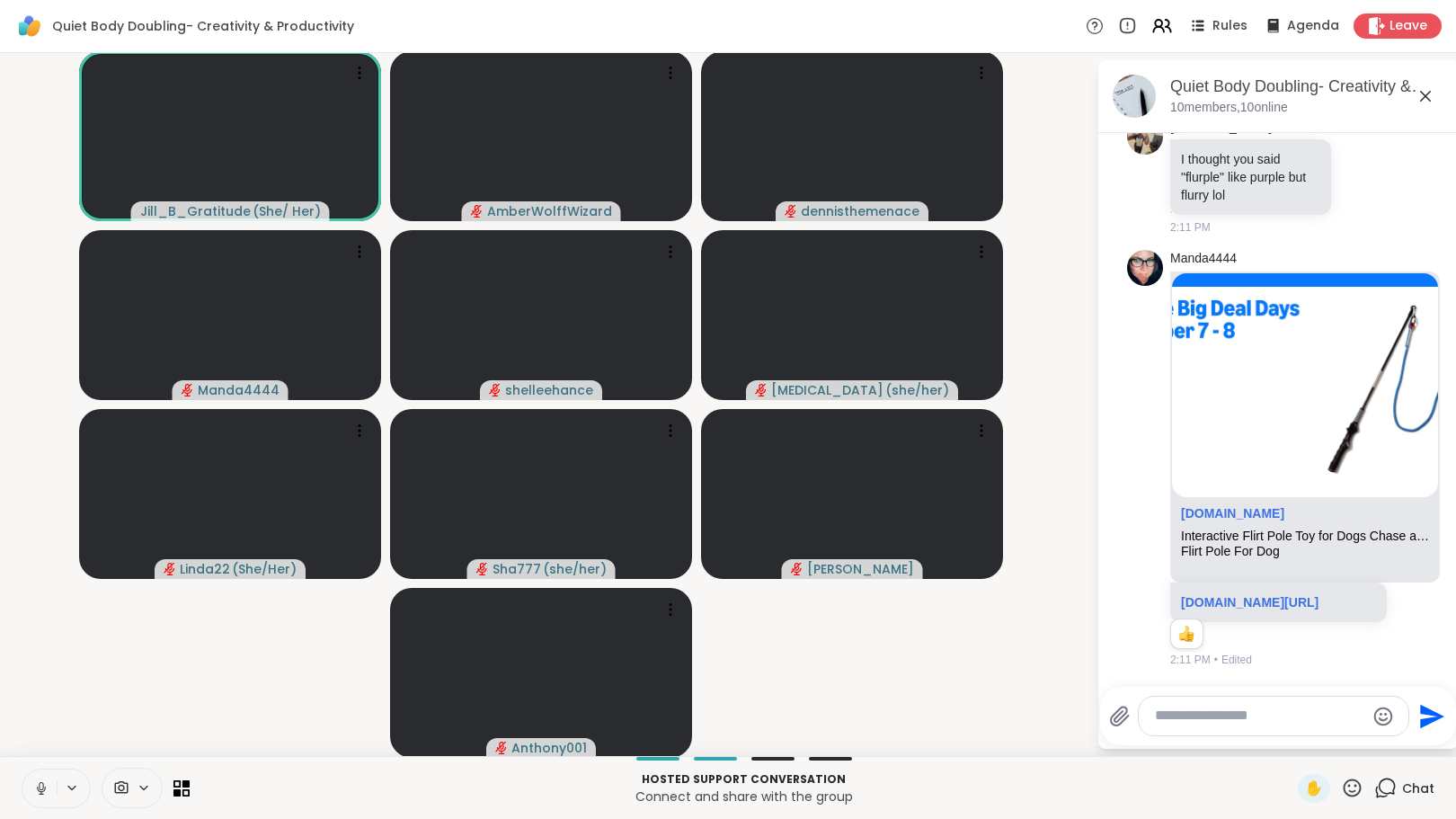
click at [39, 795] on icon at bounding box center [40, 788] width 16 height 16
click at [40, 796] on button at bounding box center [39, 788] width 34 height 38
click at [37, 788] on icon at bounding box center [40, 789] width 9 height 6
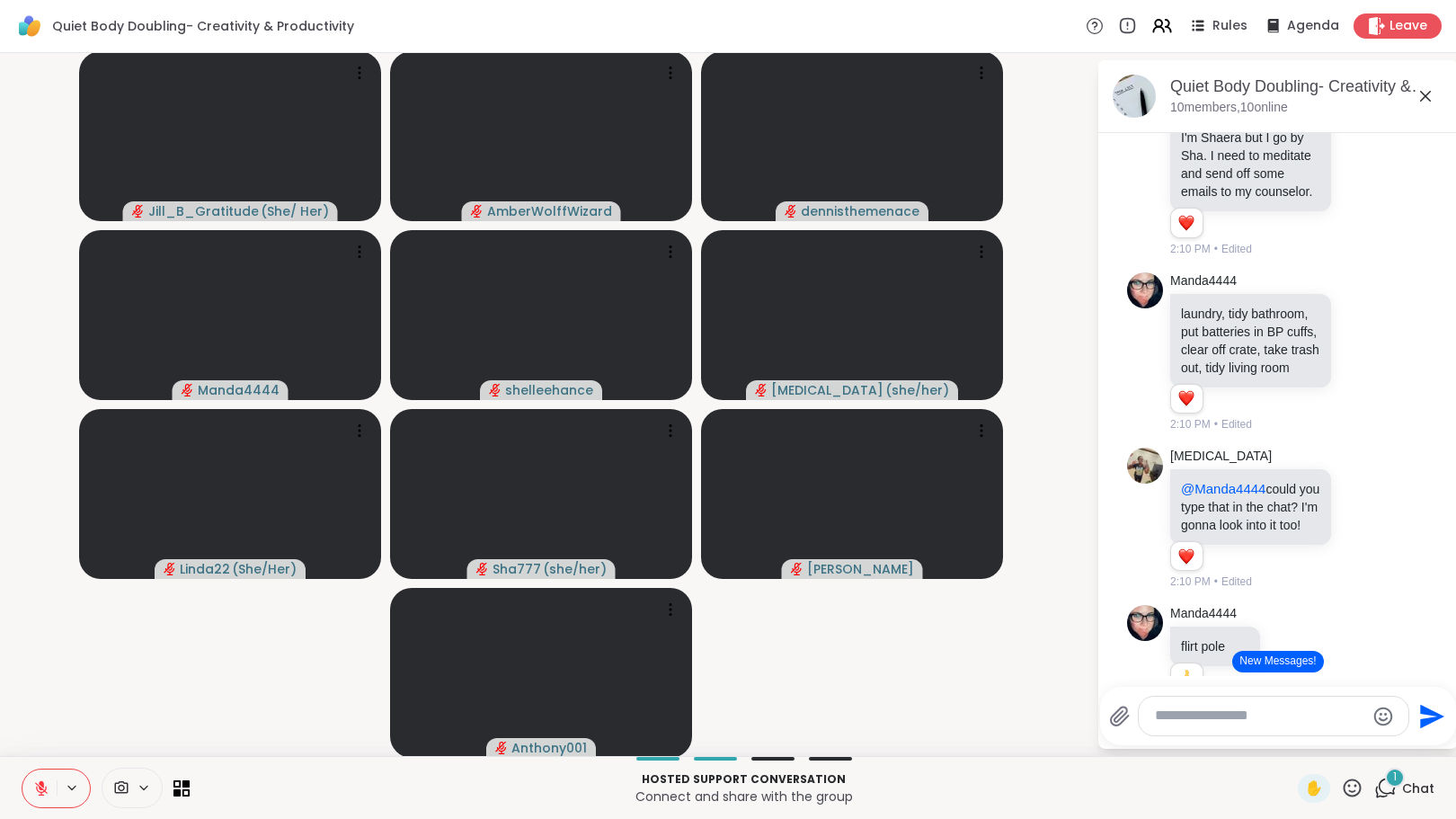
scroll to position [2047, 0]
click at [1244, 664] on button "New Messages!" at bounding box center [1278, 662] width 91 height 21
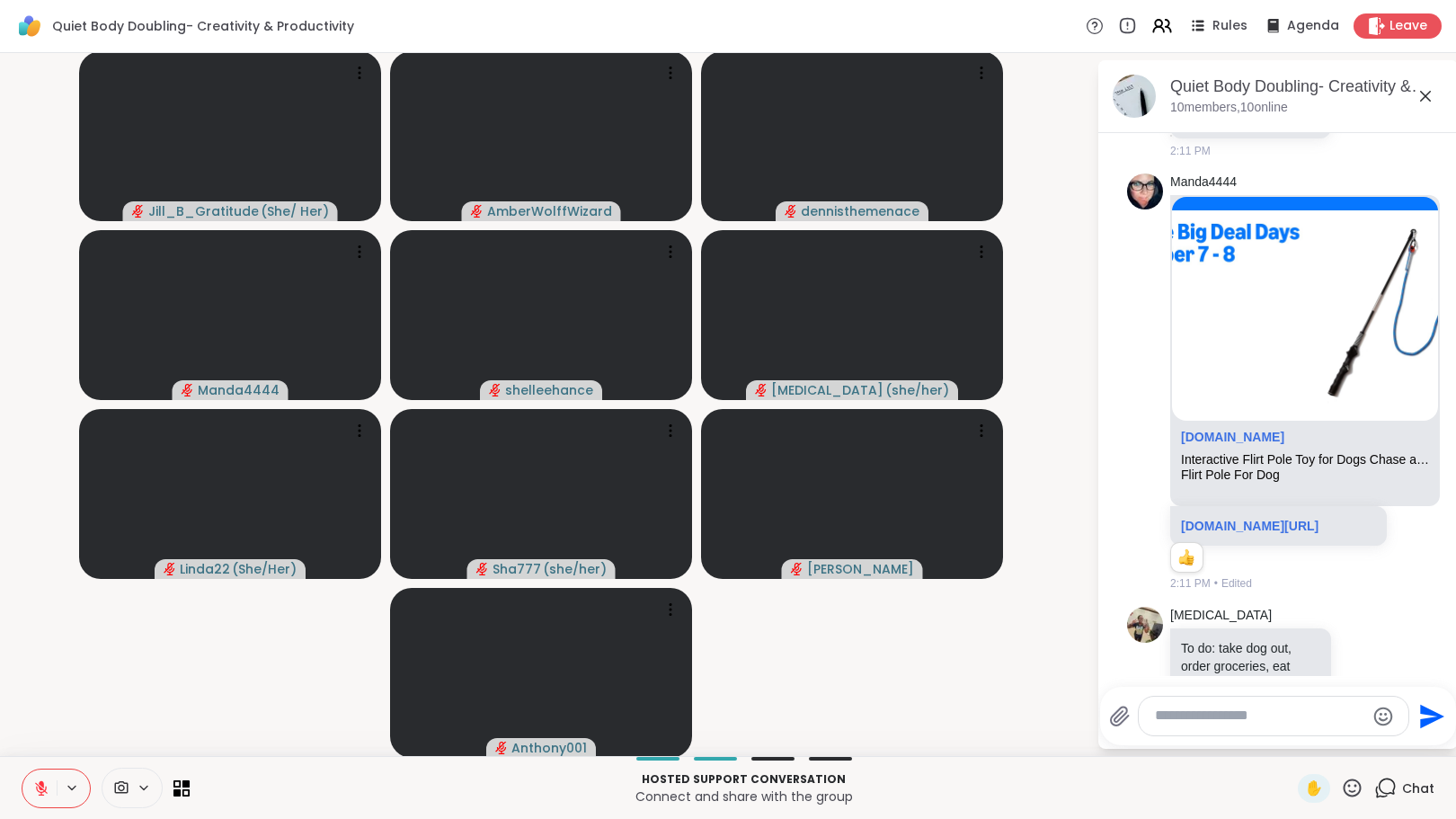
scroll to position [3599, 0]
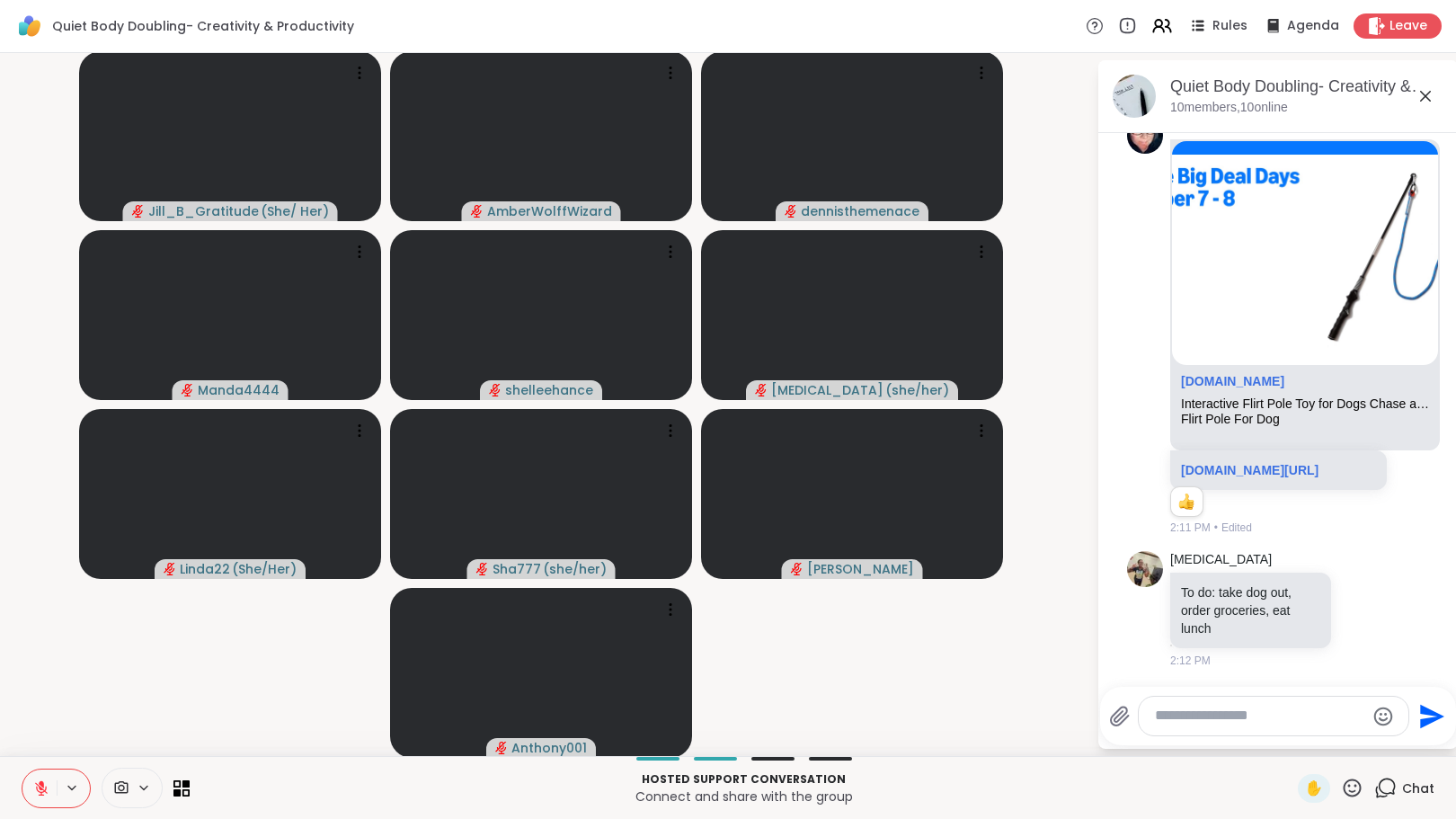
click at [1355, 614] on icon at bounding box center [1362, 609] width 16 height 18
click at [1355, 577] on div "Select Reaction: Heart" at bounding box center [1362, 580] width 16 height 16
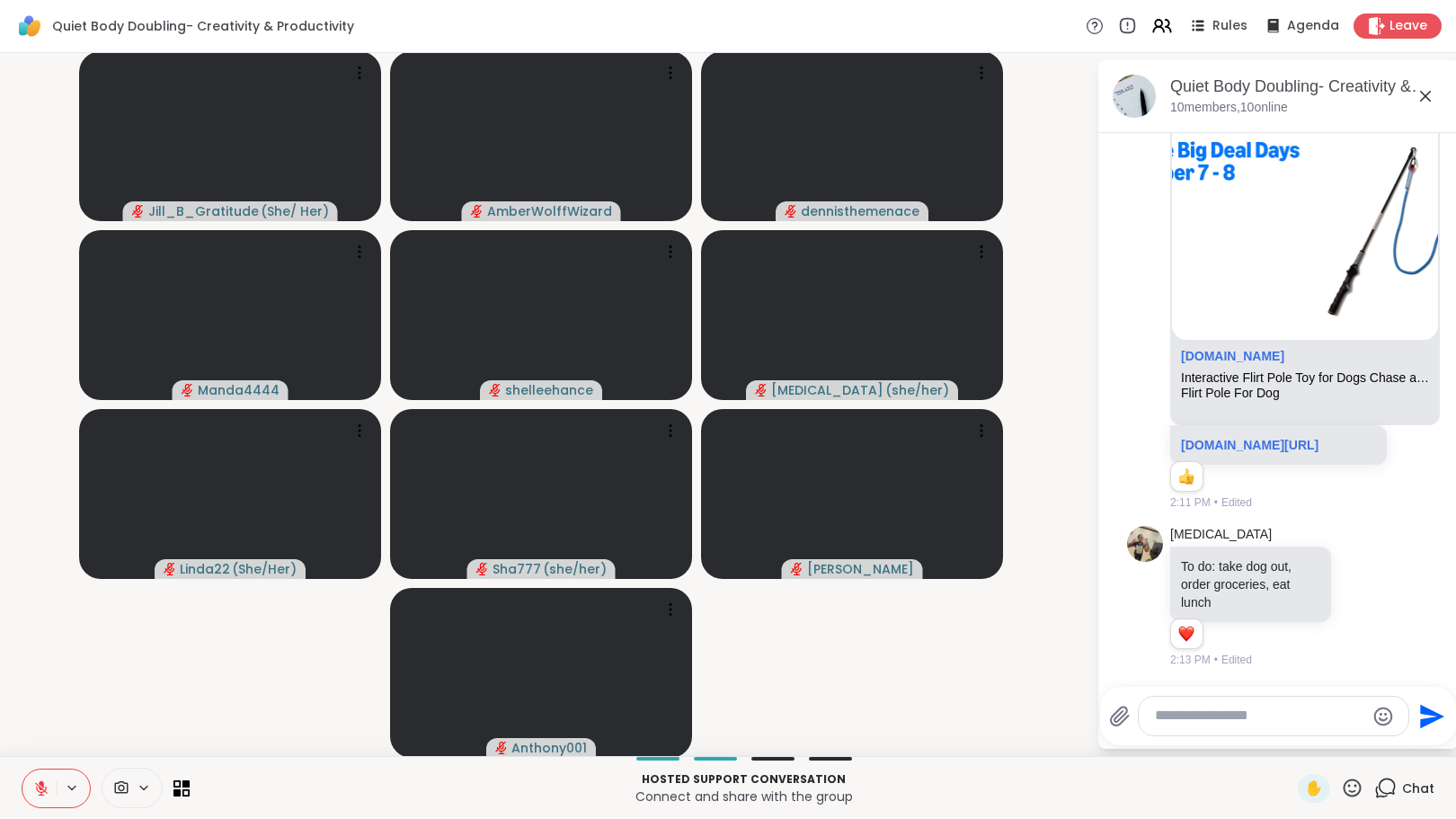
scroll to position [3651, 0]
click at [1231, 723] on textarea "Type your message" at bounding box center [1259, 717] width 209 height 19
click at [1231, 723] on textarea "Type your message" at bounding box center [1259, 717] width 209 height 19
type textarea "*"
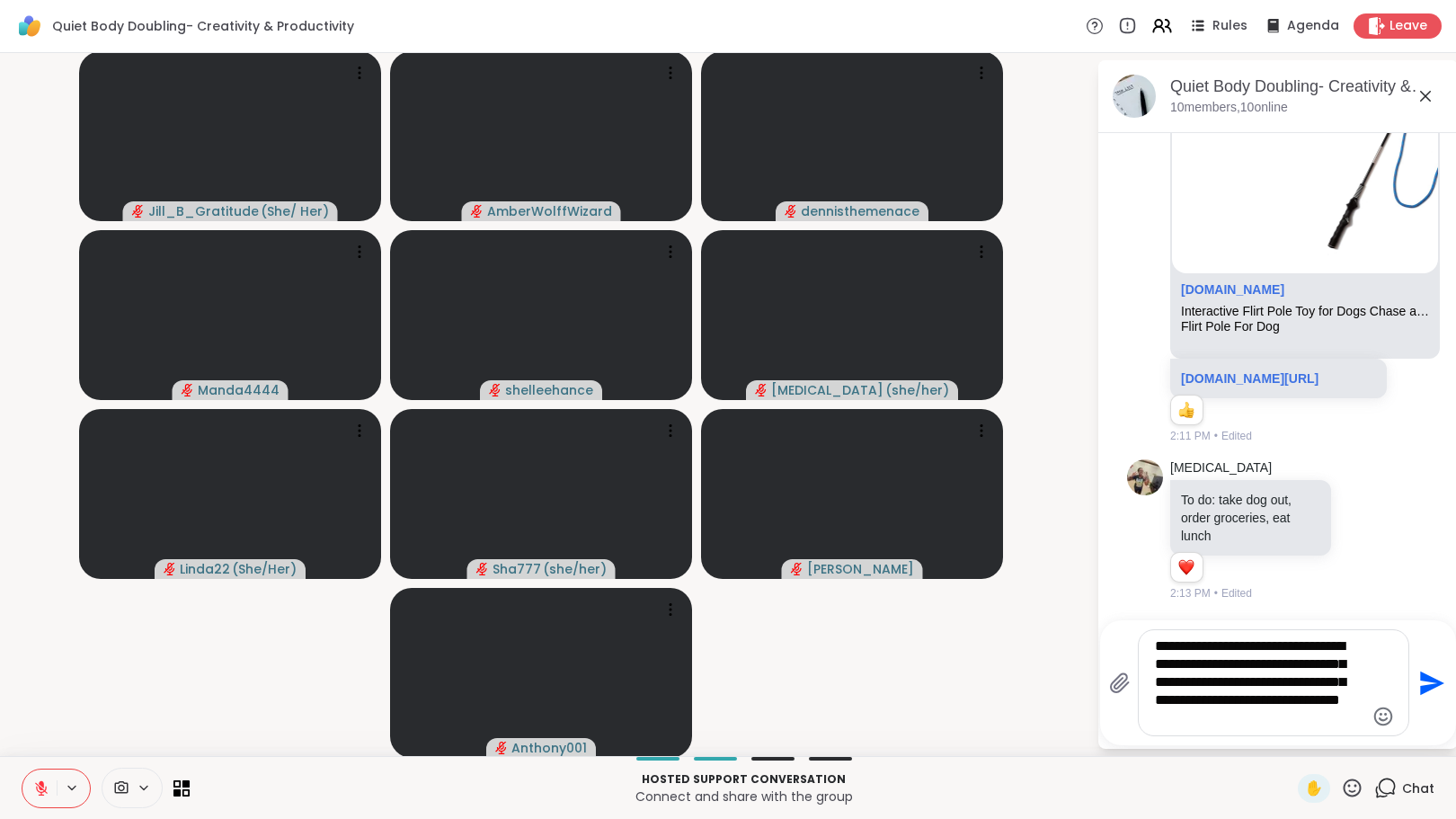
click at [1245, 702] on textarea "**********" at bounding box center [1259, 683] width 209 height 91
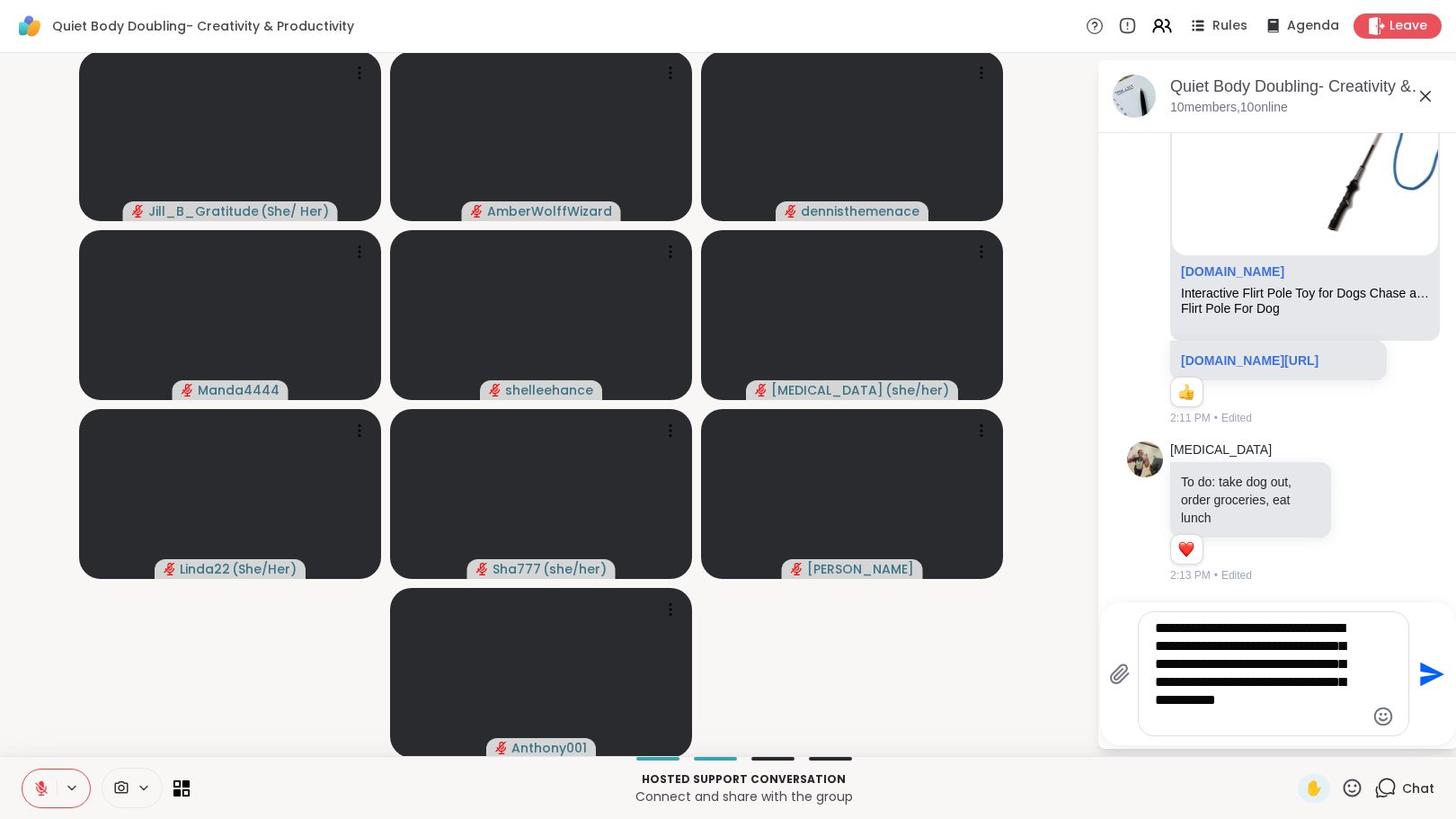
click at [1245, 722] on textarea "**********" at bounding box center [1259, 673] width 209 height 109
type textarea "**********"
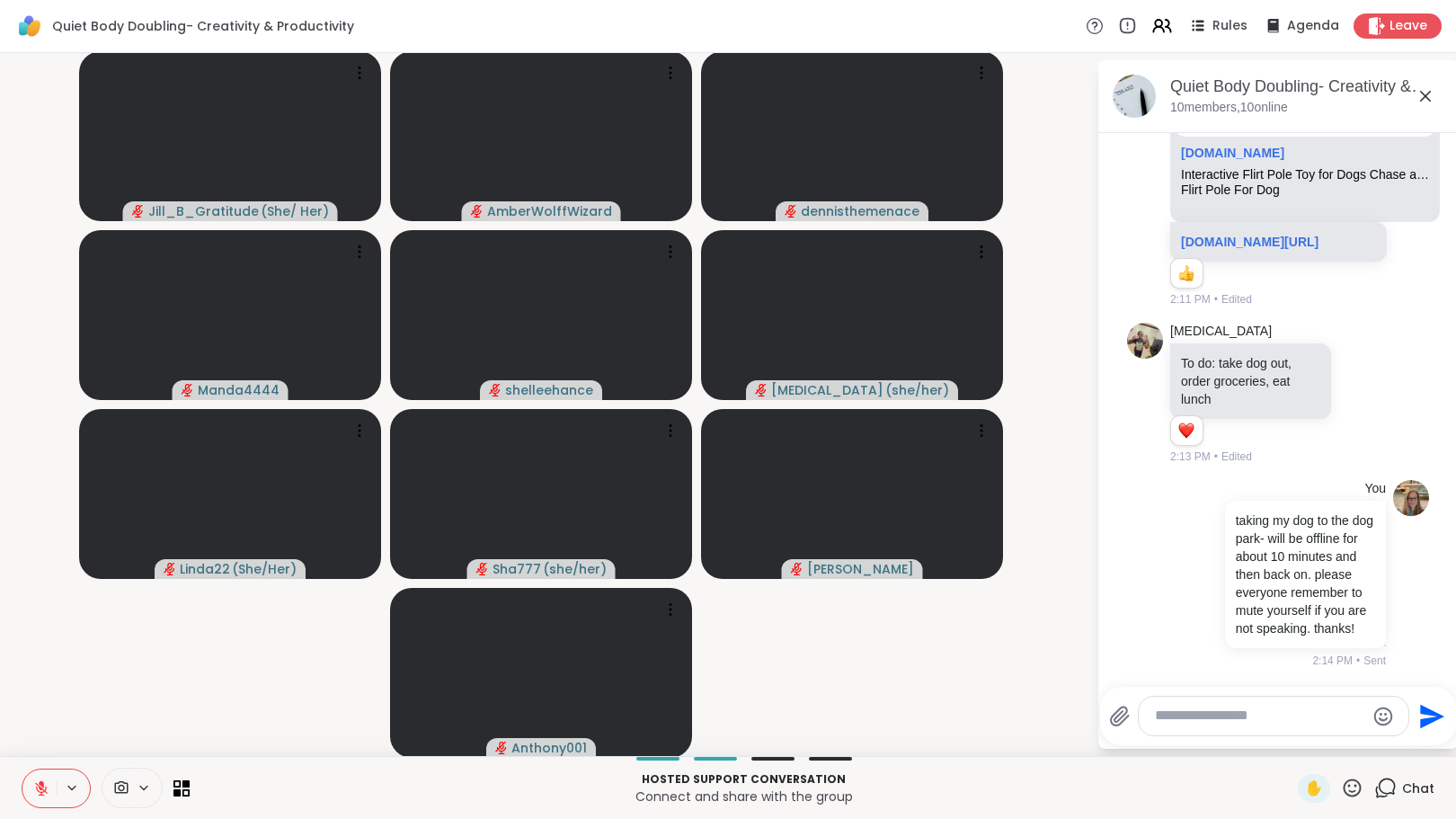
scroll to position [3890, 0]
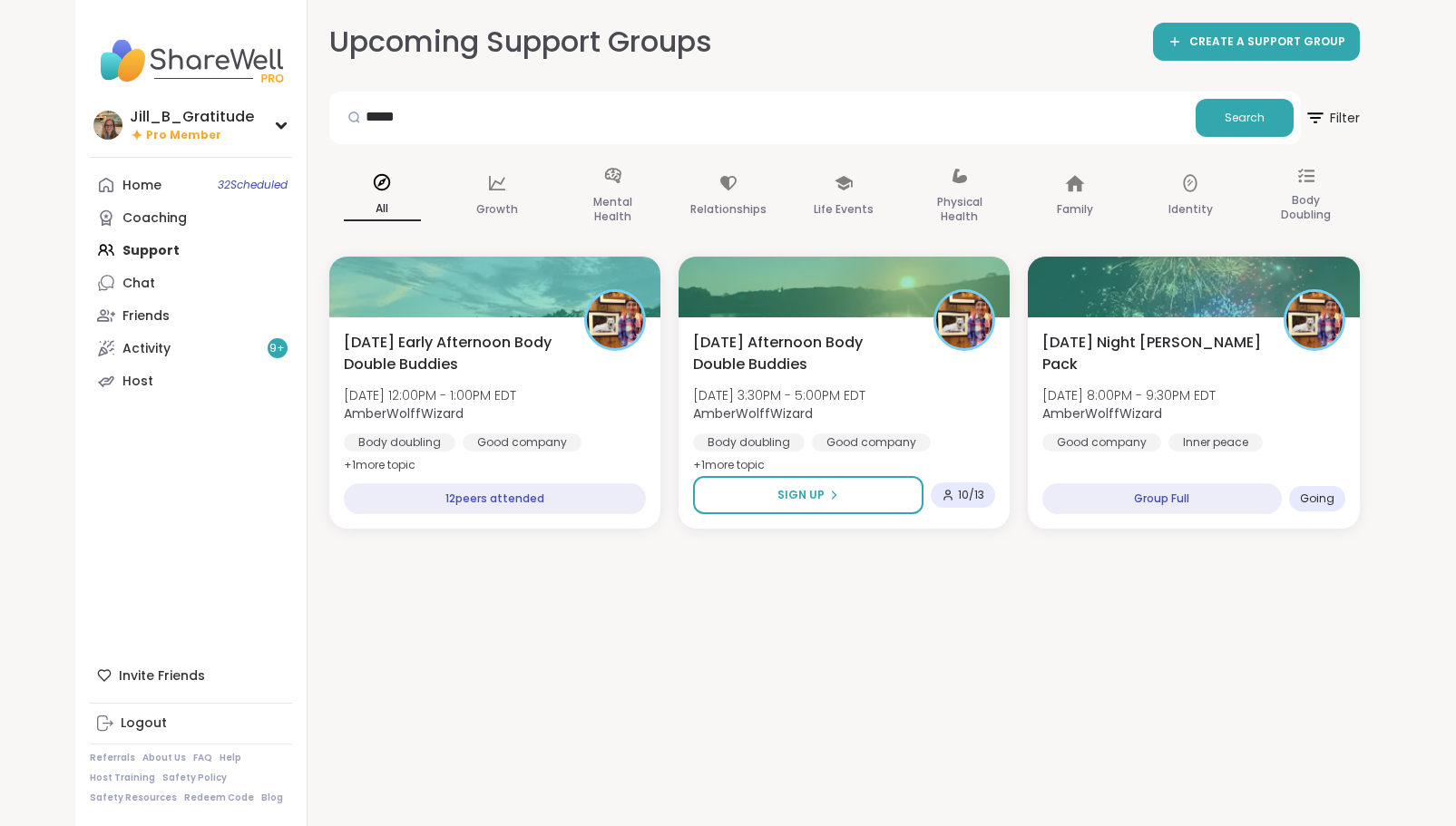
click at [257, 180] on span "32 Scheduled" at bounding box center [253, 185] width 70 height 15
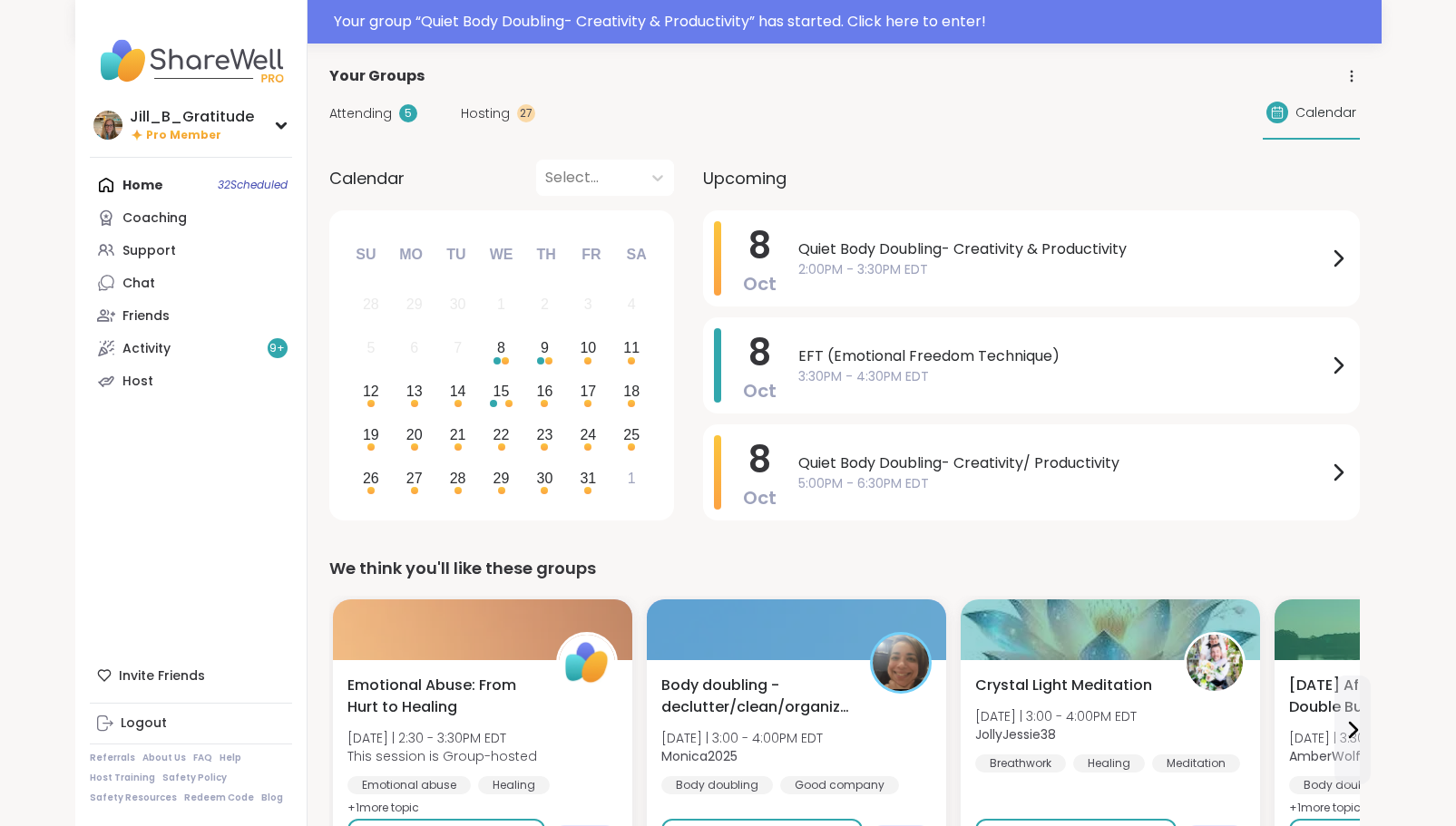
click at [355, 107] on span "Attending" at bounding box center [360, 114] width 62 height 19
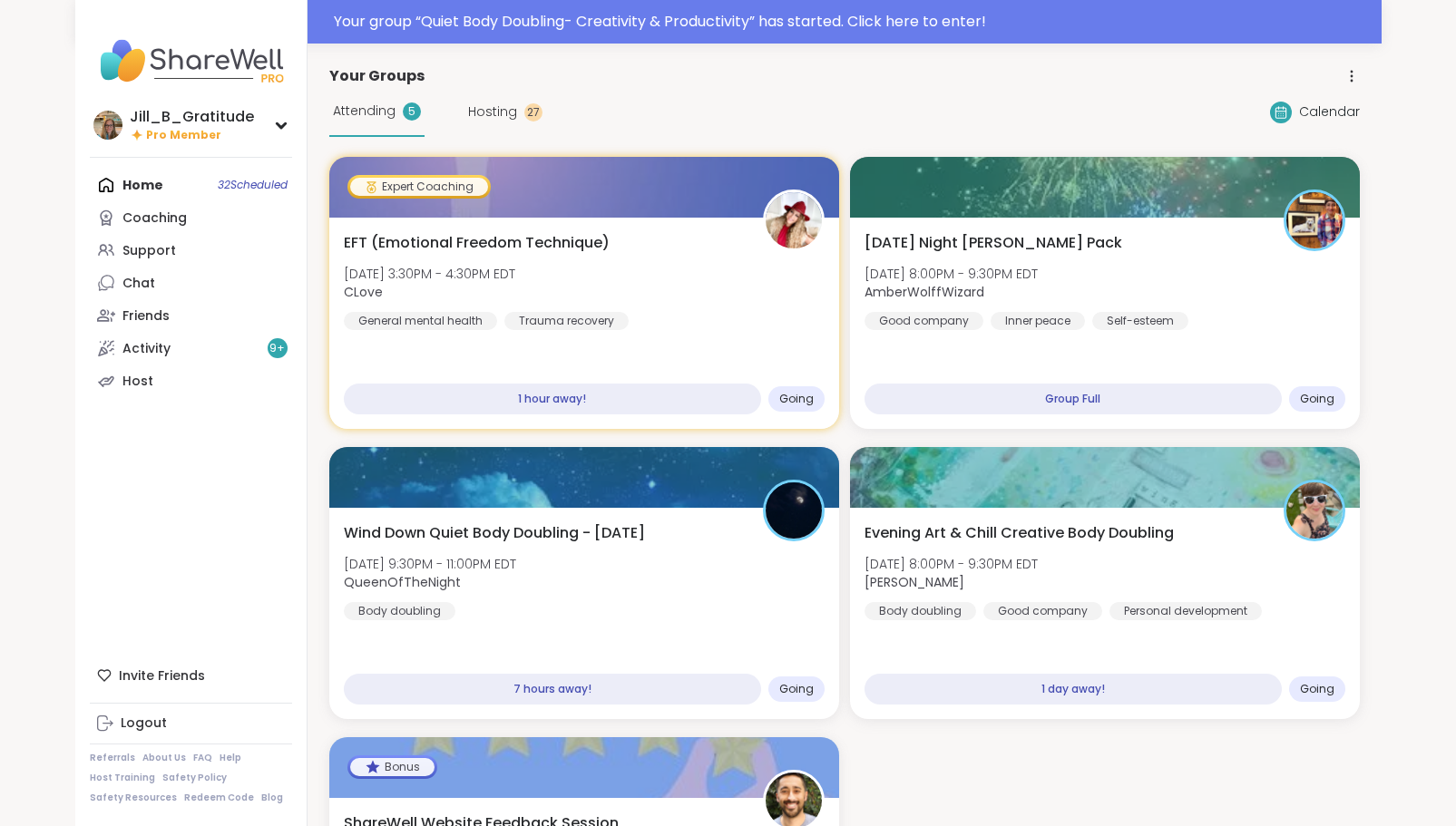
click at [650, 301] on div "EFT (Emotional Freedom Technique) Wed, Oct 08 | 3:30PM - 4:30PM EDT CLove Gener…" at bounding box center [584, 281] width 481 height 98
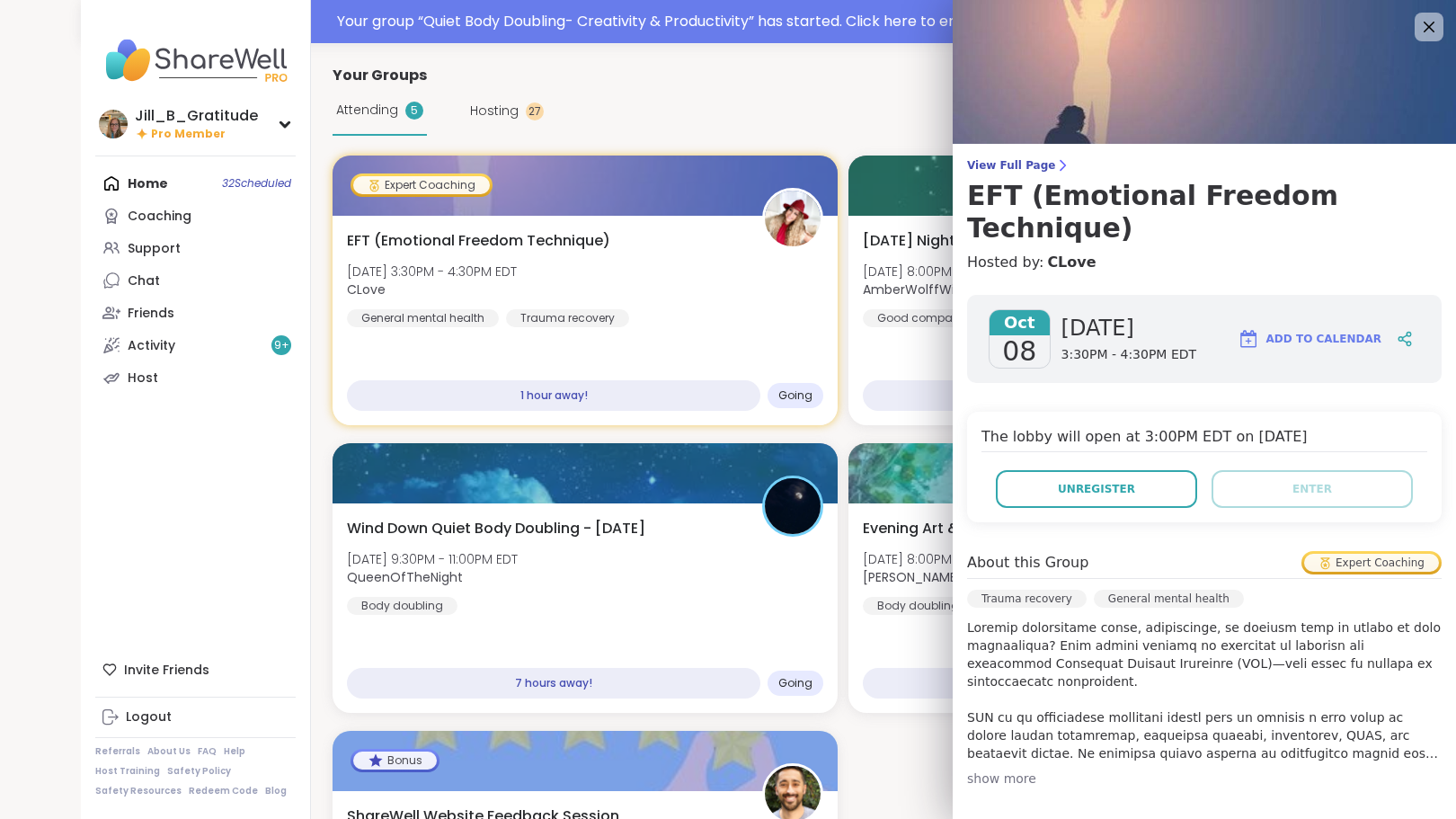
click at [1086, 481] on span "Unregister" at bounding box center [1096, 489] width 77 height 16
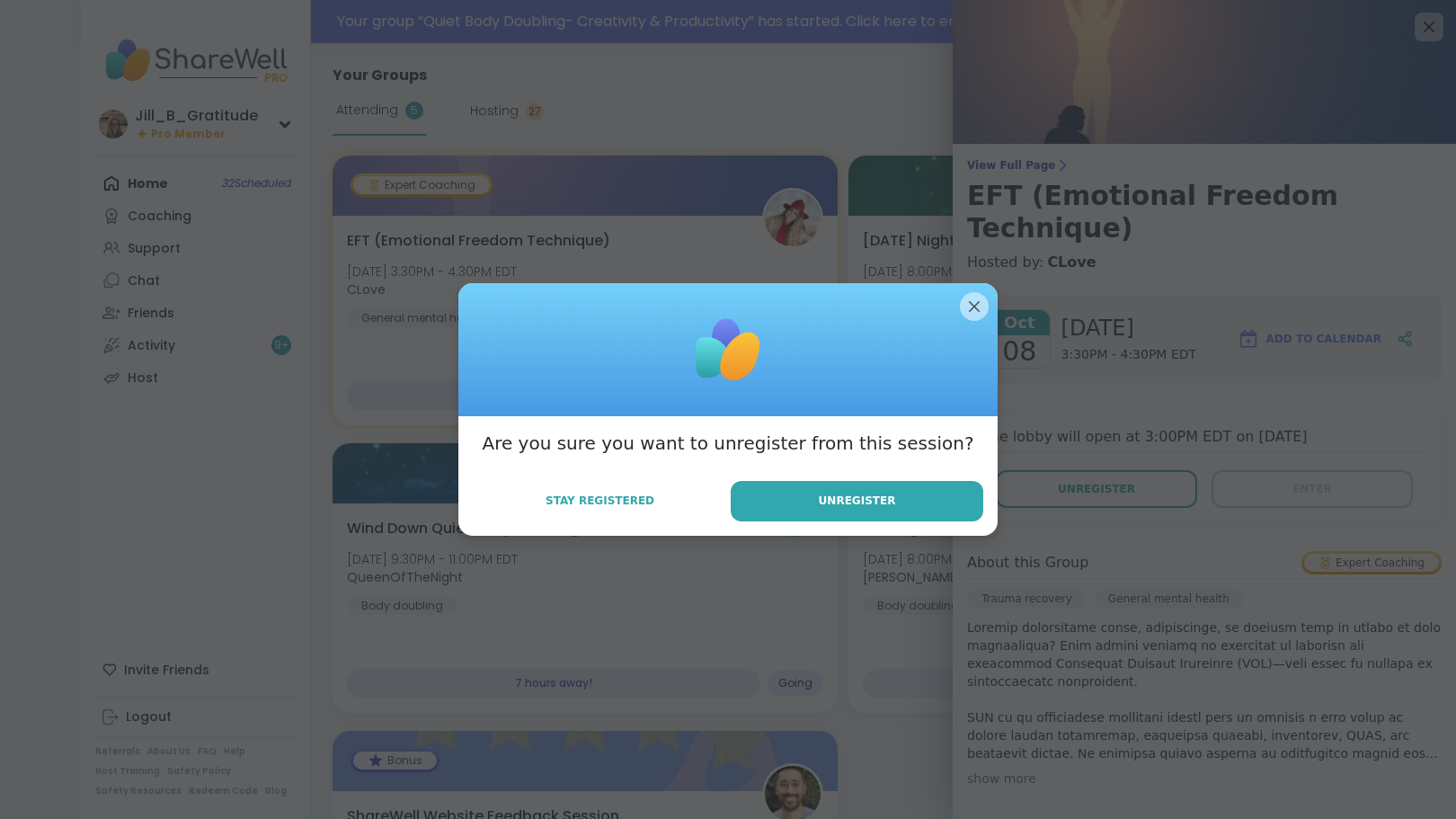
click at [857, 513] on button "Unregister" at bounding box center [857, 502] width 253 height 41
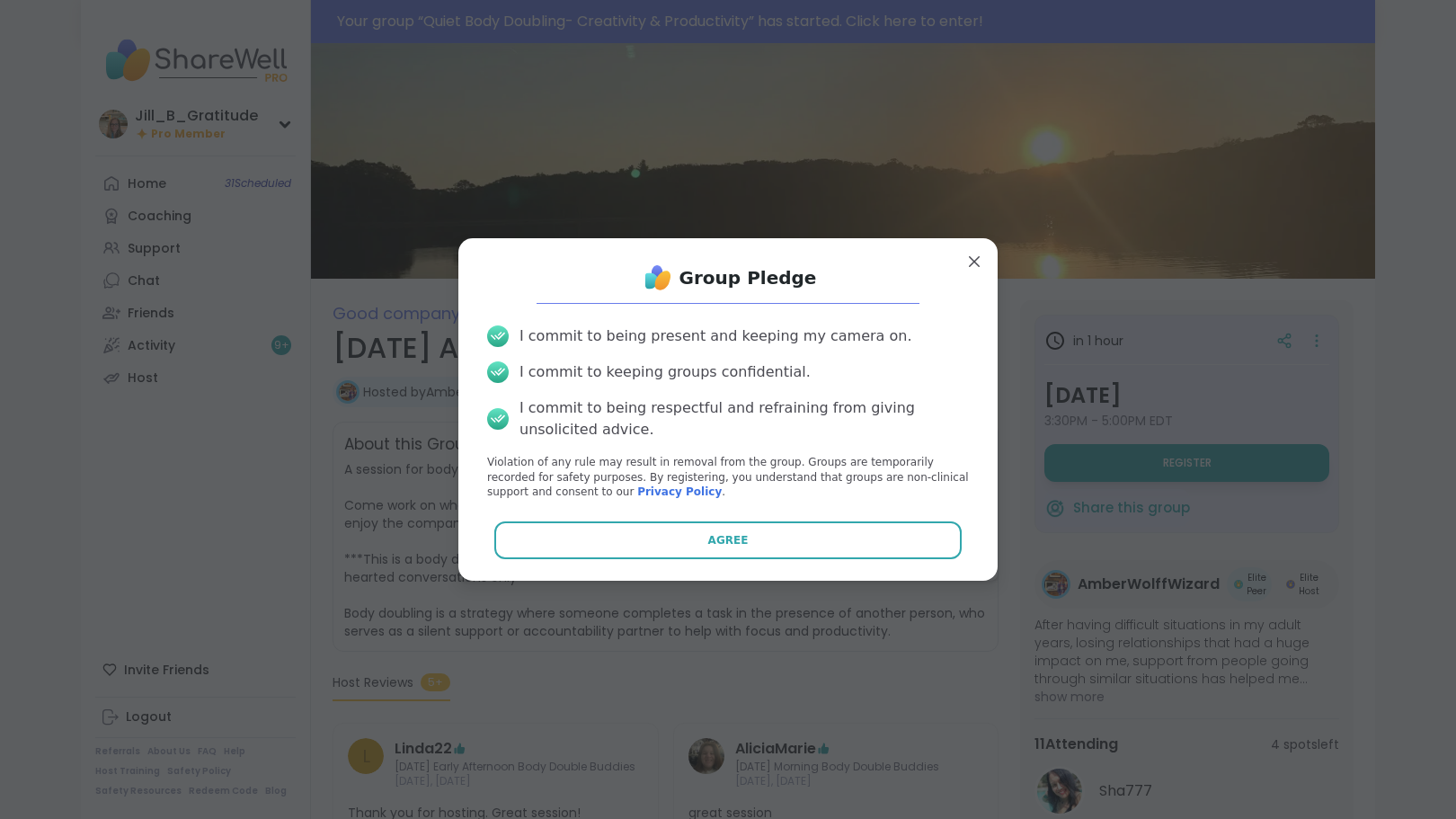
click at [756, 545] on button "Agree" at bounding box center [729, 540] width 469 height 38
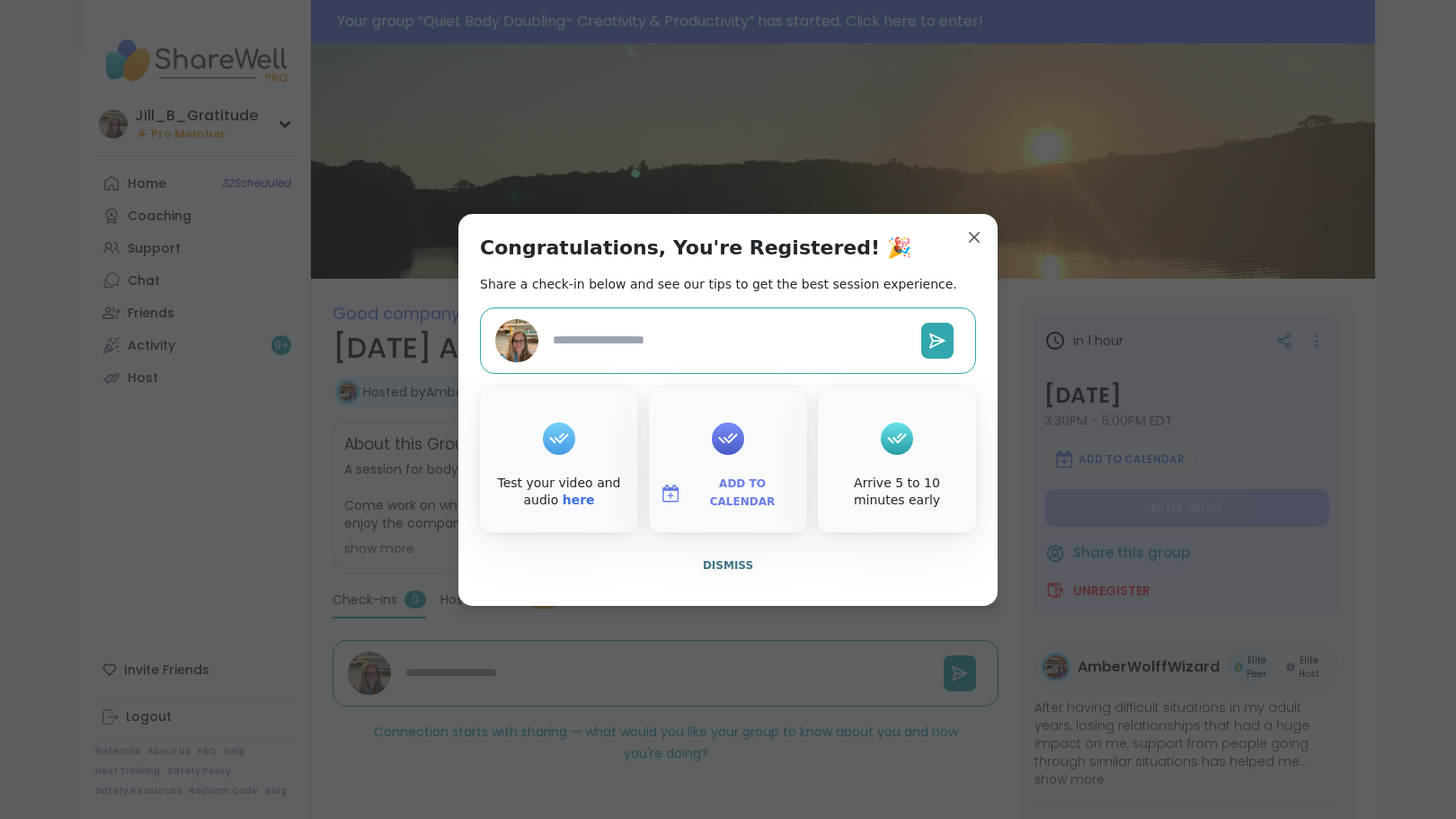
click at [734, 492] on span "Add to Calendar" at bounding box center [742, 493] width 108 height 35
click at [720, 338] on button "Google Calendar" at bounding box center [728, 330] width 137 height 40
type textarea "*"
